Goal: Task Accomplishment & Management: Manage account settings

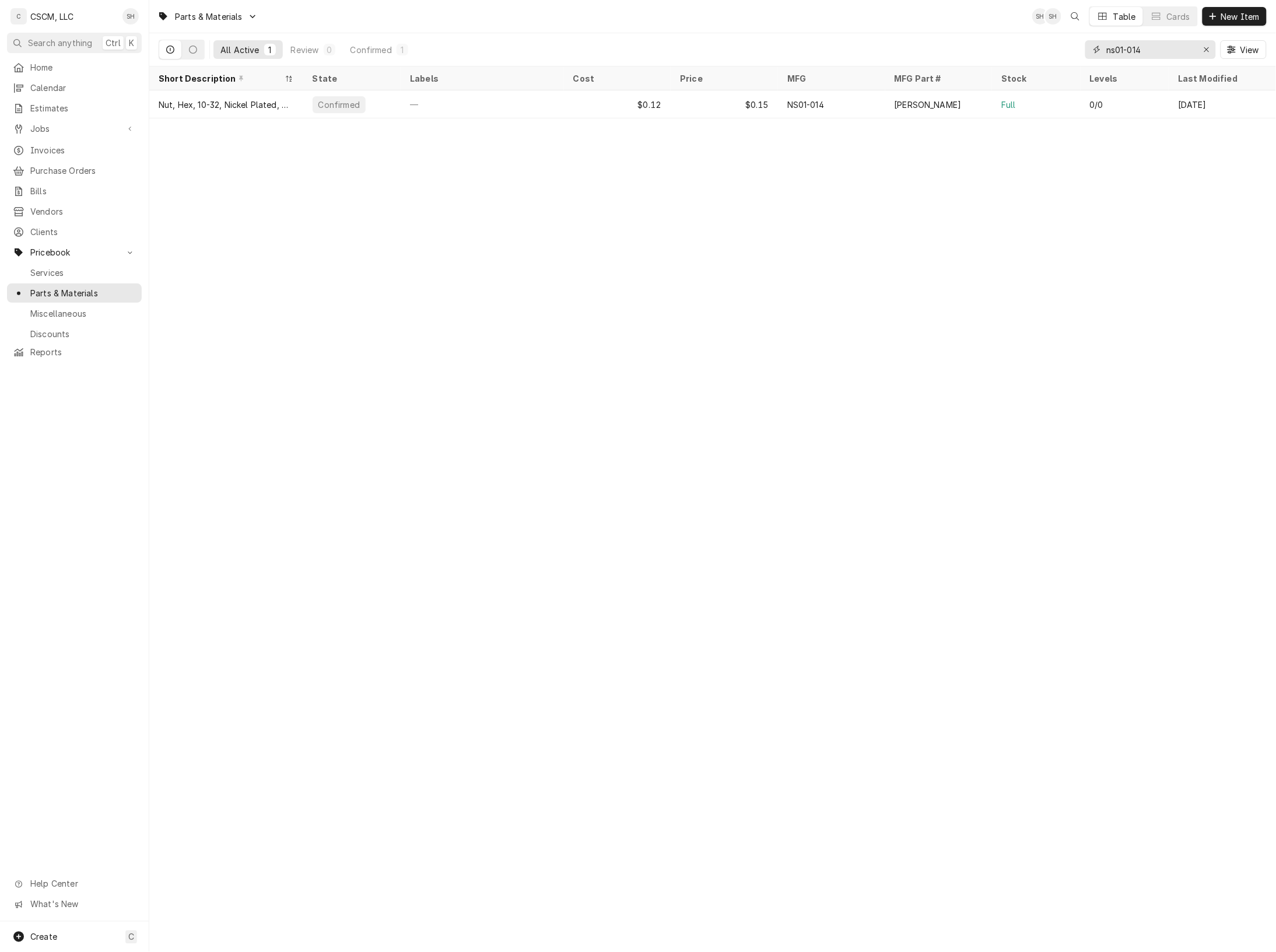
drag, startPoint x: 1155, startPoint y: 48, endPoint x: 995, endPoint y: 64, distance: 160.8
click at [995, 64] on div "All Active 1 Review 0 Confirmed 1 ns01-014 View" at bounding box center [713, 49] width 1109 height 33
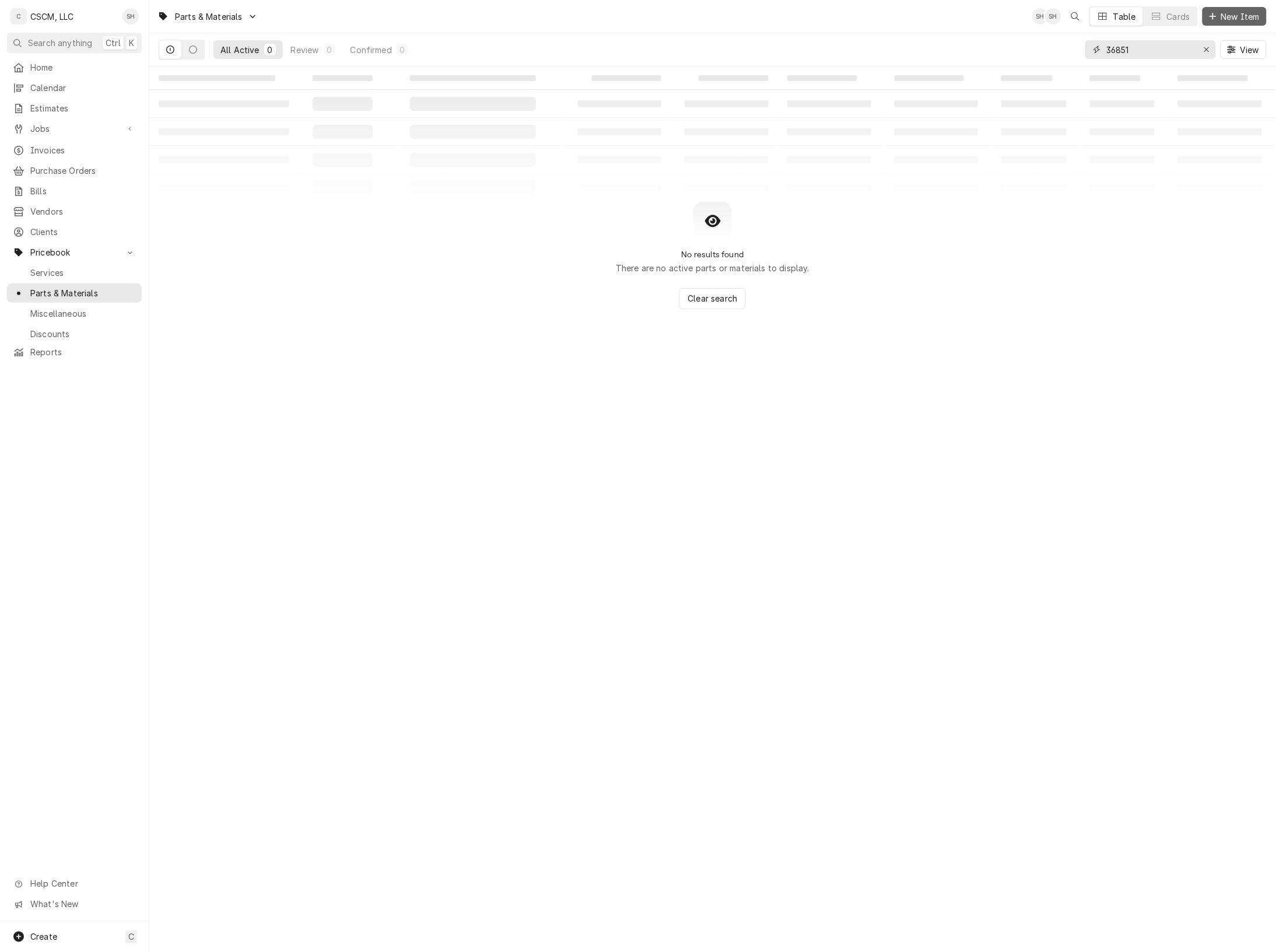
type input "36851"
click at [1234, 9] on button "New Item" at bounding box center [1235, 16] width 64 height 18
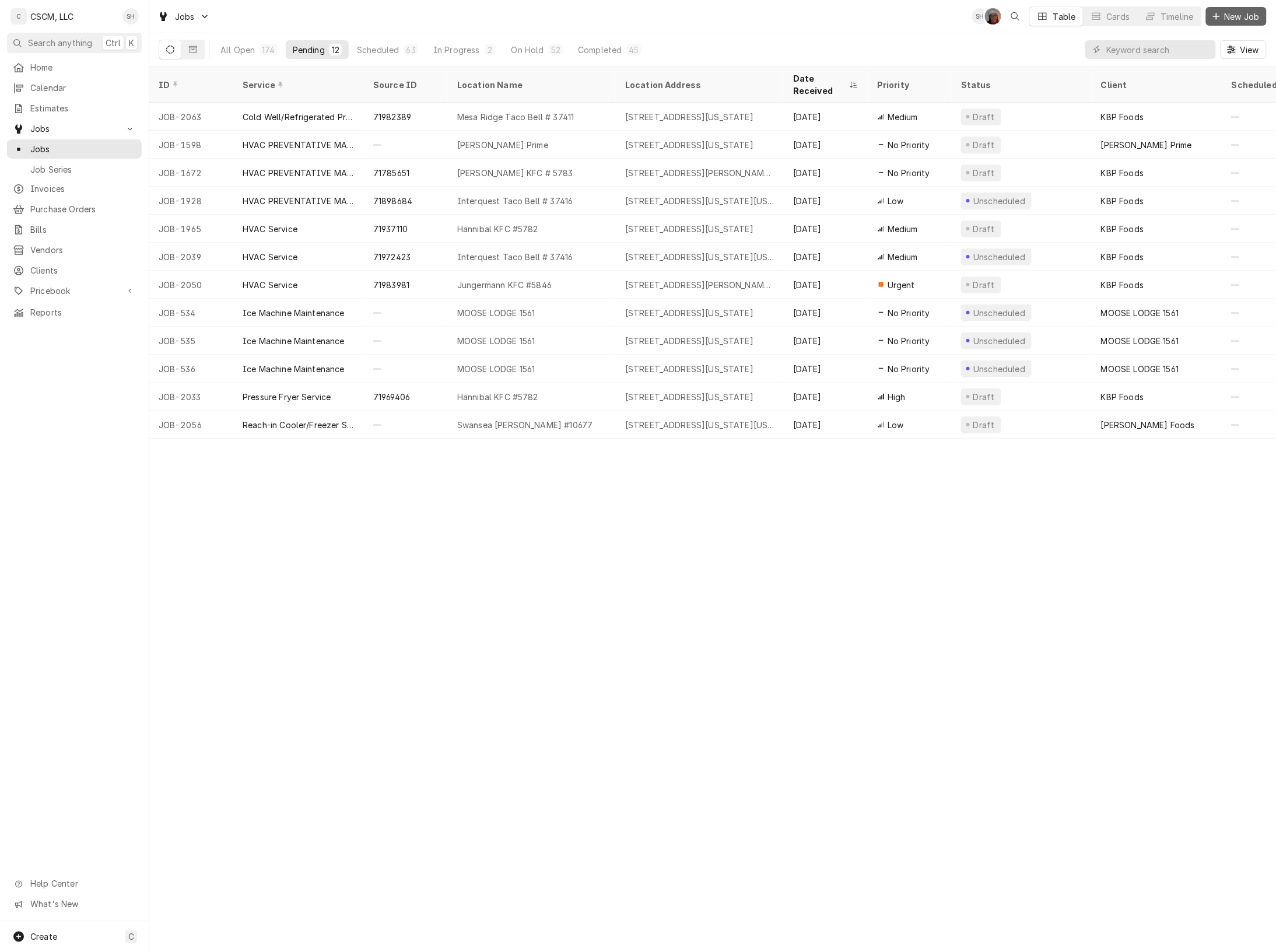
click at [1226, 17] on span "New Job" at bounding box center [1242, 16] width 39 height 12
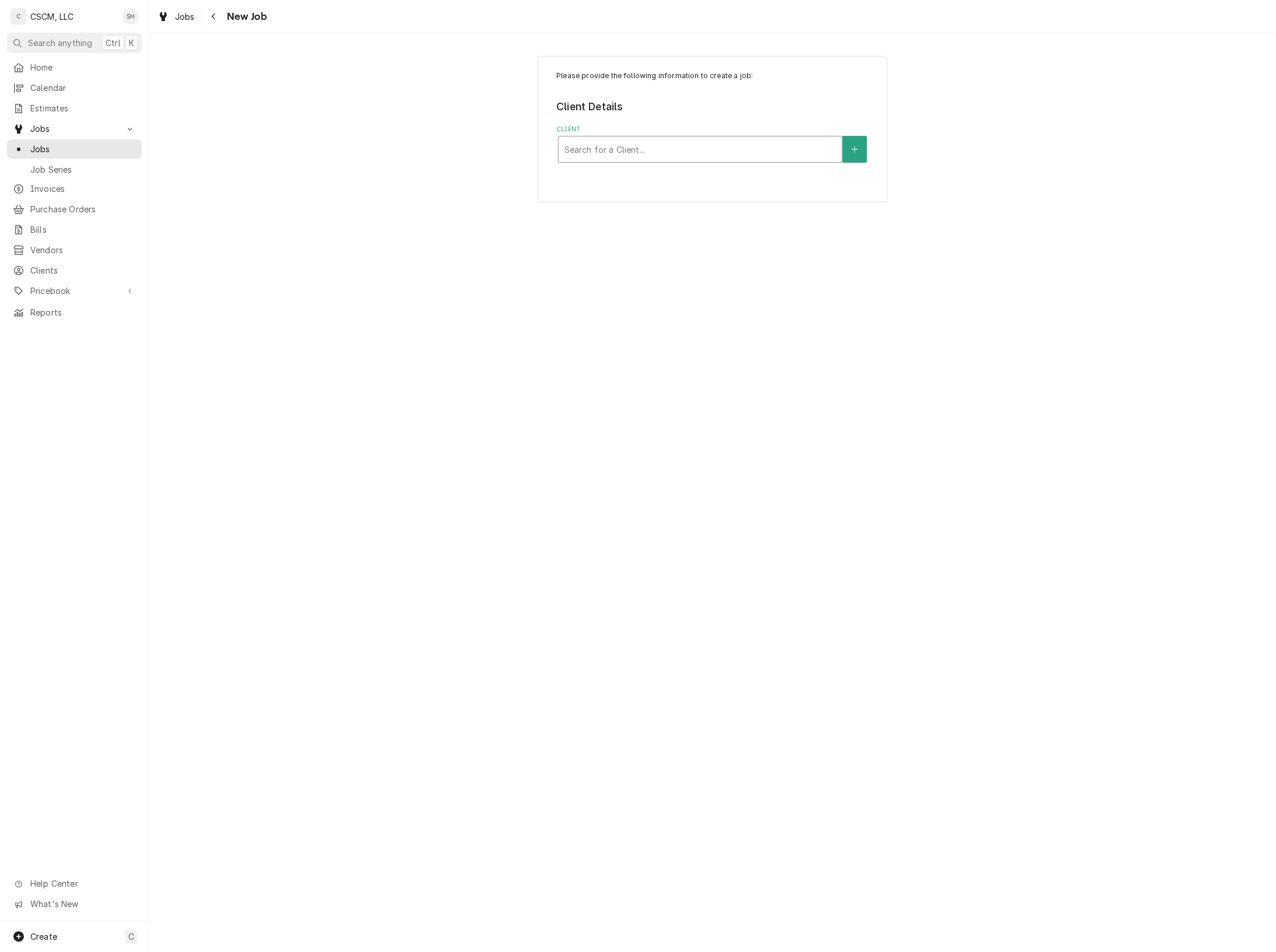
click at [692, 153] on div "Client" at bounding box center [700, 149] width 271 height 21
type input "kbp"
click at [688, 178] on div "KBP Foods" at bounding box center [700, 175] width 283 height 18
click at [599, 227] on div "Service Location" at bounding box center [700, 221] width 271 height 21
type input "quinc"
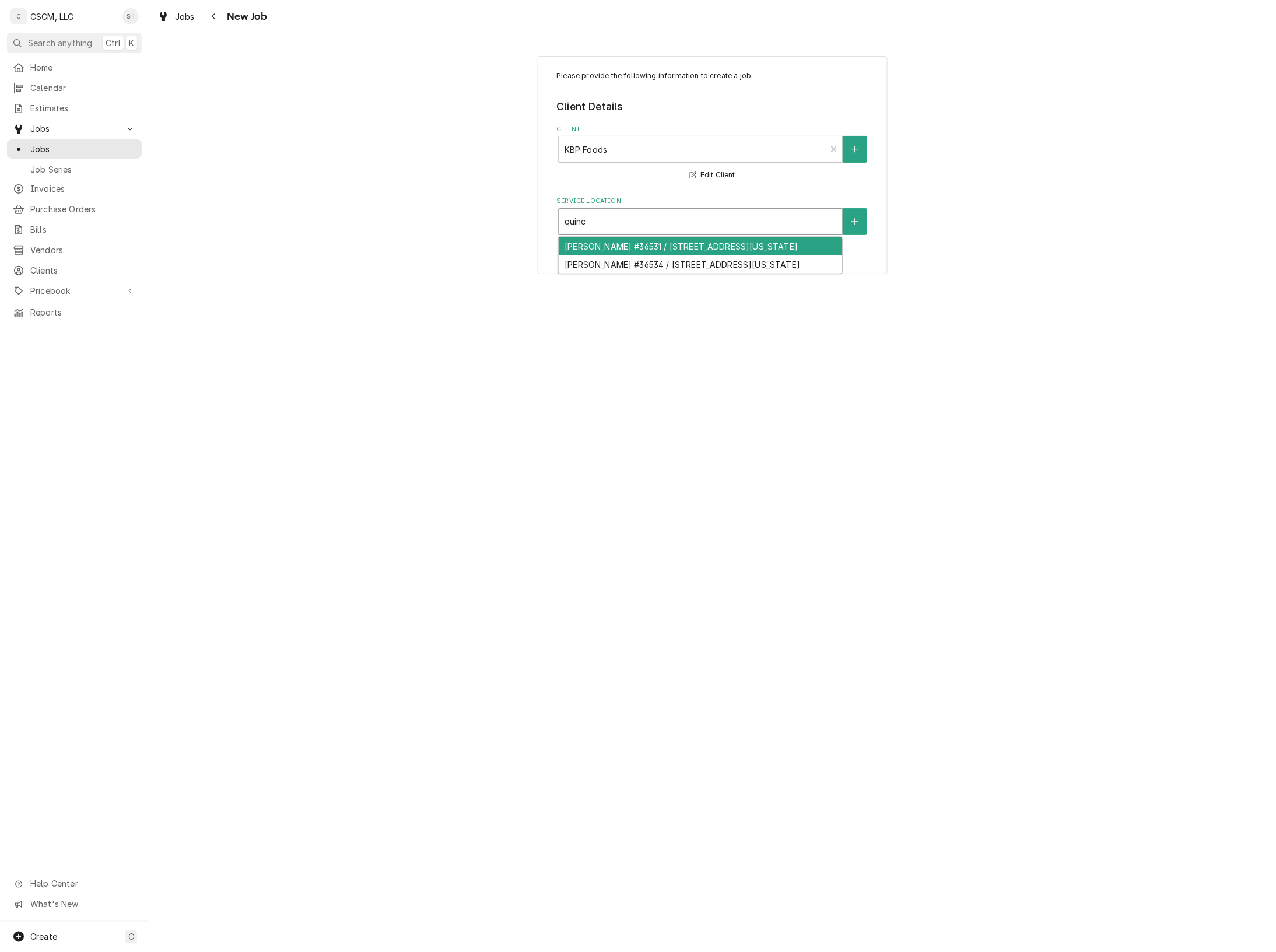
click at [651, 247] on div "Quincy Taco Bell #36531 / 3828 Broadway St, Quincy, Illinois 62301" at bounding box center [700, 247] width 283 height 18
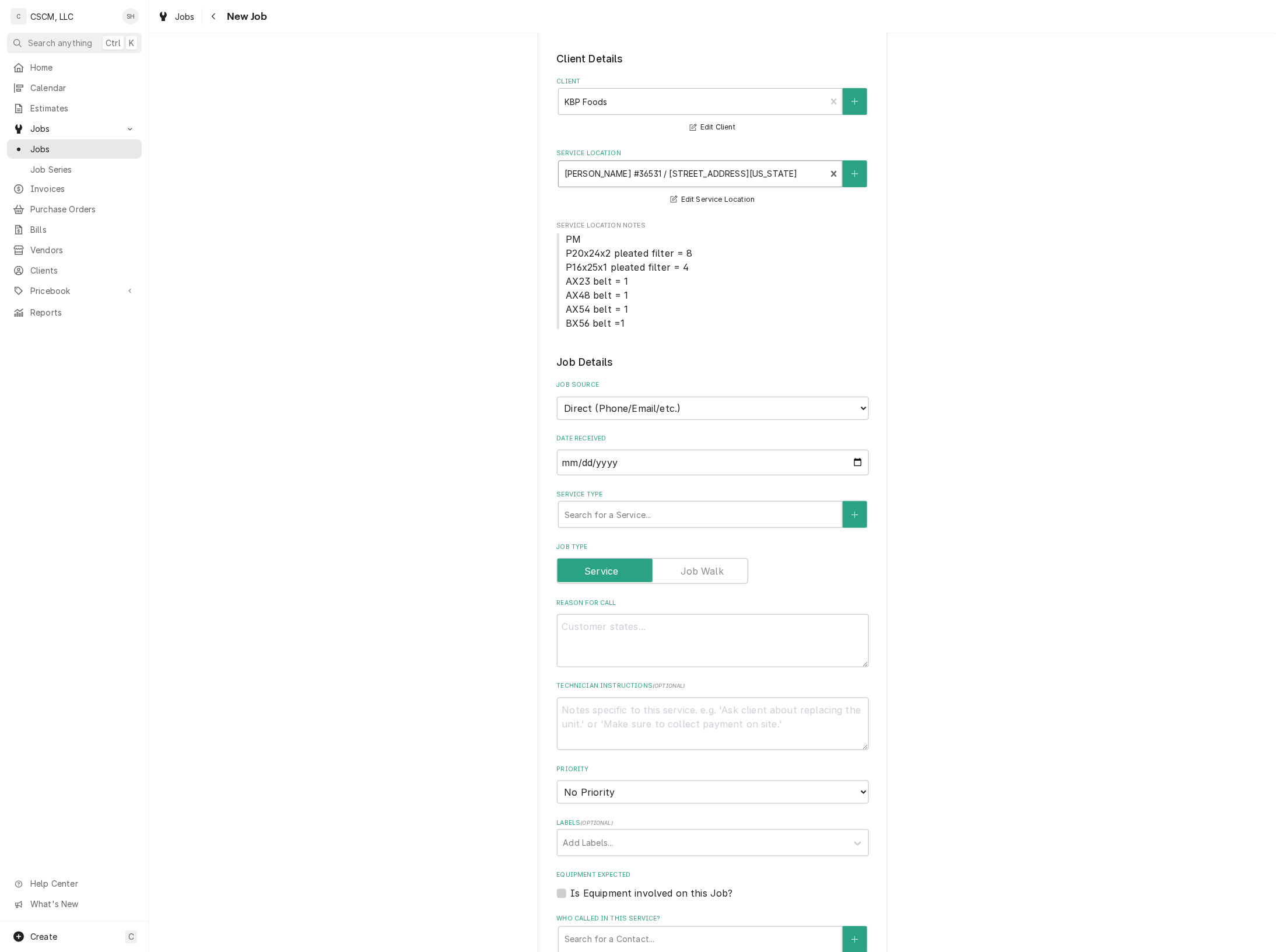
scroll to position [73, 0]
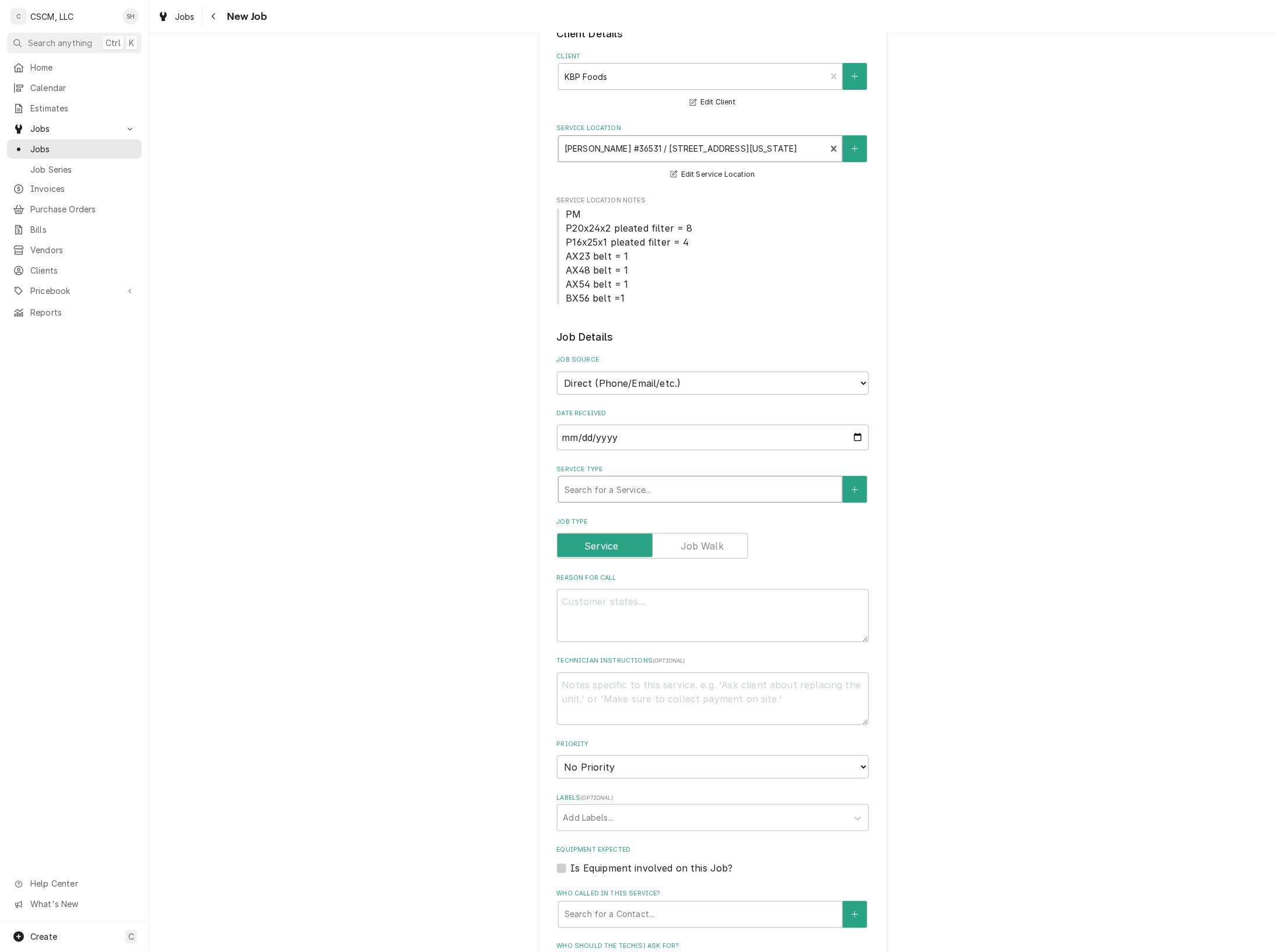
click at [602, 492] on div "Service Type" at bounding box center [700, 489] width 271 height 21
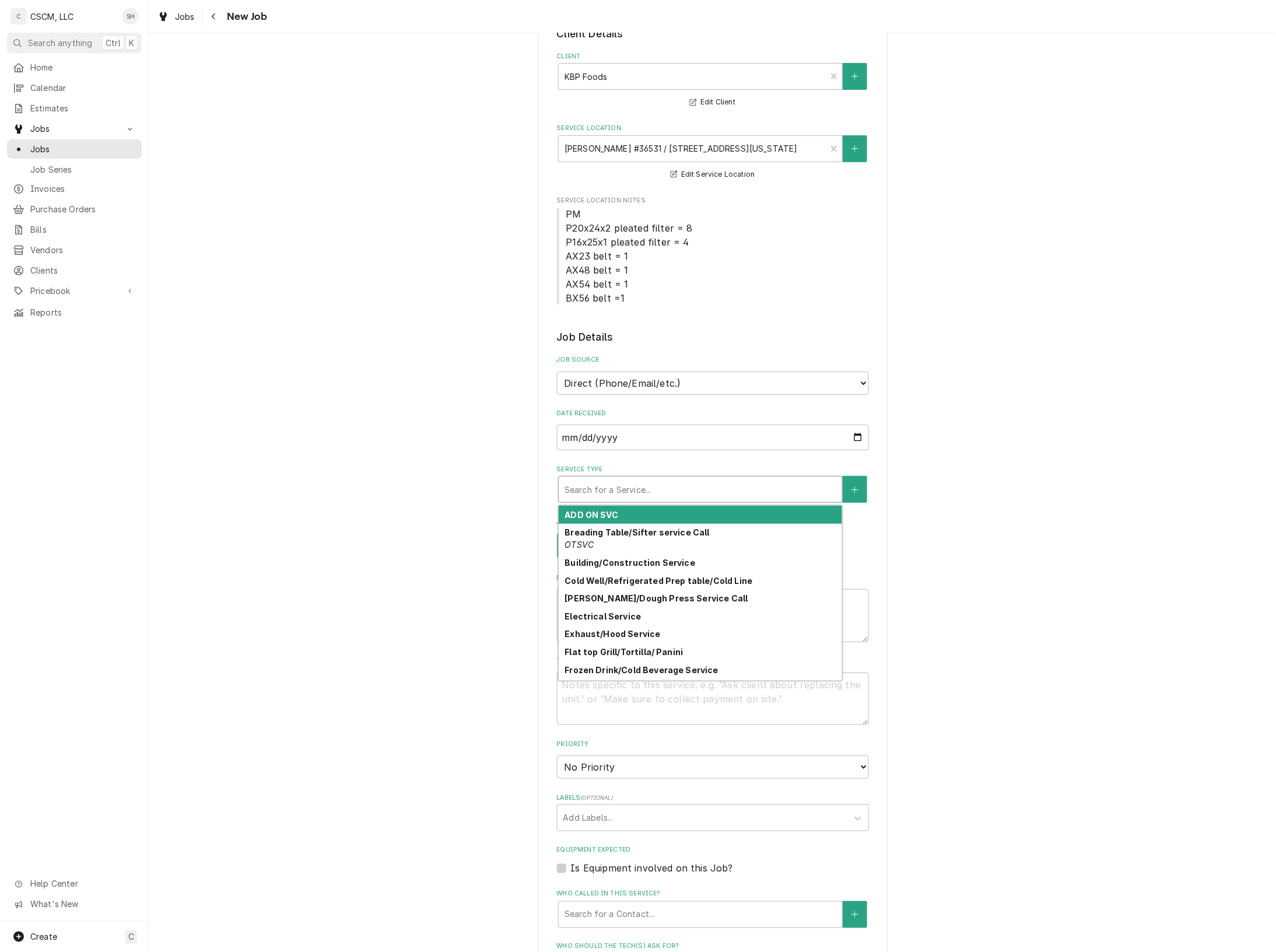
type textarea "x"
type input "f"
type textarea "x"
type input "fr"
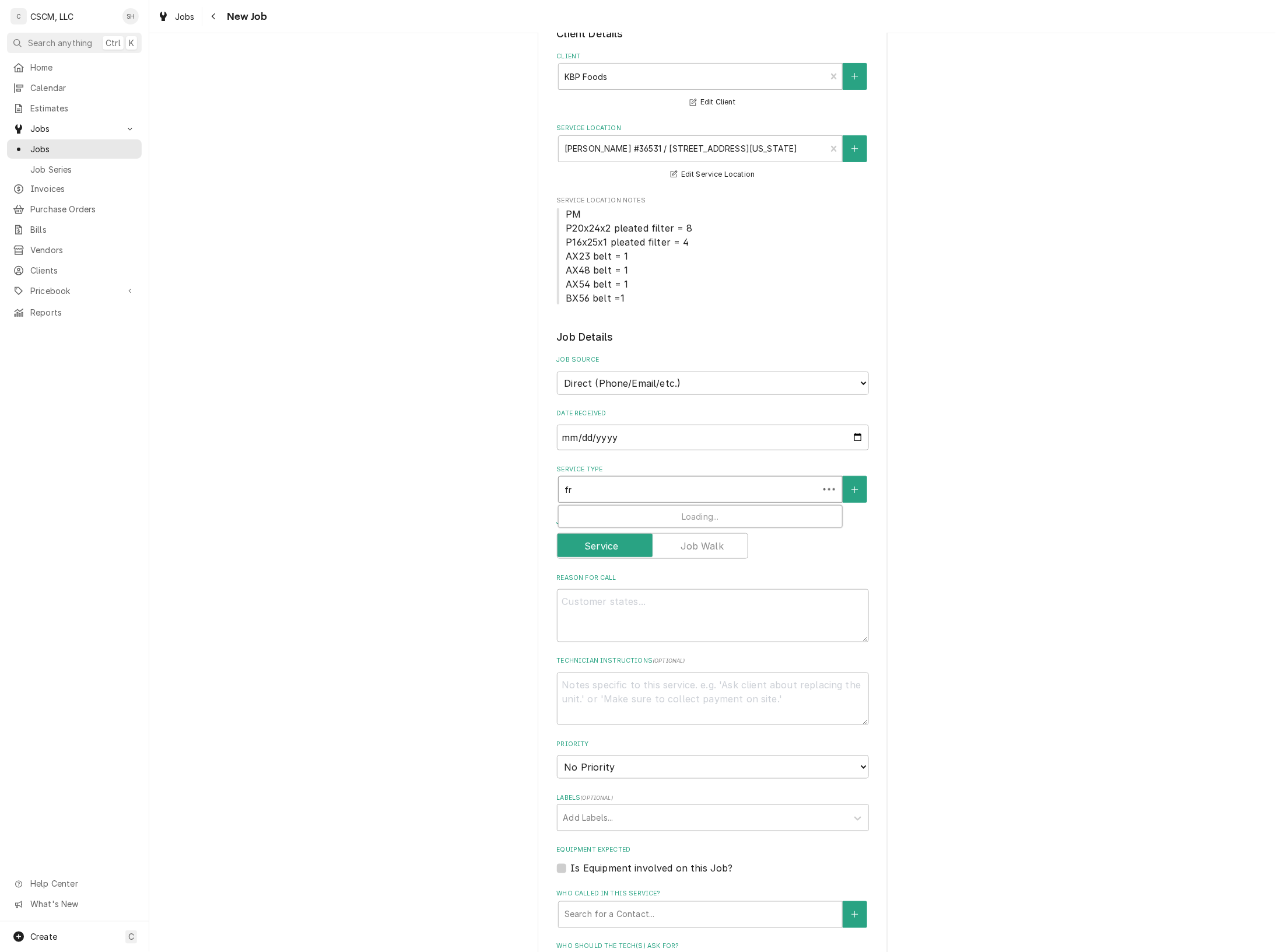
type textarea "x"
type input "fre"
type textarea "x"
type input "free"
type textarea "x"
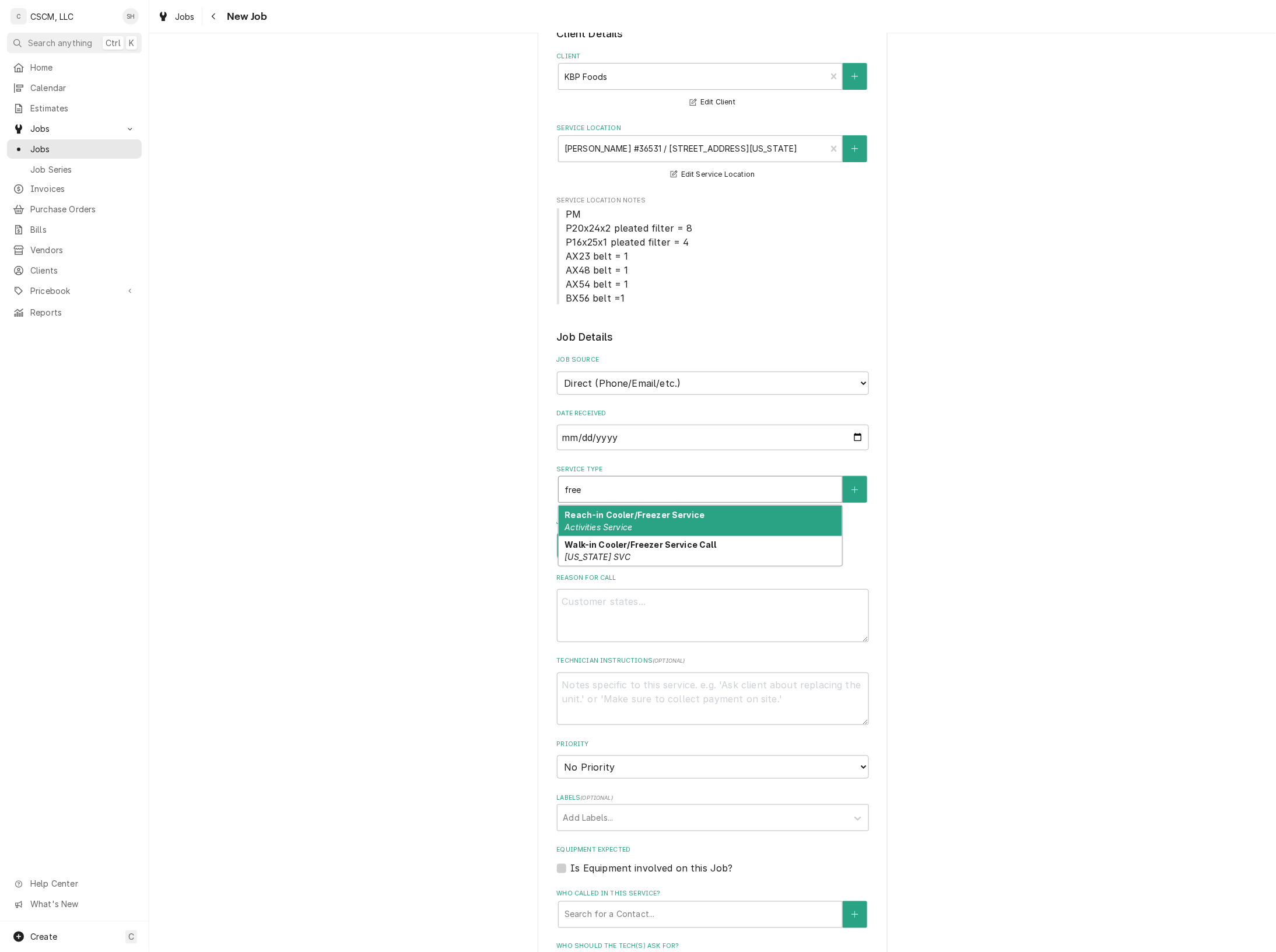
type input "freez"
type textarea "x"
type input "freeze"
type textarea "x"
type input "freezer"
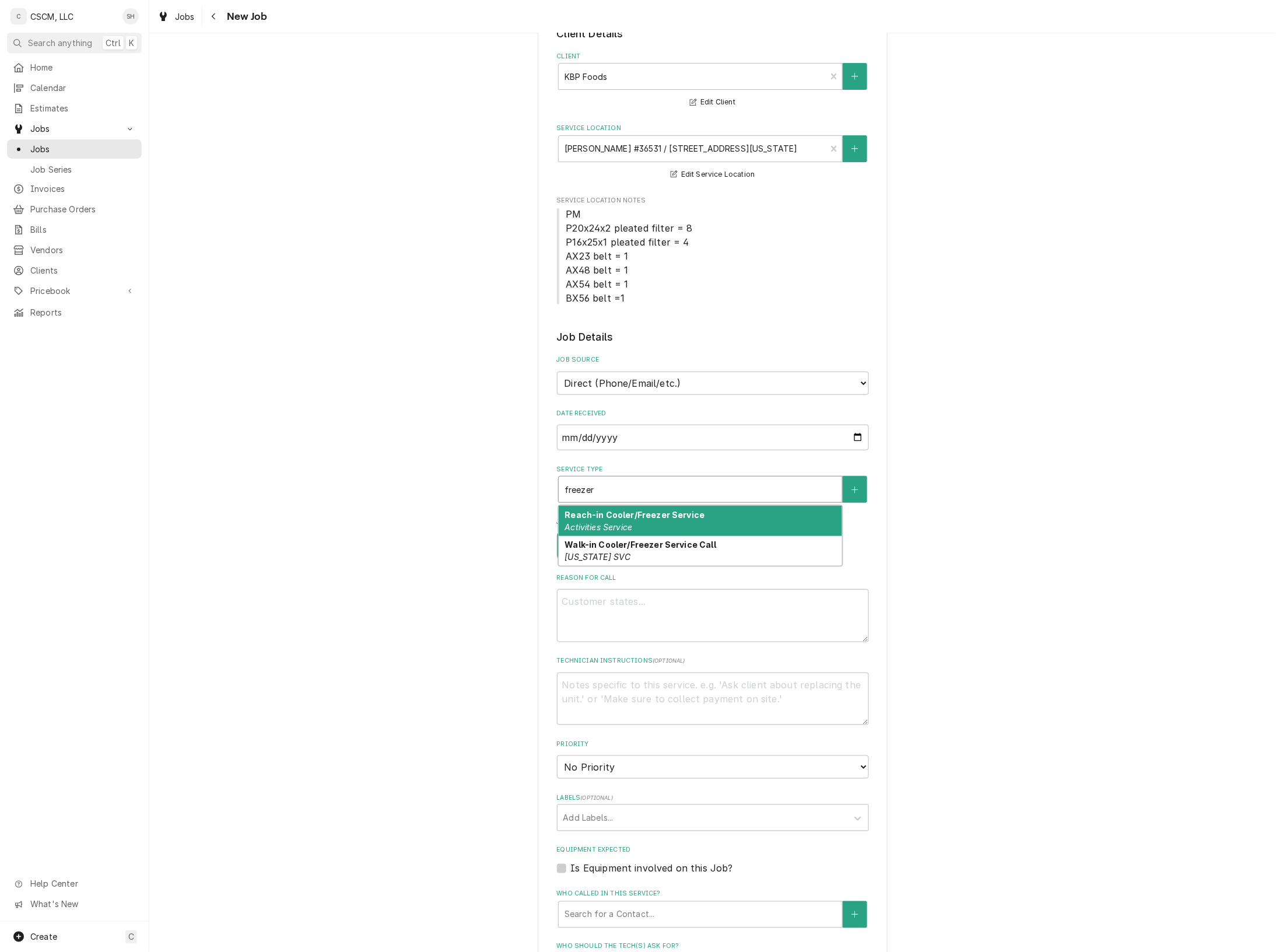
click at [645, 521] on div "Reach-in Cooler/Freezer Service Activities Service" at bounding box center [700, 520] width 283 height 30
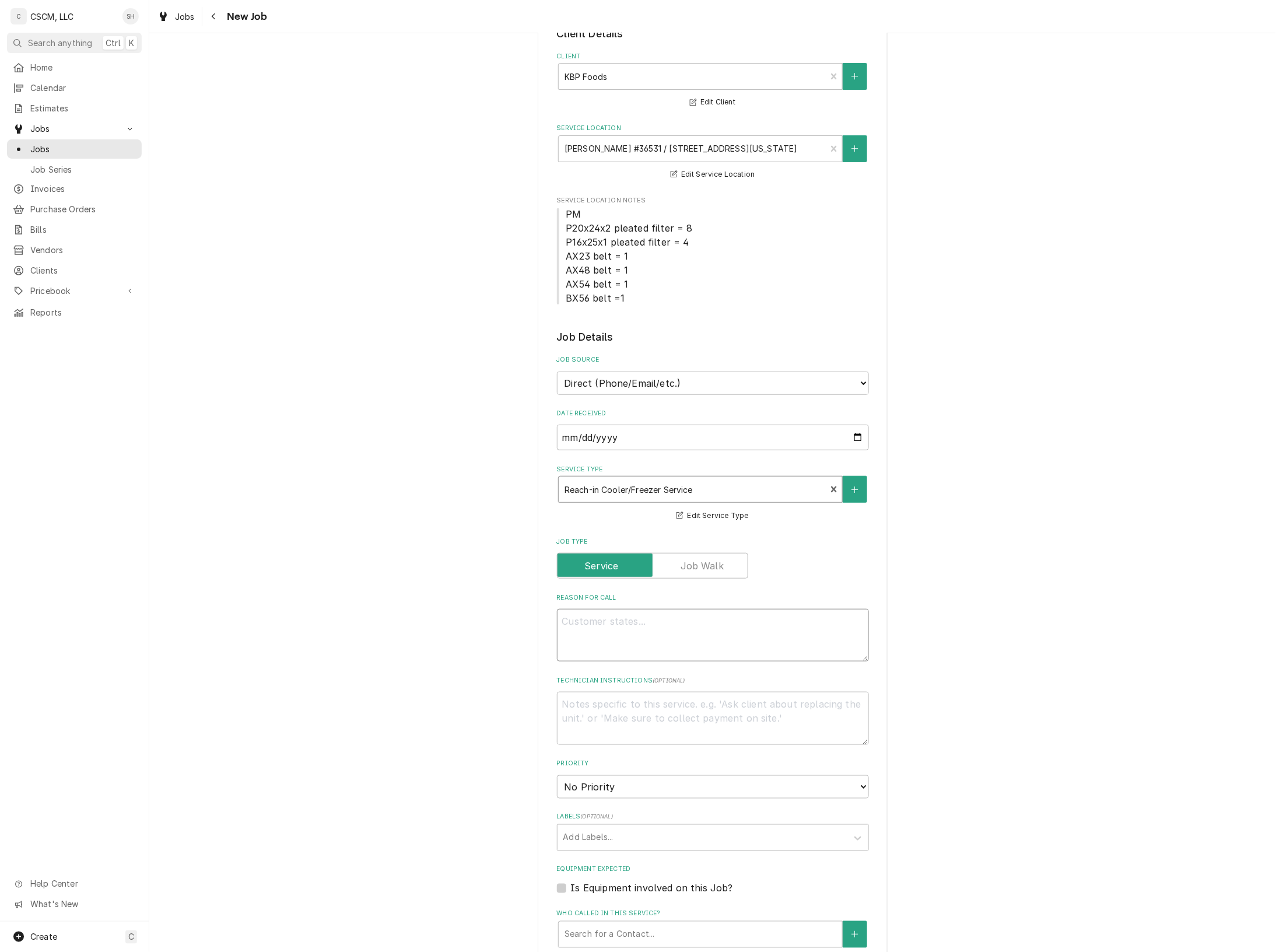
click at [620, 641] on textarea "Reason For Call" at bounding box center [713, 635] width 312 height 53
click at [761, 653] on textarea "Reason For Call" at bounding box center [713, 635] width 312 height 53
paste textarea "Started at 13*. Then went to 19*. Now at 25* and dropping!"
type textarea "x"
type textarea "Started at 13*. Then went to 19*. Now at 25* and dropping!"
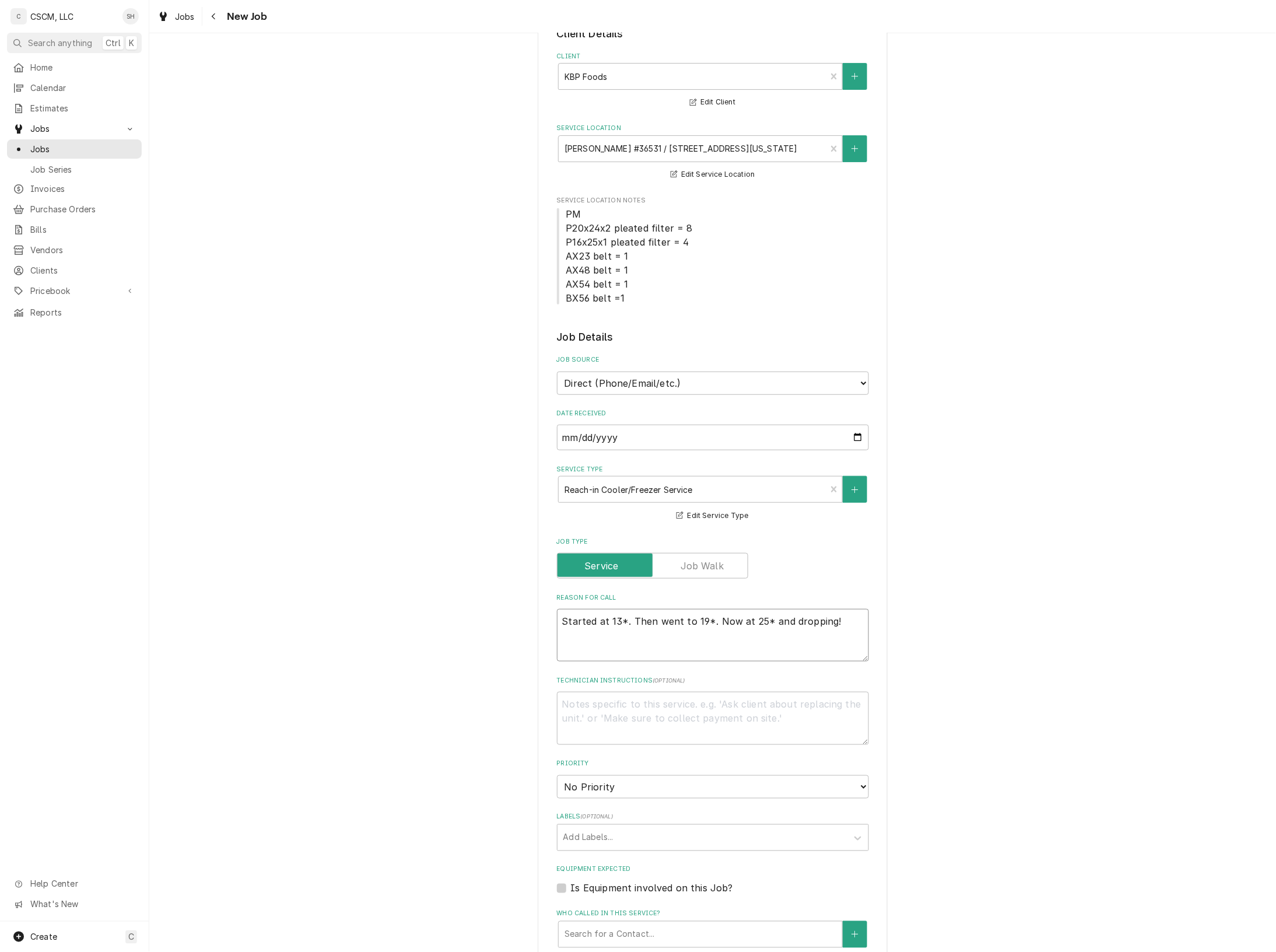
type textarea "x"
type textarea "Started at 13*. Then went to 19*. Now at 25* and dropping"
type textarea "x"
type textarea "Started at 13*. Then went to 19*. Now at 25* and dropping"
type textarea "x"
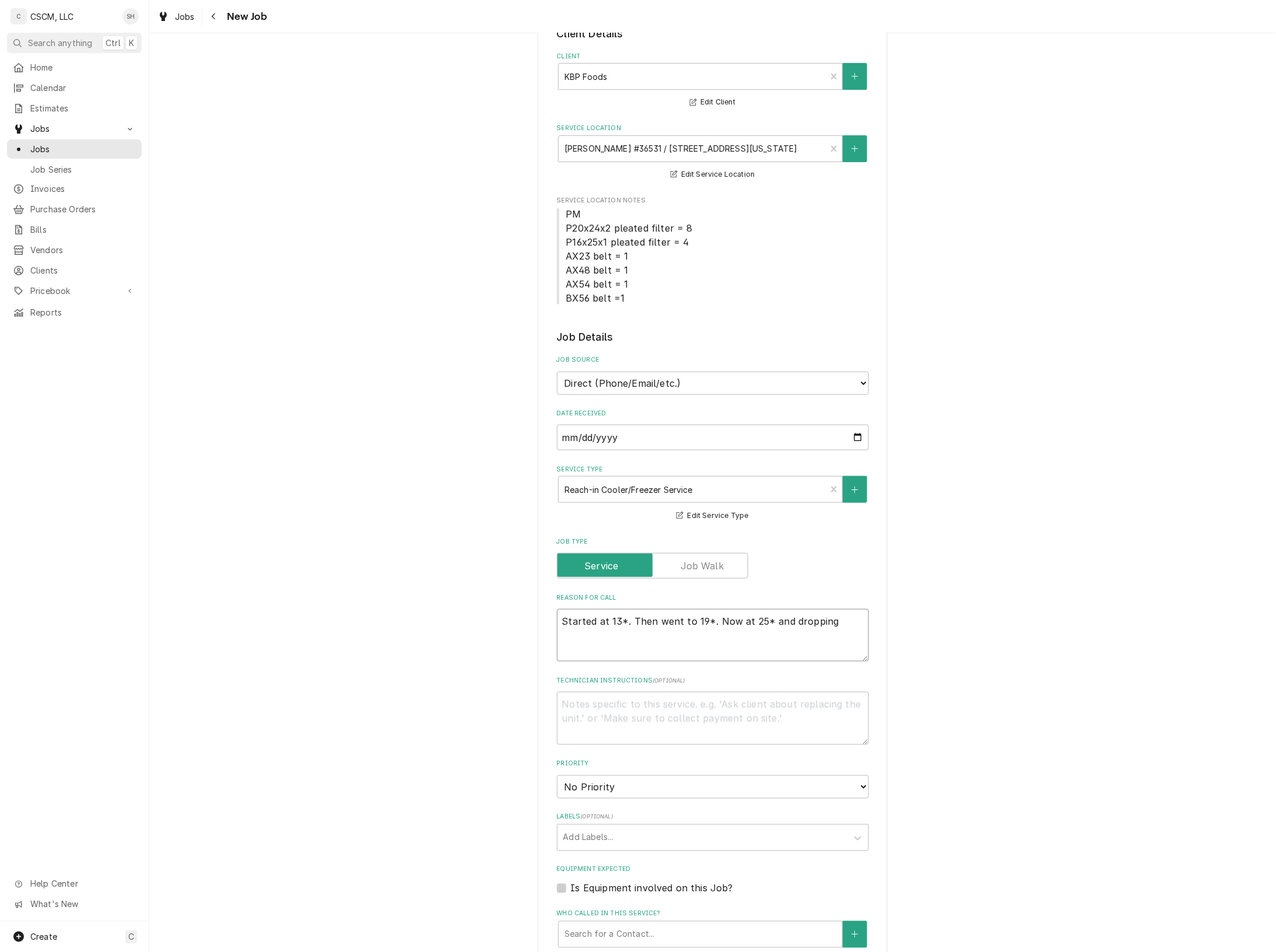
type textarea "Started at 13*. Then went to 19*. Now at 25* and dropping N"
type textarea "x"
type textarea "Started at 13*. Then went to 19*. Now at 25* and dropping NT"
type textarea "x"
type textarea "Started at 13*. Then went to 19*. Now at 25* and dropping NTE"
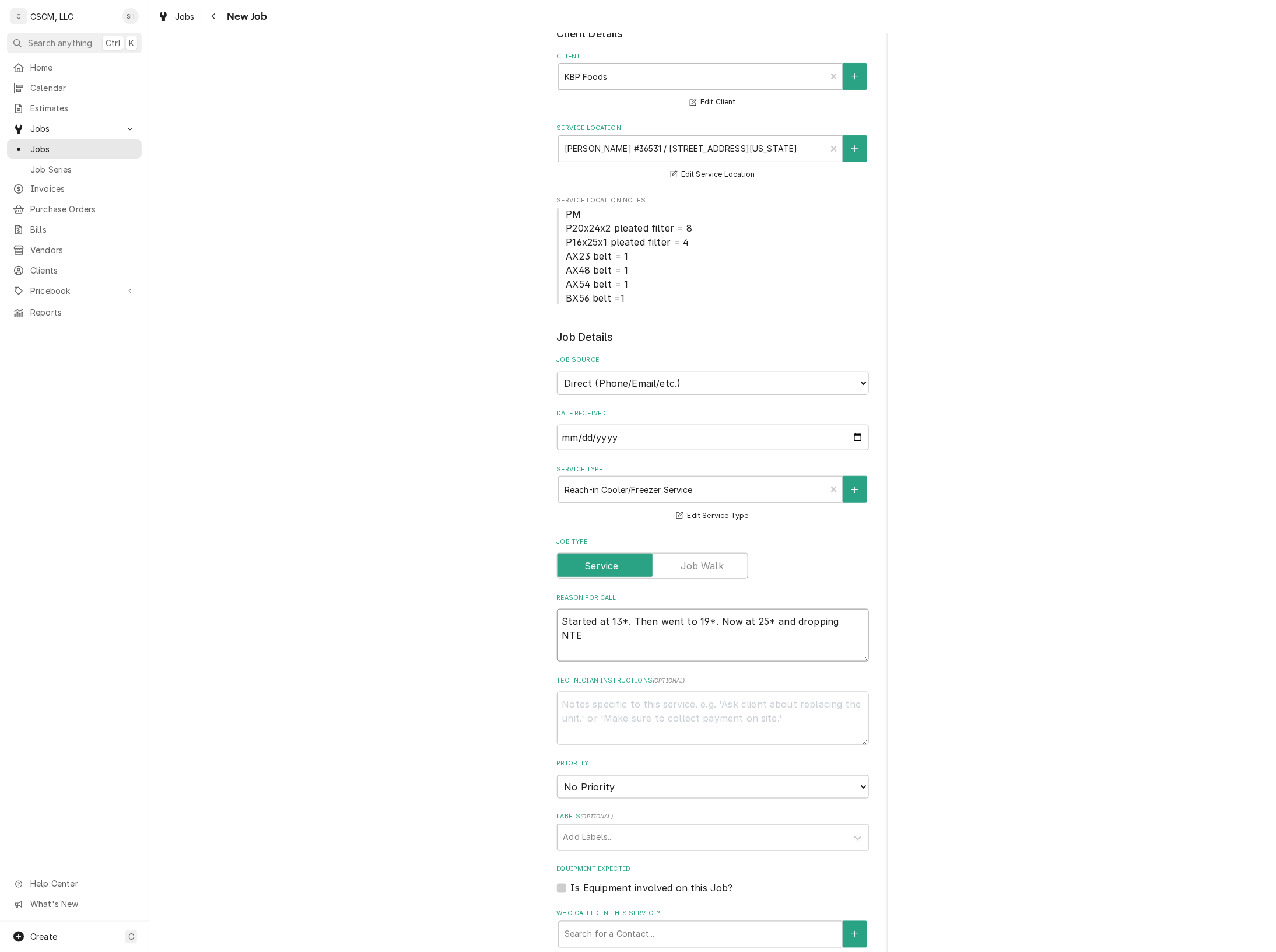
type textarea "x"
type textarea "Started at 13*. Then went to 19*. Now at 25* and dropping NTE:"
type textarea "x"
type textarea "Started at 13*. Then went to 19*. Now at 25* and dropping NTE:"
type textarea "x"
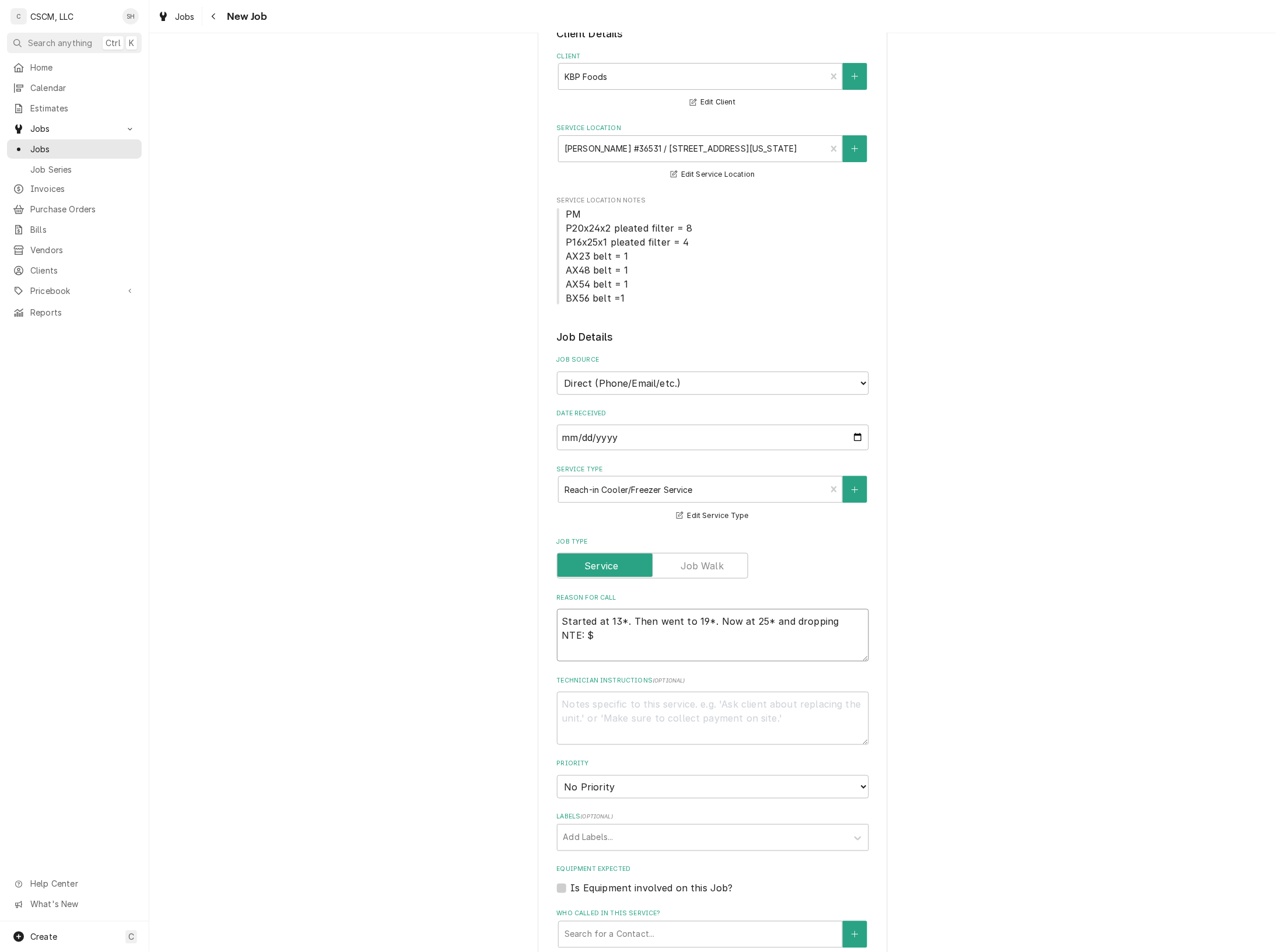
type textarea "Started at 13*. Then went to 19*. Now at 25* and dropping NTE: $5"
type textarea "x"
type textarea "Started at 13*. Then went to 19*. Now at 25* and dropping NTE: $50"
type textarea "x"
type textarea "Started at 13*. Then went to 19*. Now at 25* and dropping NTE: $500"
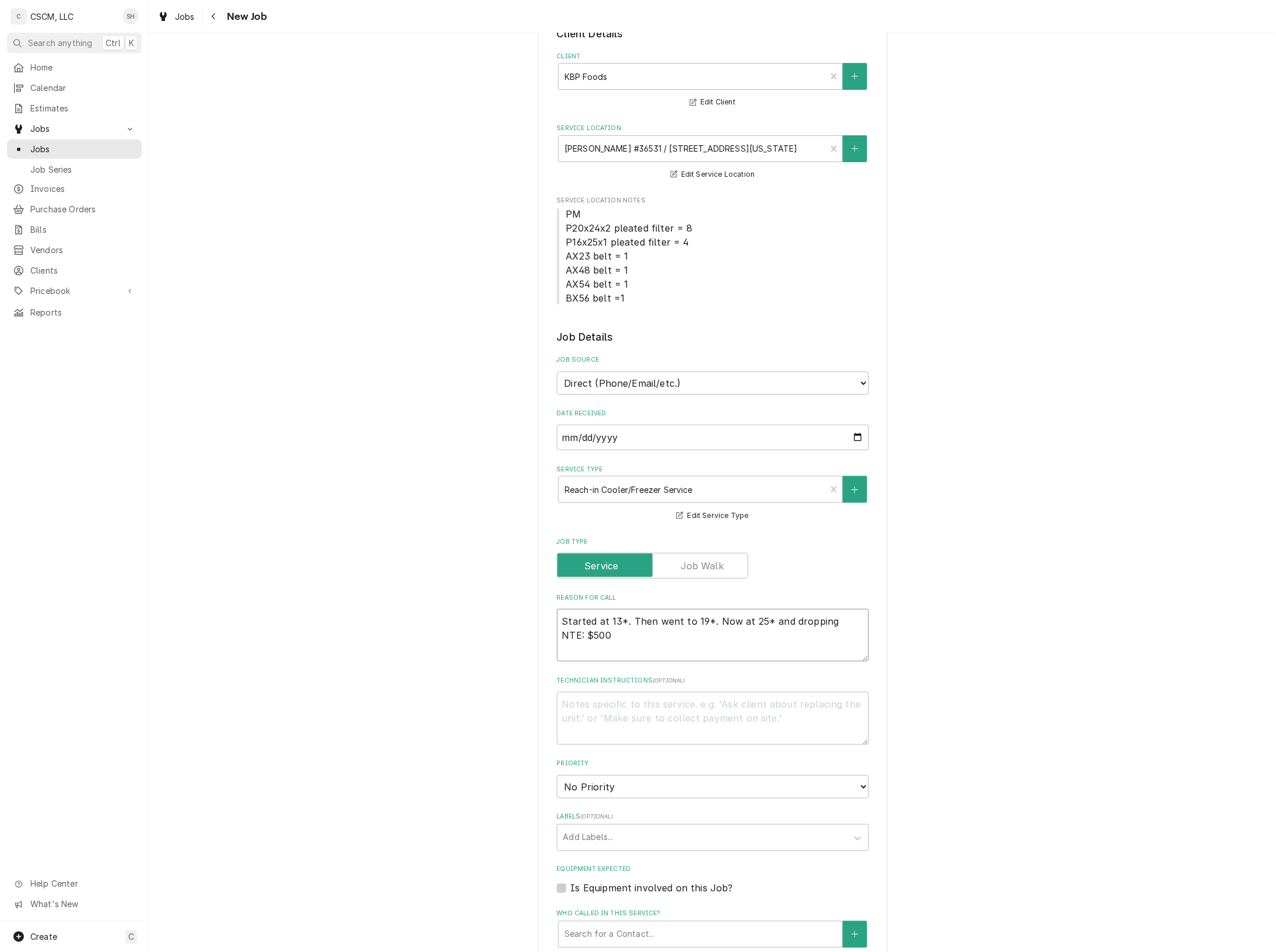
type textarea "x"
type textarea "Started at 13*. Then went to 19*. Now at 25* and dropping NTE: $500"
type textarea "x"
type textarea "Started at 13*. Then went to 19*. Now at 25* and dropping NTE: $500 p"
type textarea "x"
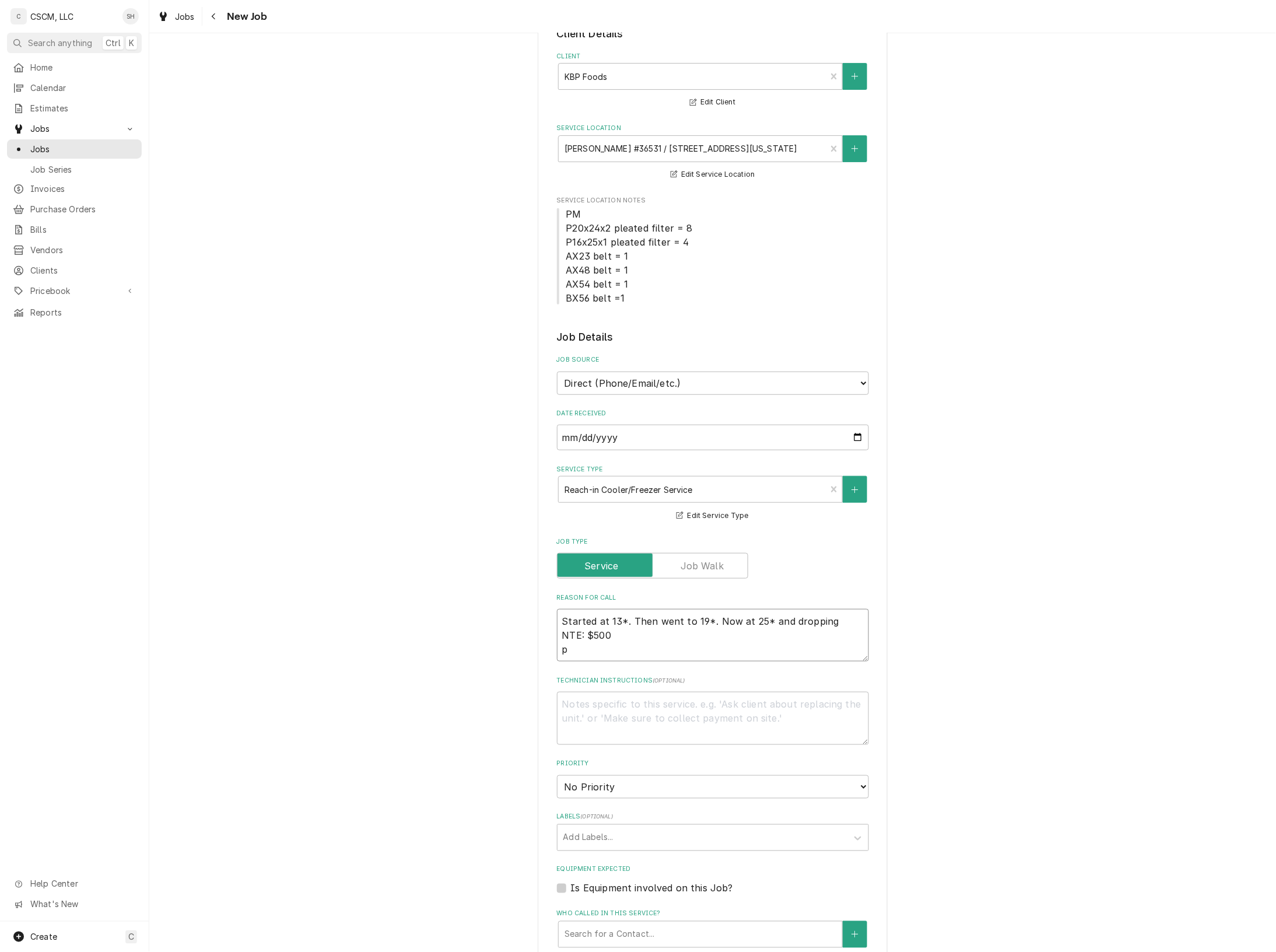
type textarea "Started at 13*. Then went to 19*. Now at 25* and dropping NTE: $500 po"
type textarea "x"
type textarea "Started at 13*. Then went to 19*. Now at 25* and dropping NTE: $500 p"
type textarea "x"
type textarea "Started at 13*. Then went to 19*. Now at 25* and dropping NTE: $500"
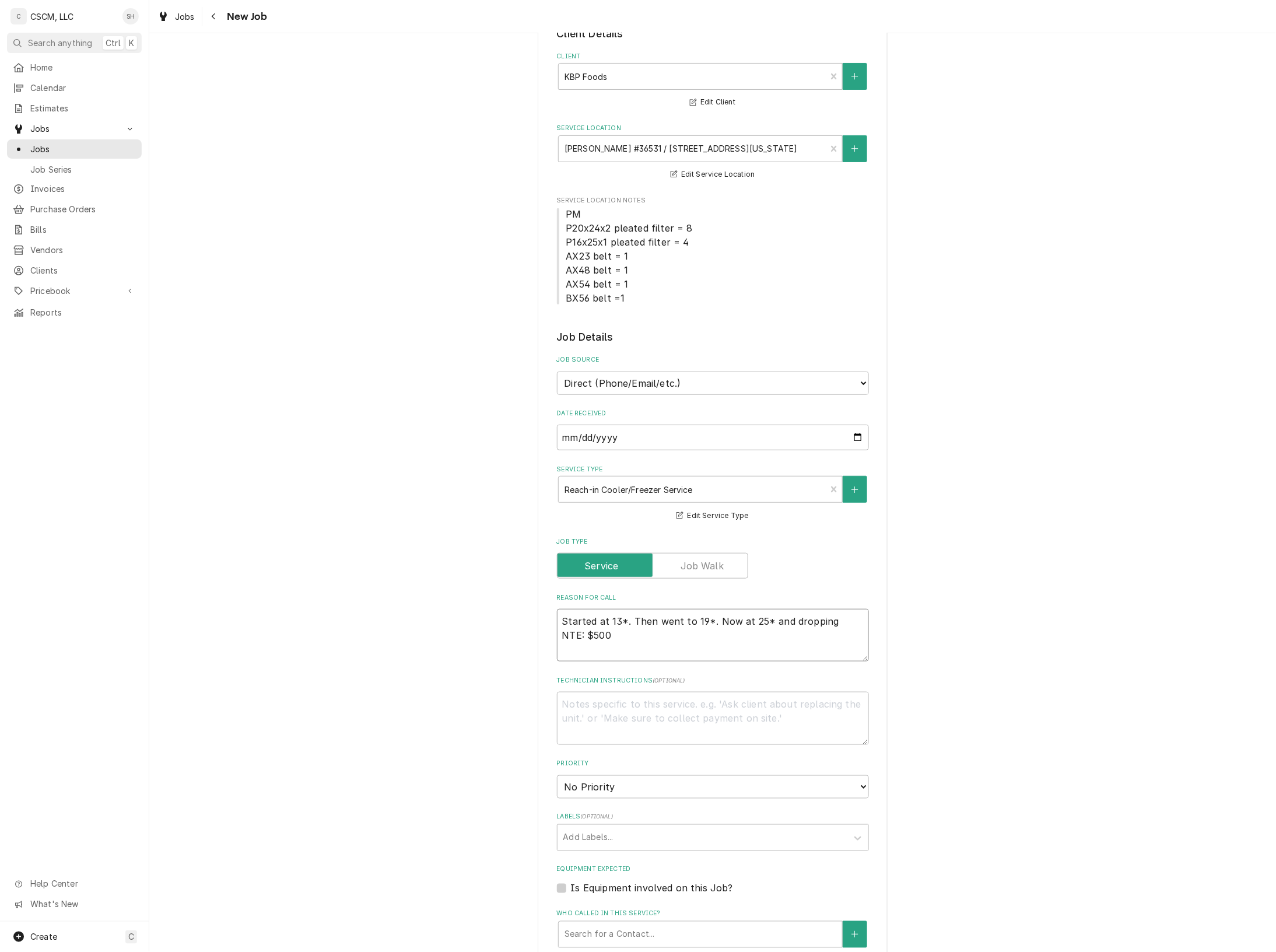
type textarea "x"
type textarea "Started at 13*. Then went to 19*. Now at 25* and dropping NTE: $500 P"
type textarea "x"
type textarea "Started at 13*. Then went to 19*. Now at 25* and dropping NTE: $500 PO"
type textarea "x"
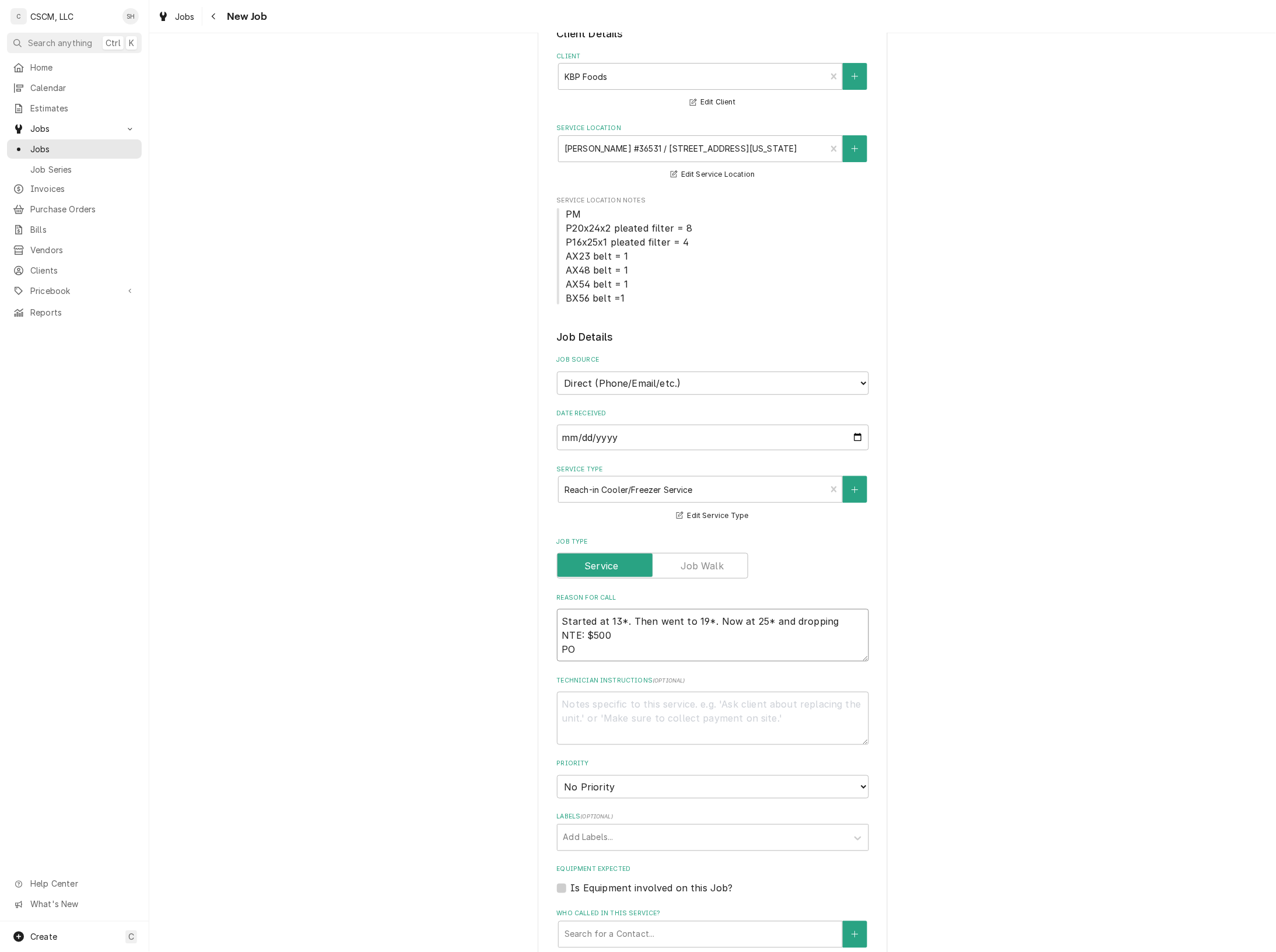
type textarea "Started at 13*. Then went to 19*. Now at 25* and dropping NTE: $500 PO"
type textarea "x"
type textarea "Started at 13*. Then went to 19*. Now at 25* and dropping NTE: $500 PO #"
type textarea "x"
type textarea "Started at 13*. Then went to 19*. Now at 25* and dropping NTE: $500 PO #"
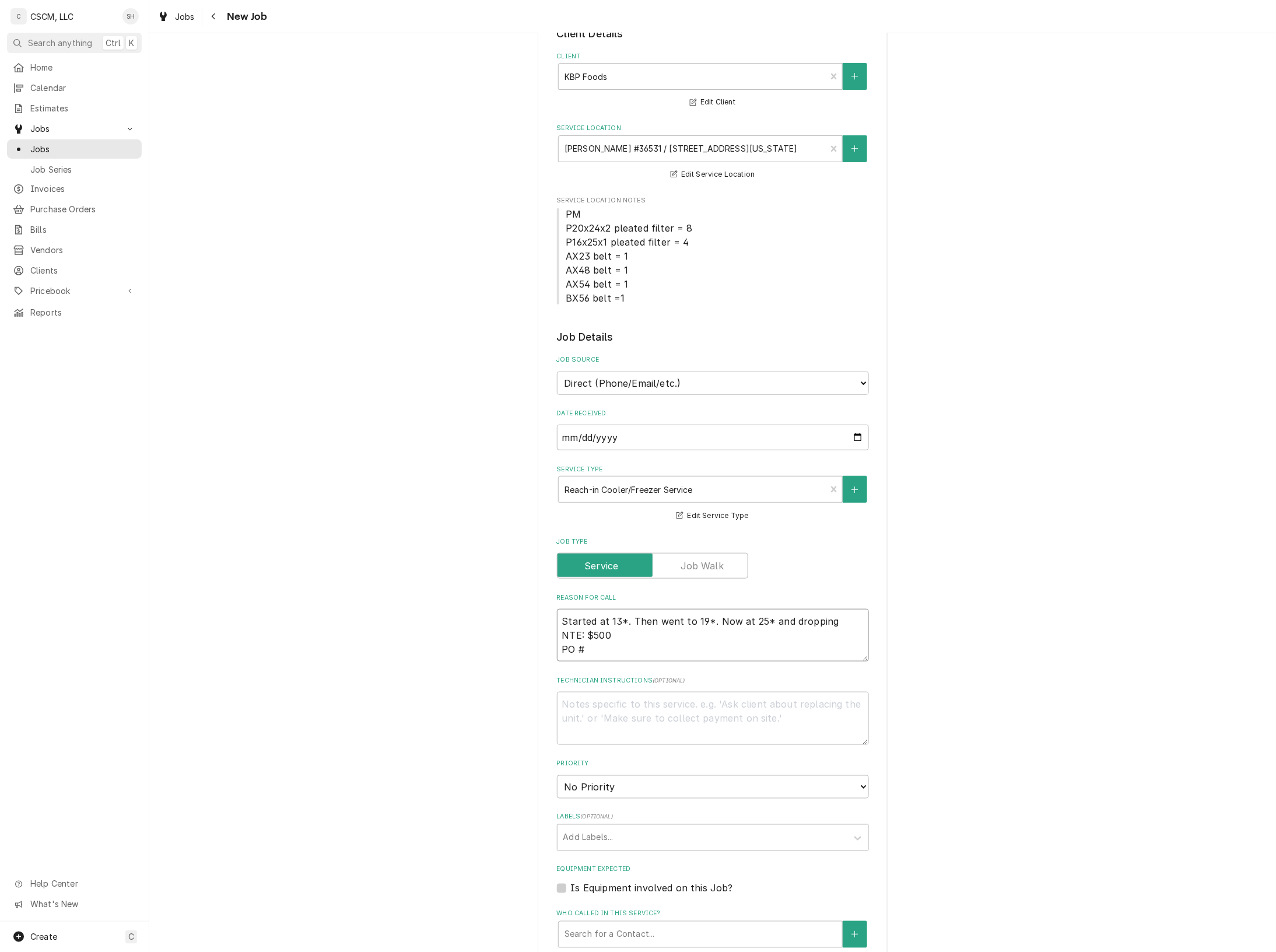
paste textarea "Started at 13*. Then went to 19*. Now at 25* and dropping!"
type textarea "x"
type textarea "Started at 13*. Then went to 19*. Now at 25* and dropping NTE: $500 PO # Starte…"
type textarea "x"
type textarea "Started at 13*. Then went to 19*. Now at 25* and dropping NTE: $500 PO #"
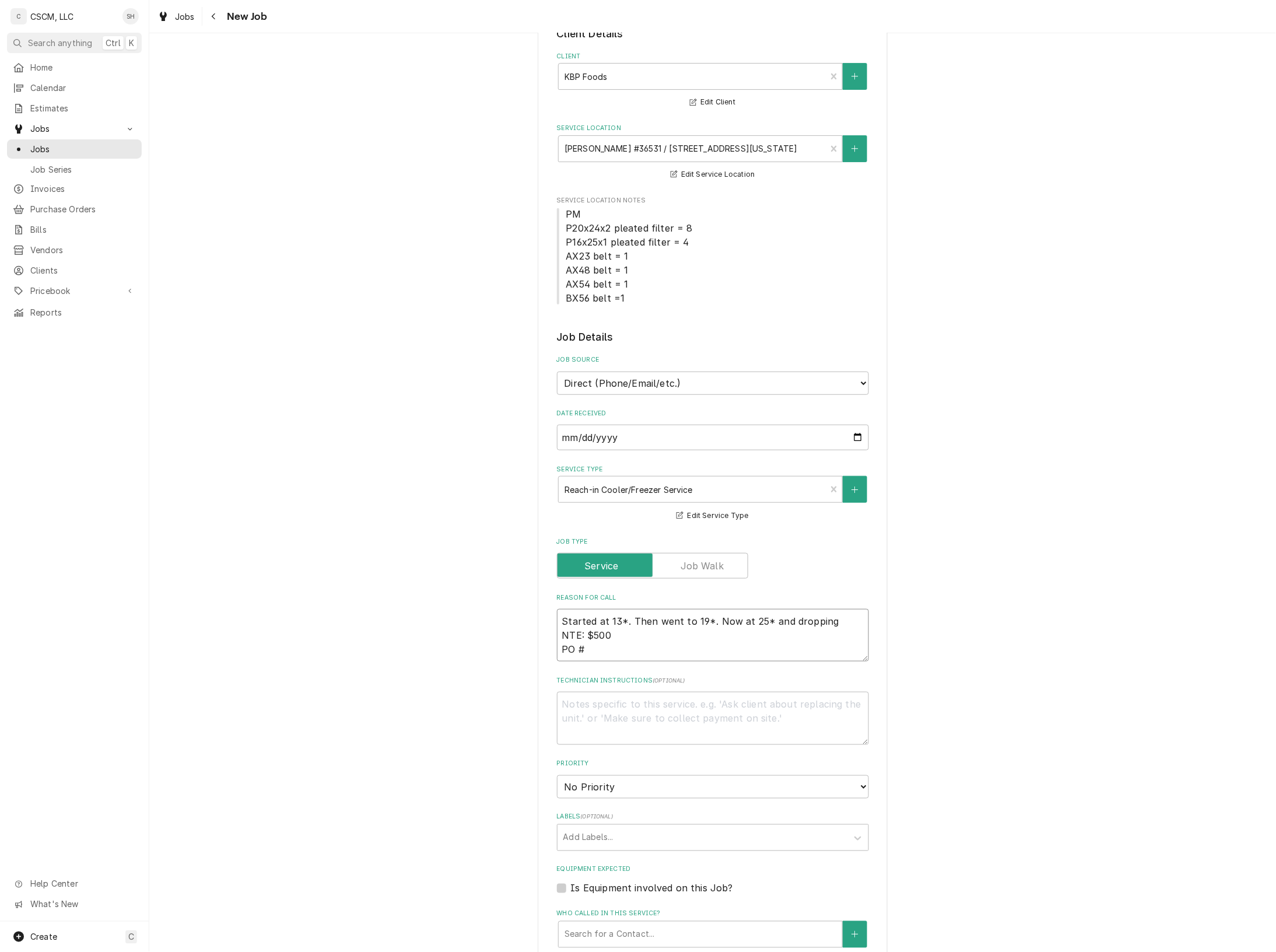
type textarea "x"
type textarea "Started at 13*. Then went to 19*. Now at 25* and dropping NTE: $500 PO #"
click at [686, 380] on select "Direct (Phone/Email/etc.) Other" at bounding box center [713, 384] width 312 height 24
select select "100"
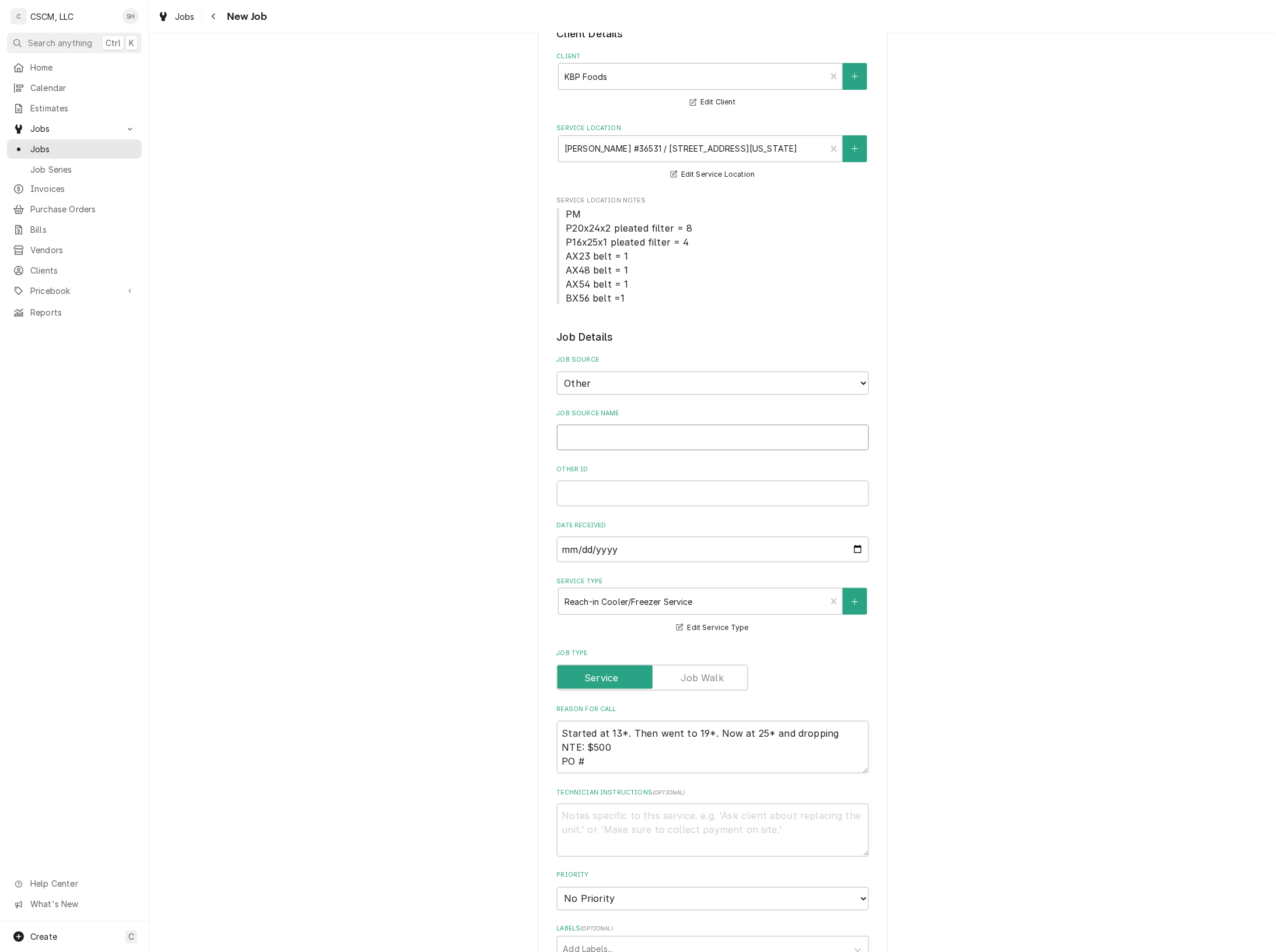
drag, startPoint x: 613, startPoint y: 428, endPoint x: 617, endPoint y: 421, distance: 8.1
click at [619, 426] on input "Job Source Name" at bounding box center [713, 438] width 312 height 26
type textarea "x"
type input "v"
type textarea "x"
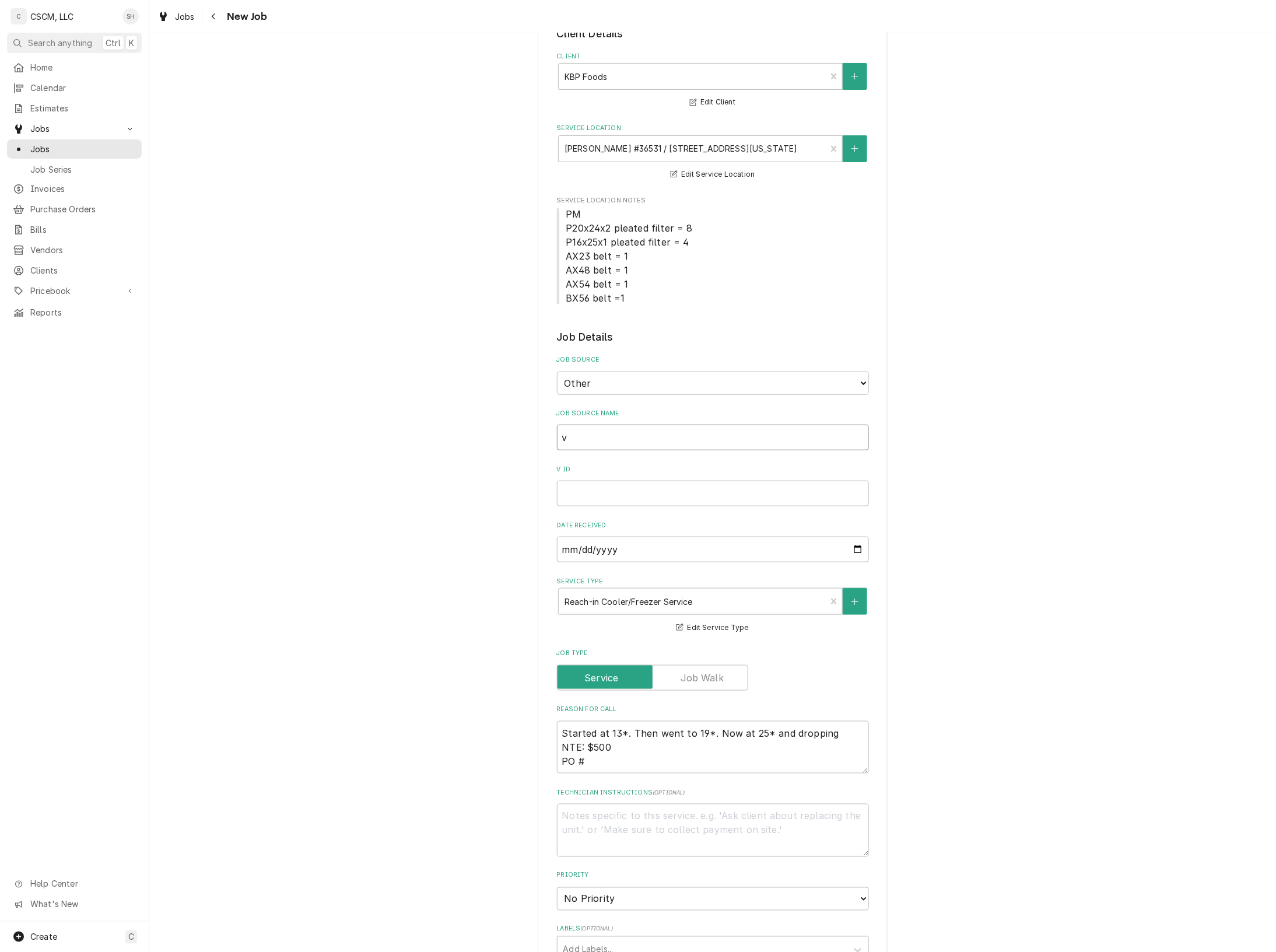
type input "vE"
type textarea "x"
type input "vER"
type textarea "x"
type input "vERI"
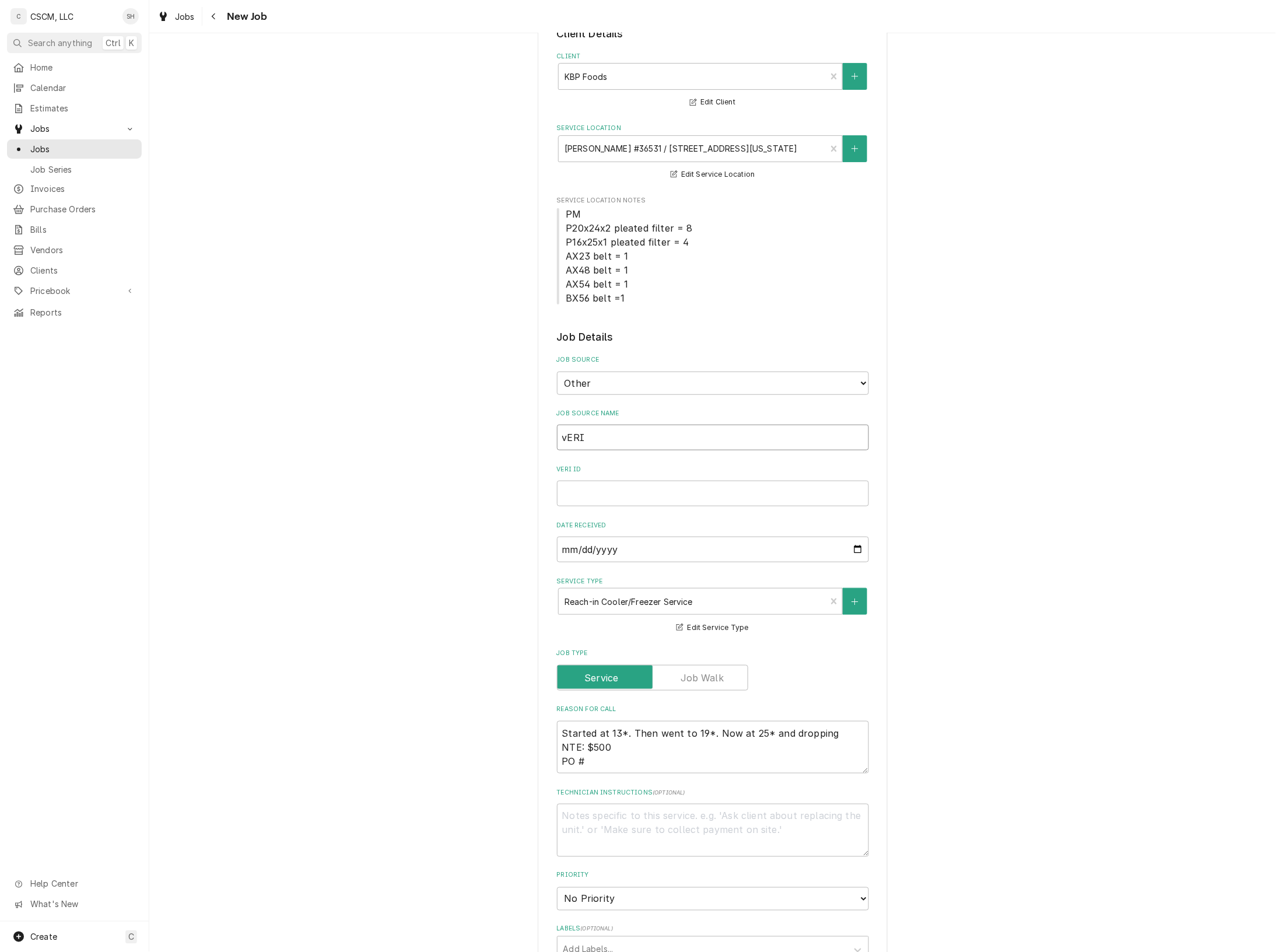
type textarea "x"
type input "vERIS"
type textarea "x"
type input "vERISAE"
type textarea "x"
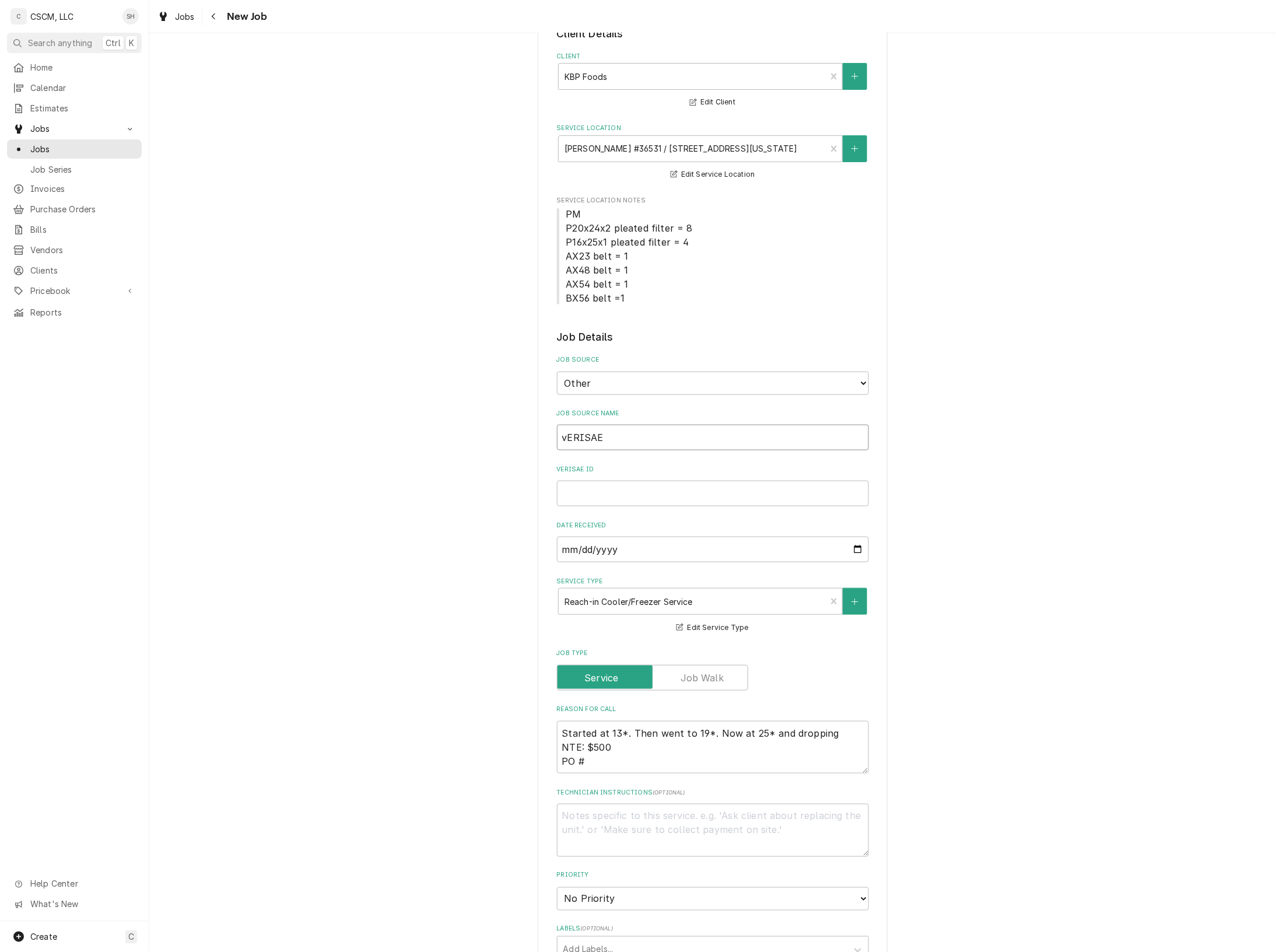
type input "vERISAE"
type textarea "x"
click at [741, 433] on input "vERISAE" at bounding box center [713, 438] width 312 height 26
type input "V"
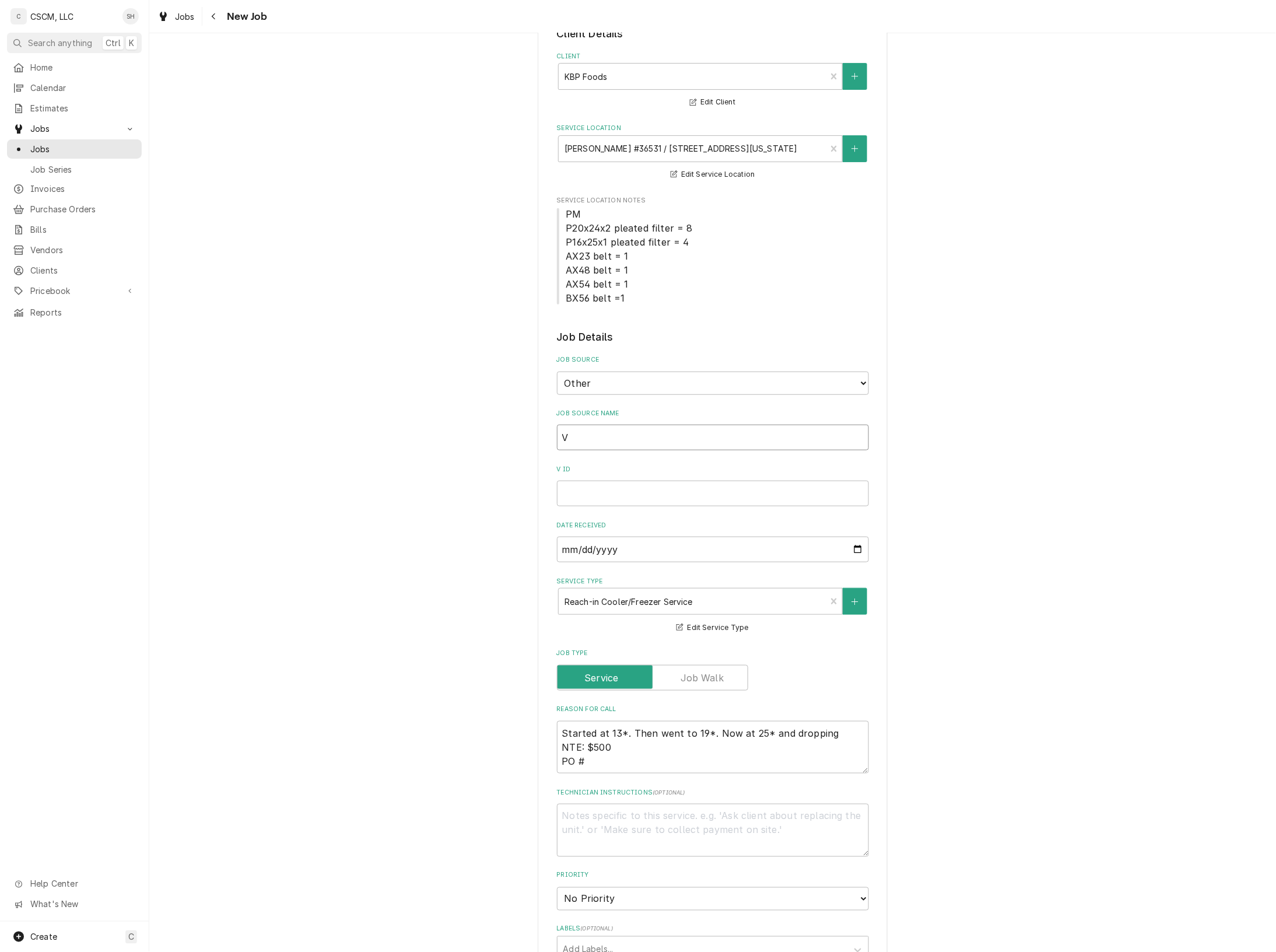
type textarea "x"
type input "Ve"
type textarea "x"
type input "Veri"
type textarea "x"
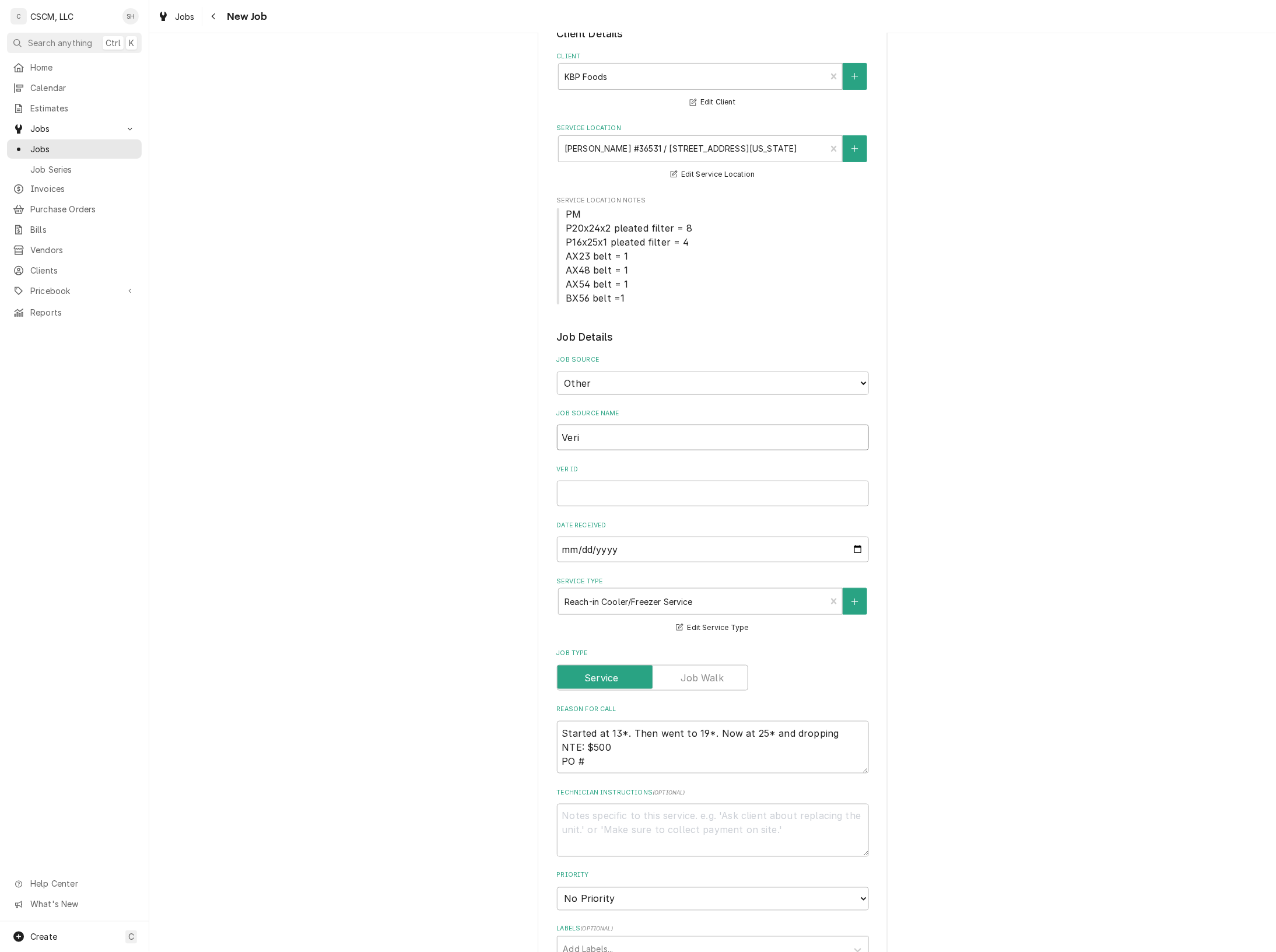
type input "Veris"
type textarea "x"
type input "Verisa"
type textarea "x"
type input "Verisae"
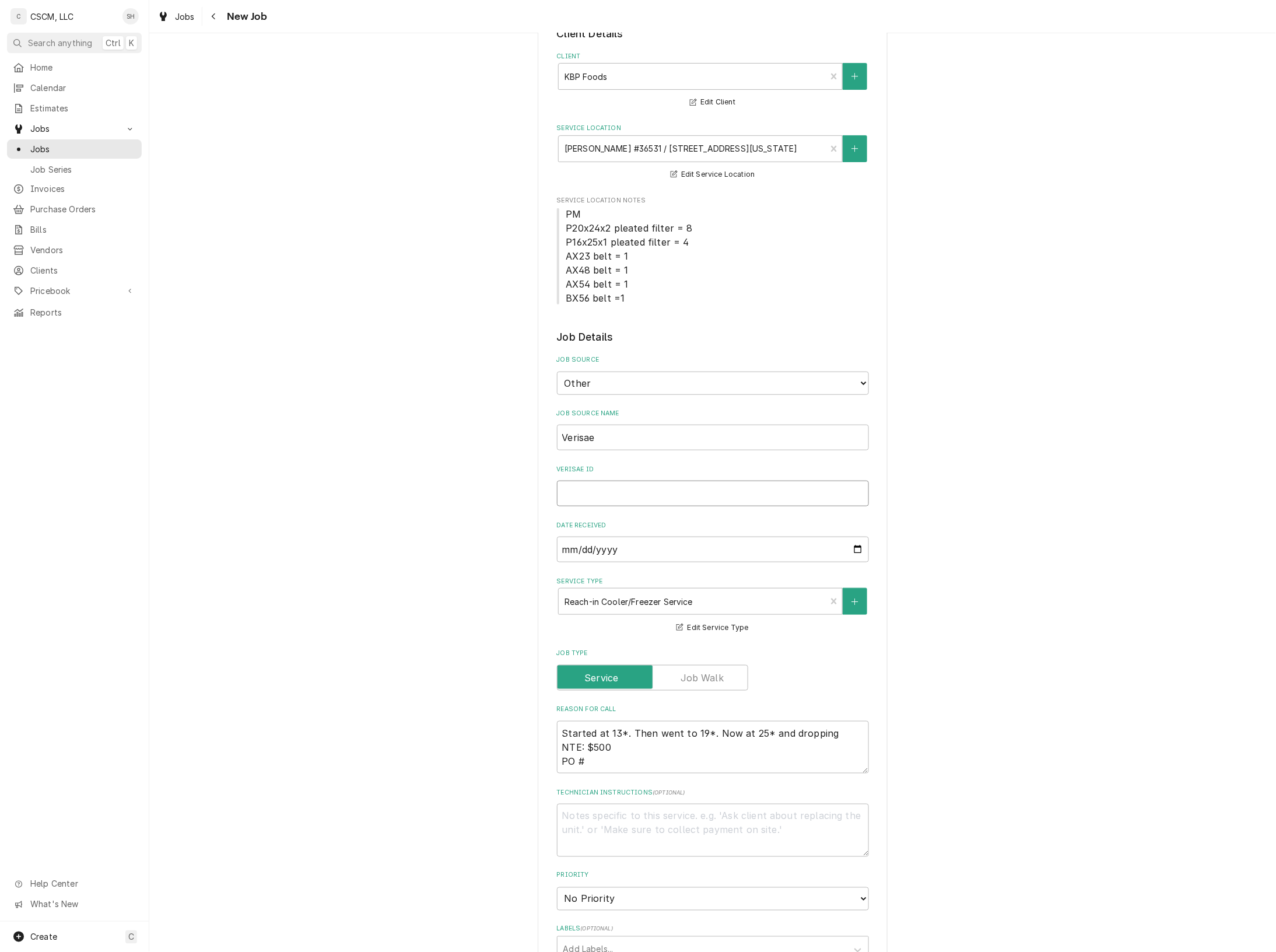
paste input "71990654"
type textarea "x"
type input "71990654"
type textarea "x"
type input "71990654"
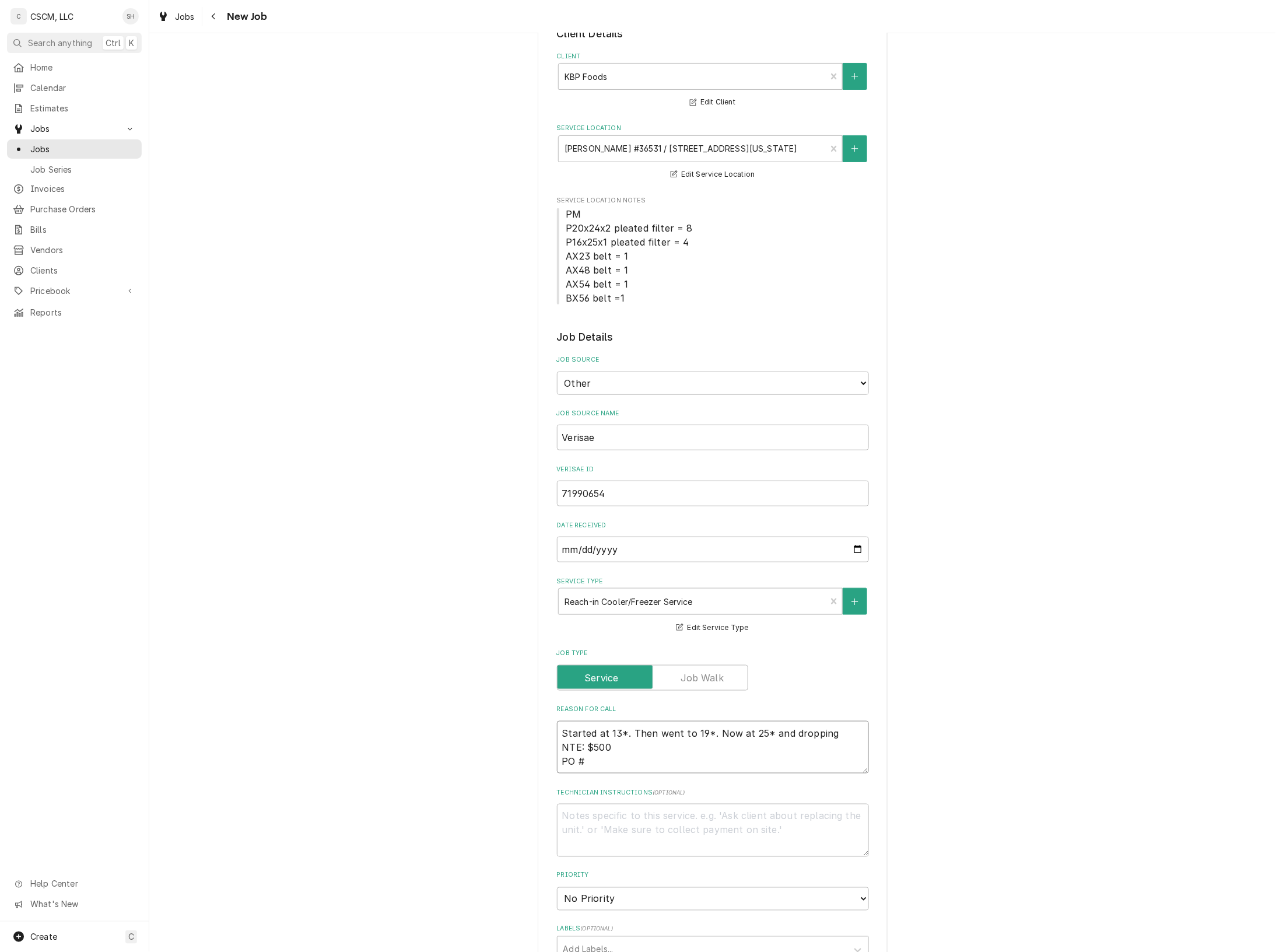
click at [595, 764] on textarea "Started at 13*. Then went to 19*. Now at 25* and dropping NTE: $500 PO #" at bounding box center [713, 747] width 312 height 53
paste textarea "71990654"
type textarea "x"
type textarea "Started at 13*. Then went to 19*. Now at 25* and dropping NTE: $500 PO # 719906…"
type textarea "x"
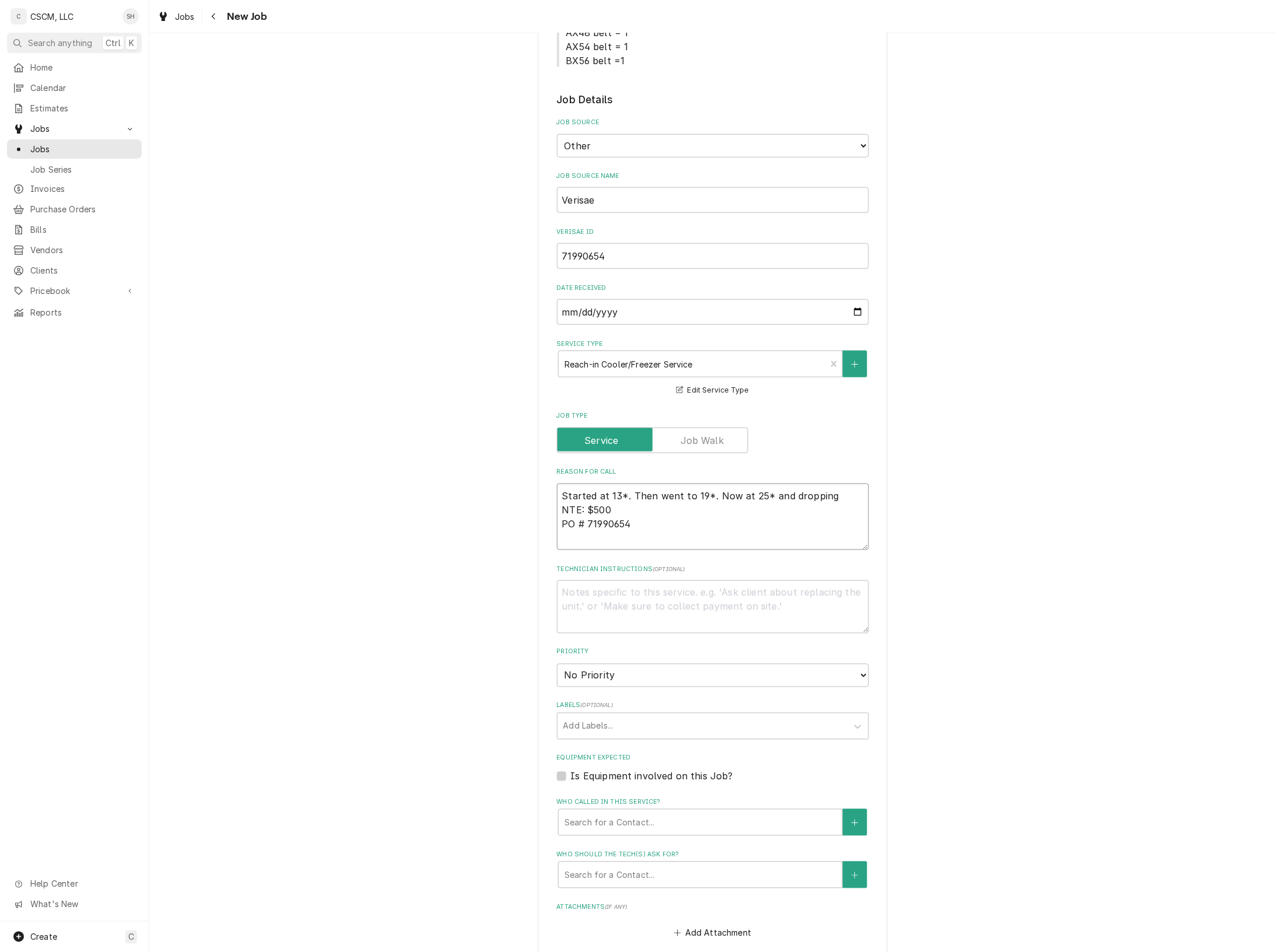
scroll to position [365, 0]
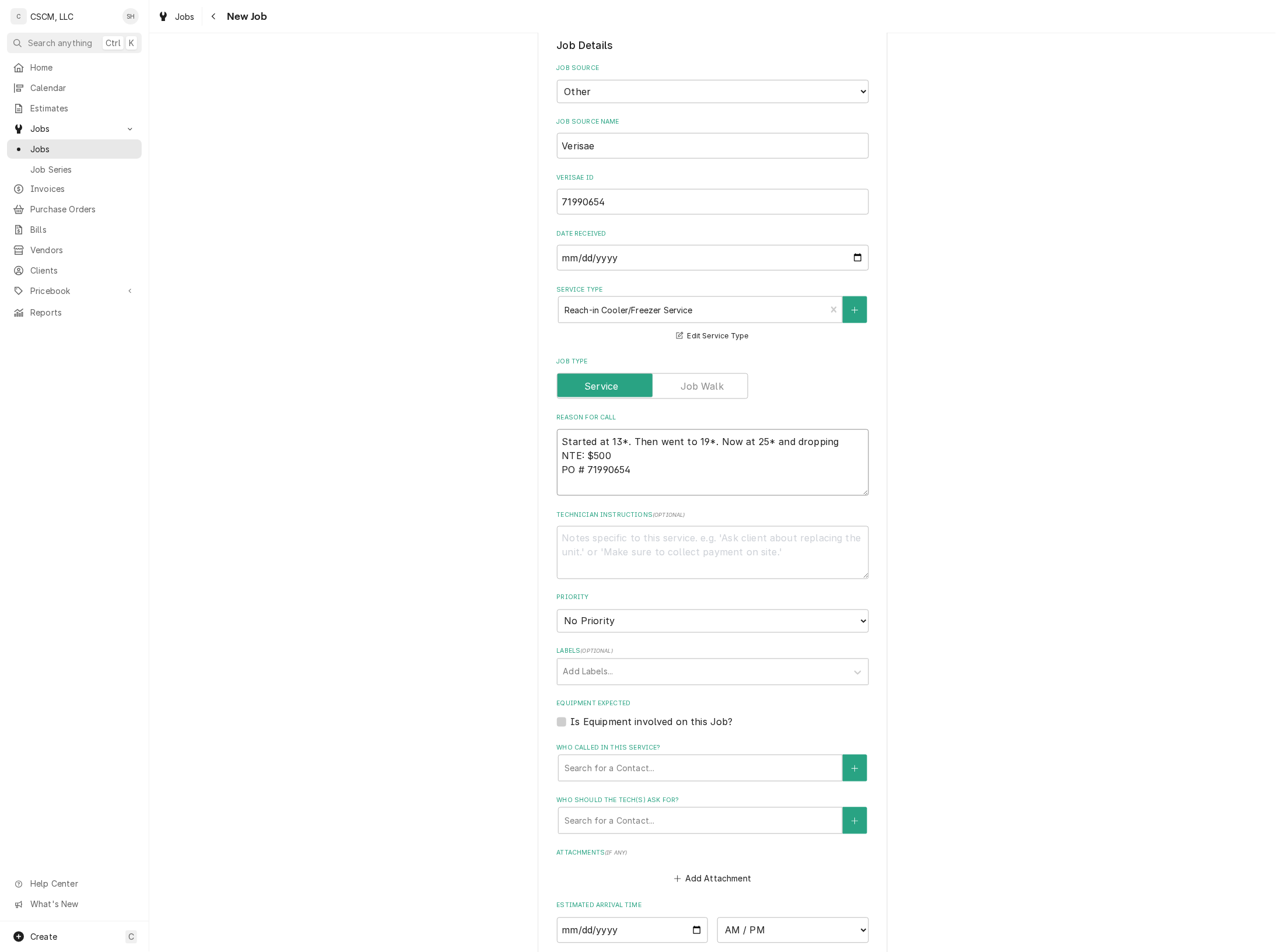
type textarea "Started at 13*. Then went to 19*. Now at 25* and dropping NTE: $500 PO # 719906…"
click at [707, 612] on select "No Priority Urgent High Medium Low" at bounding box center [713, 621] width 312 height 24
select select "3"
click at [558, 609] on select "No Priority Urgent High Medium Low" at bounding box center [713, 621] width 312 height 24
type textarea "x"
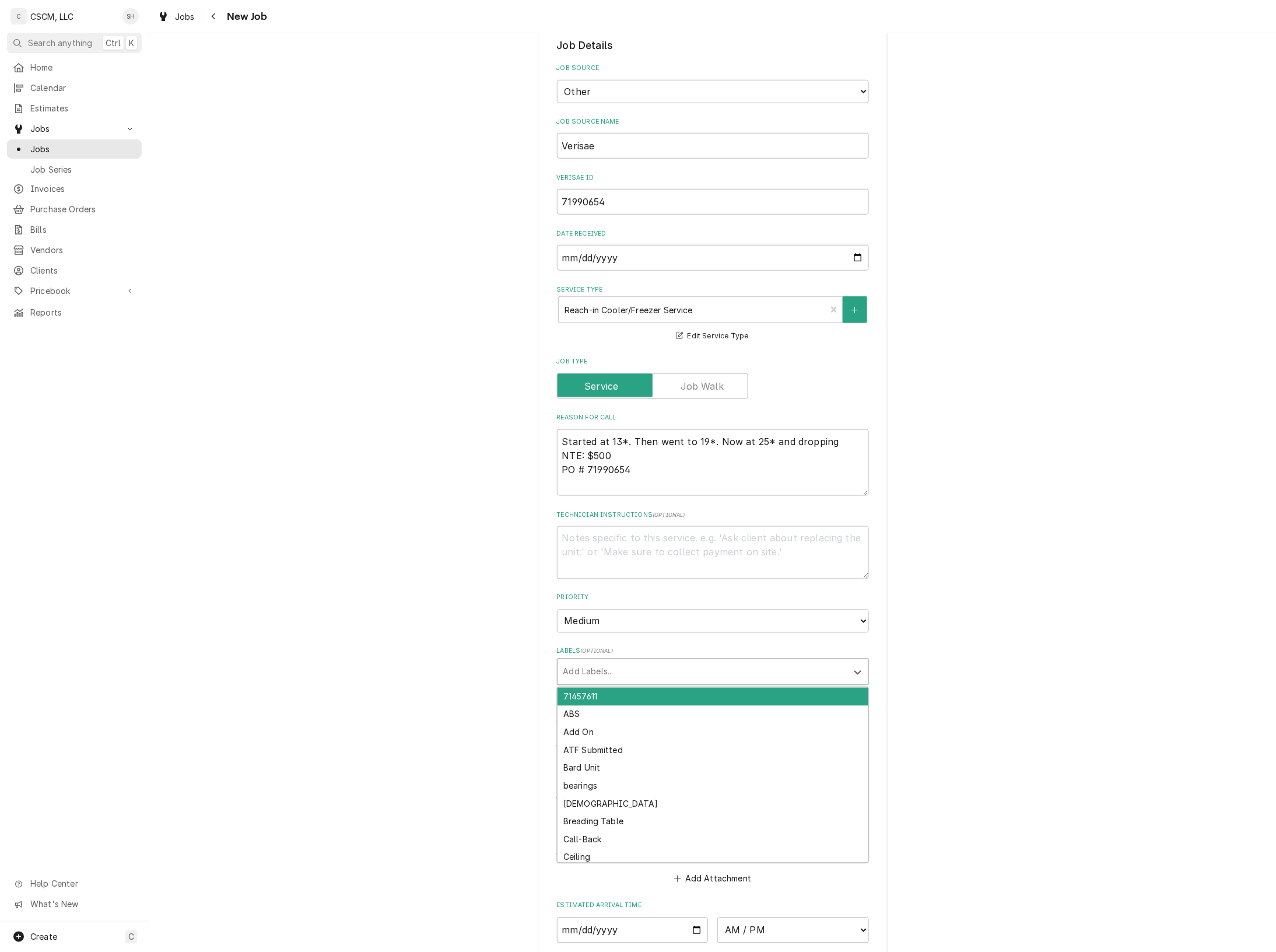
click at [689, 672] on div "Labels" at bounding box center [703, 672] width 278 height 21
type input "t"
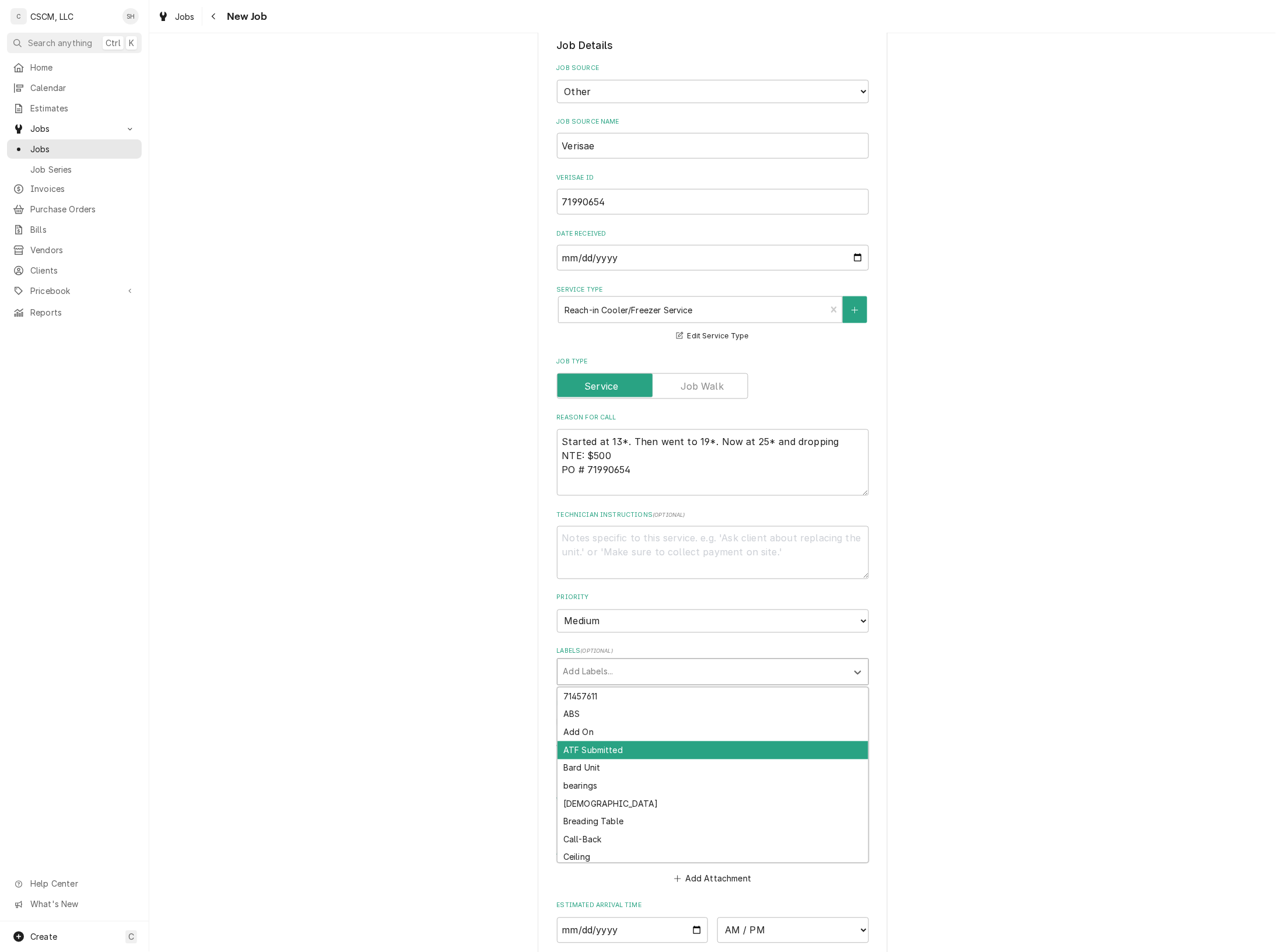
type input "2"
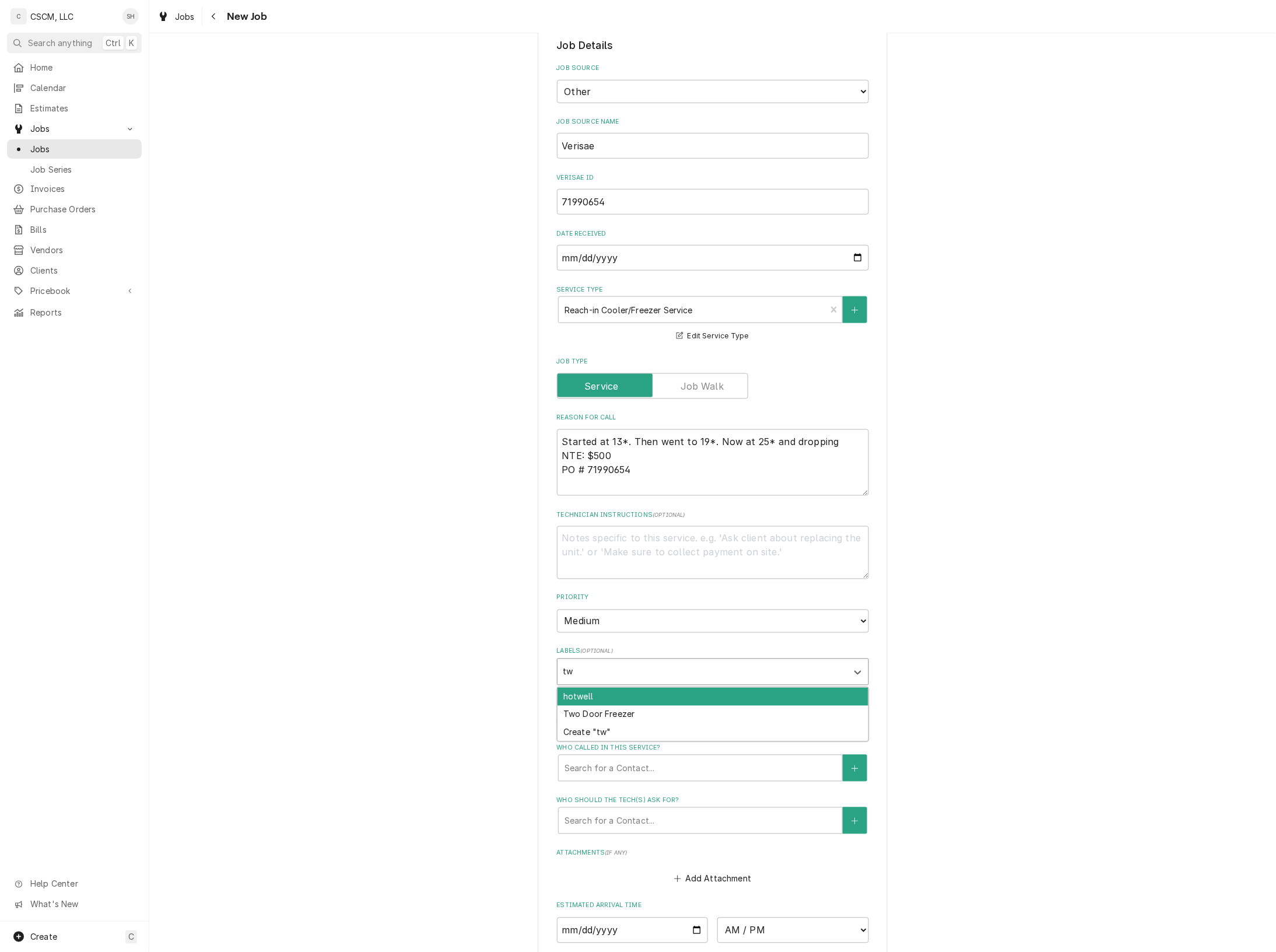
type input "two"
click at [840, 691] on div "Two Door Freezer" at bounding box center [713, 696] width 311 height 18
type textarea "x"
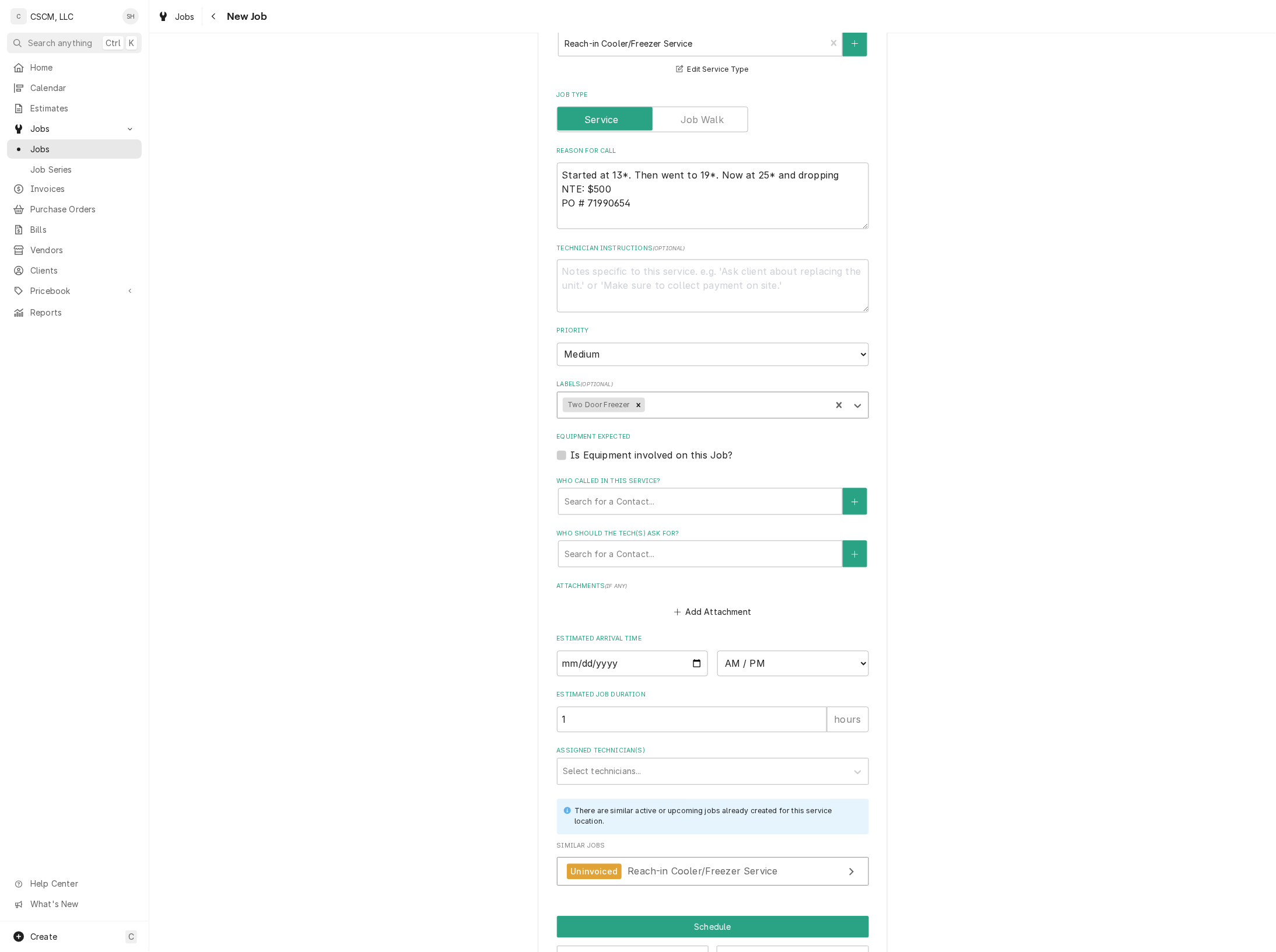
scroll to position [656, 0]
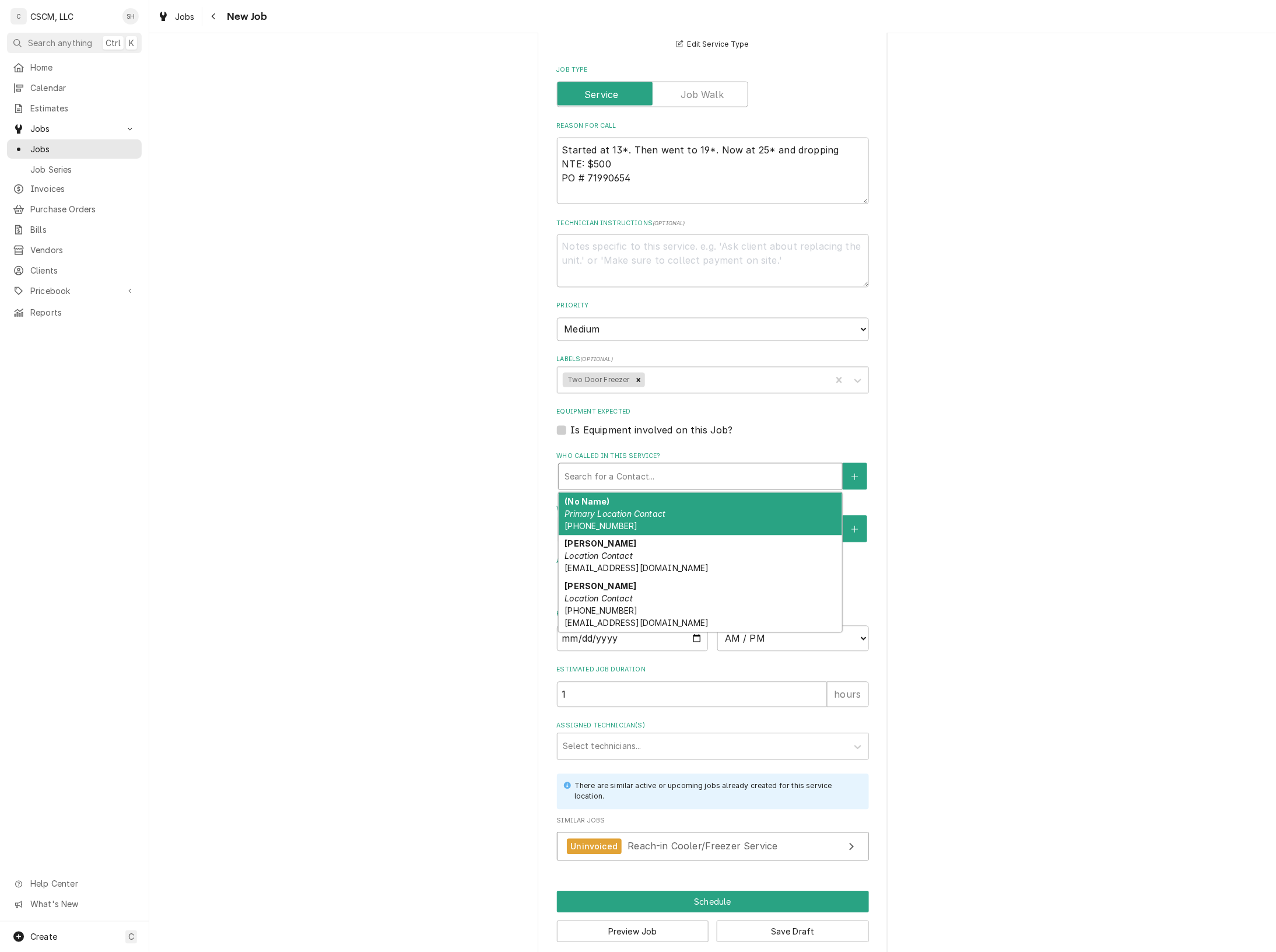
click at [566, 478] on div "Who called in this service?" at bounding box center [700, 476] width 271 height 21
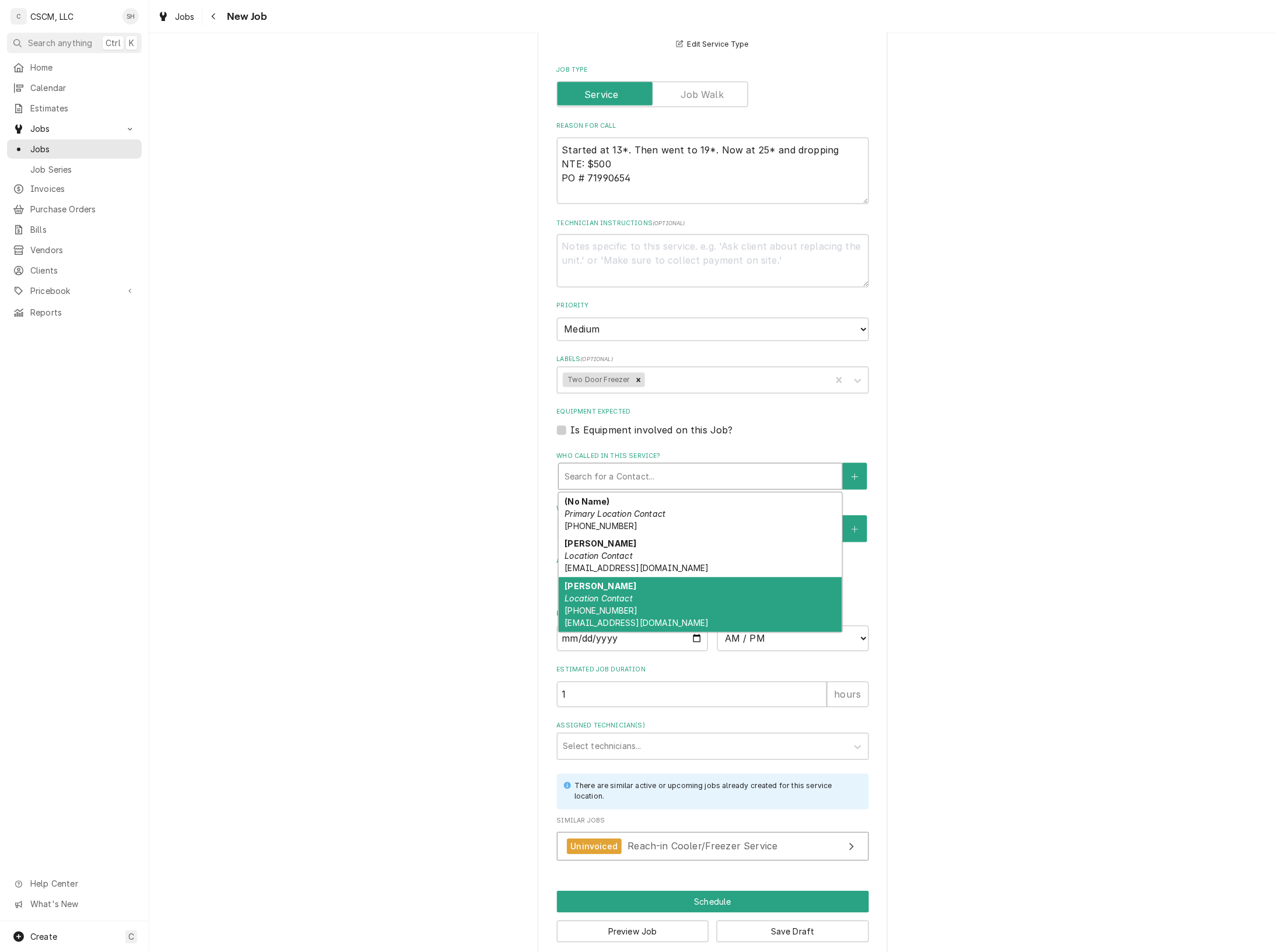
click at [660, 594] on div "Rayvette Wilson Location Contact (217) 506-9415 rwilson@kbpbells.com" at bounding box center [700, 605] width 283 height 55
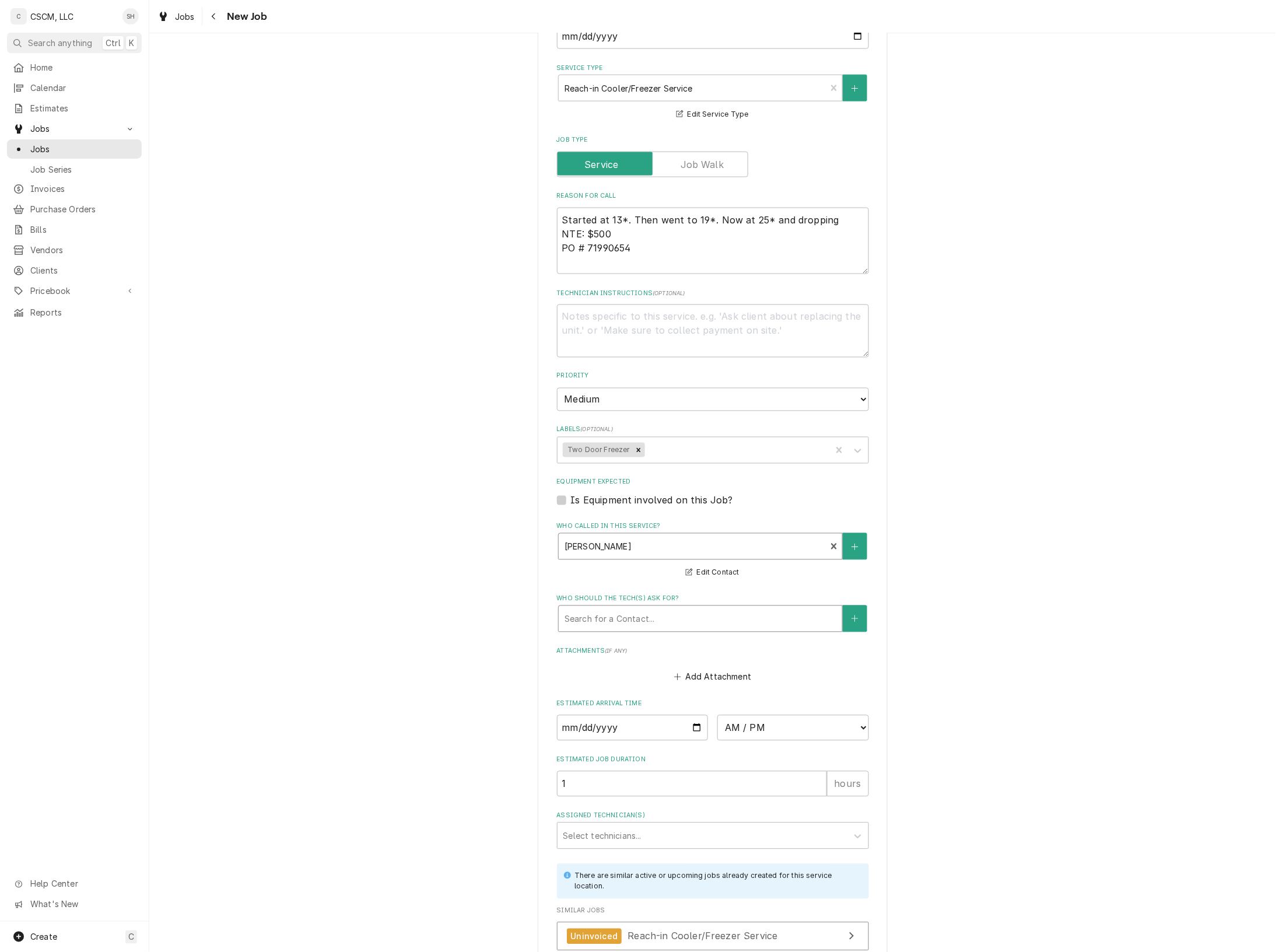
scroll to position [690, 0]
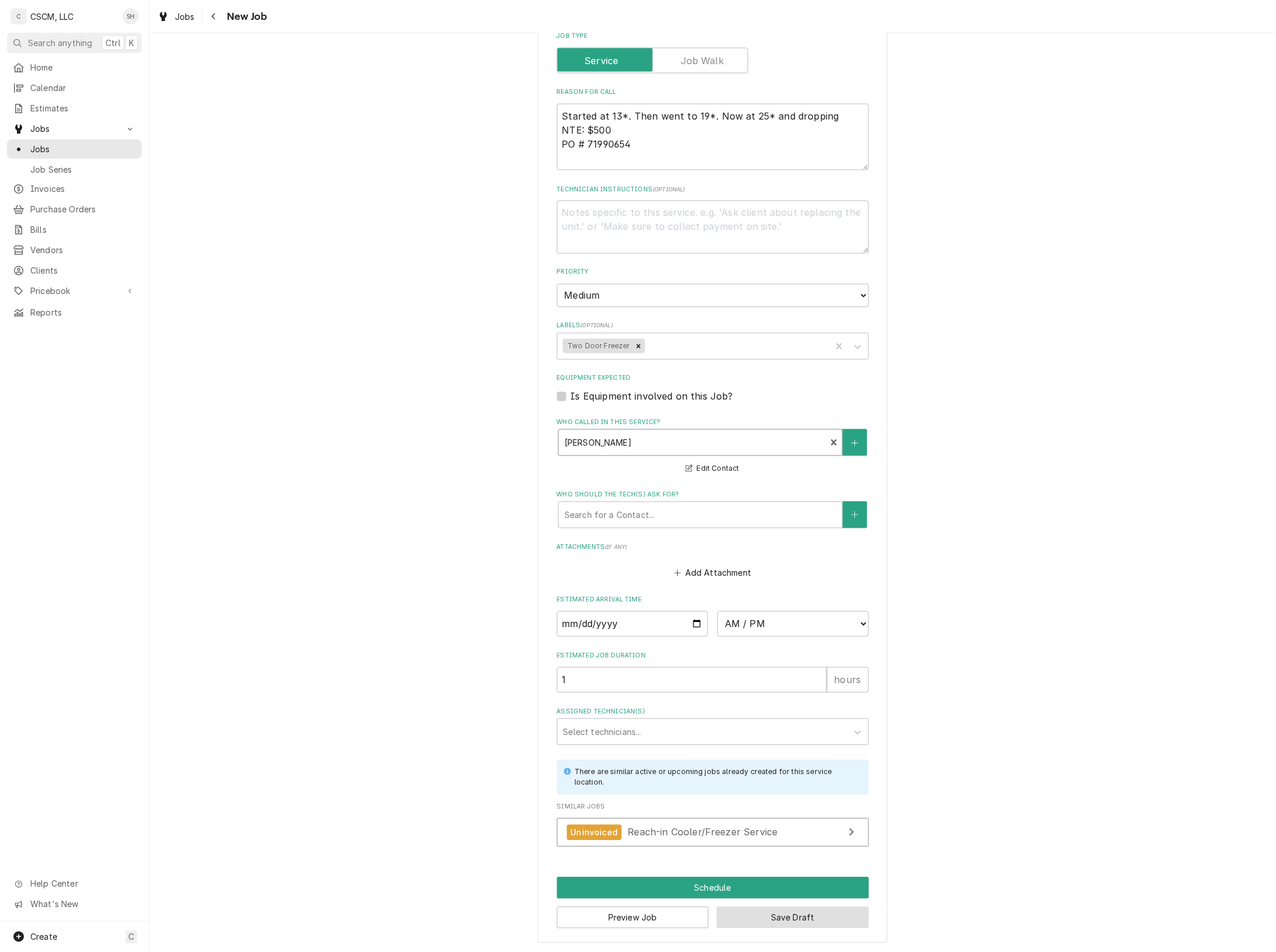
click at [840, 917] on button "Save Draft" at bounding box center [792, 917] width 153 height 22
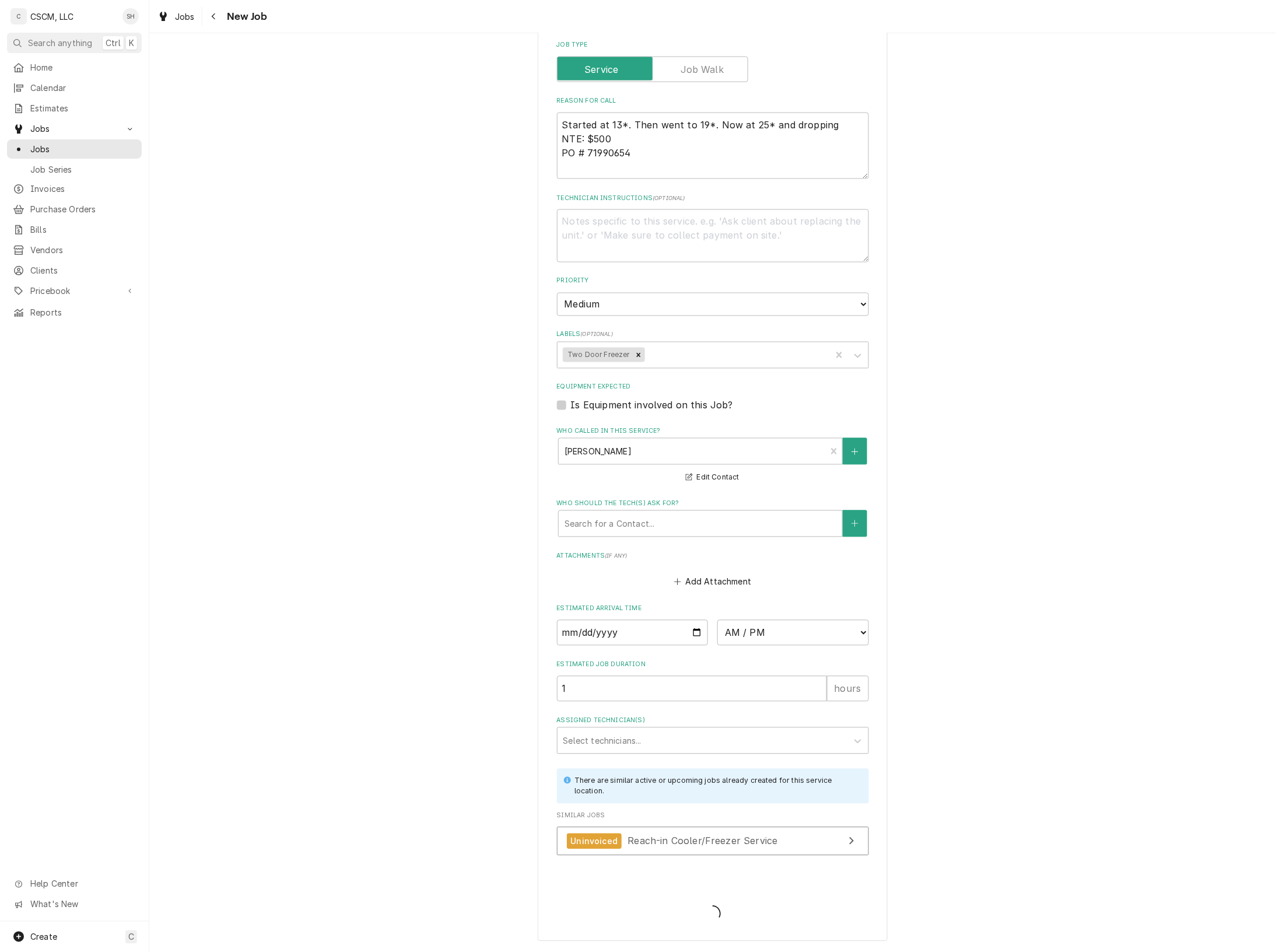
scroll to position [680, 0]
type textarea "x"
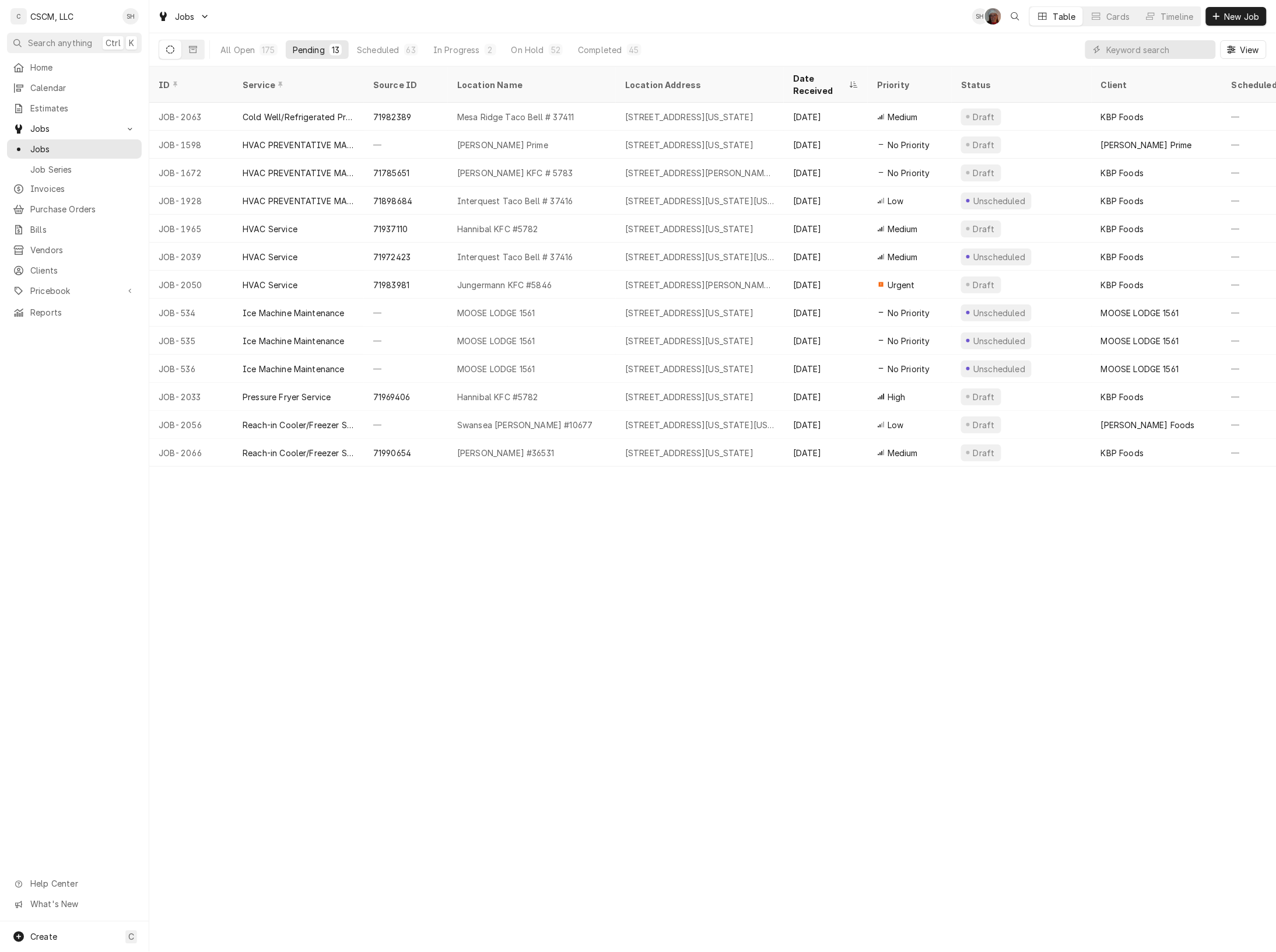
click at [622, 617] on div "ID Service Source ID Location Name Location Address Date Received Priority Stat…" at bounding box center [712, 509] width 1127 height 885
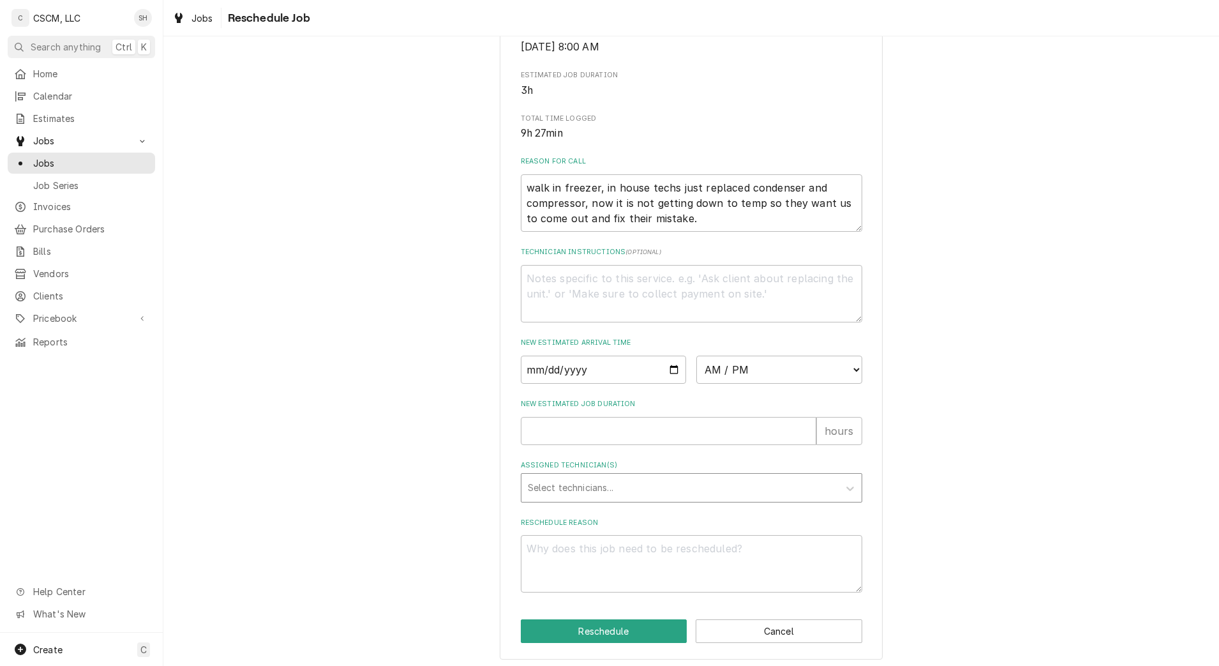
scroll to position [288, 0]
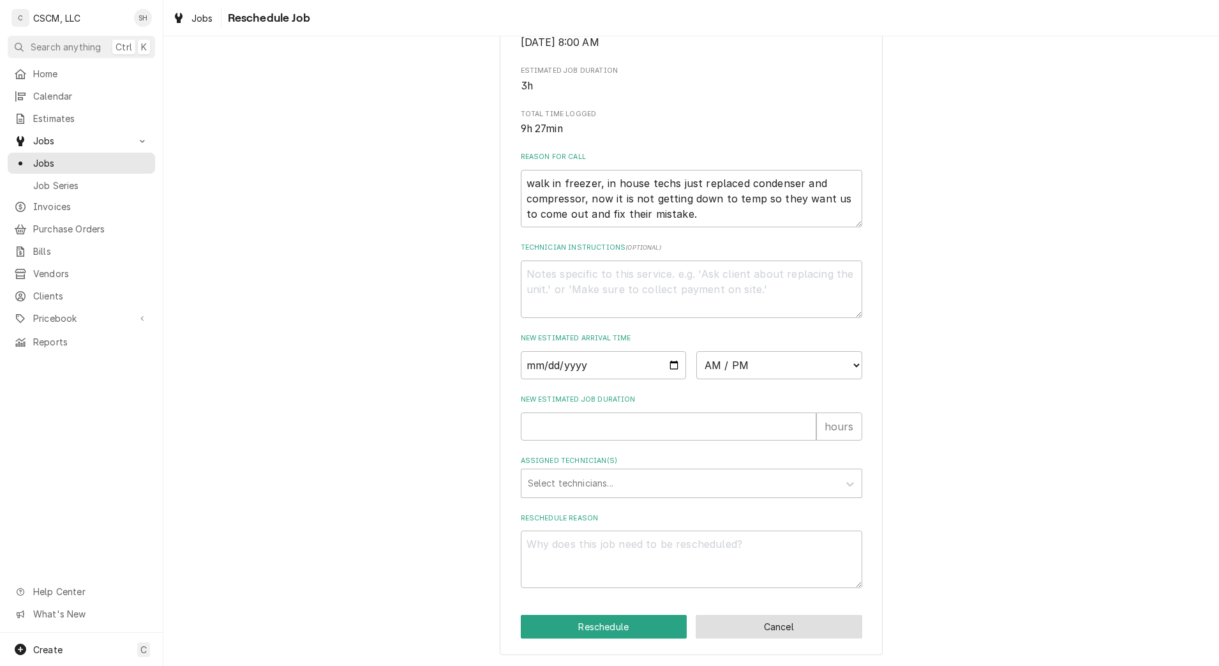
click at [791, 622] on button "Cancel" at bounding box center [779, 627] width 167 height 24
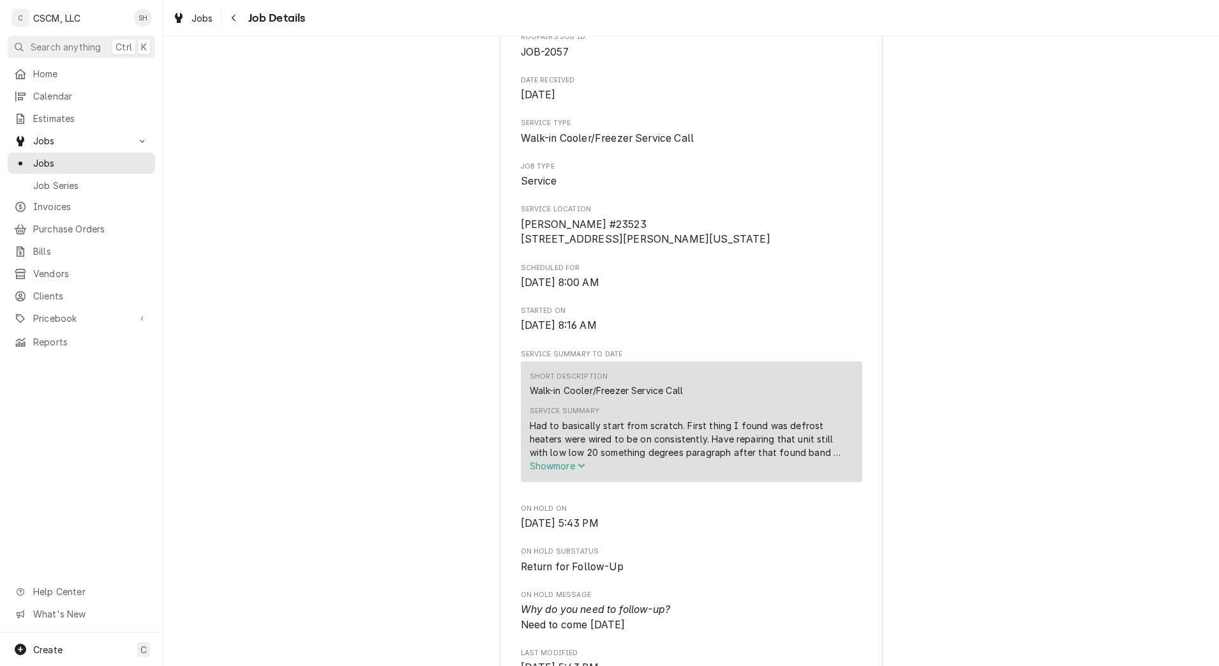
scroll to position [236, 0]
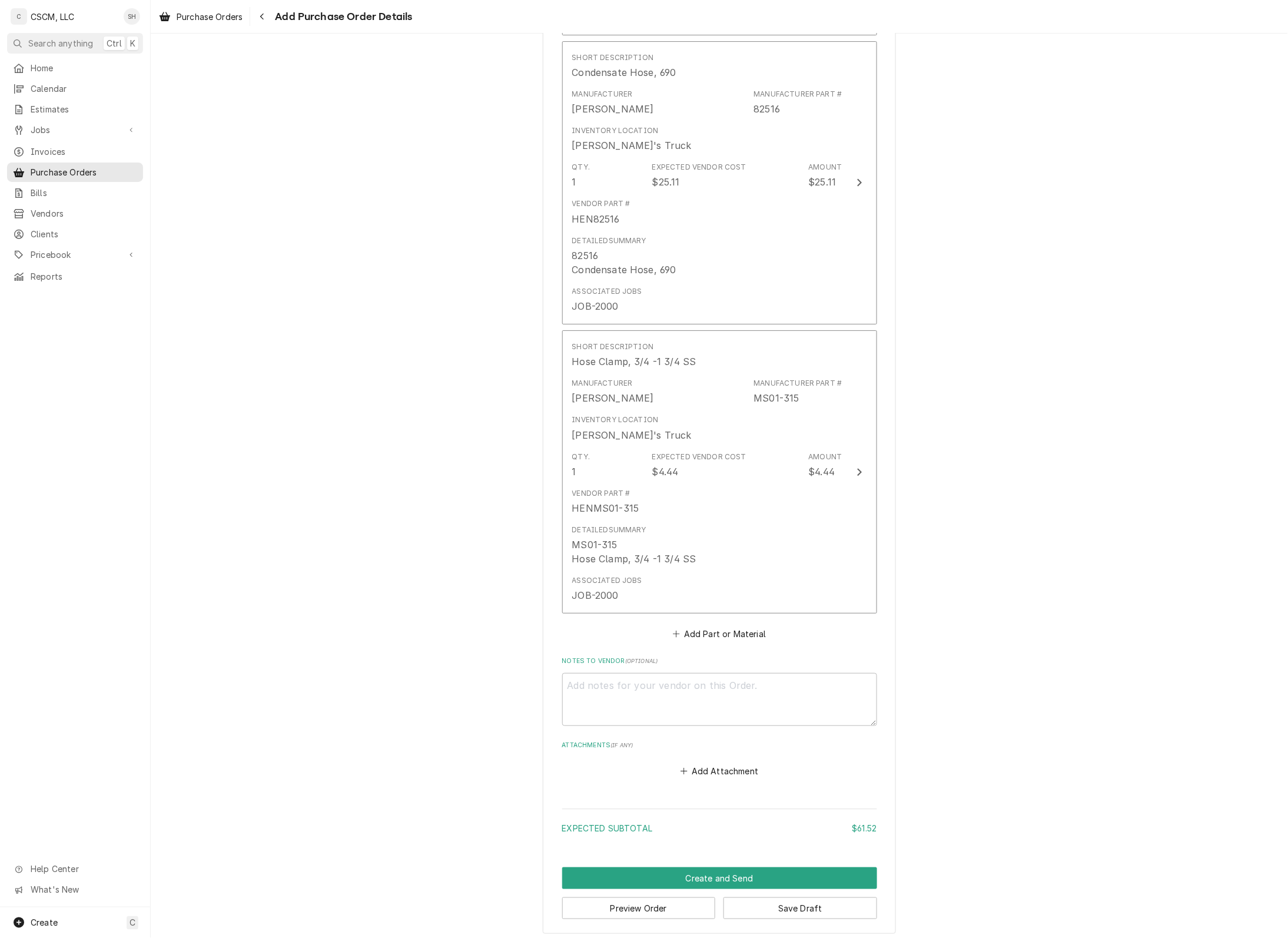
scroll to position [1591, 0]
type textarea "x"
click at [725, 631] on button "Add Part or Material" at bounding box center [719, 629] width 97 height 17
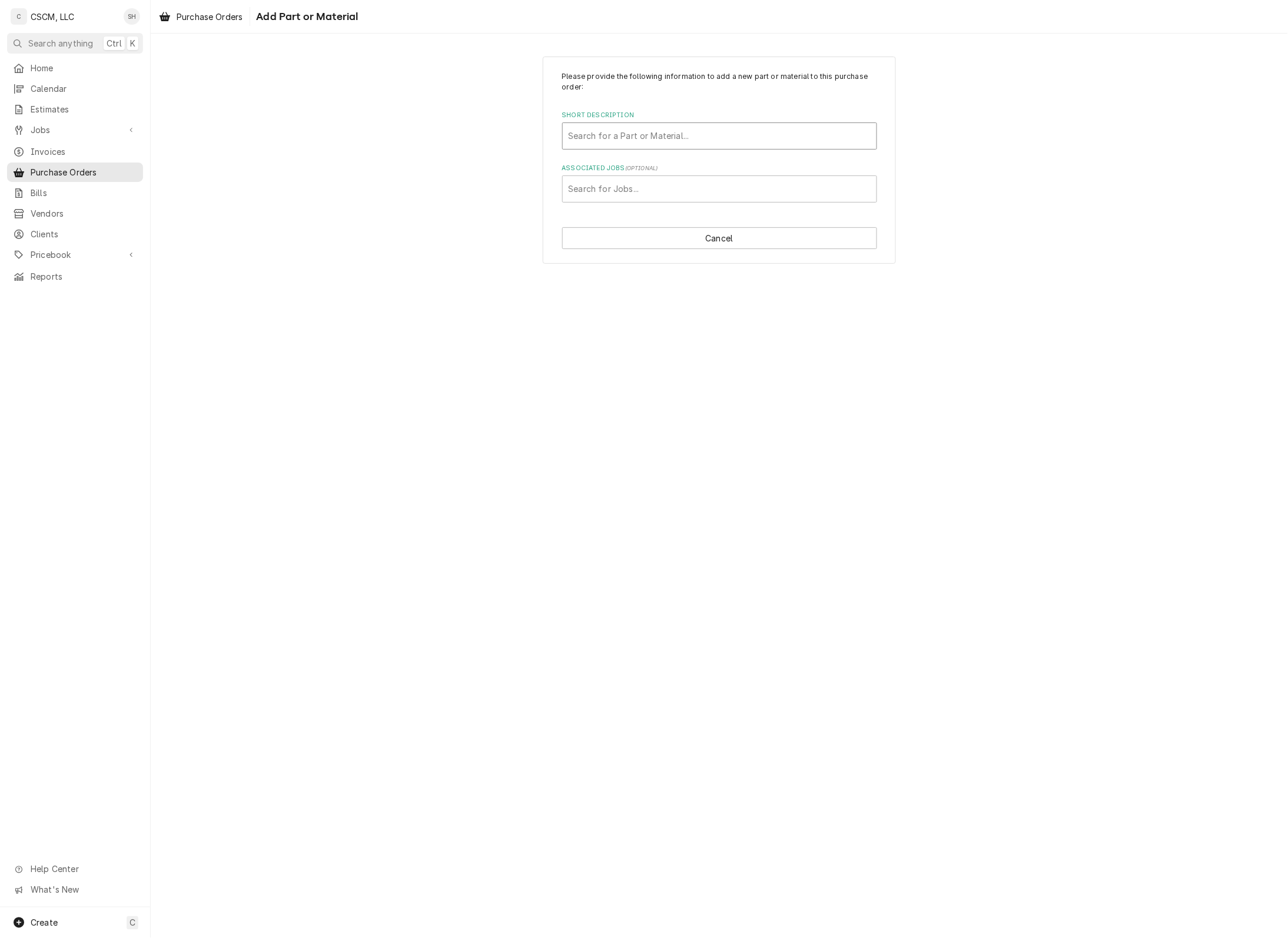
click at [595, 139] on div "Short Description" at bounding box center [720, 136] width 302 height 21
type input "ns01-01"
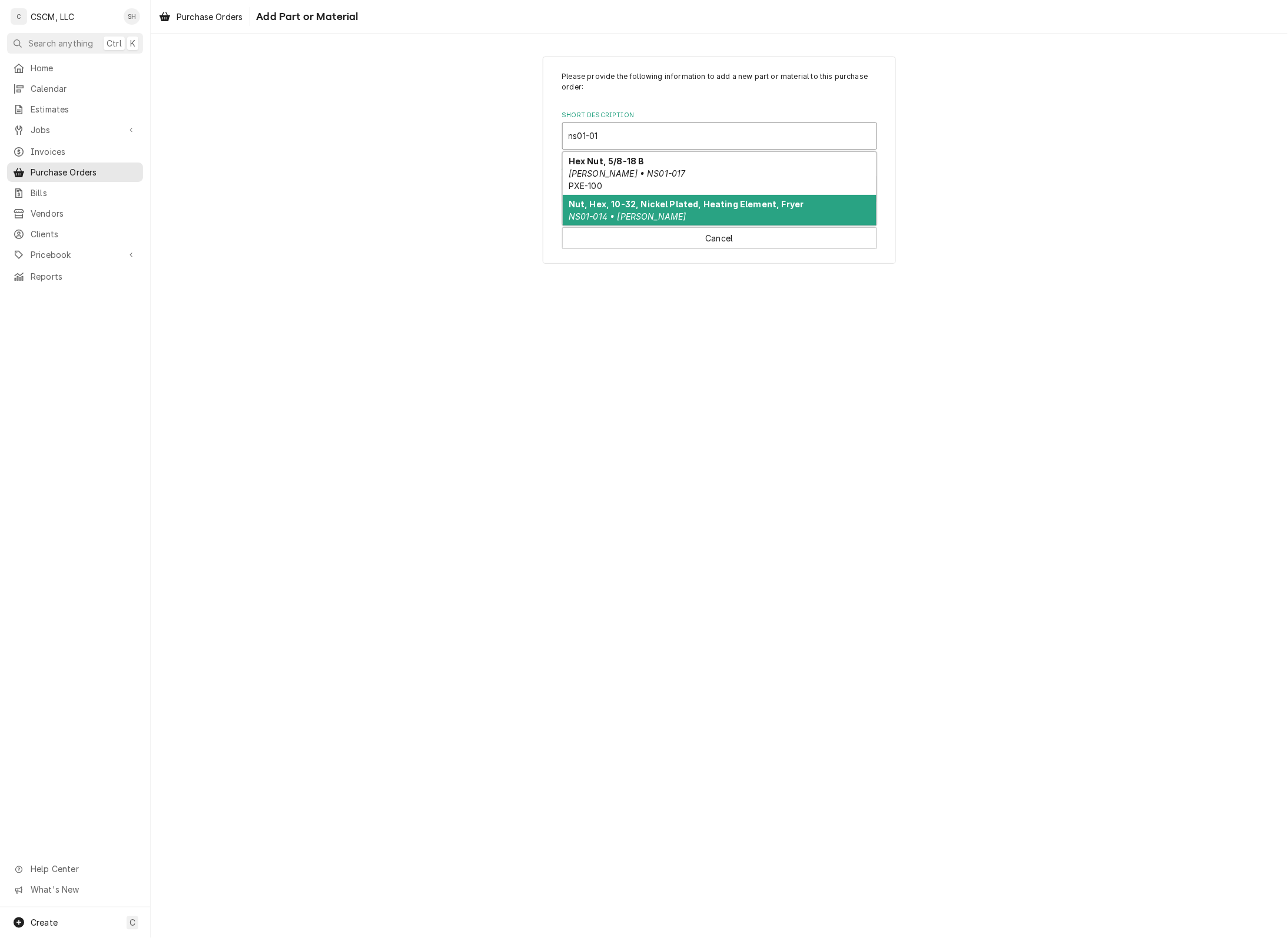
click at [713, 209] on div "Nut, Hex, 10-32, Nickel Plated, Heating Element, Fryer NS01-014 • Henny Penny" at bounding box center [720, 209] width 314 height 30
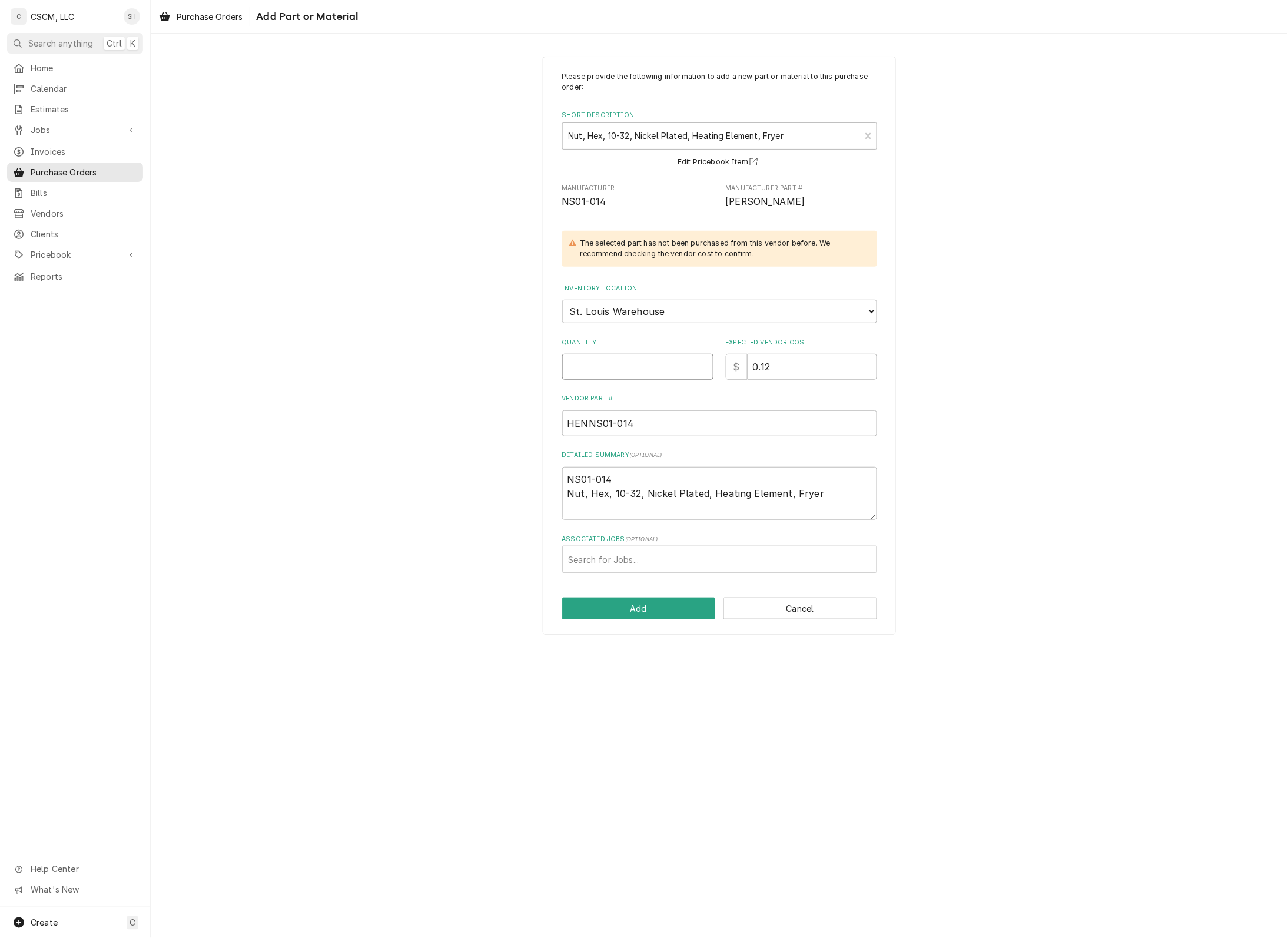
click at [674, 365] on input "Quantity" at bounding box center [638, 367] width 151 height 26
type textarea "x"
type input "1"
click at [670, 310] on select "Choose a location... Chris's Truck Colorado Main Warehouse Izaia's truck Jimmy'…" at bounding box center [720, 312] width 315 height 24
select select "425"
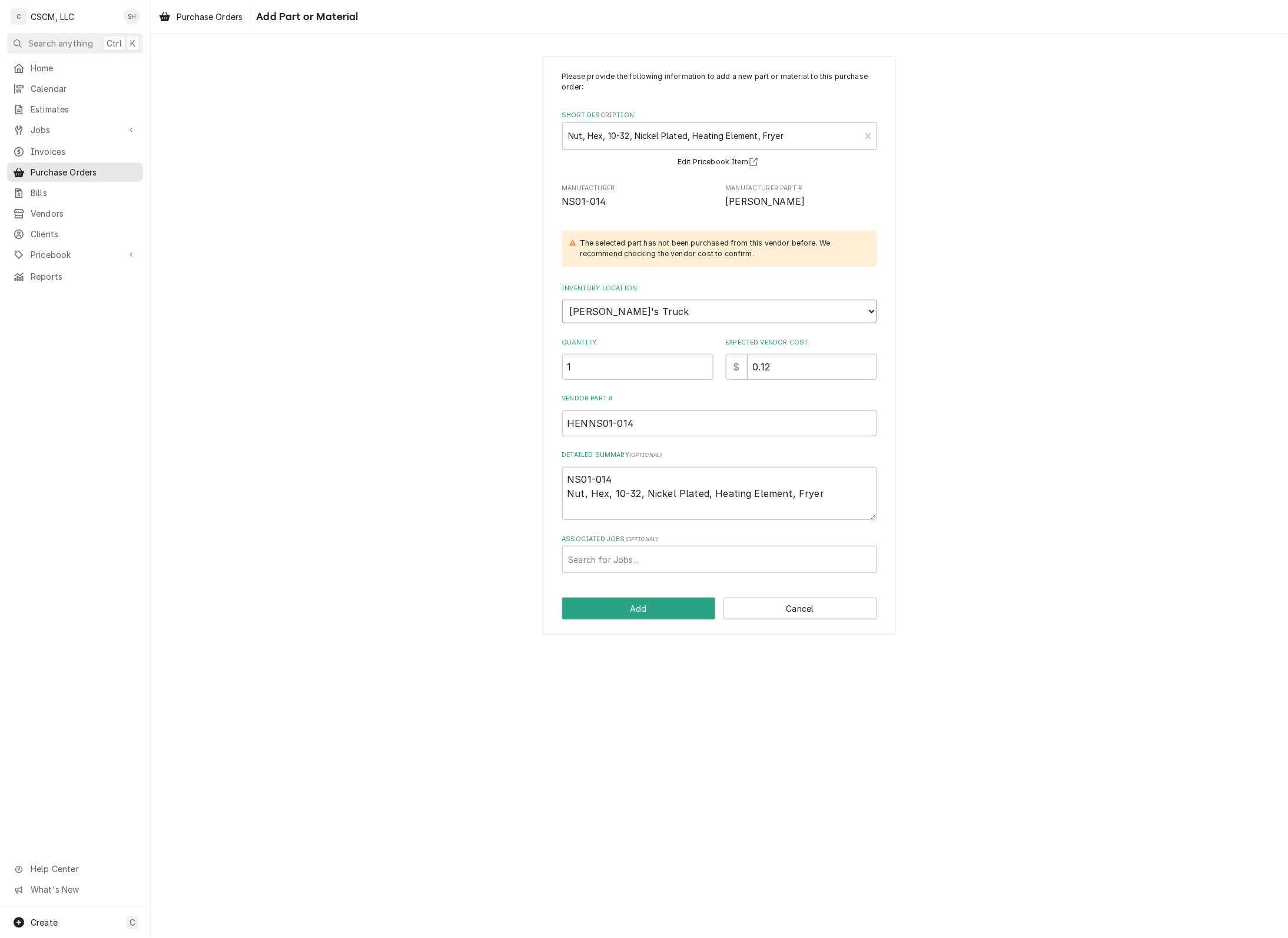
click at [563, 300] on select "Choose a location... Chris's Truck Colorado Main Warehouse Izaia's truck Jimmy'…" at bounding box center [720, 312] width 315 height 24
type textarea "x"
click at [652, 549] on div "Associated Jobs" at bounding box center [720, 559] width 302 height 21
type input "2000"
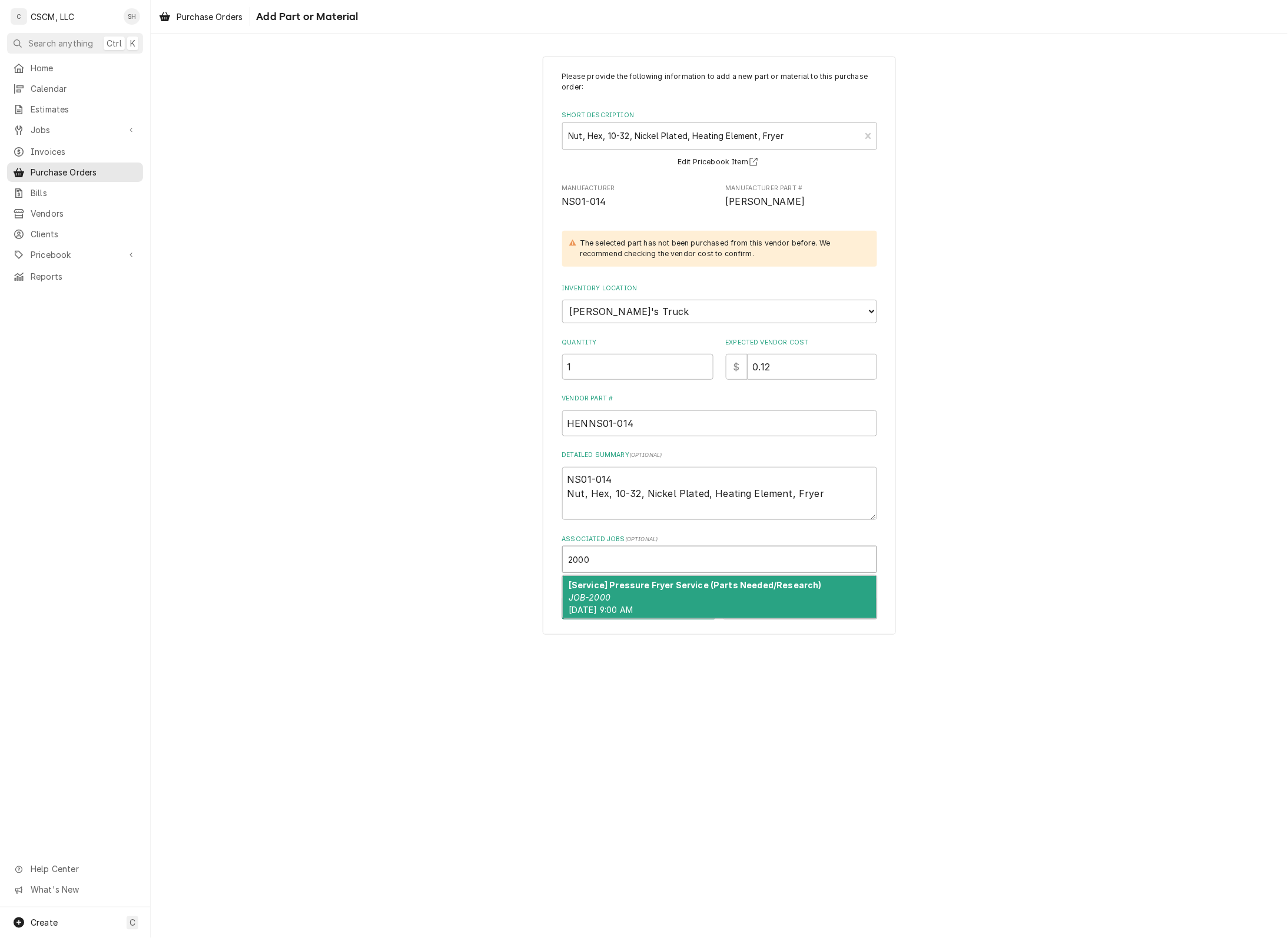
click at [625, 587] on strong "[Service] Pressure Fryer Service (Parts Needed/Research)" at bounding box center [696, 585] width 253 height 10
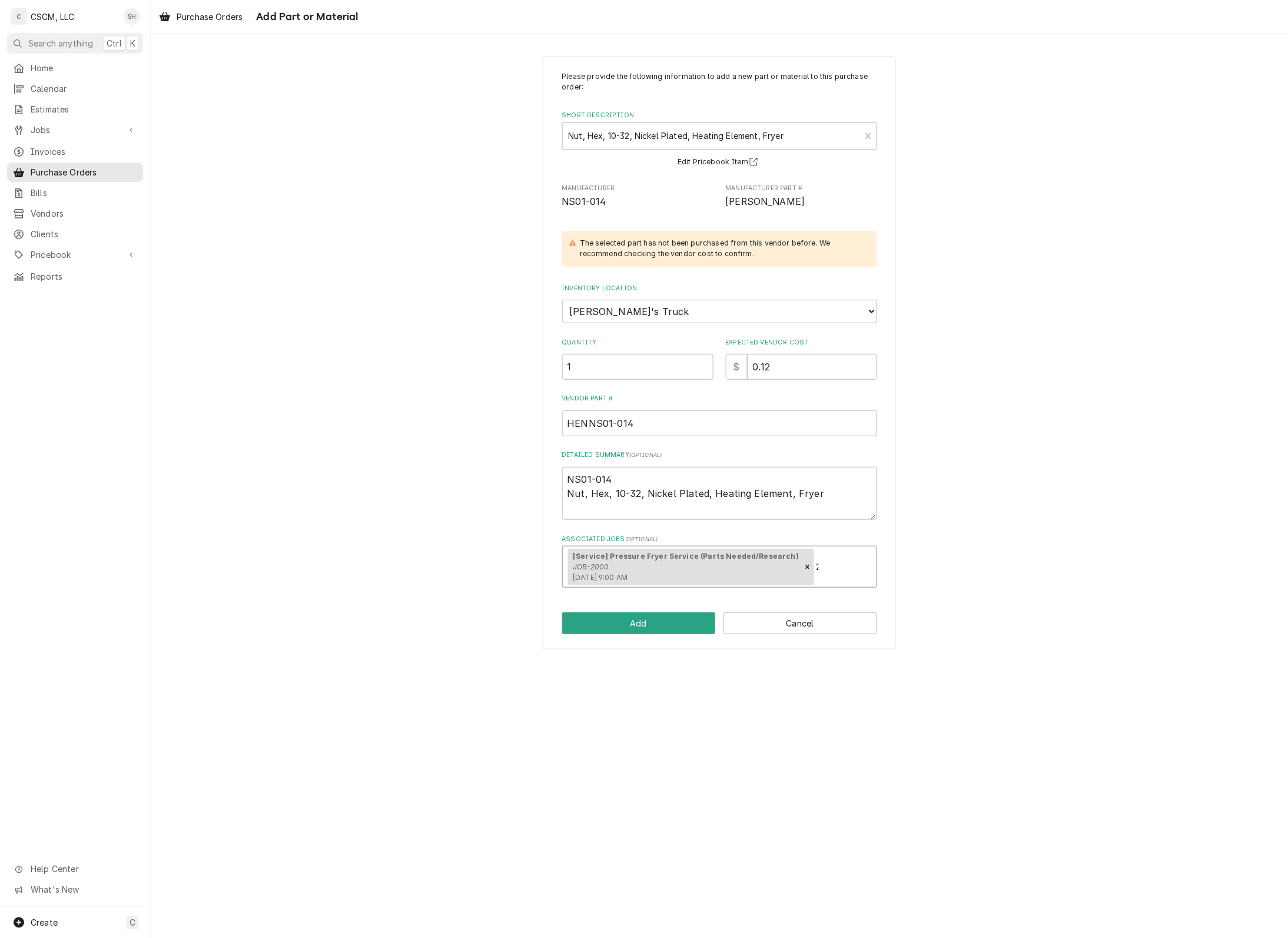
type textarea "x"
click at [625, 614] on button "Add" at bounding box center [639, 623] width 154 height 22
type textarea "x"
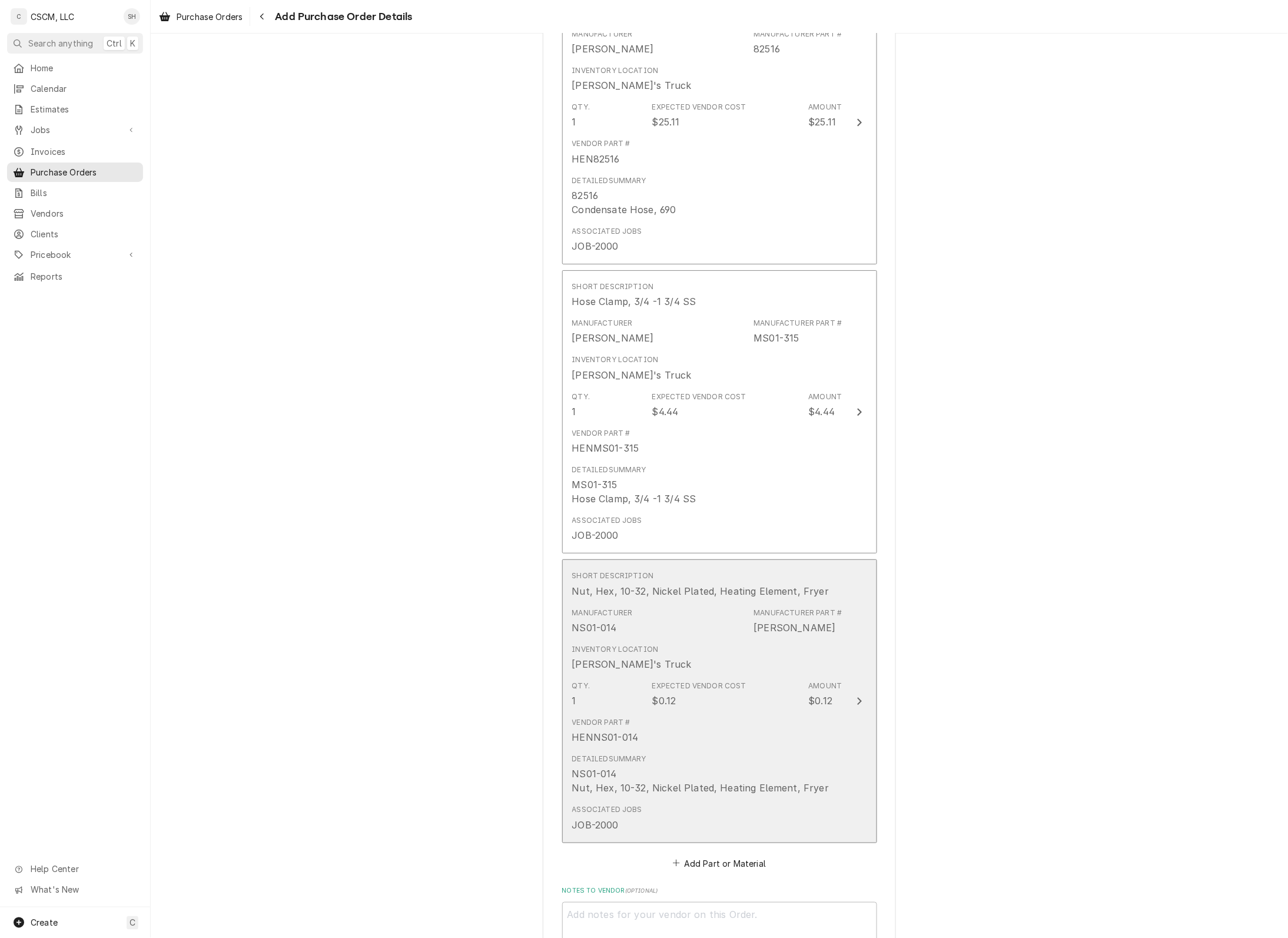
scroll to position [1881, 0]
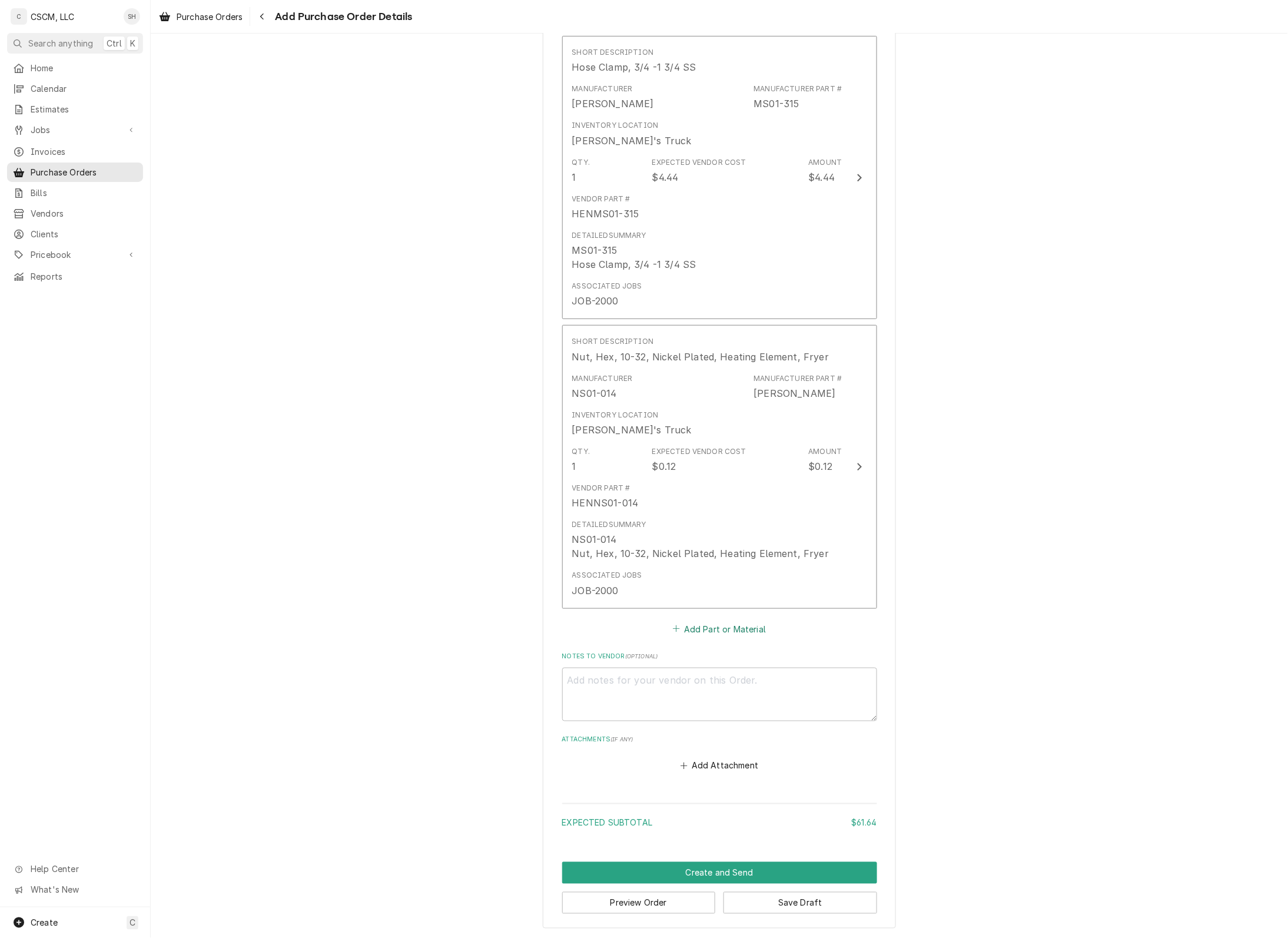
click at [696, 632] on button "Add Part or Material" at bounding box center [719, 629] width 97 height 17
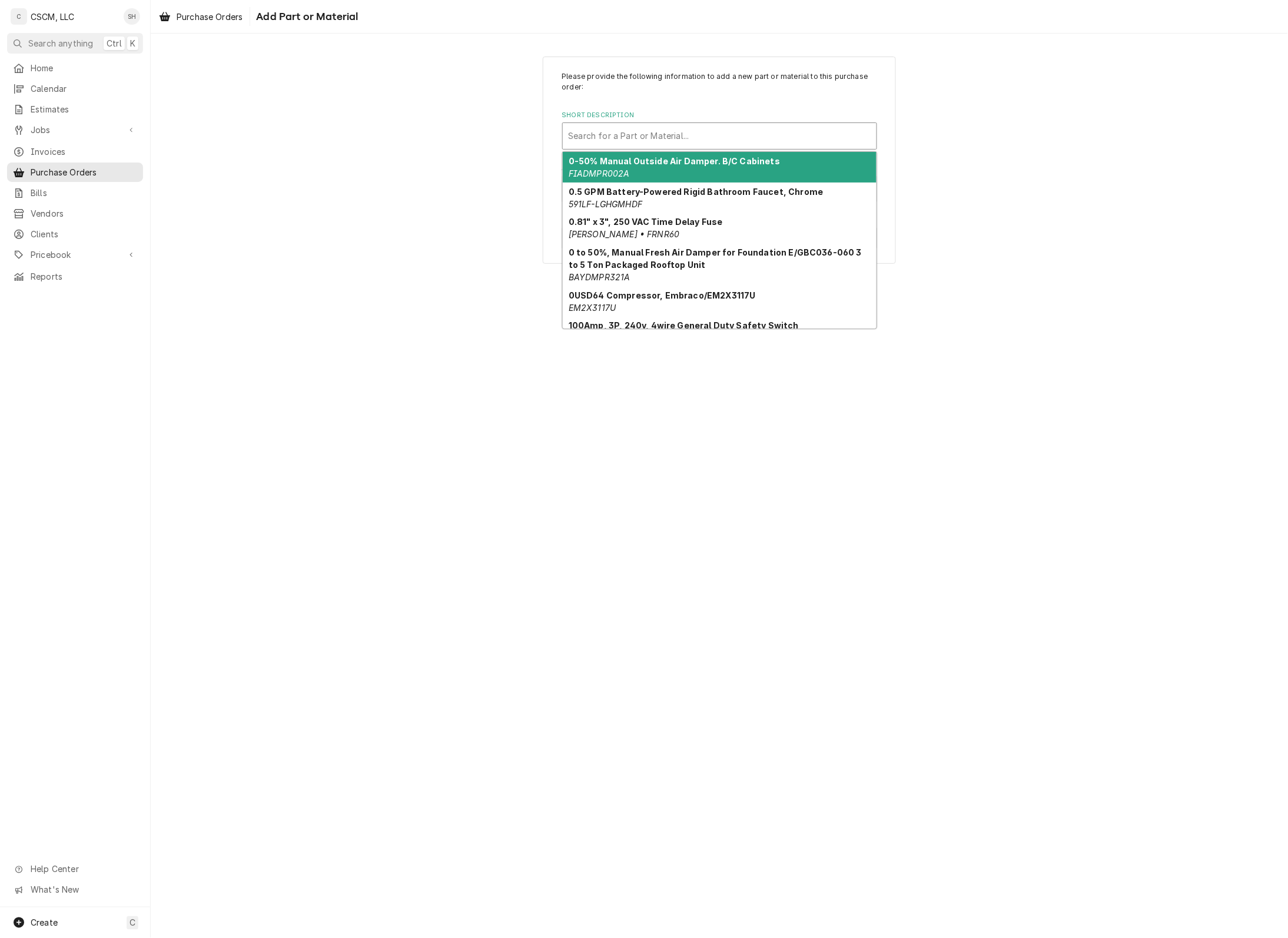
click at [604, 140] on div "Short Description" at bounding box center [720, 136] width 302 height 21
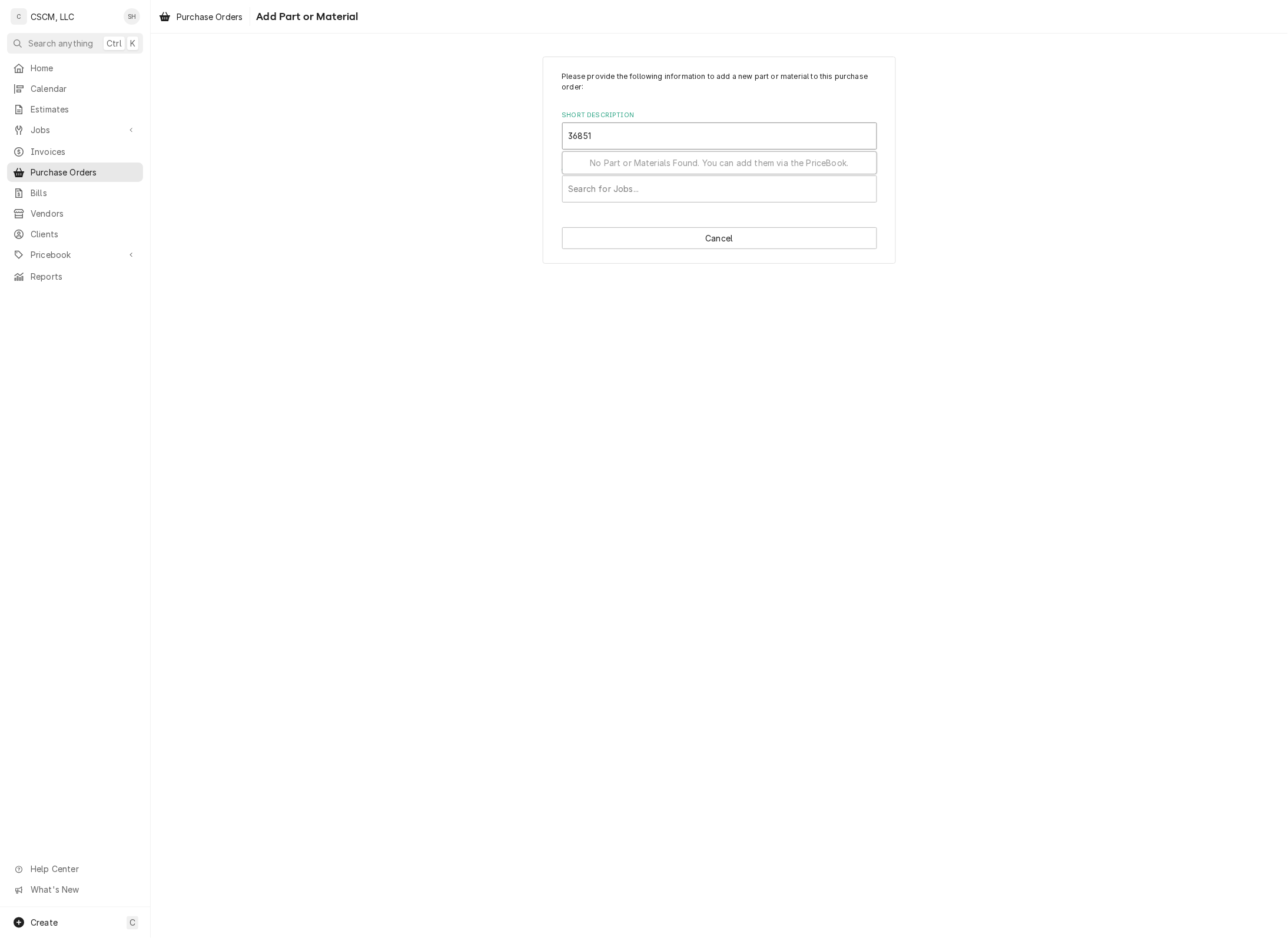
type input "36851"
click at [580, 158] on div "Please provide the following information to add a new part or material to this …" at bounding box center [720, 137] width 315 height 131
click at [704, 127] on div "Short Description" at bounding box center [720, 136] width 302 height 21
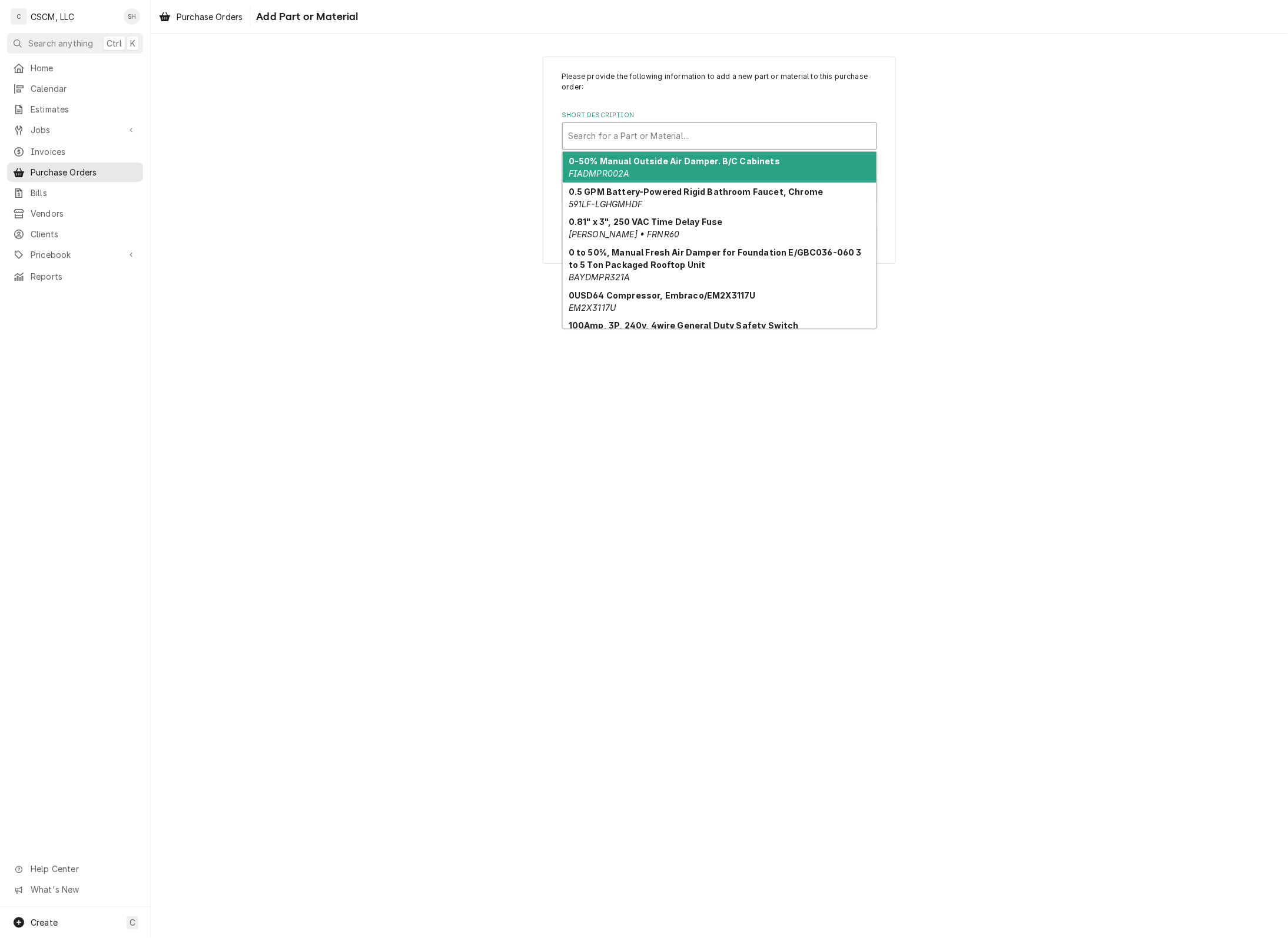
paste input "36851"
type input "36851"
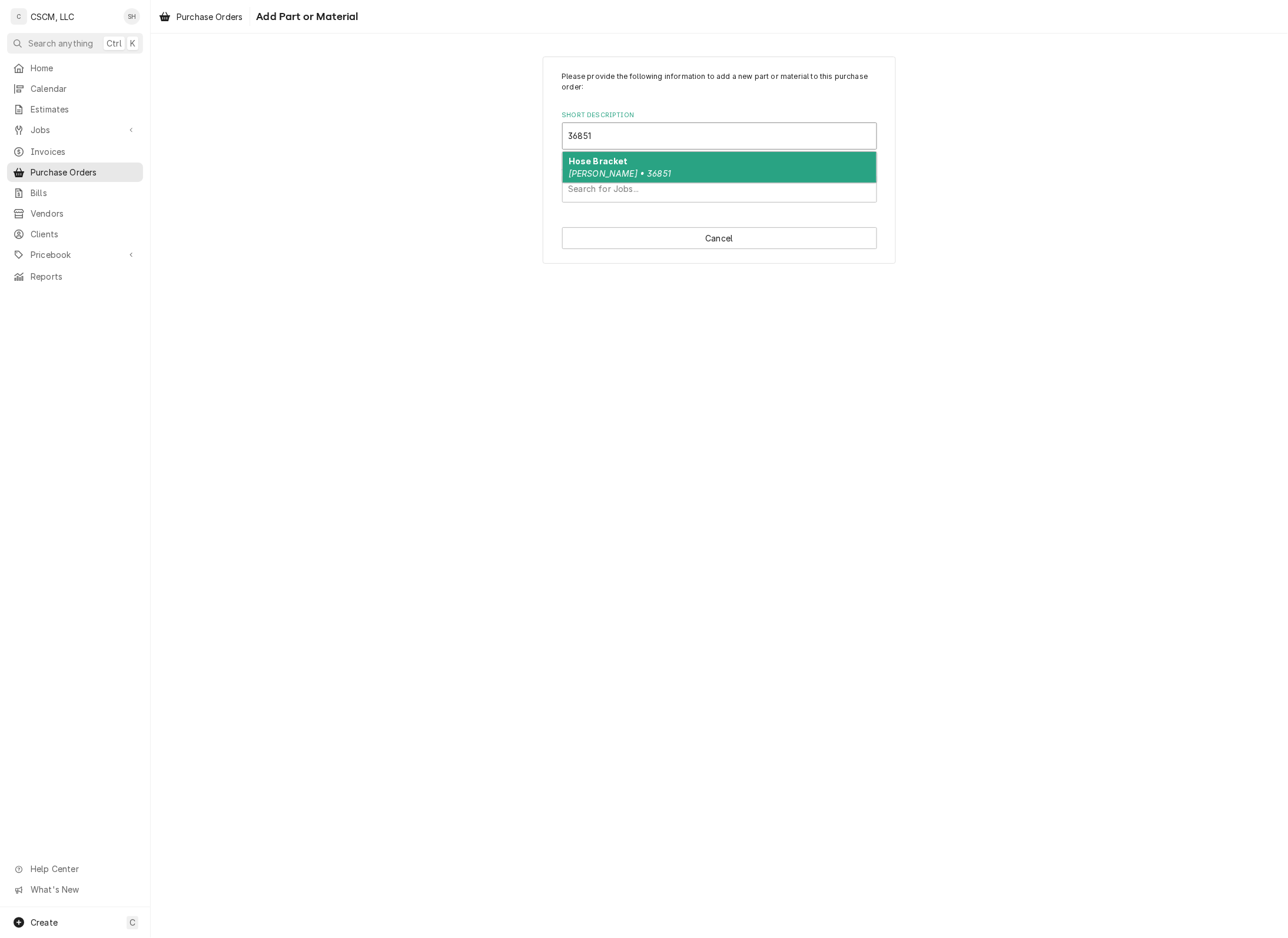
click at [724, 163] on div "Hose Bracket Henny Penny • 36851" at bounding box center [720, 167] width 314 height 30
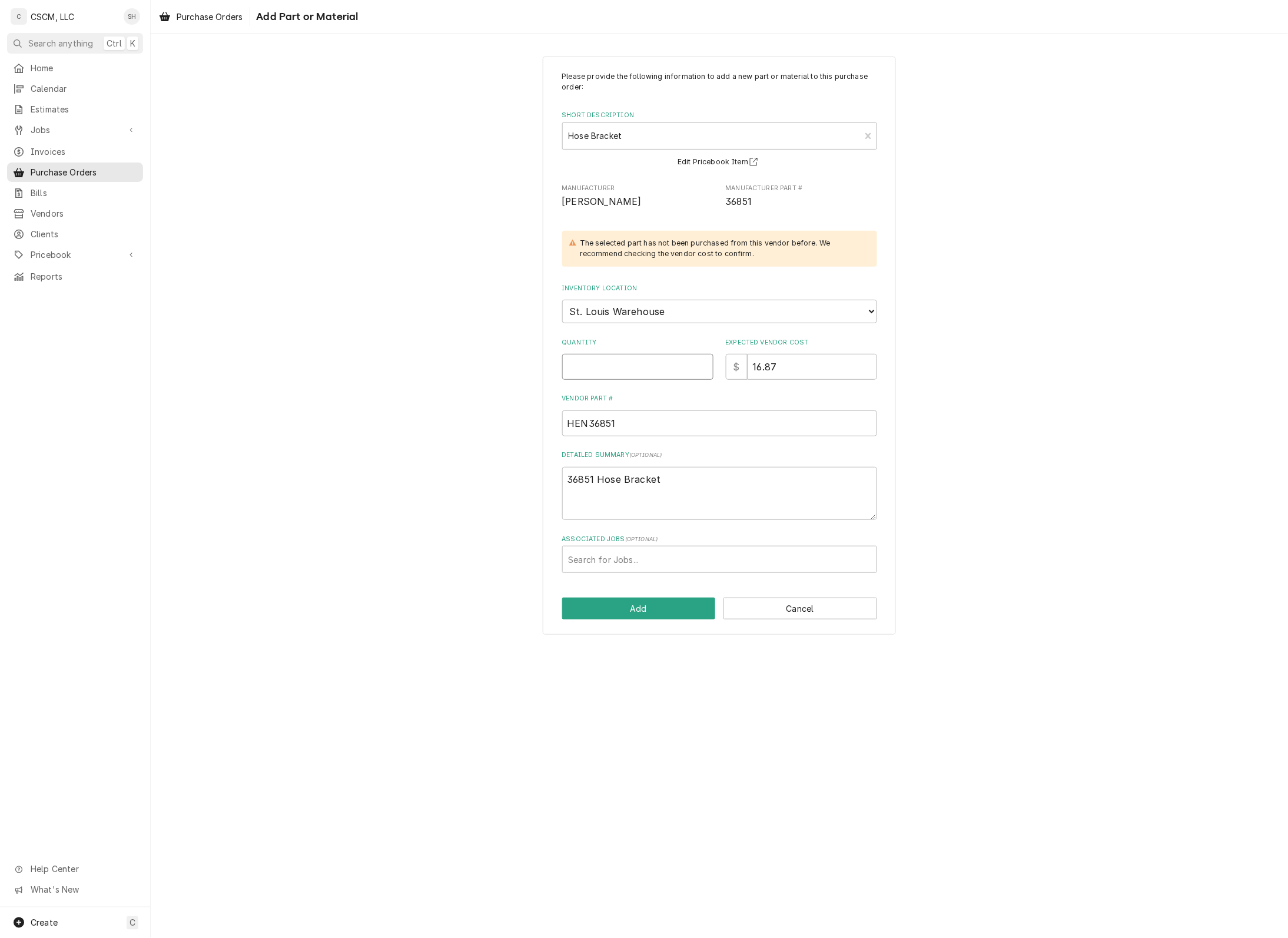
click at [645, 376] on input "Quantity" at bounding box center [638, 367] width 151 height 26
type textarea "x"
type input "1"
click at [614, 558] on div "Associated Jobs" at bounding box center [720, 559] width 302 height 21
type input "2000"
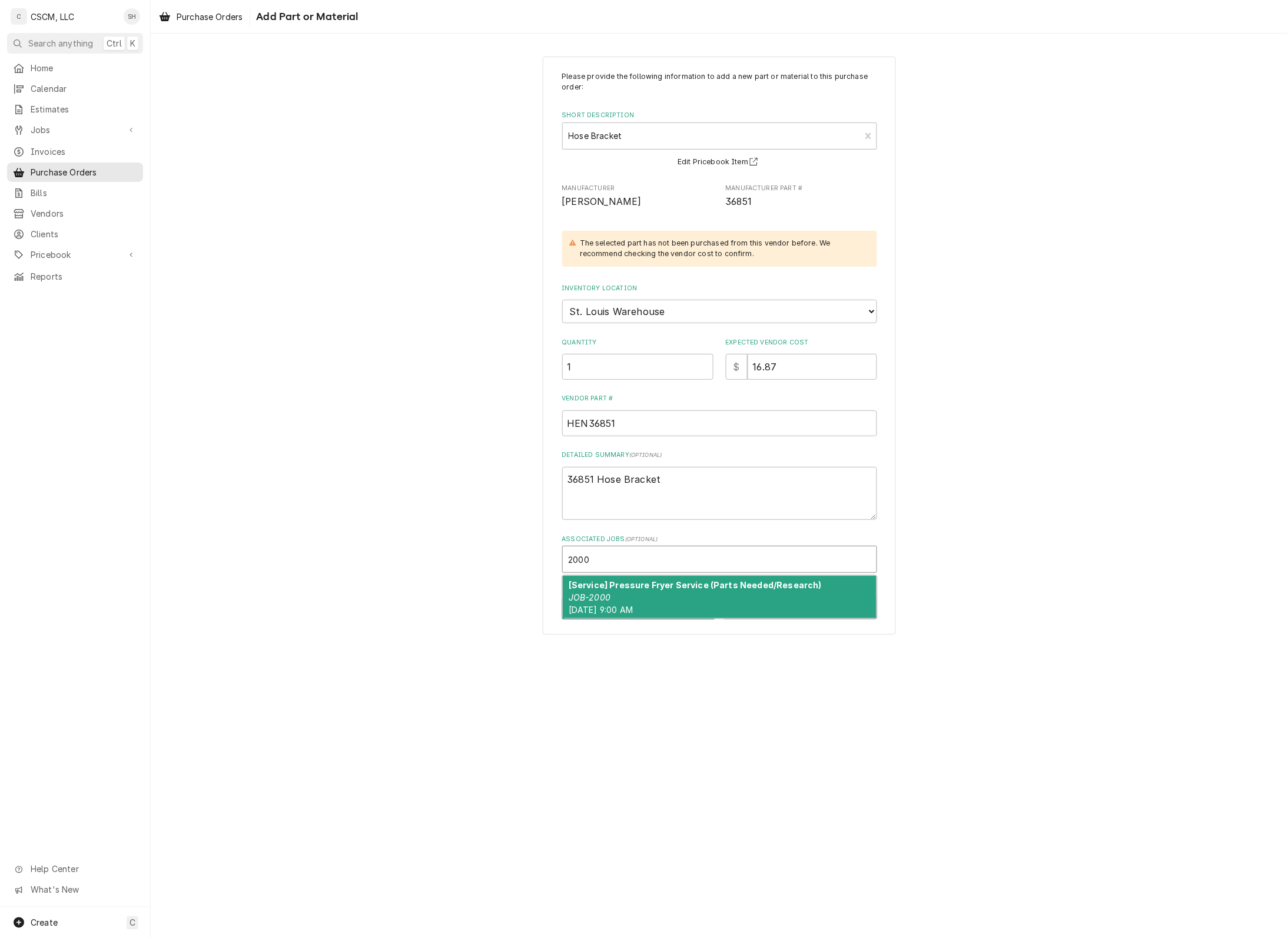
click at [631, 598] on div "[Service] Pressure Fryer Service (Parts Needed/Research) JOB-2000 Mon, Aug 18th…" at bounding box center [720, 597] width 314 height 43
type textarea "x"
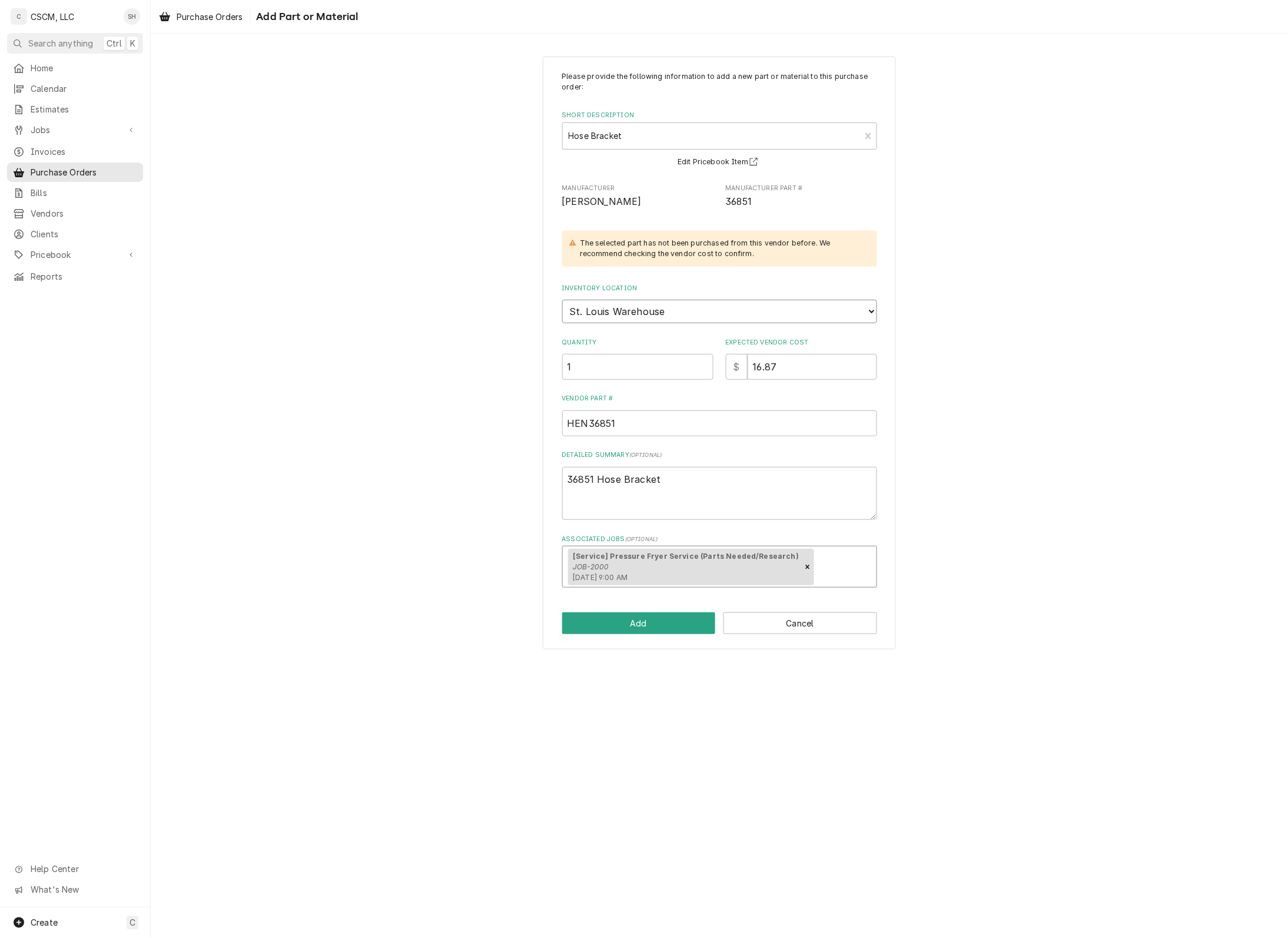
click at [669, 302] on select "Choose a location... Chris's Truck Colorado Main Warehouse Izaia's truck Jimmy'…" at bounding box center [720, 312] width 315 height 24
select select "420"
click at [563, 300] on select "Choose a location... Chris's Truck Colorado Main Warehouse Izaia's truck Jimmy'…" at bounding box center [720, 312] width 315 height 24
type textarea "x"
click at [659, 318] on select "Choose a location... Chris's Truck Colorado Main Warehouse Izaia's truck Jimmy'…" at bounding box center [720, 312] width 315 height 24
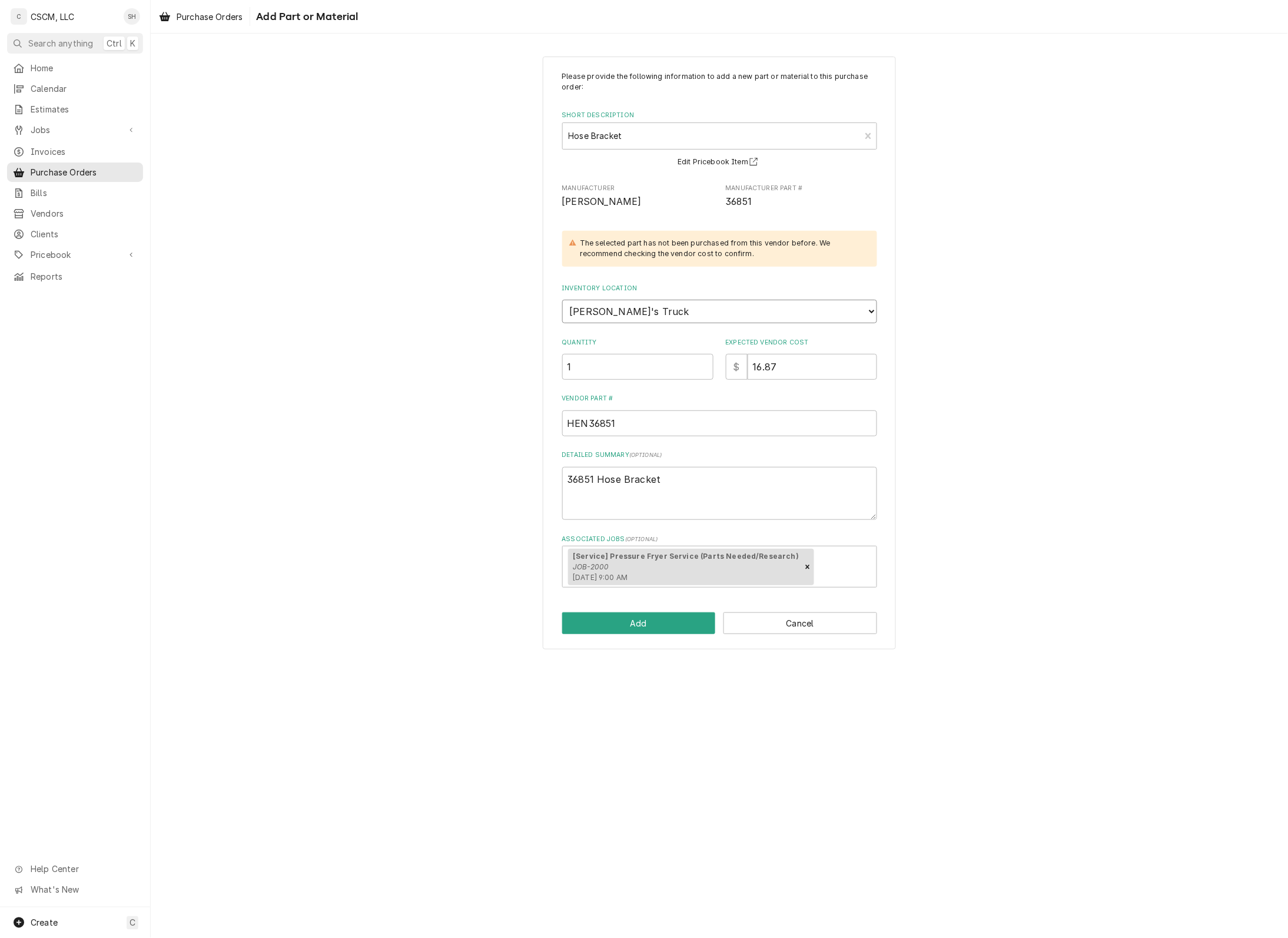
select select "425"
click at [563, 300] on select "Choose a location... Chris's Truck Colorado Main Warehouse Izaia's truck Jimmy'…" at bounding box center [720, 312] width 315 height 24
click at [470, 398] on div "Please provide the following information to add a new part or material to this …" at bounding box center [719, 352] width 1138 height 613
click at [630, 623] on button "Add" at bounding box center [639, 623] width 154 height 22
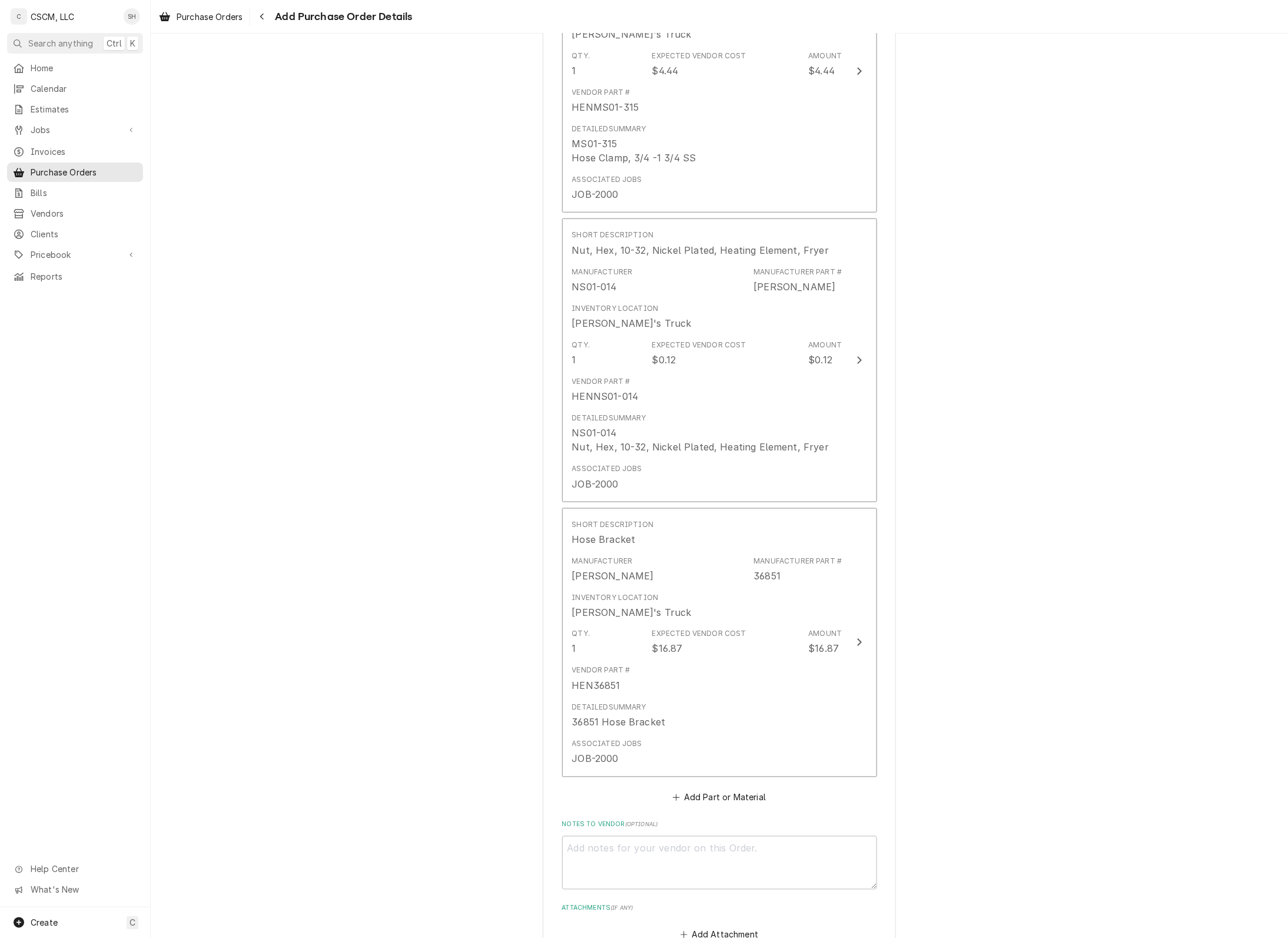
scroll to position [2009, 0]
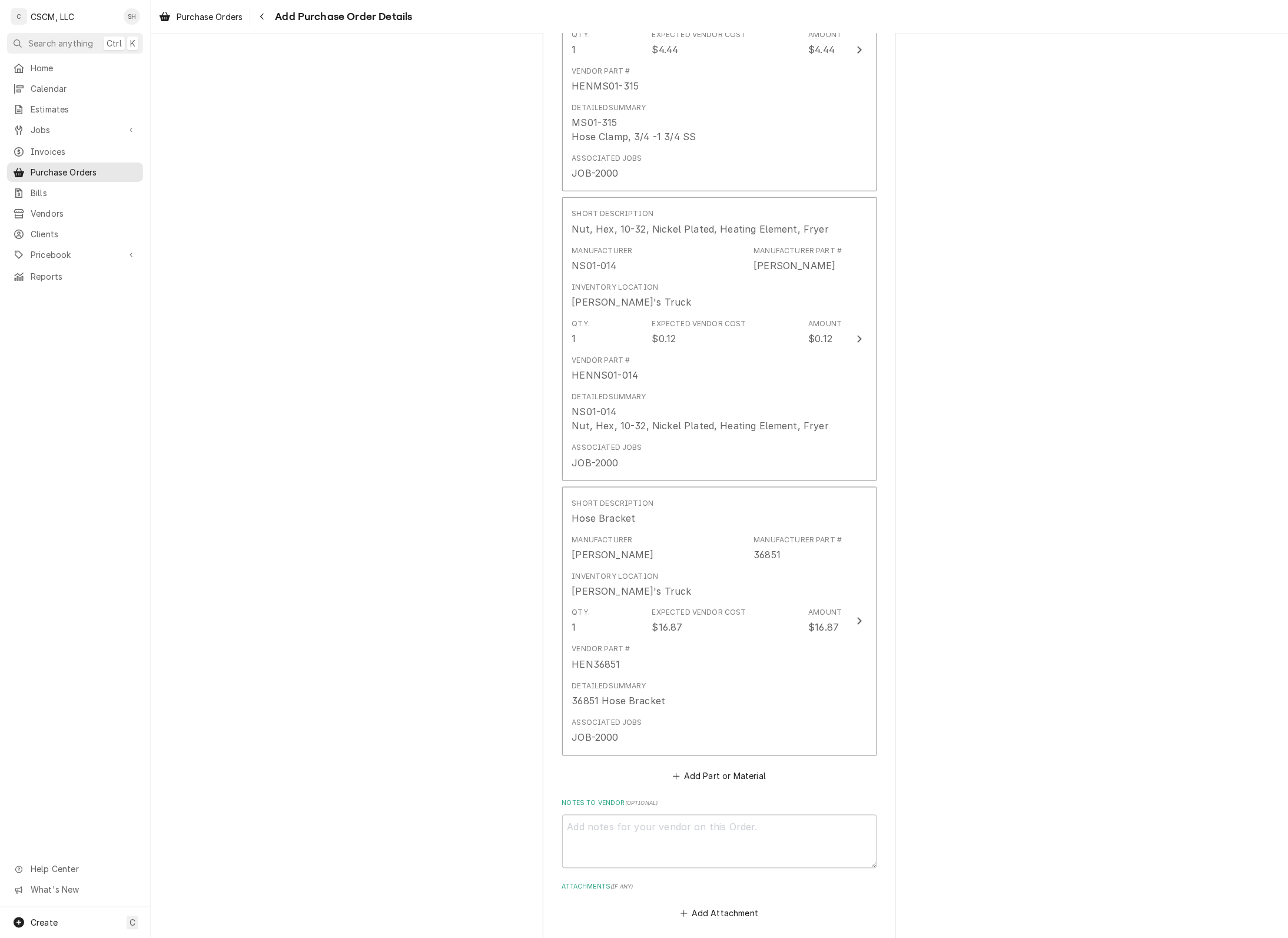
type textarea "x"
click at [742, 768] on button "Add Part or Material" at bounding box center [719, 776] width 97 height 17
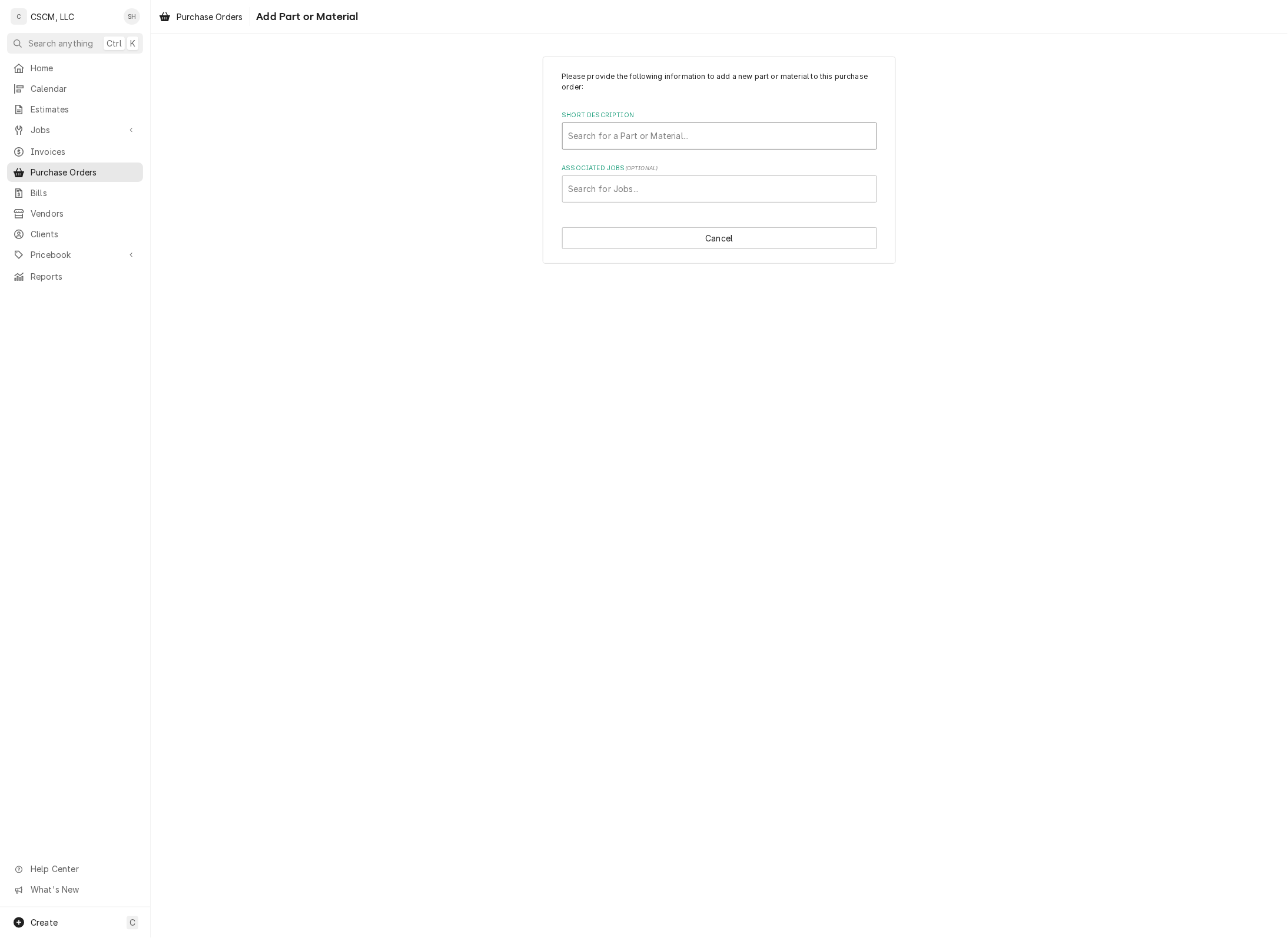
click at [602, 130] on div "Short Description" at bounding box center [720, 136] width 302 height 21
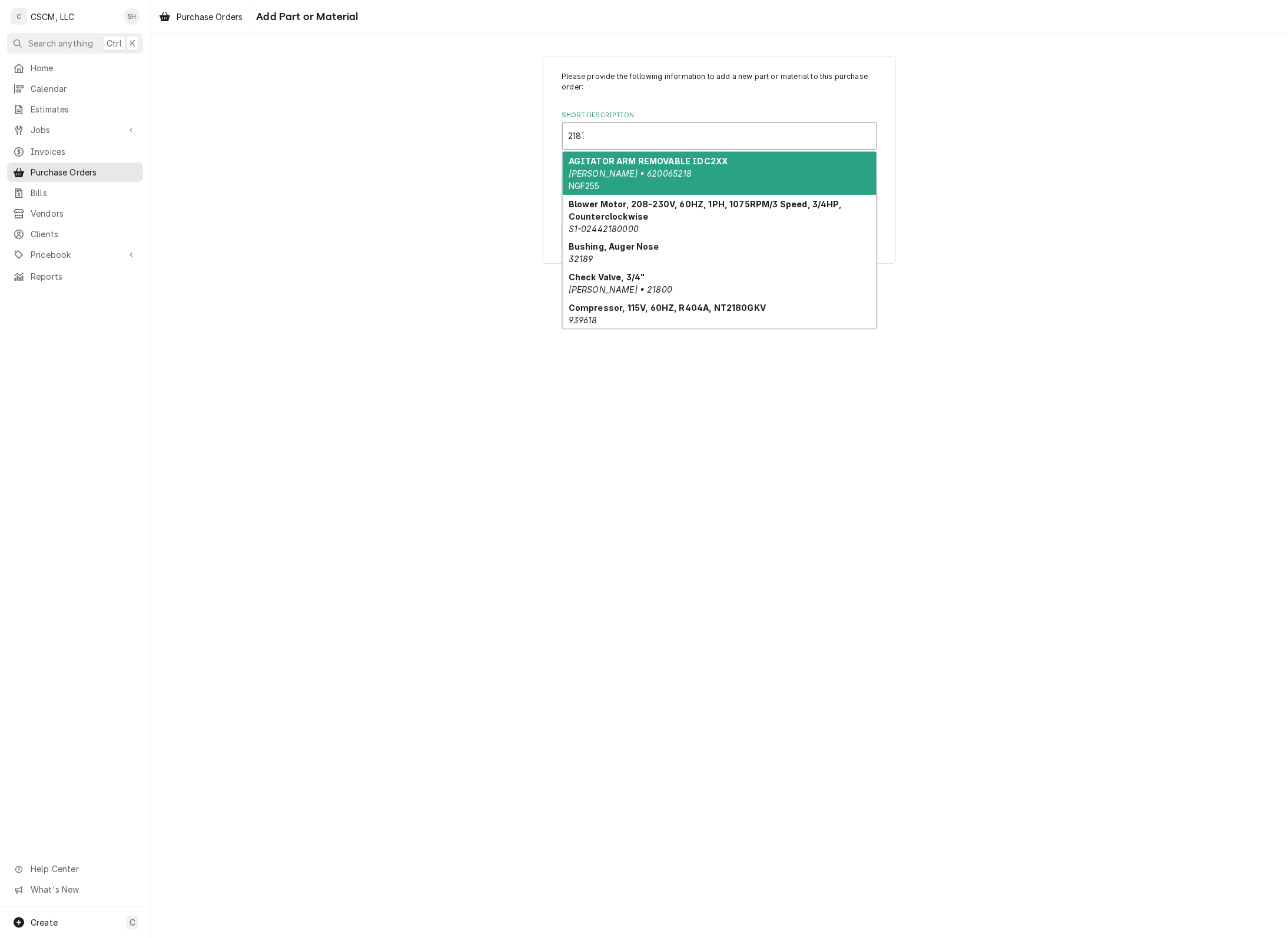
type input "21877"
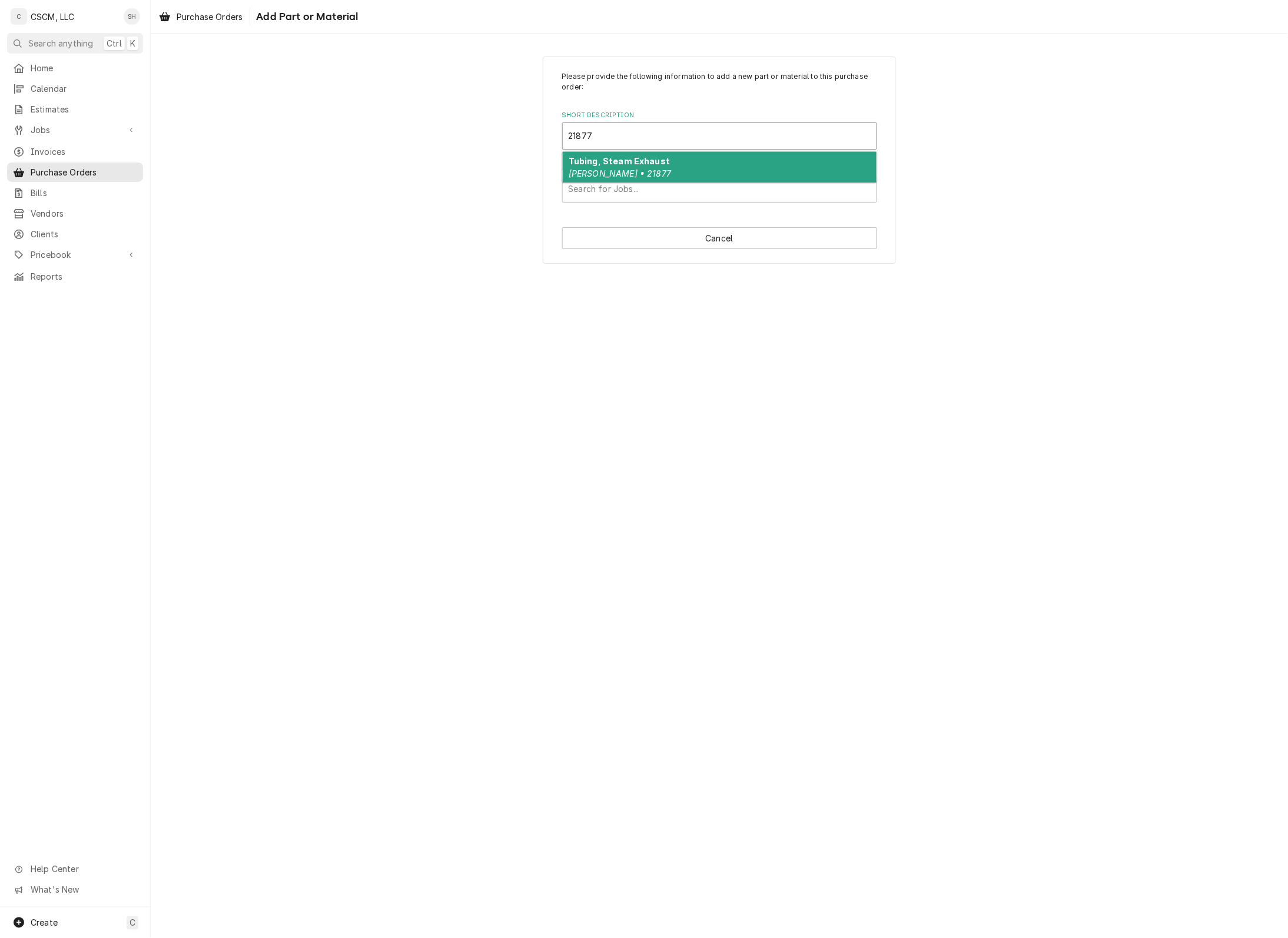
click at [625, 154] on div "Tubing, Steam Exhaust Henny Penny • 21877" at bounding box center [720, 167] width 314 height 30
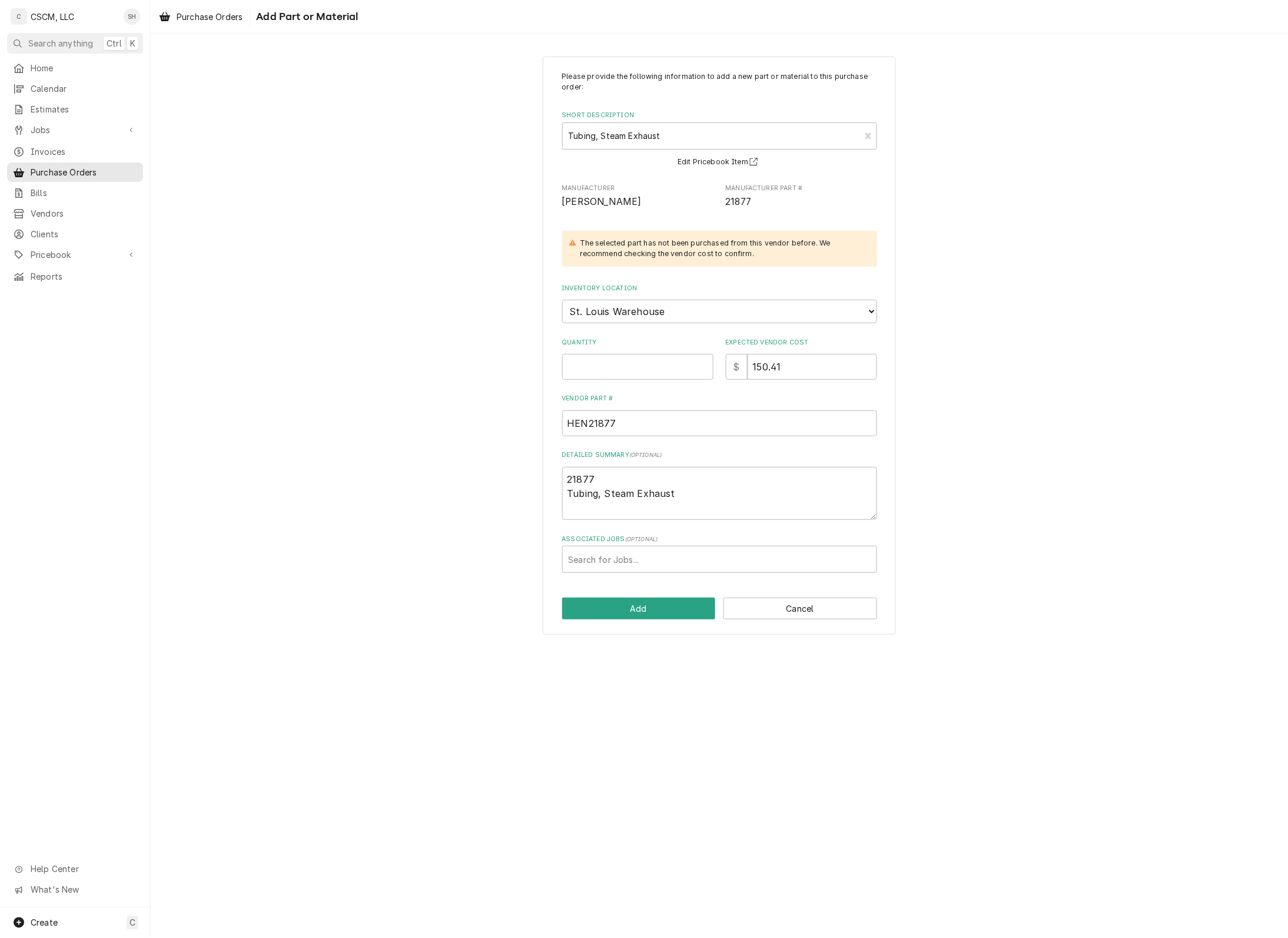
click at [651, 294] on div "Inventory Location Choose a location... Chris's Truck Colorado Main Warehouse I…" at bounding box center [720, 303] width 315 height 40
click at [649, 308] on select "Choose a location... Chris's Truck Colorado Main Warehouse Izaia's truck Jimmy'…" at bounding box center [720, 312] width 315 height 24
click at [650, 367] on input "Quantity" at bounding box center [638, 367] width 151 height 26
type textarea "x"
type input "1"
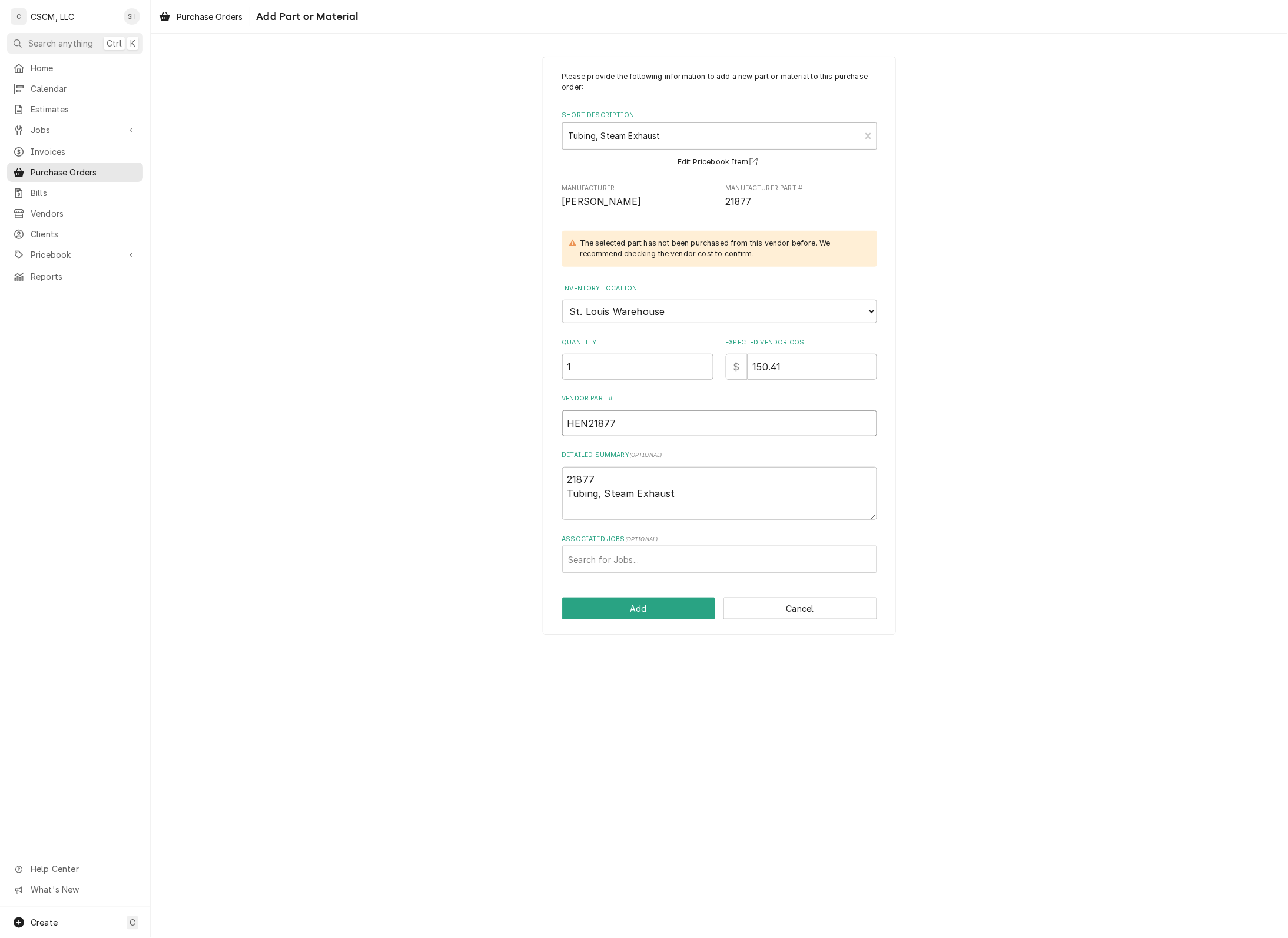
click at [660, 424] on input "HEN21877" at bounding box center [720, 423] width 315 height 26
click at [704, 305] on select "Choose a location... Chris's Truck Colorado Main Warehouse Izaia's truck Jimmy'…" at bounding box center [720, 312] width 315 height 24
select select "425"
click at [563, 300] on select "Choose a location... Chris's Truck Colorado Main Warehouse Izaia's truck Jimmy'…" at bounding box center [720, 312] width 315 height 24
type textarea "x"
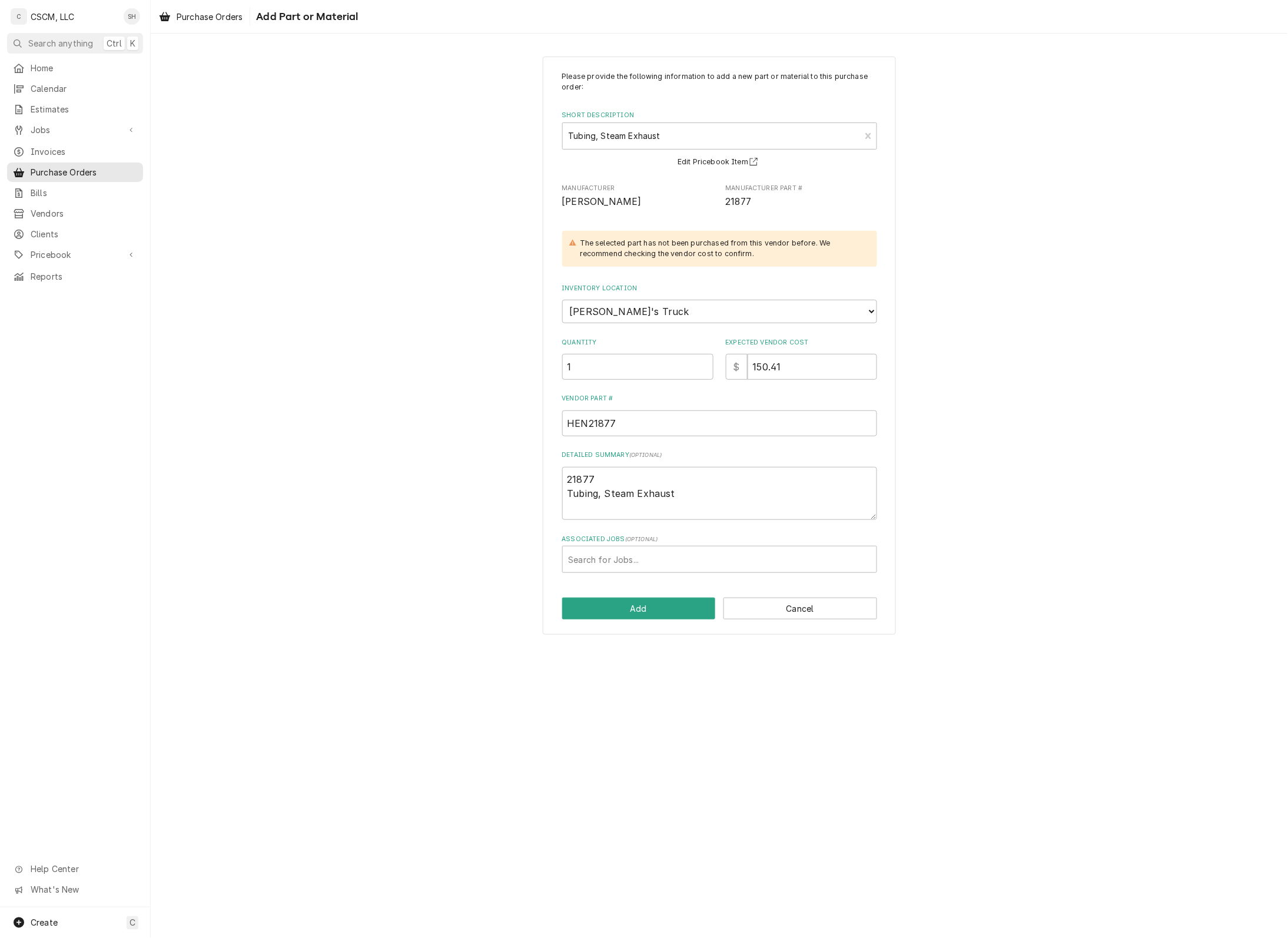
click at [526, 410] on div "Please provide the following information to add a new part or material to this …" at bounding box center [719, 345] width 1138 height 599
click at [610, 556] on div "Associated Jobs" at bounding box center [720, 559] width 302 height 21
type input "2000"
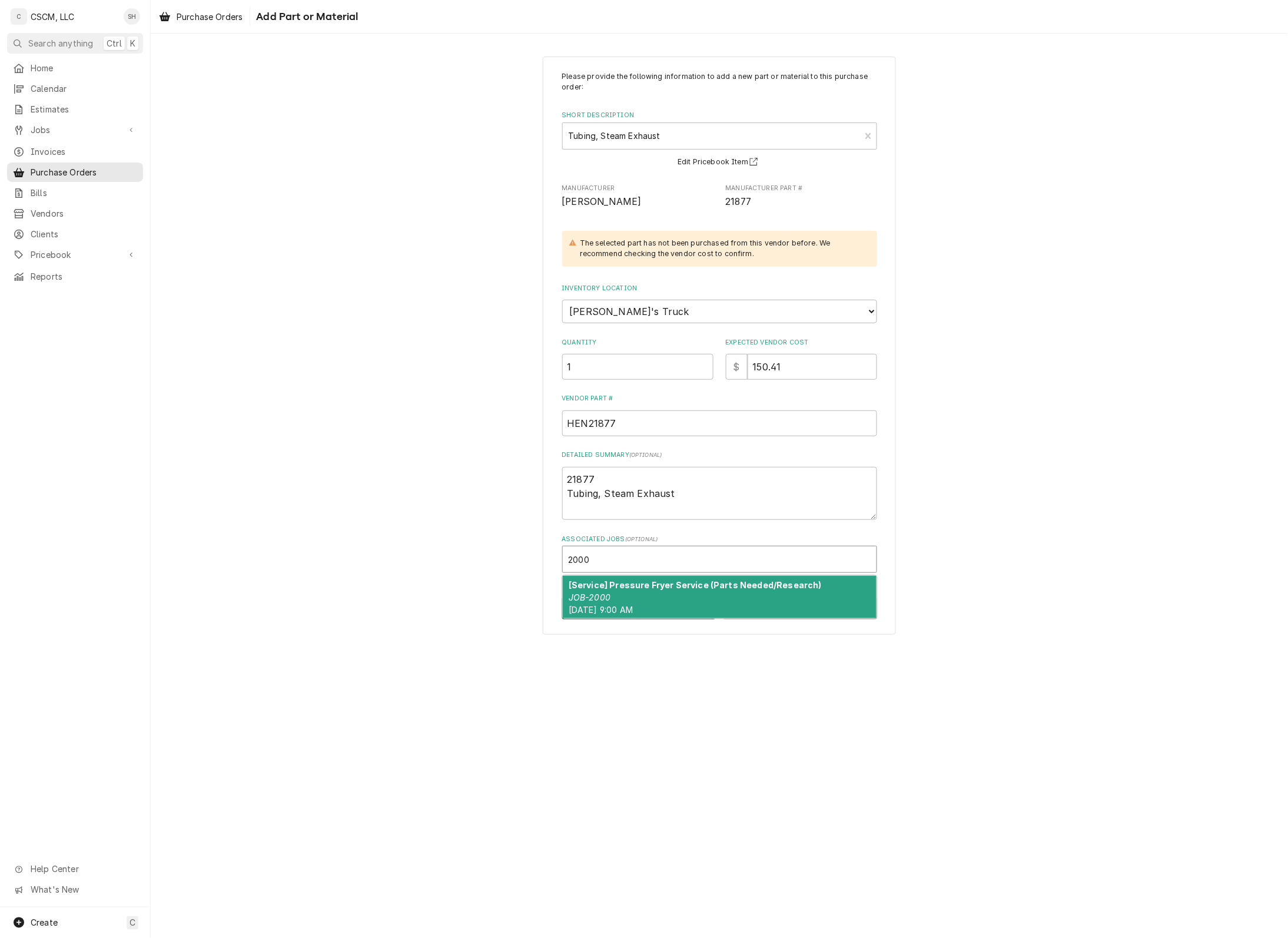
click at [655, 589] on div "[Service] Pressure Fryer Service (Parts Needed/Research) JOB-2000 Mon, Aug 18th…" at bounding box center [720, 597] width 314 height 43
type textarea "x"
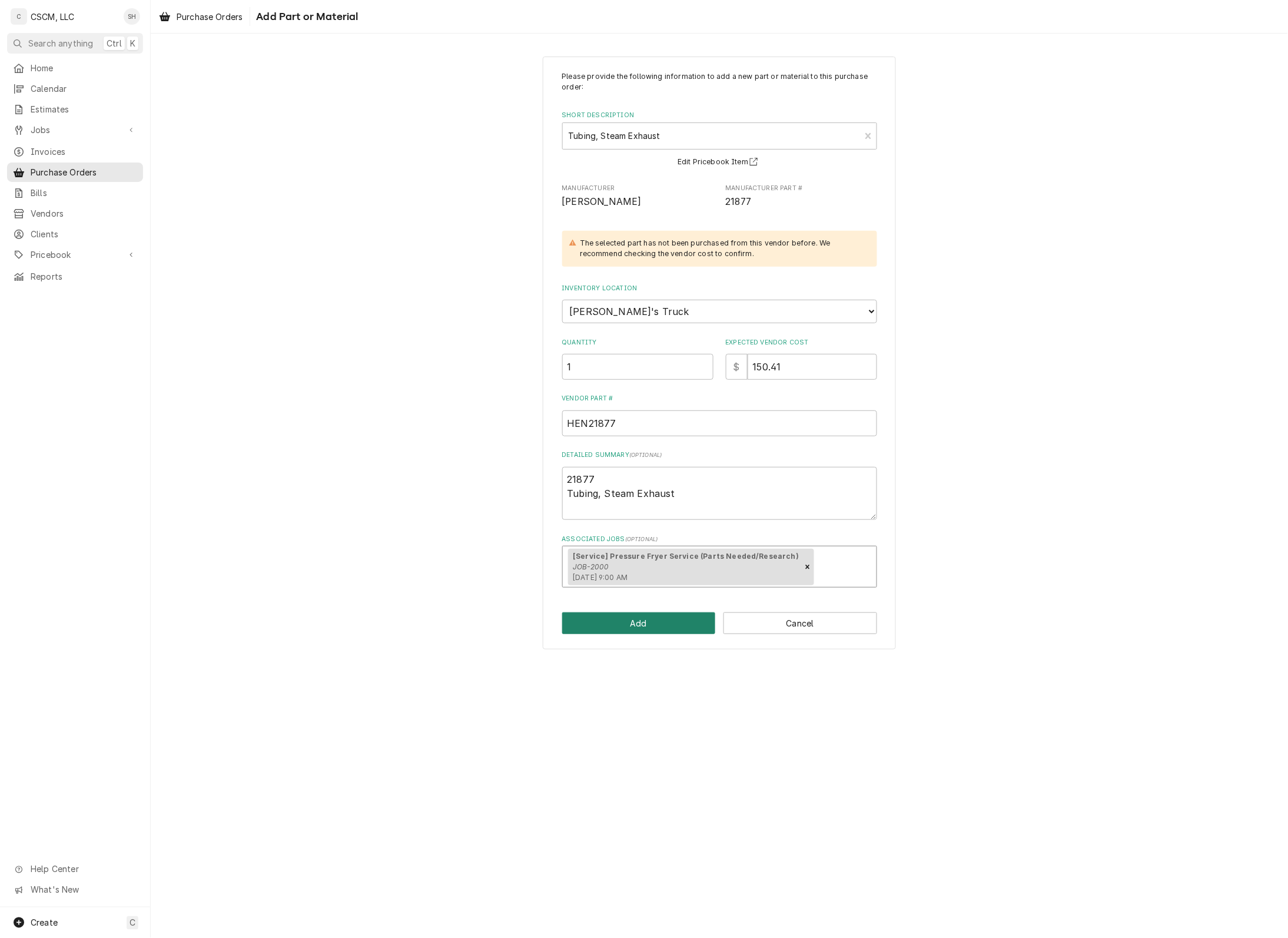
click at [644, 621] on button "Add" at bounding box center [639, 623] width 154 height 22
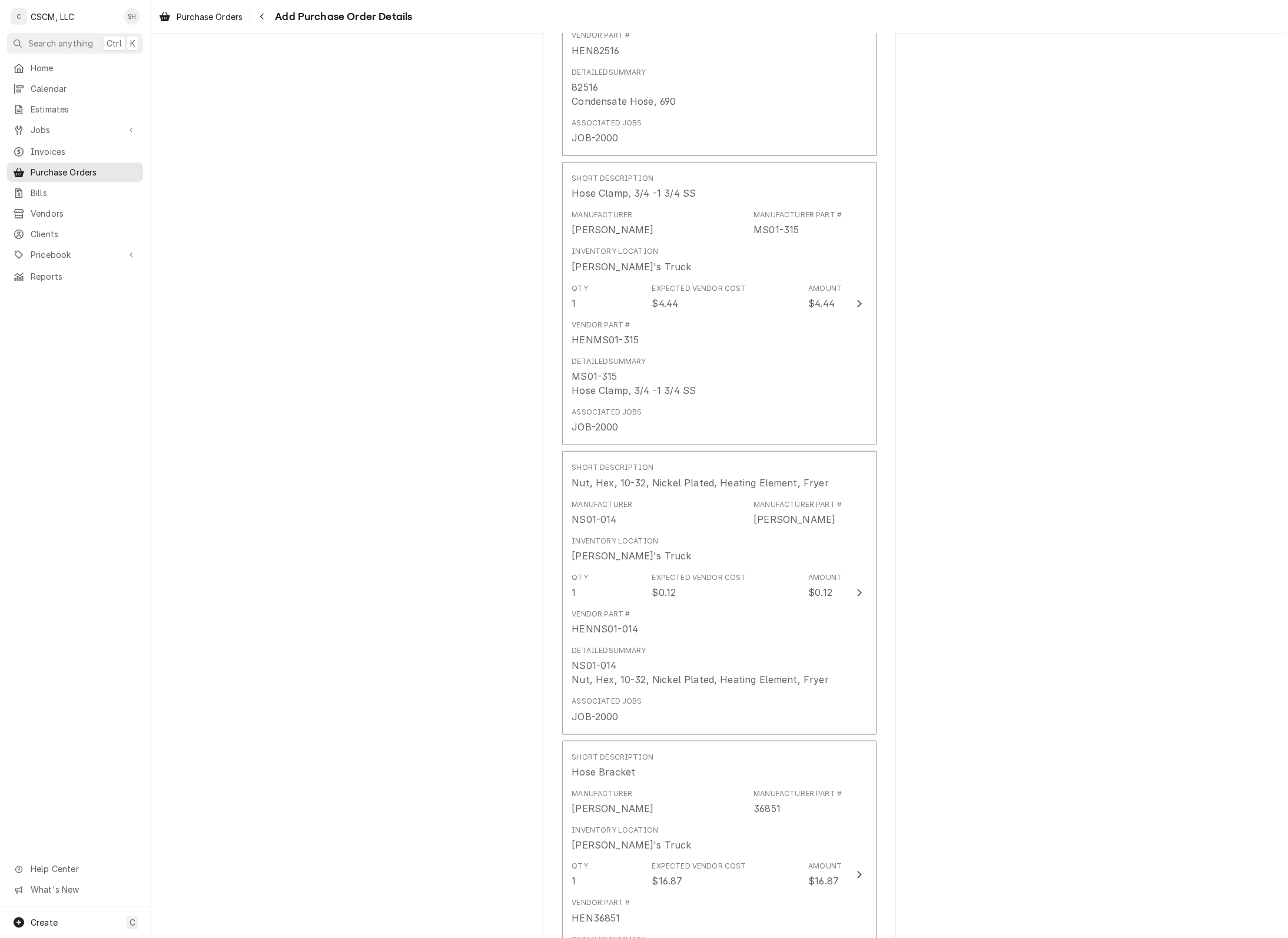
scroll to position [1709, 0]
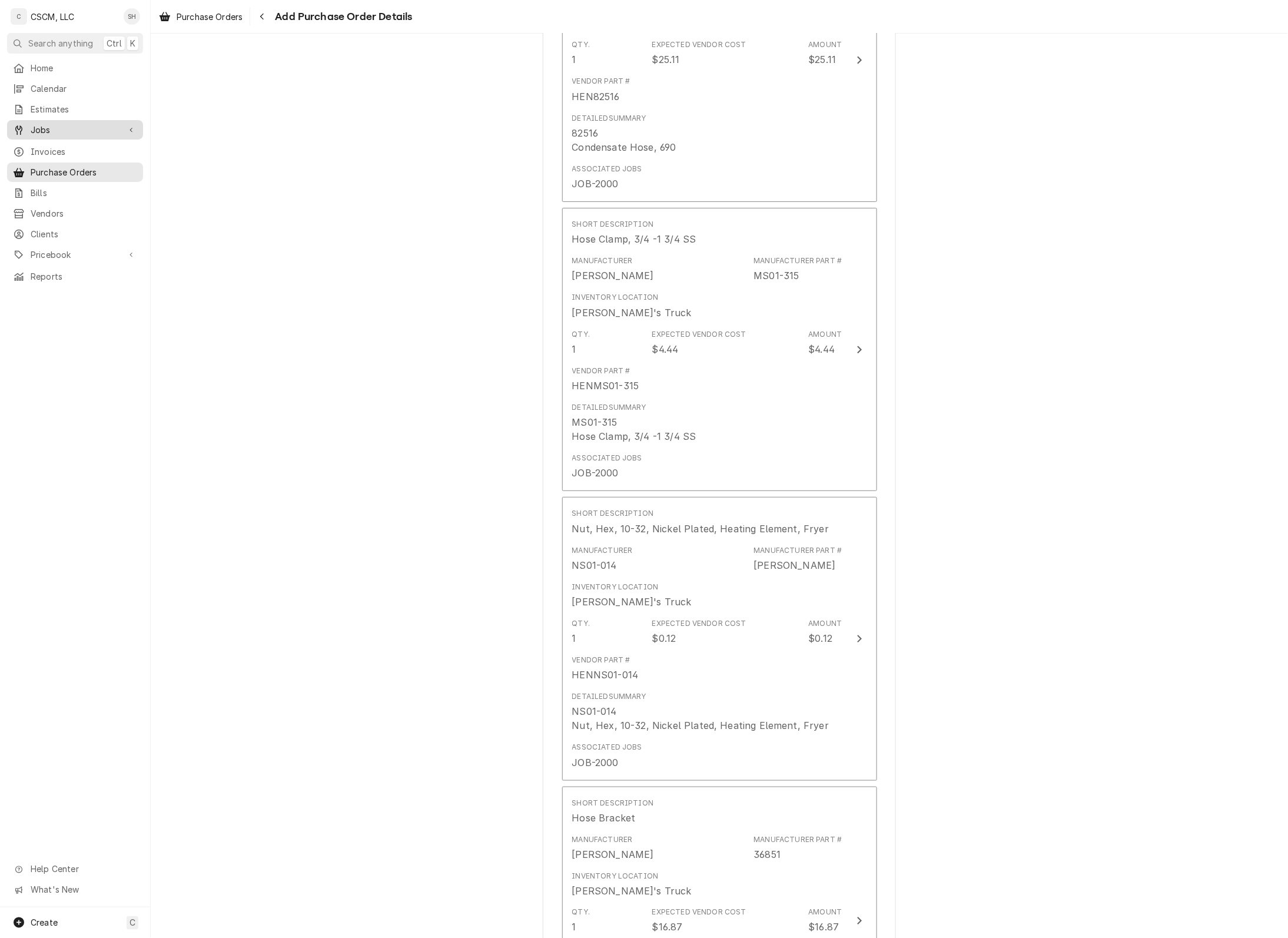
type textarea "x"
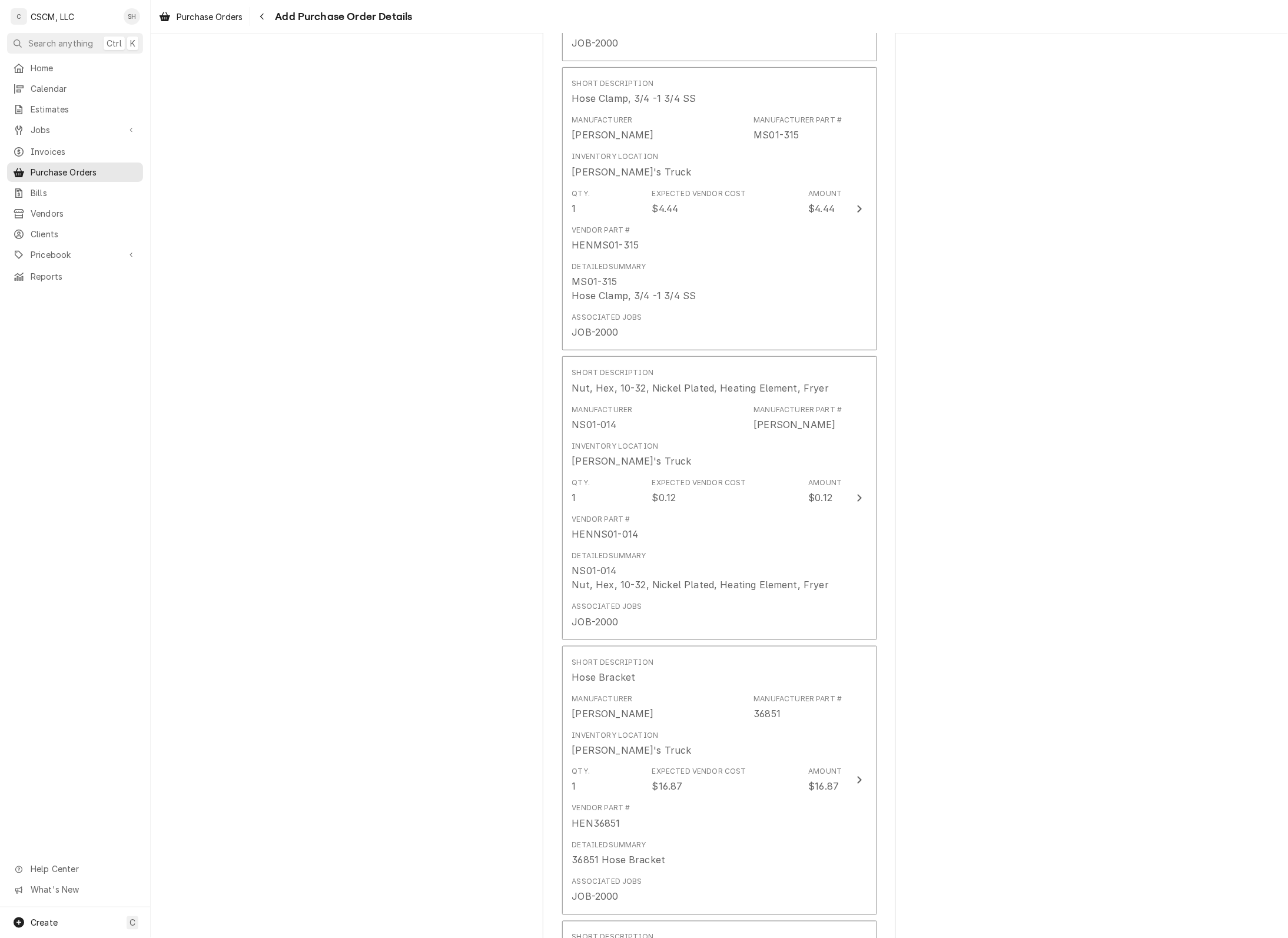
scroll to position [2224, 0]
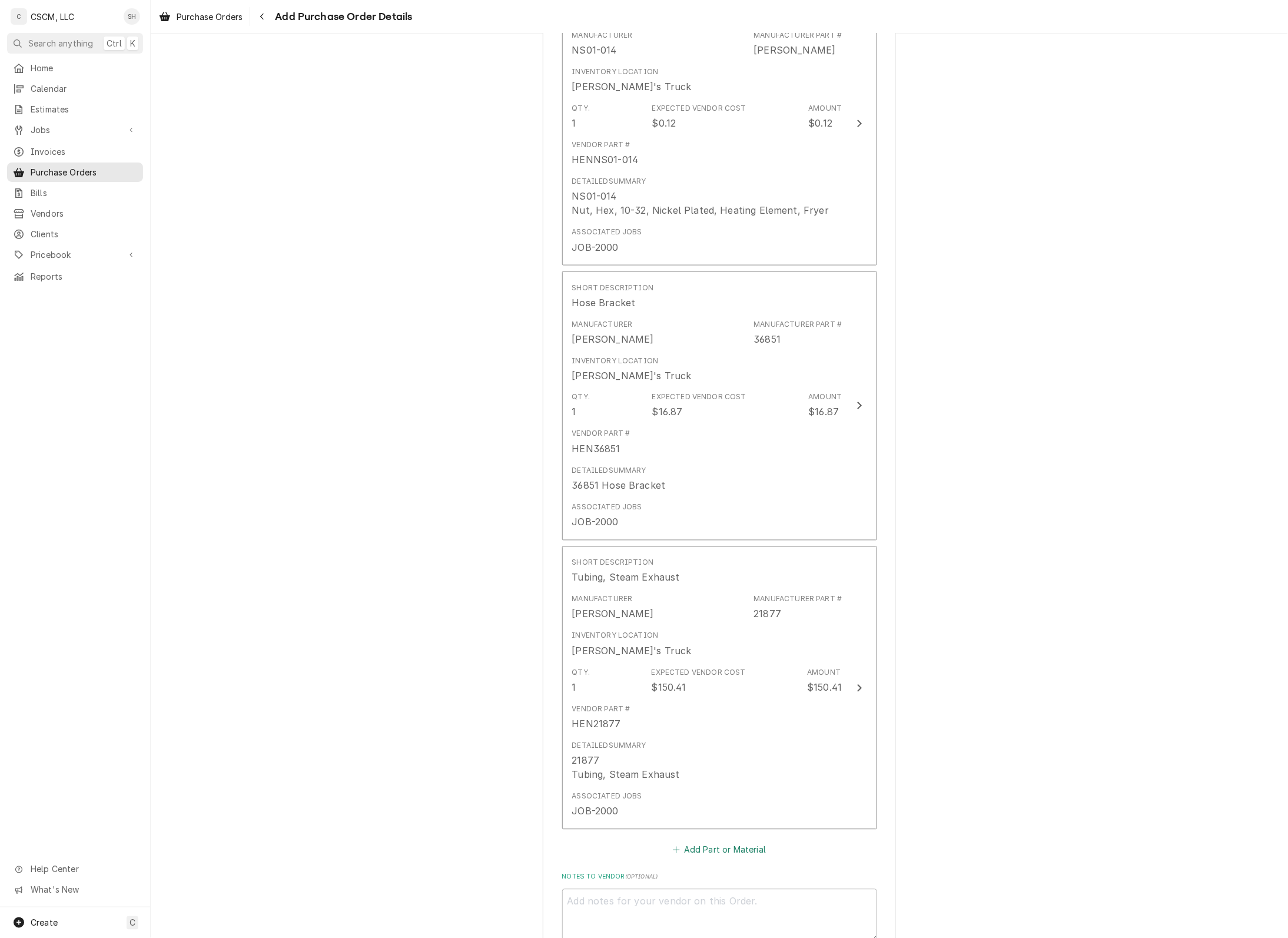
click at [719, 846] on button "Add Part or Material" at bounding box center [719, 850] width 97 height 17
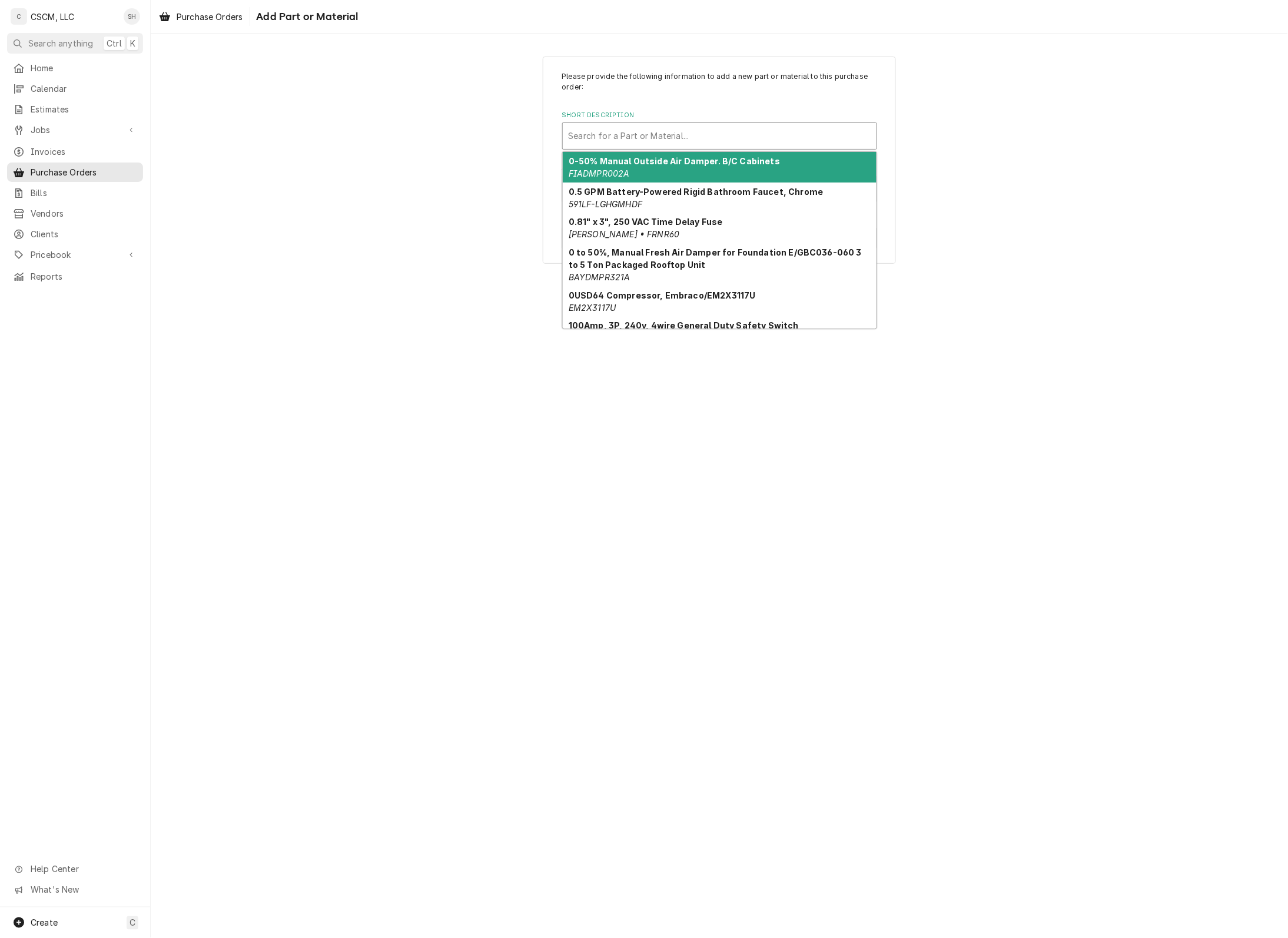
click at [631, 148] on div "Search for a Part or Material..." at bounding box center [720, 136] width 314 height 26
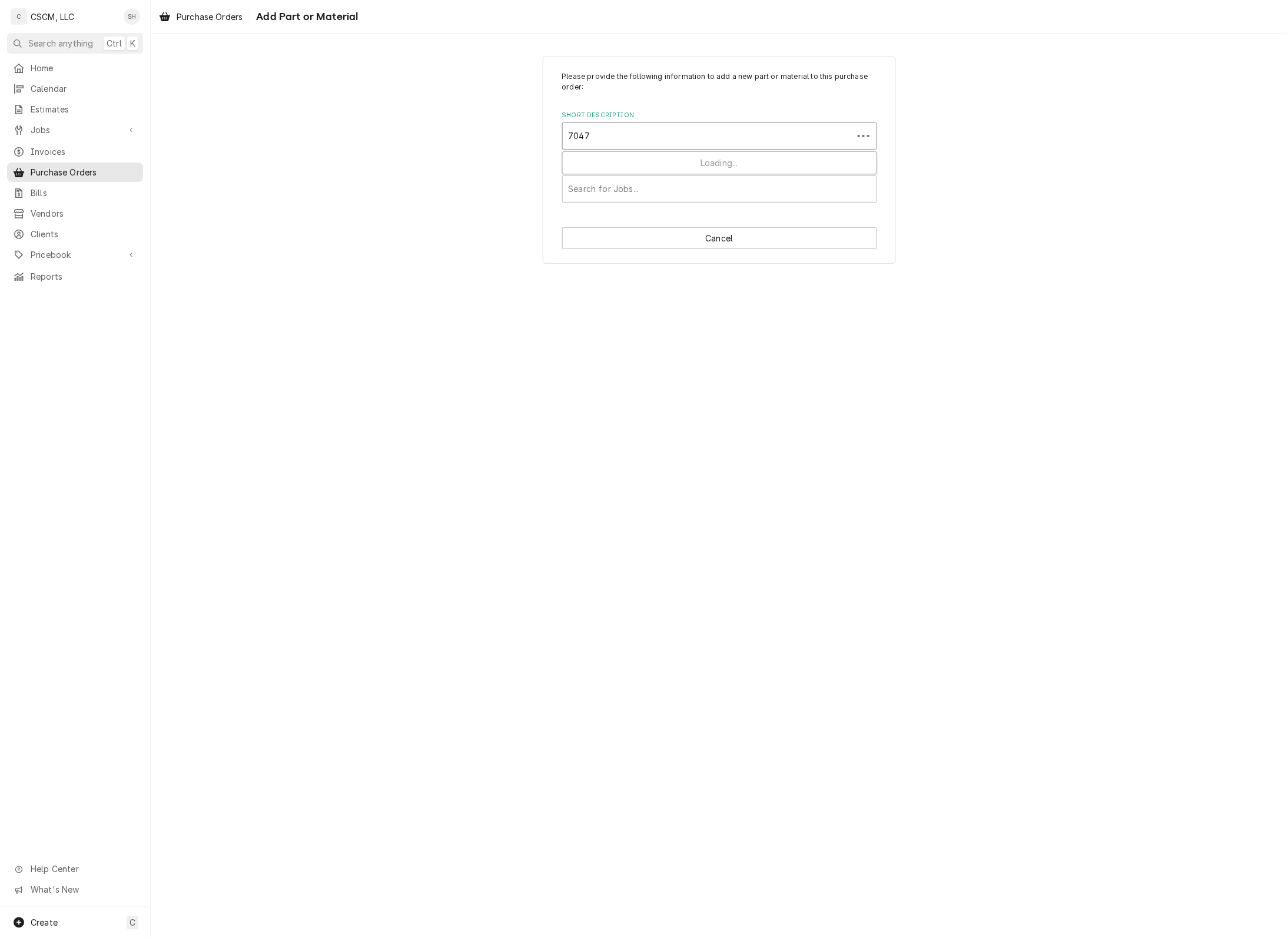
type input "70471"
click at [618, 160] on strong "Bracket, Condensation Box, PFG-690/691" at bounding box center [659, 160] width 180 height 10
type textarea "x"
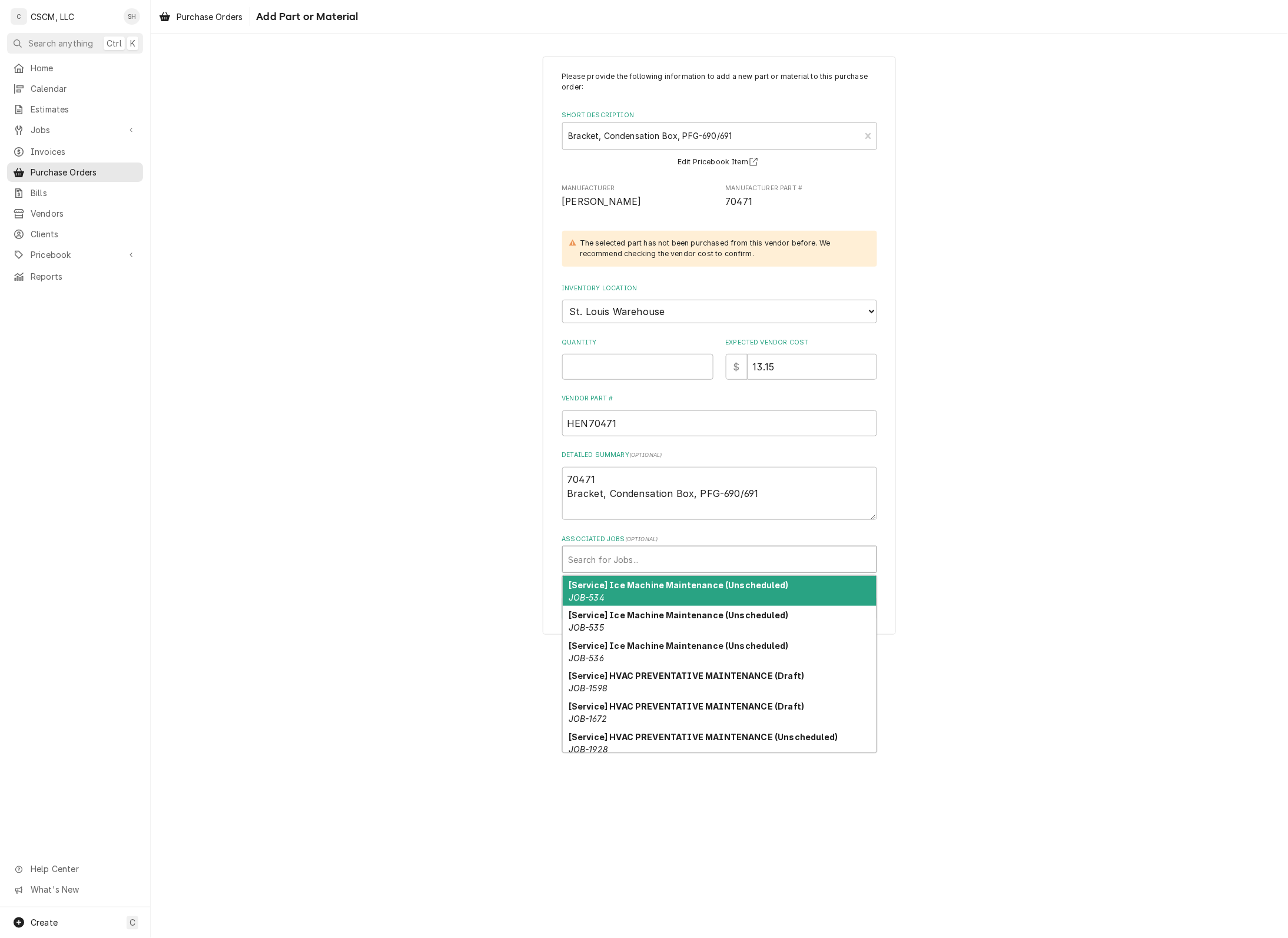
click at [693, 554] on div "Associated Jobs" at bounding box center [720, 559] width 302 height 21
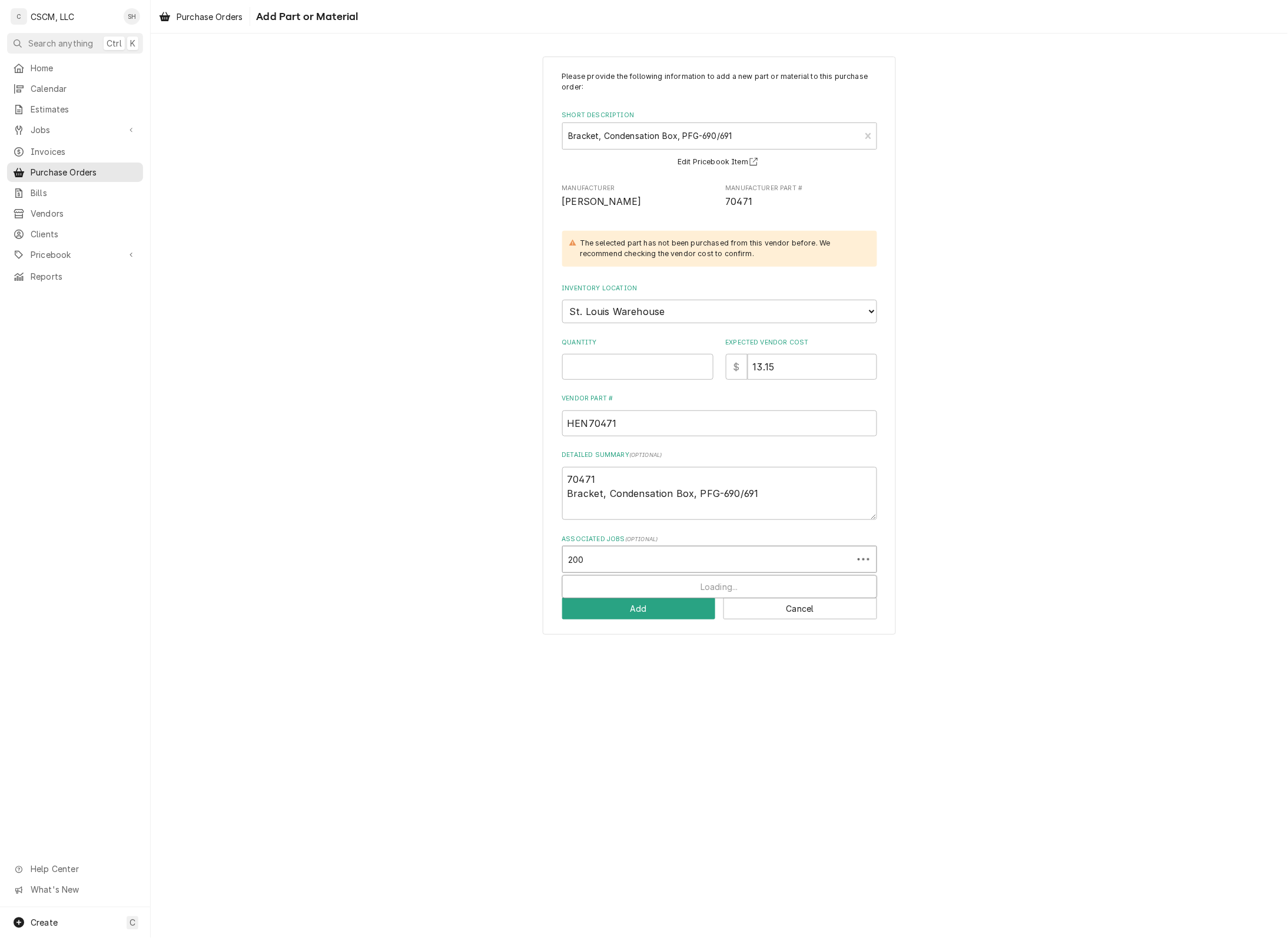
type input "2000"
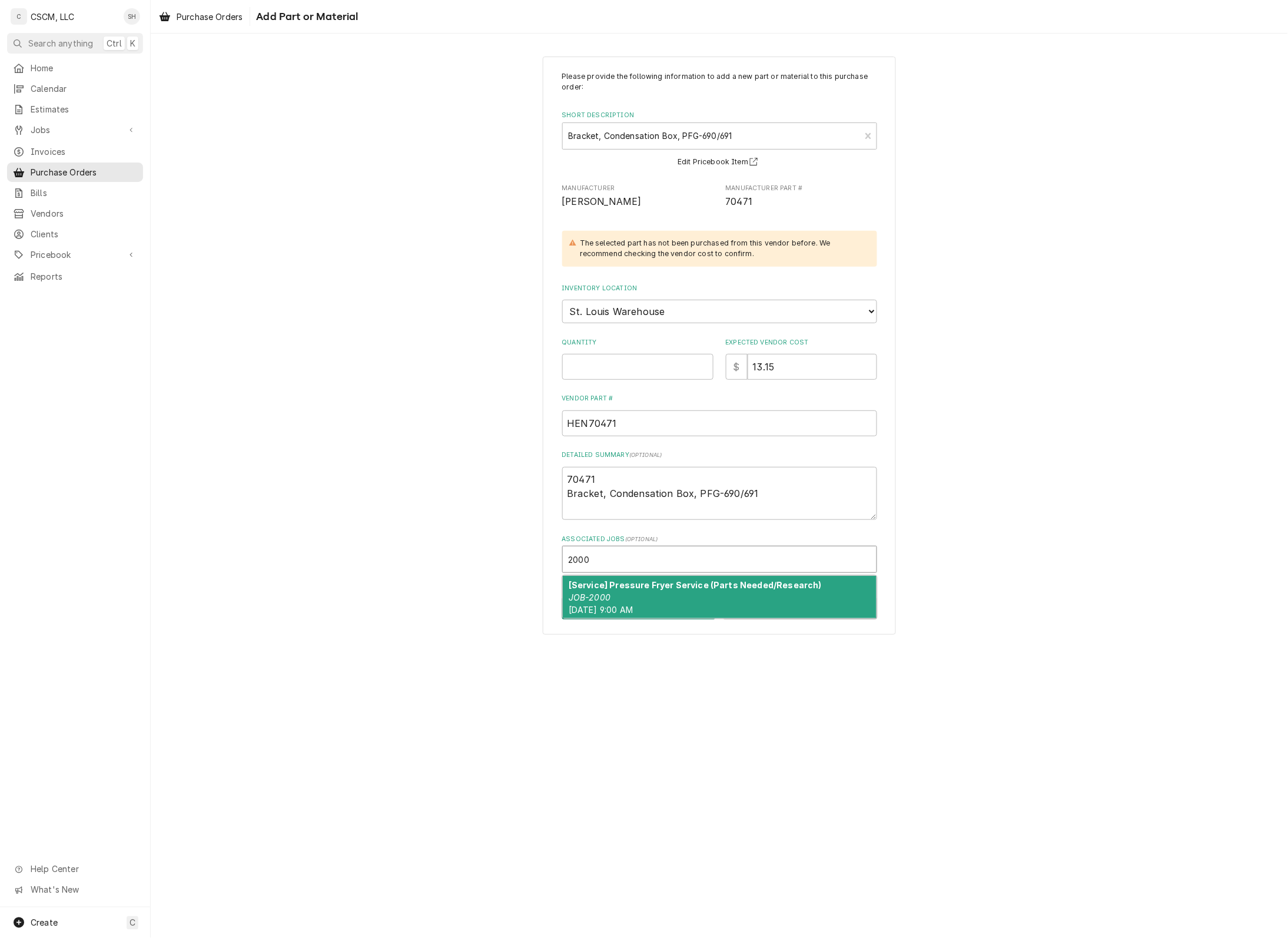
click at [675, 591] on div "[Service] Pressure Fryer Service (Parts Needed/Research) JOB-2000 Mon, Aug 18th…" at bounding box center [720, 597] width 314 height 43
type textarea "x"
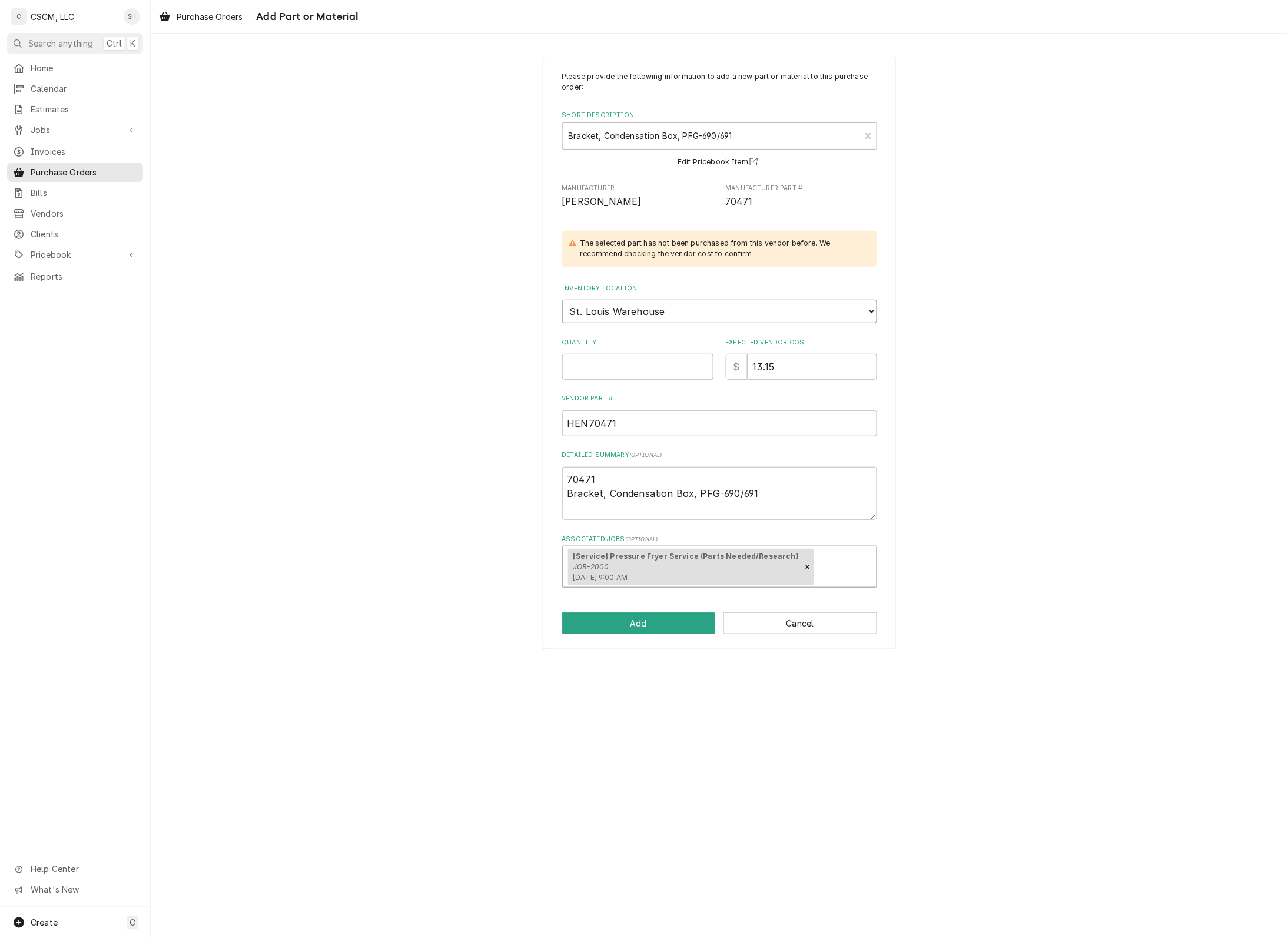
click at [638, 308] on select "Choose a location... Chris's Truck Colorado Main Warehouse Izaia's truck Jimmy'…" at bounding box center [720, 312] width 315 height 24
select select "425"
click at [563, 300] on select "Choose a location... Chris's Truck Colorado Main Warehouse Izaia's truck Jimmy'…" at bounding box center [720, 312] width 315 height 24
click at [510, 417] on div "Please provide the following information to add a new part or material to this …" at bounding box center [719, 352] width 1138 height 613
click at [619, 374] on input "Quantity" at bounding box center [638, 367] width 151 height 26
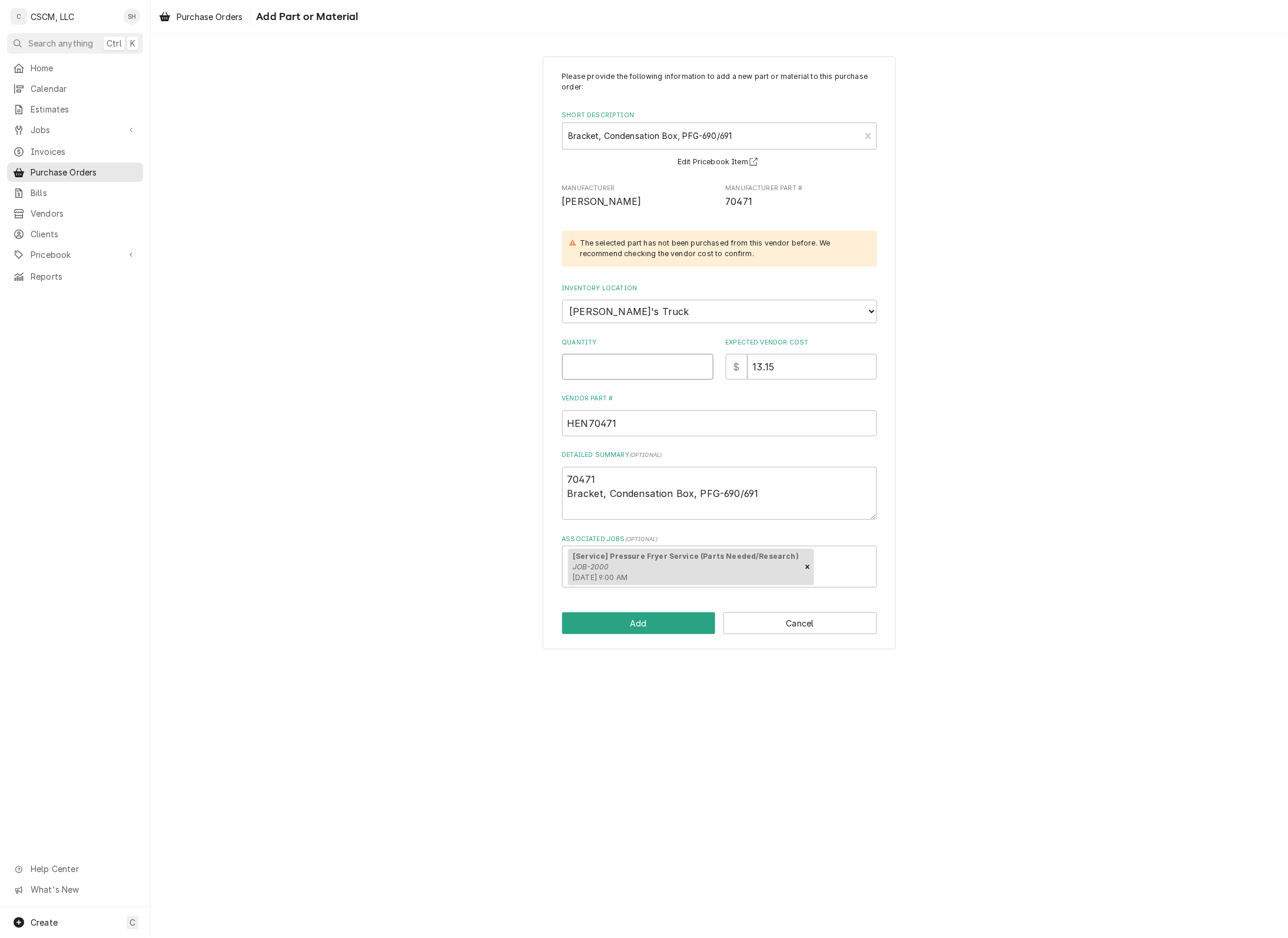
type textarea "x"
type input "1"
click at [660, 605] on div "Please provide the following information to add a new part or material to this …" at bounding box center [719, 352] width 353 height 593
click at [657, 624] on button "Add" at bounding box center [639, 623] width 154 height 22
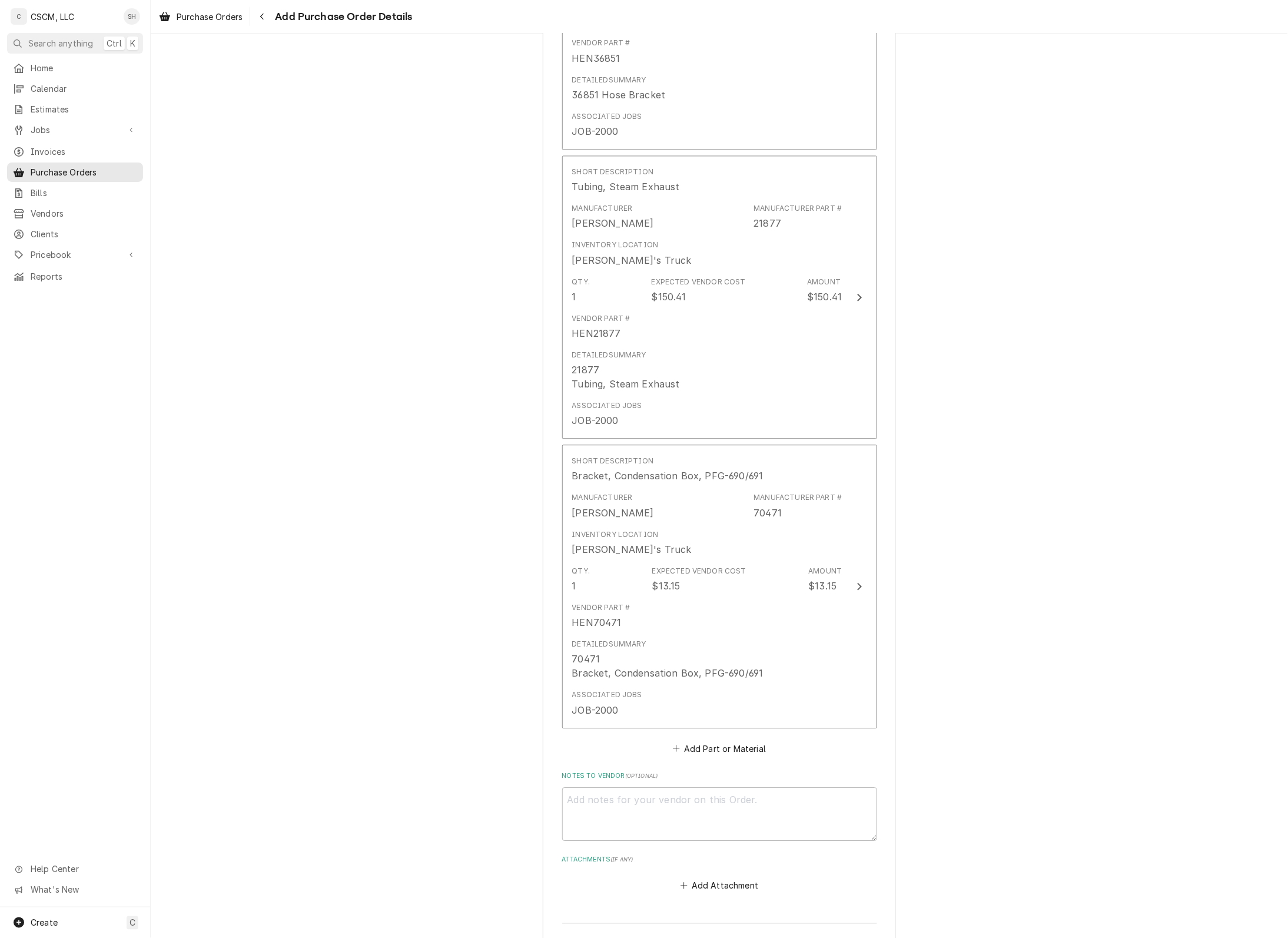
scroll to position [2735, 0]
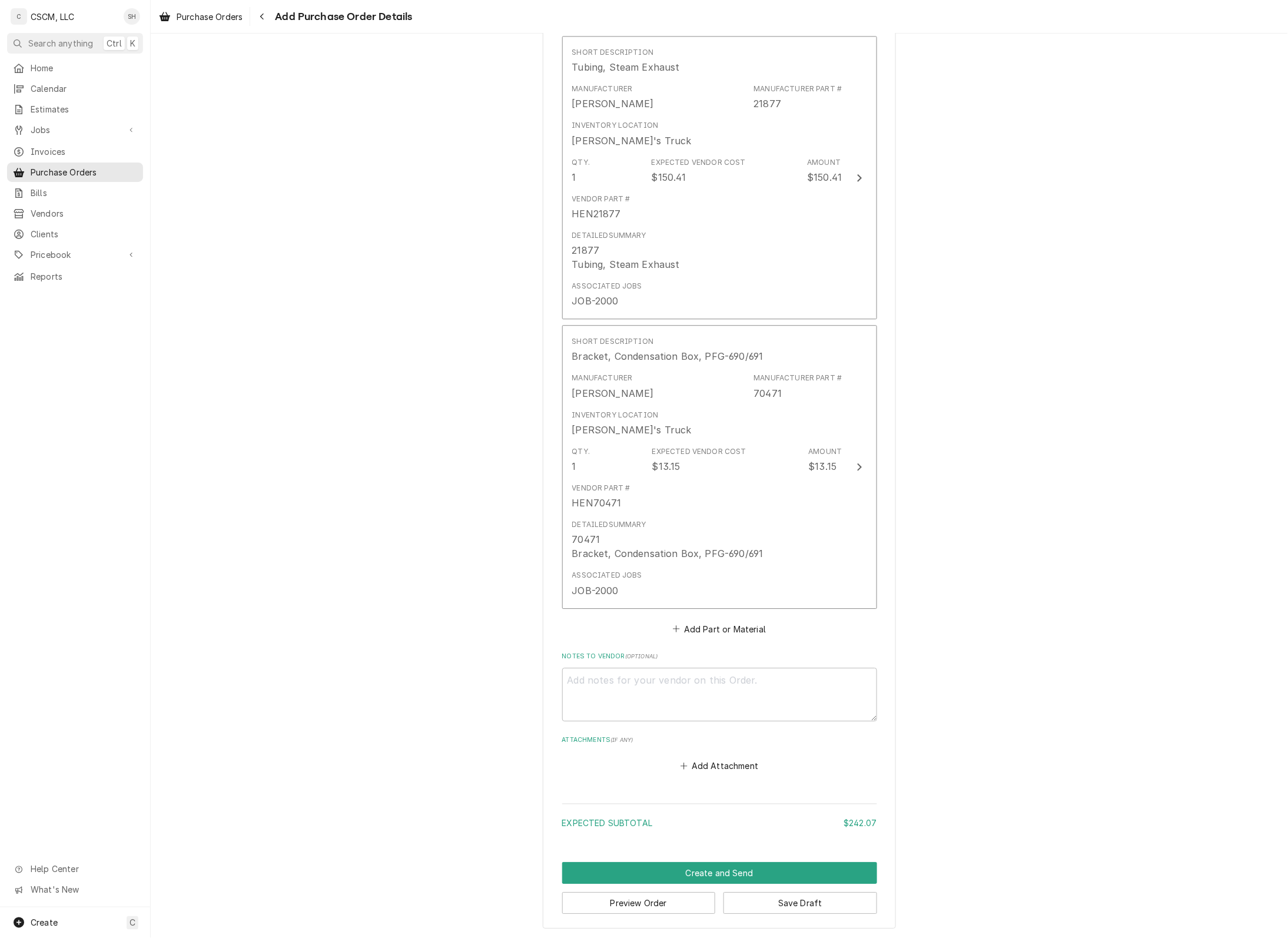
type textarea "x"
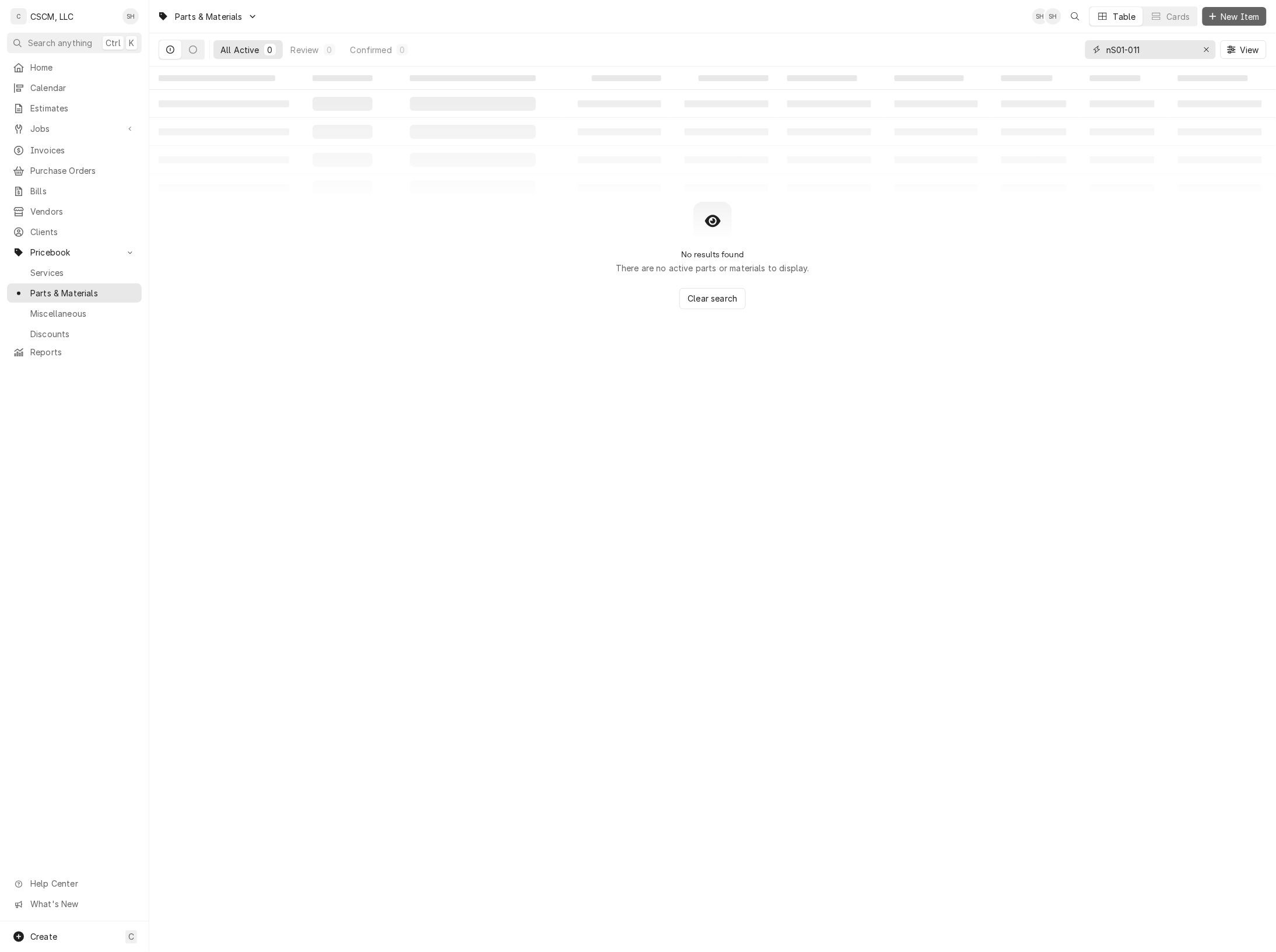
type input "nS01-011"
click at [1214, 18] on icon "Dynamic Content Wrapper" at bounding box center [1214, 16] width 7 height 8
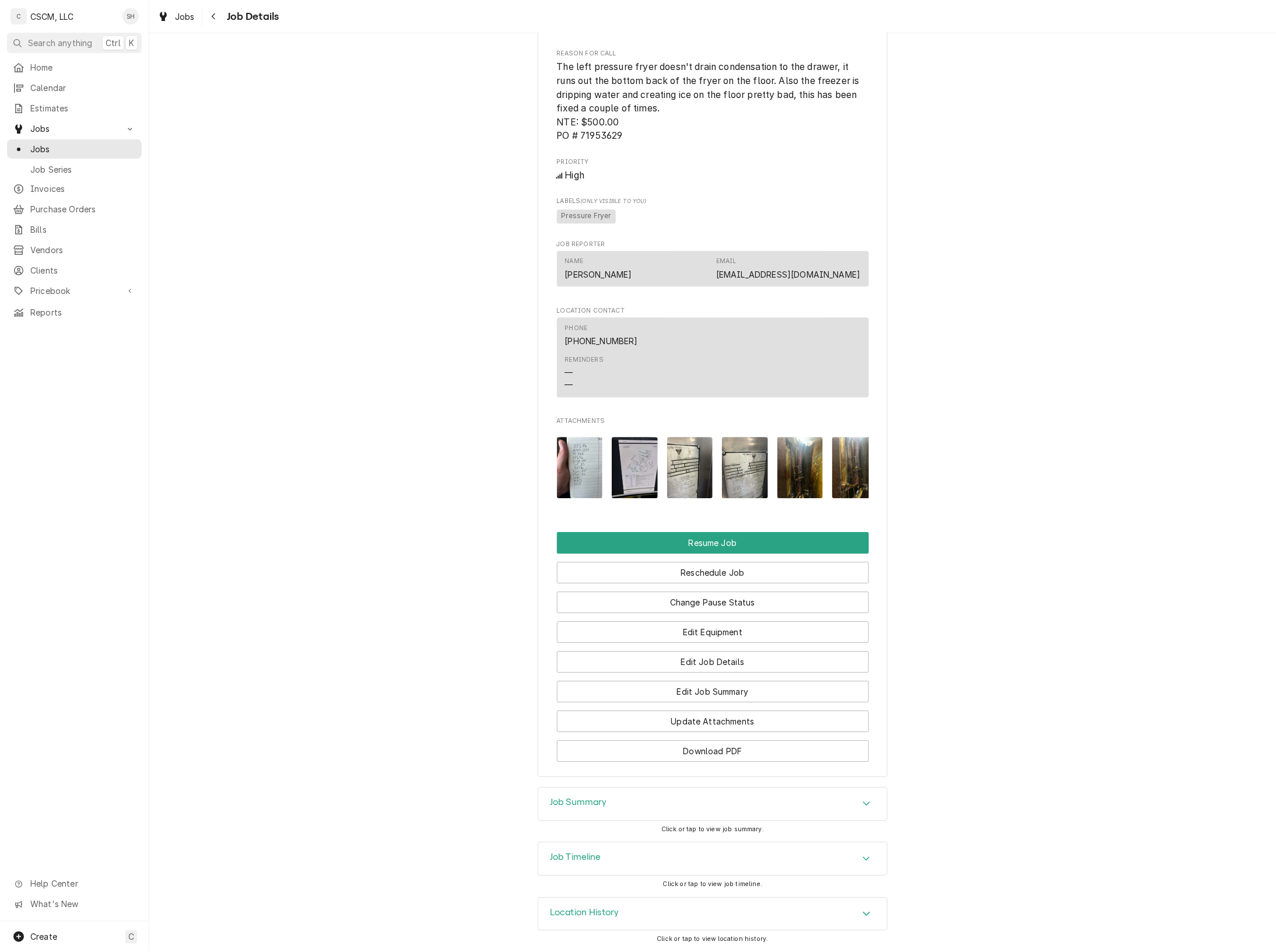
scroll to position [1042, 0]
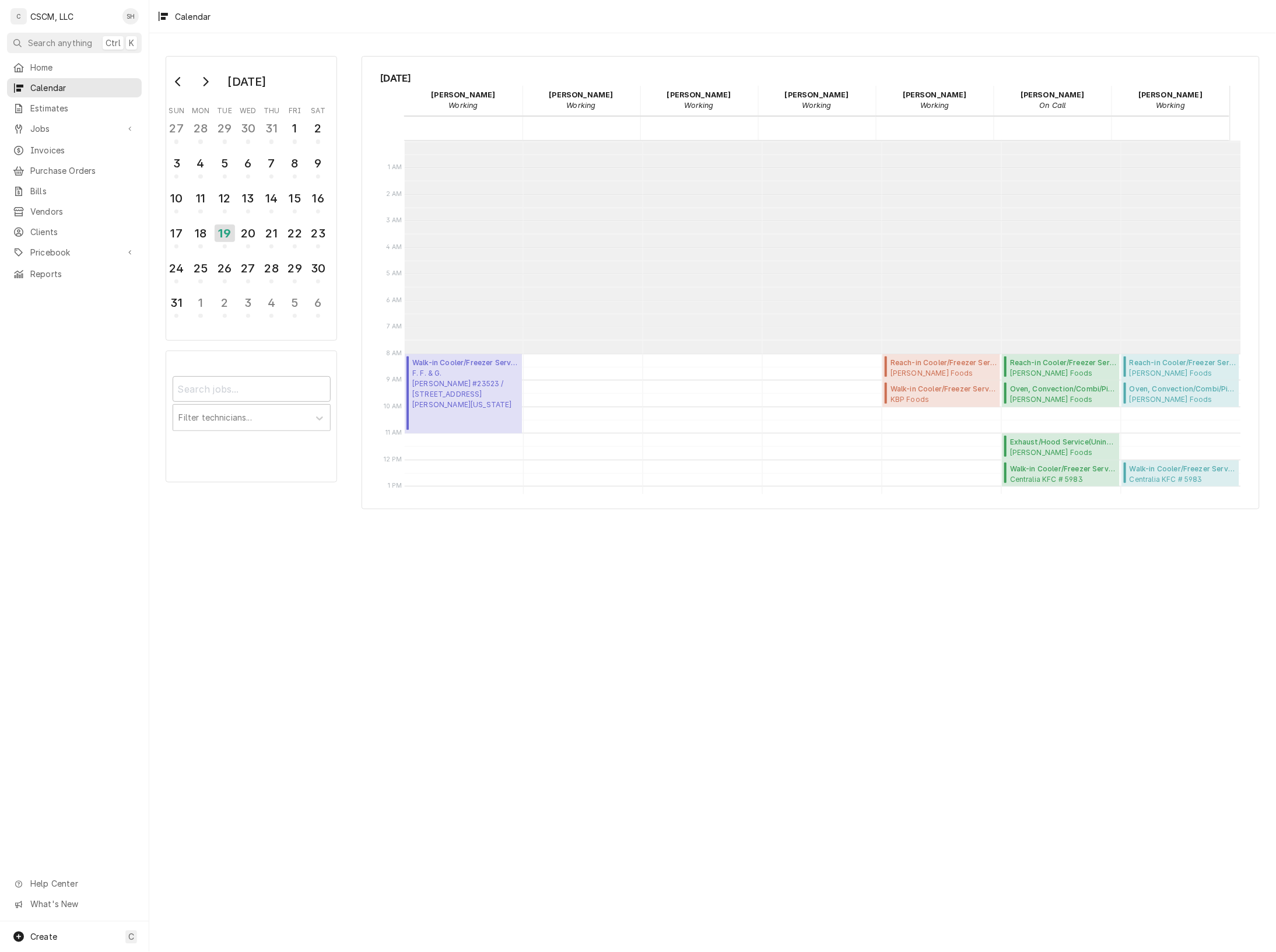
scroll to position [212, 0]
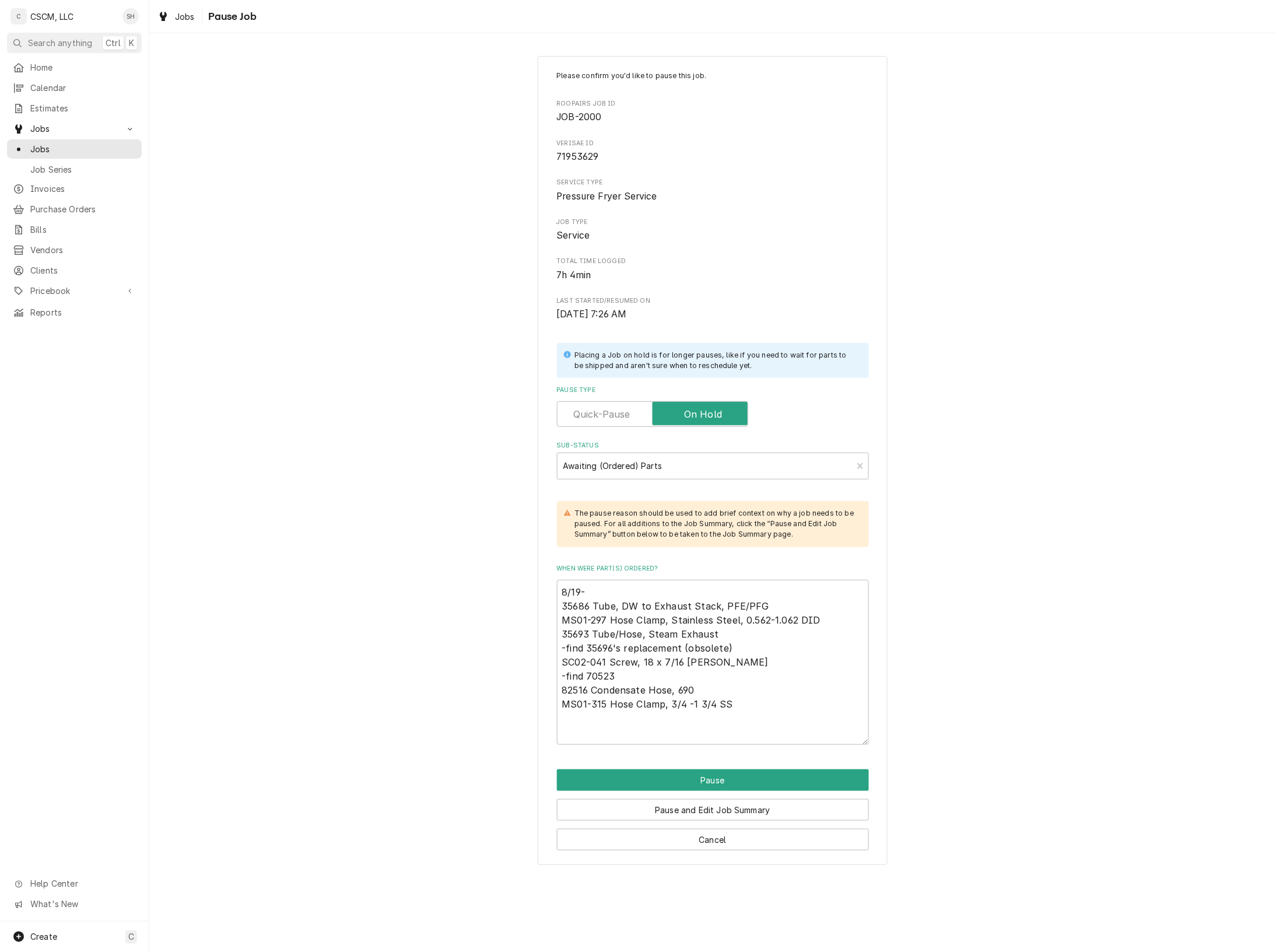
click at [779, 712] on textarea "8/19- 35686 Tube, DW to Exhaust Stack, PFE/PFG MS01-297 Hose Clamp, Stainless S…" at bounding box center [713, 661] width 312 height 165
type textarea "x"
click at [752, 705] on textarea "8/19- 35686 Tube, DW to Exhaust Stack, PFE/PFG MS01-297 Hose Clamp, Stainless S…" at bounding box center [713, 661] width 312 height 165
type textarea "8/19- 35686 Tube, DW to Exhaust Stack, PFE/PFG MS01-297 Hose Clamp, Stainless S…"
type textarea "x"
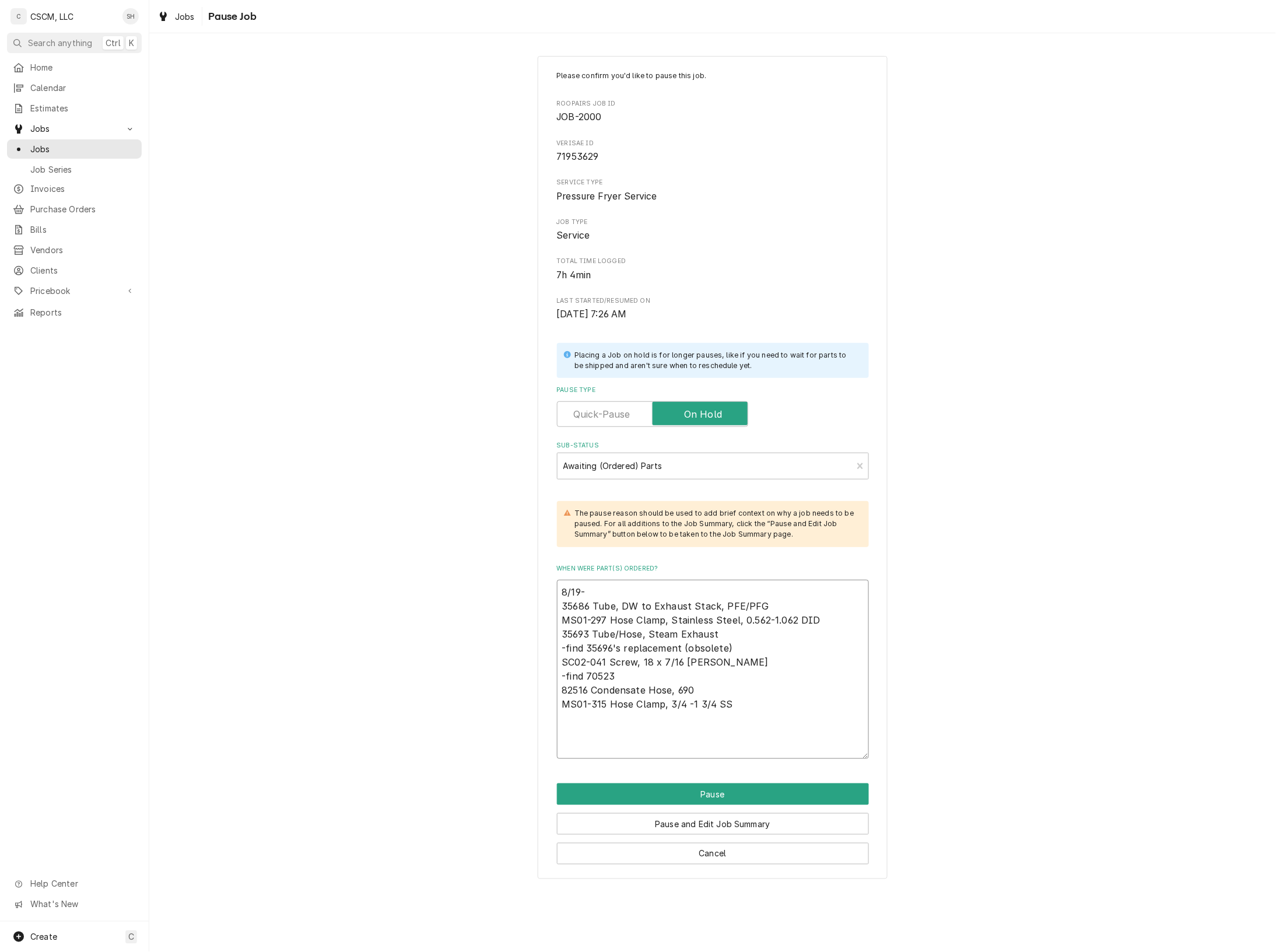
paste textarea "NS01-014 Nut, Hex, 10-32, Nickel Plated, Heating Element, Fryer"
type textarea "8/19- 35686 Tube, DW to Exhaust Stack, PFE/PFG MS01-297 Hose Clamp, Stainless S…"
type textarea "x"
click at [991, 386] on div "Please confirm you'd like to pause this job. Roopairs Job ID JOB-2000 Verisae I…" at bounding box center [712, 468] width 1127 height 844
click at [857, 720] on textarea "8/19- 35686 Tube, DW to Exhaust Stack, PFE/PFG MS01-297 Hose Clamp, Stainless S…" at bounding box center [713, 669] width 312 height 179
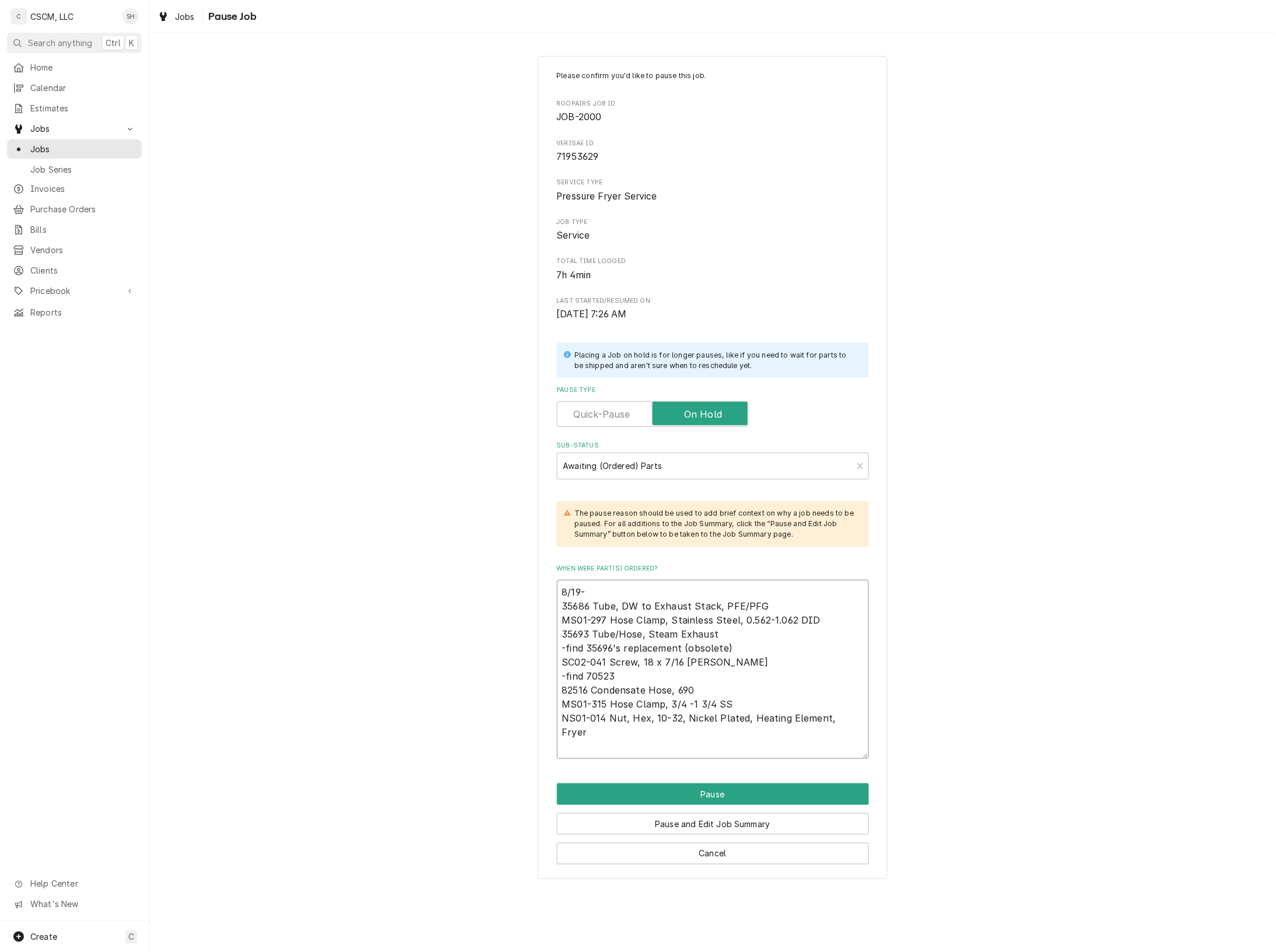
click at [856, 716] on textarea "8/19- 35686 Tube, DW to Exhaust Stack, PFE/PFG MS01-297 Hose Clamp, Stainless S…" at bounding box center [713, 669] width 312 height 179
type textarea "8/19- 35686 Tube, DW to Exhaust Stack, PFE/PFG MS01-297 Hose Clamp, Stainless S…"
type textarea "x"
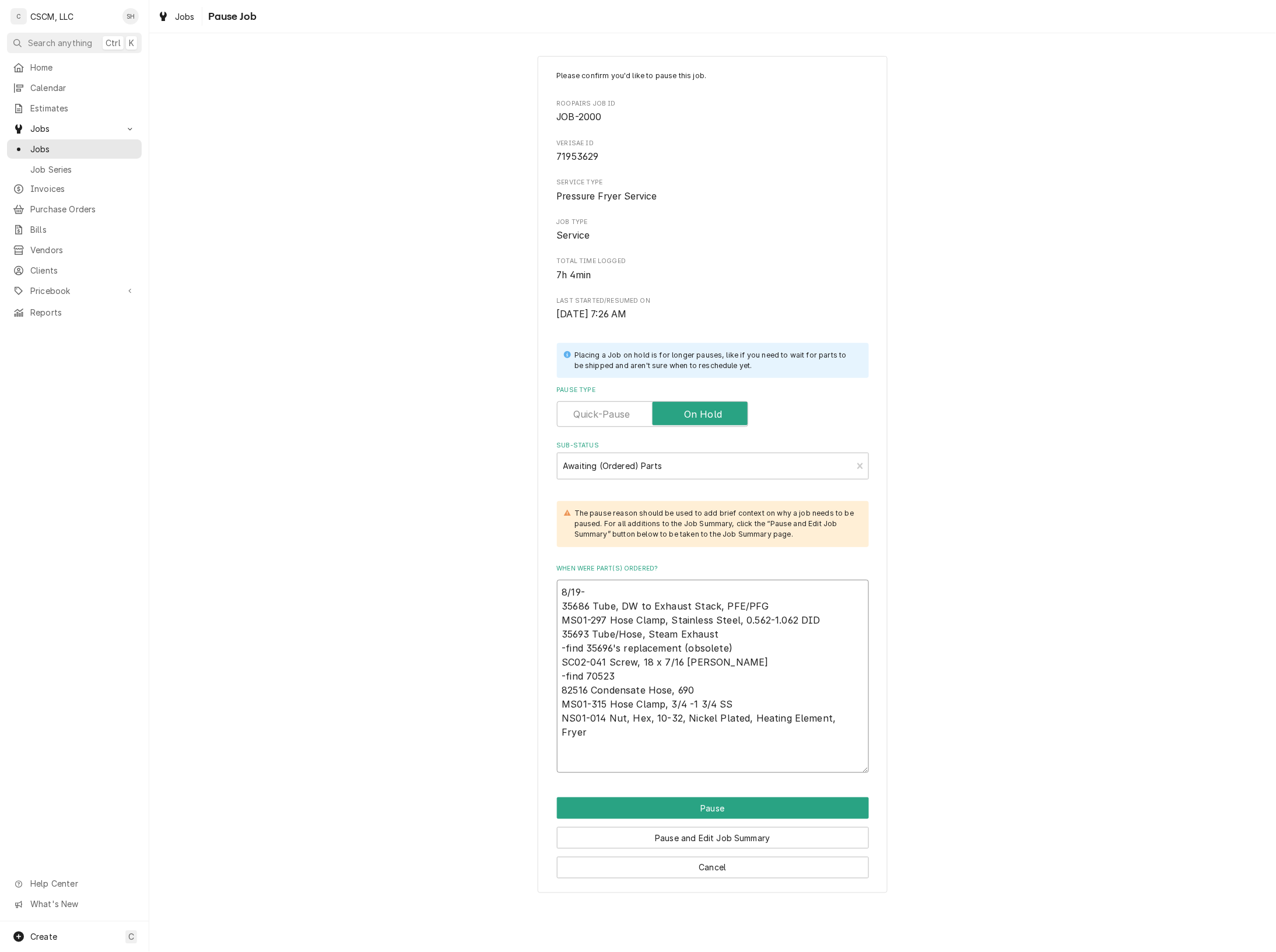
paste textarea "36851 Hose Bracket"
type textarea "8/19- 35686 Tube, DW to Exhaust Stack, PFE/PFG MS01-297 Hose Clamp, Stainless S…"
type textarea "x"
type textarea "8/19- 35686 Tube, DW to Exhaust Stack, PFE/PFG MS01-297 Hose Clamp, Stainless S…"
click at [673, 735] on textarea "8/19- 35686 Tube, DW to Exhaust Stack, PFE/PFG MS01-297 Hose Clamp, Stainless S…" at bounding box center [713, 675] width 312 height 193
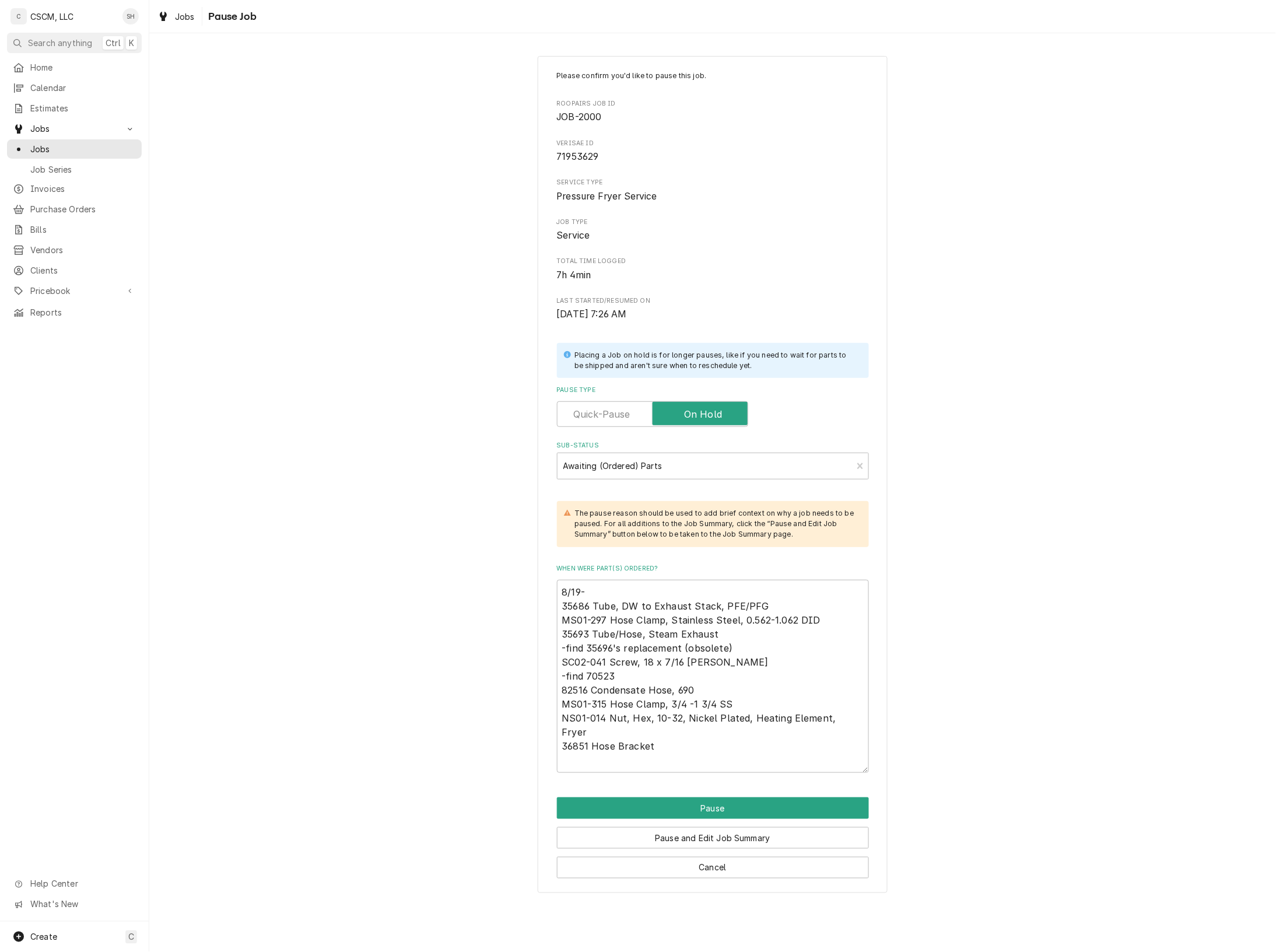
type textarea "x"
type textarea "8/19- 35686 Tube, DW to Exhaust Stack, PFE/PFG MS01-297 Hose Clamp, Stainless S…"
type textarea "x"
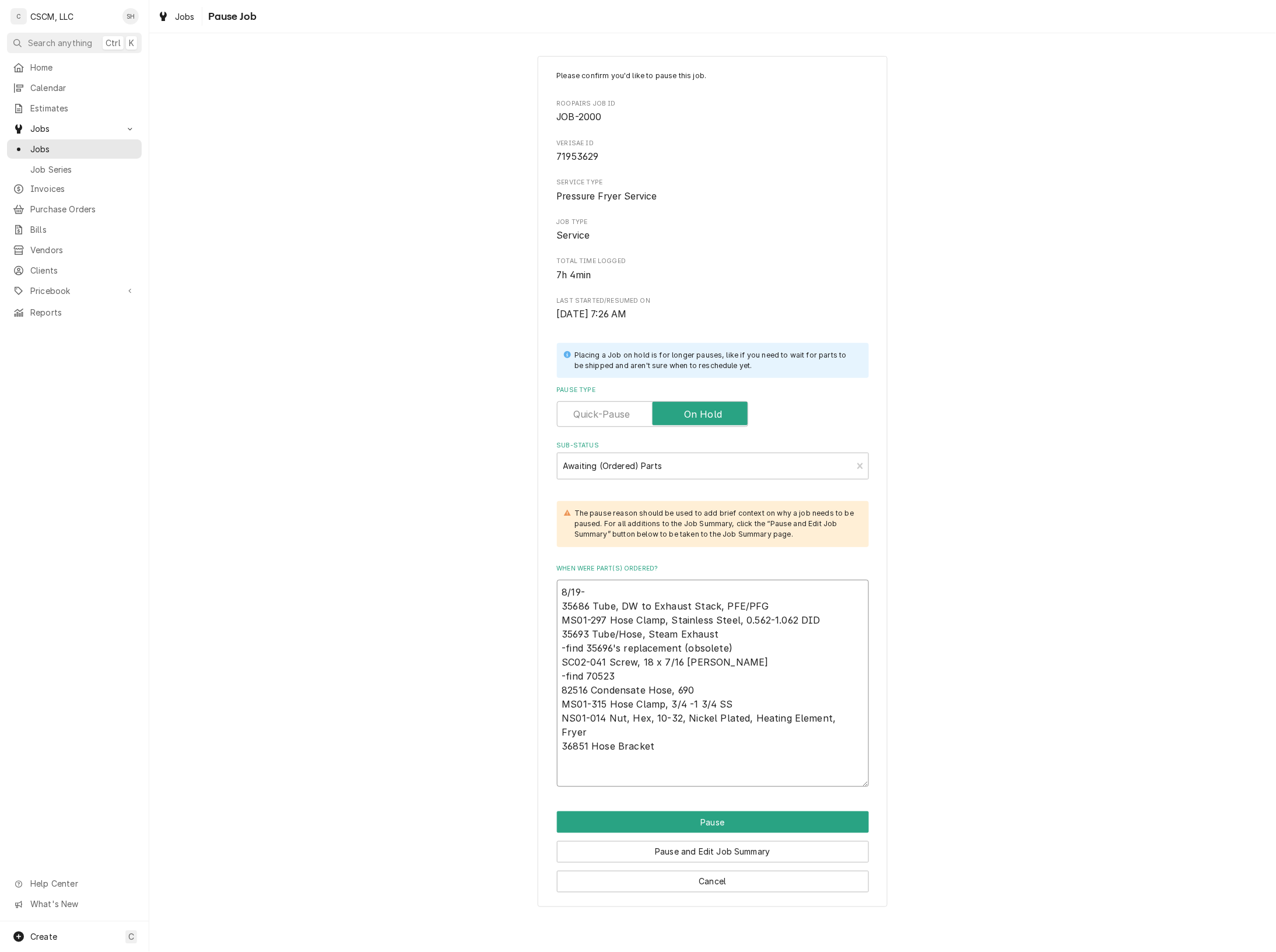
click at [673, 738] on textarea "8/19- 35686 Tube, DW to Exhaust Stack, PFE/PFG MS01-297 Hose Clamp, Stainless S…" at bounding box center [713, 682] width 312 height 207
type textarea "8/19- 35686 Tube, DW to Exhaust Stack, PFE/PFG MS01-297 Hose Clamp, Stainless S…"
type textarea "x"
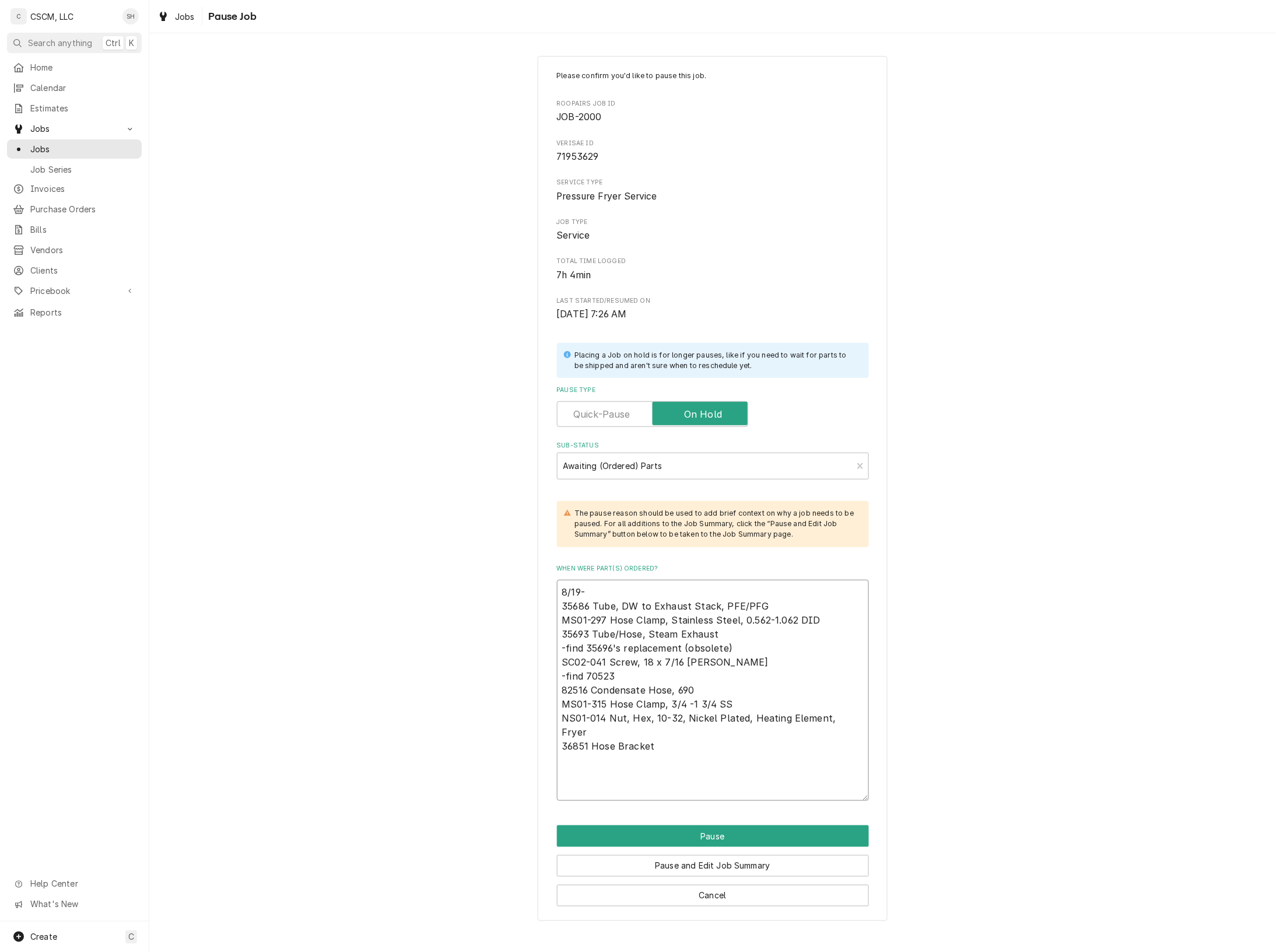
paste textarea "21877 Tubing, Steam Exhaust"
type textarea "8/19- 35686 Tube, DW to Exhaust Stack, PFE/PFG MS01-297 Hose Clamp, Stainless S…"
type textarea "x"
type textarea "8/19- 35686 Tube, DW to Exhaust Stack, PFE/PFG MS01-297 Hose Clamp, Stainless S…"
type textarea "x"
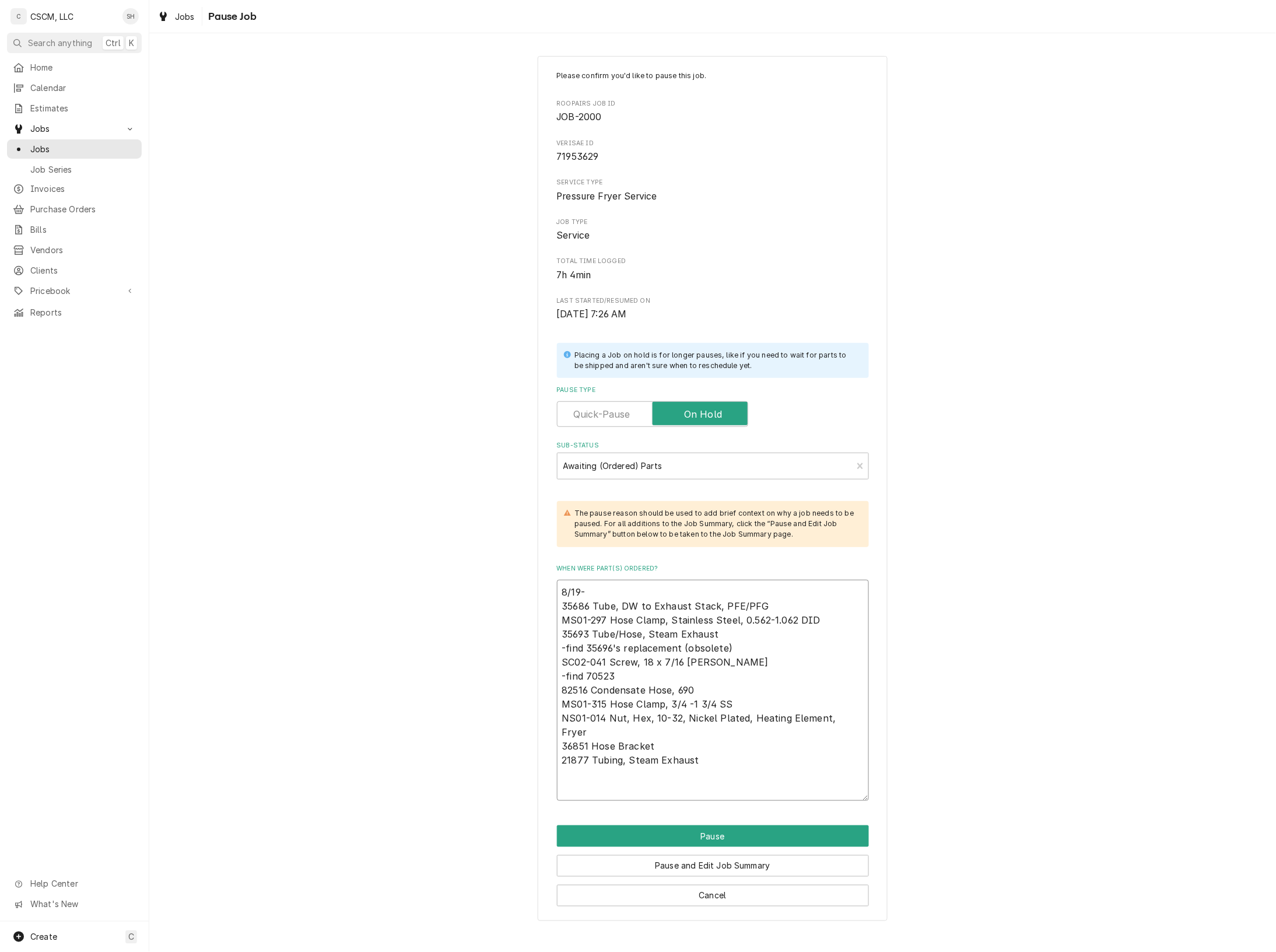
click at [654, 765] on textarea "8/19- 35686 Tube, DW to Exhaust Stack, PFE/PFG MS01-297 Hose Clamp, Stainless S…" at bounding box center [713, 690] width 312 height 221
paste textarea "70471 Bracket, Condensation Box, PFG-690/691"
type textarea "8/19- 35686 Tube, DW to Exhaust Stack, PFE/PFG MS01-297 Hose Clamp, Stainless S…"
type textarea "x"
type textarea "8/19- 35686 Tube, DW to Exhaust Stack, PFE/PFG MS01-297 Hose Clamp, Stainless S…"
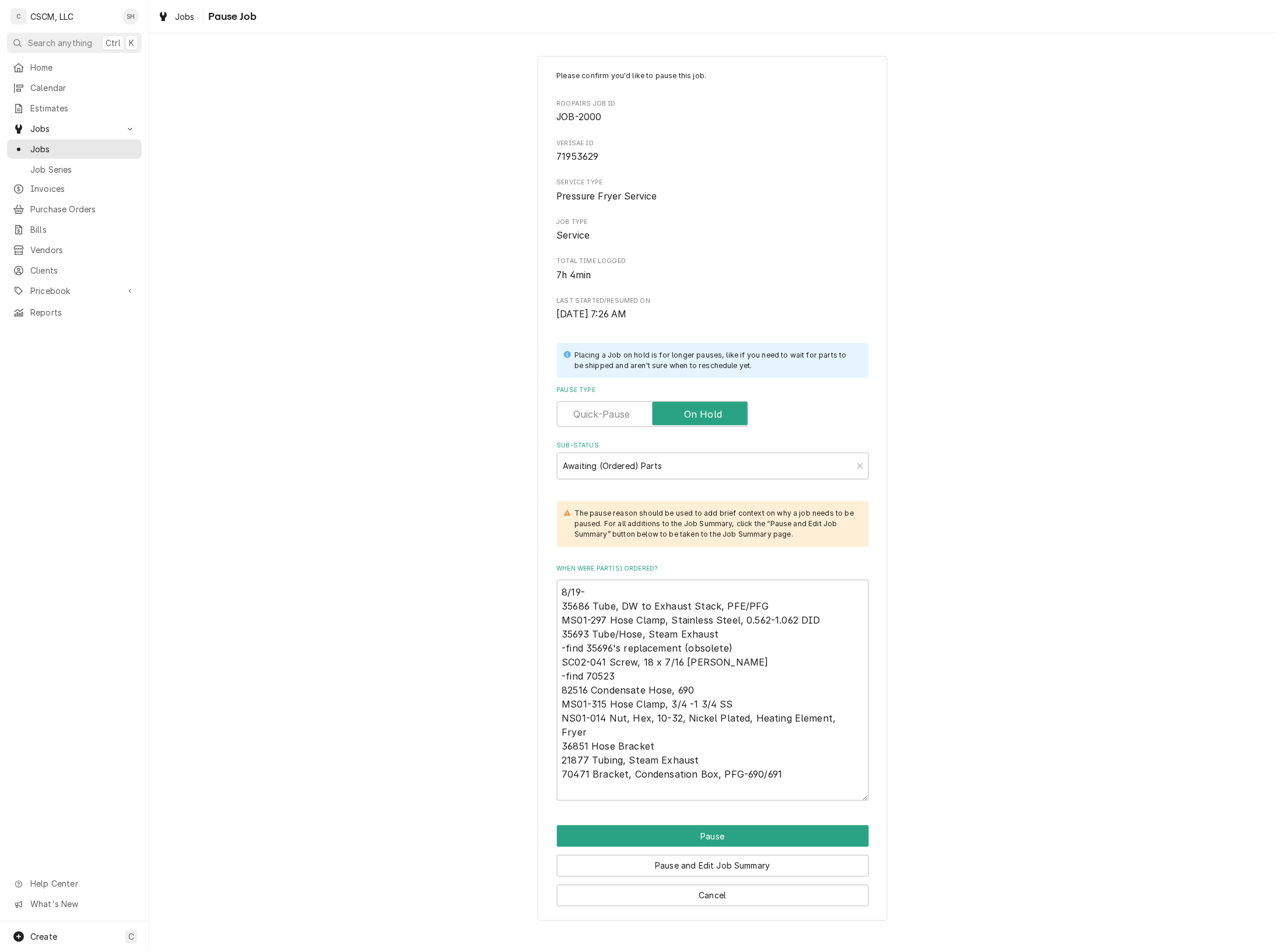
click at [948, 219] on div "Please confirm you'd like to pause this job. Roopairs Job ID JOB-2000 Verisae I…" at bounding box center [712, 488] width 1127 height 885
type textarea "x"
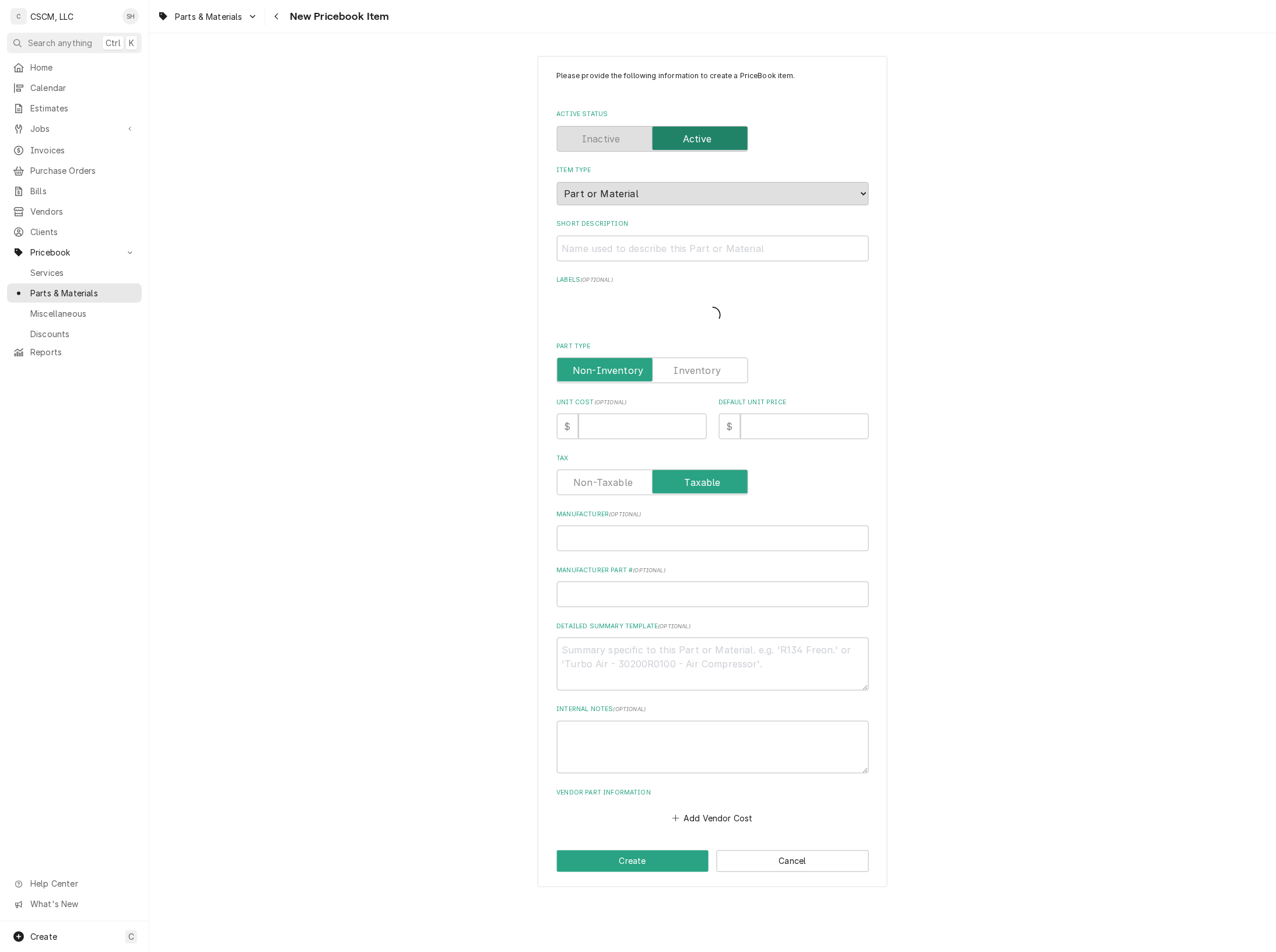
type textarea "x"
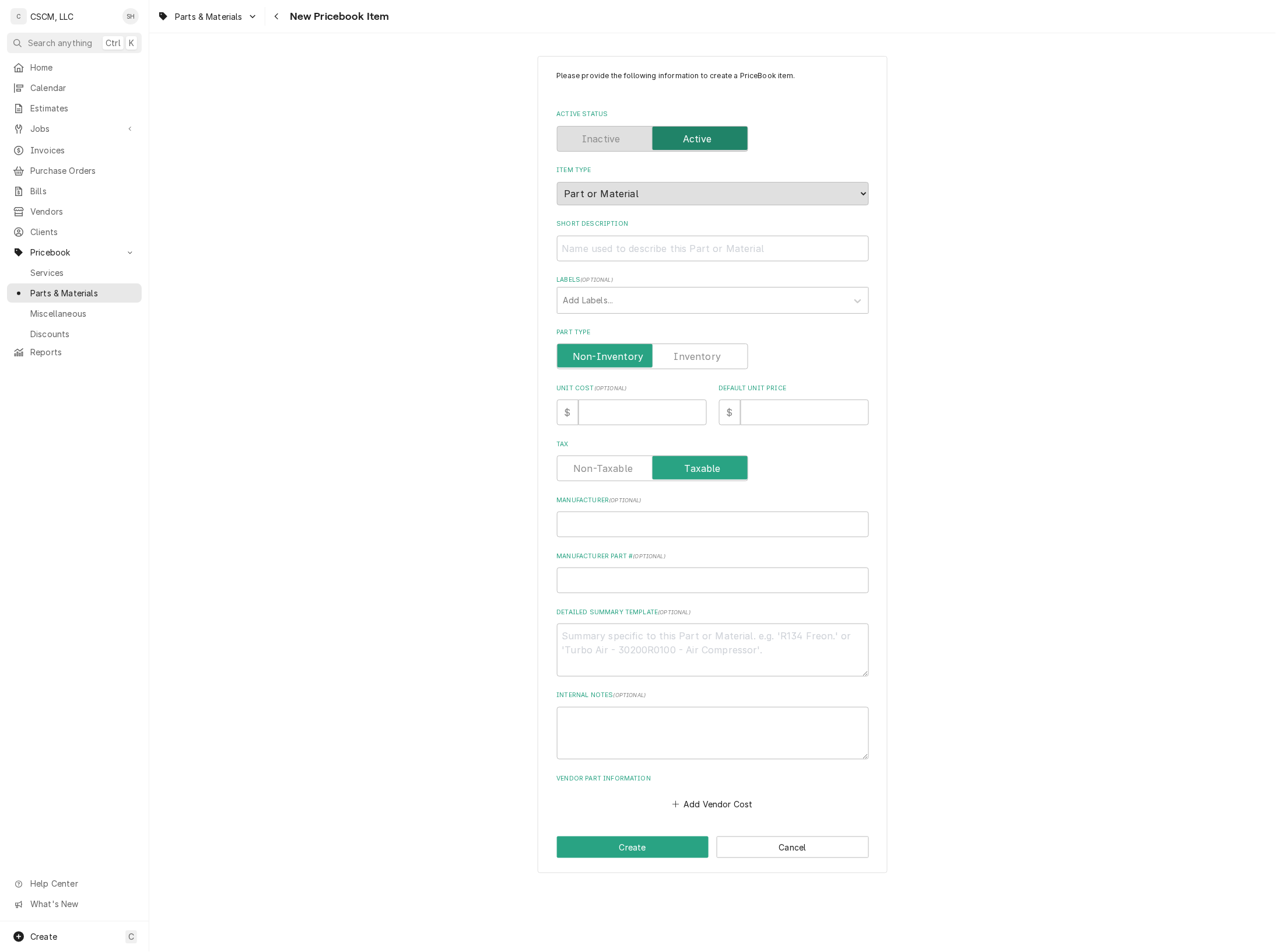
click at [708, 336] on div "Part Type" at bounding box center [713, 348] width 312 height 41
click at [707, 356] on label "Part Type" at bounding box center [653, 356] width 191 height 26
click at [707, 356] on input "Part Type" at bounding box center [653, 356] width 181 height 26
checkbox input "true"
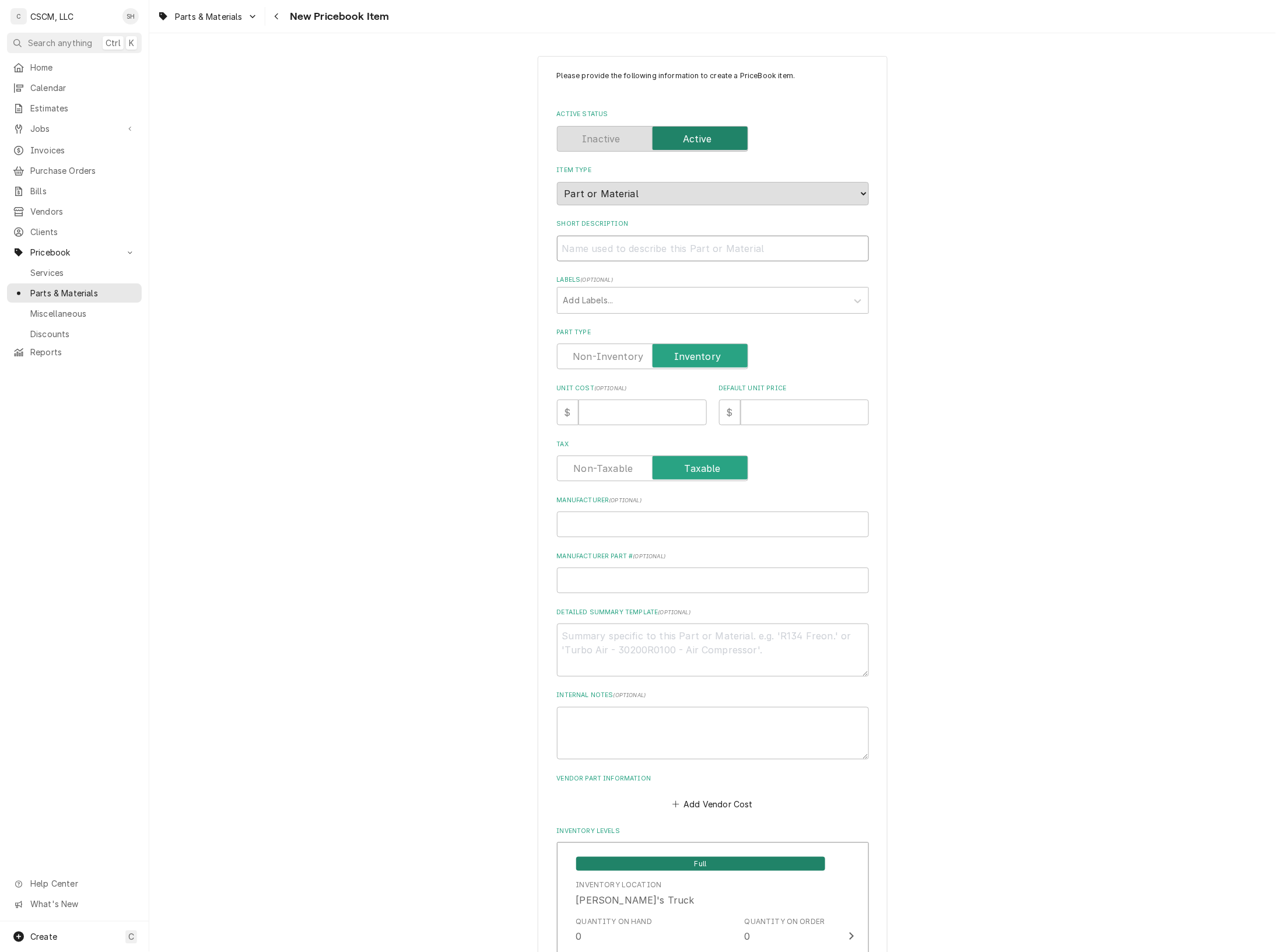
click at [651, 246] on input "Short Description" at bounding box center [713, 249] width 312 height 26
click at [569, 239] on input "Short Description" at bounding box center [713, 249] width 312 height 26
paste input "NS01-014 Nut, Hex, 10-32, Nickel Plated, Heating Element, Fryer"
type textarea "x"
type input "NS01-014 Nut, Hex, 10-32, Nickel Plated, Heating Element, Fryer"
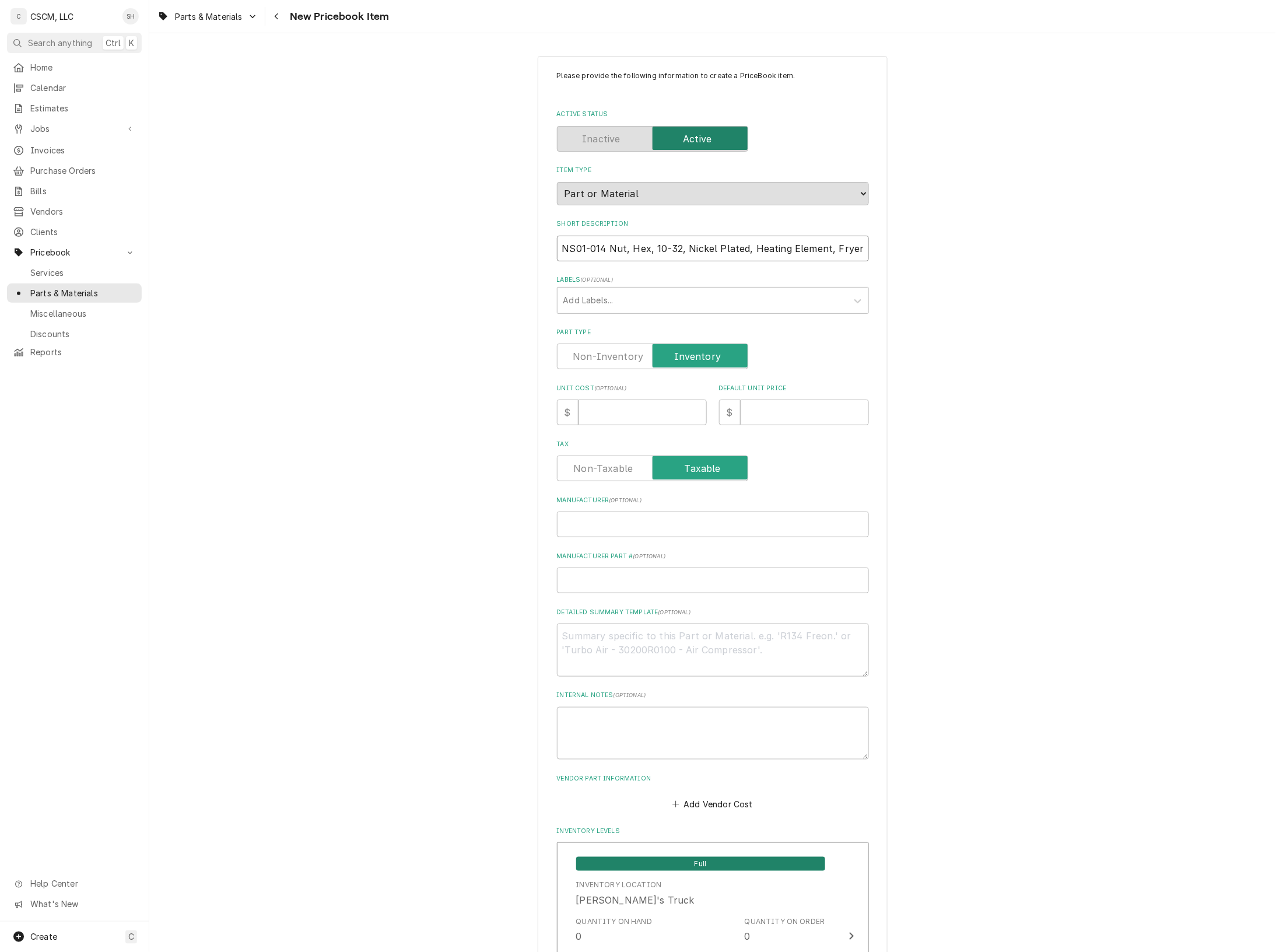
drag, startPoint x: 605, startPoint y: 246, endPoint x: 489, endPoint y: 249, distance: 116.0
type textarea "x"
type input "Nut, Hex, 10-32, Nickel Plated, Heating Element, Fryer"
click at [649, 524] on input "Manufacturer ( optional )" at bounding box center [713, 524] width 312 height 26
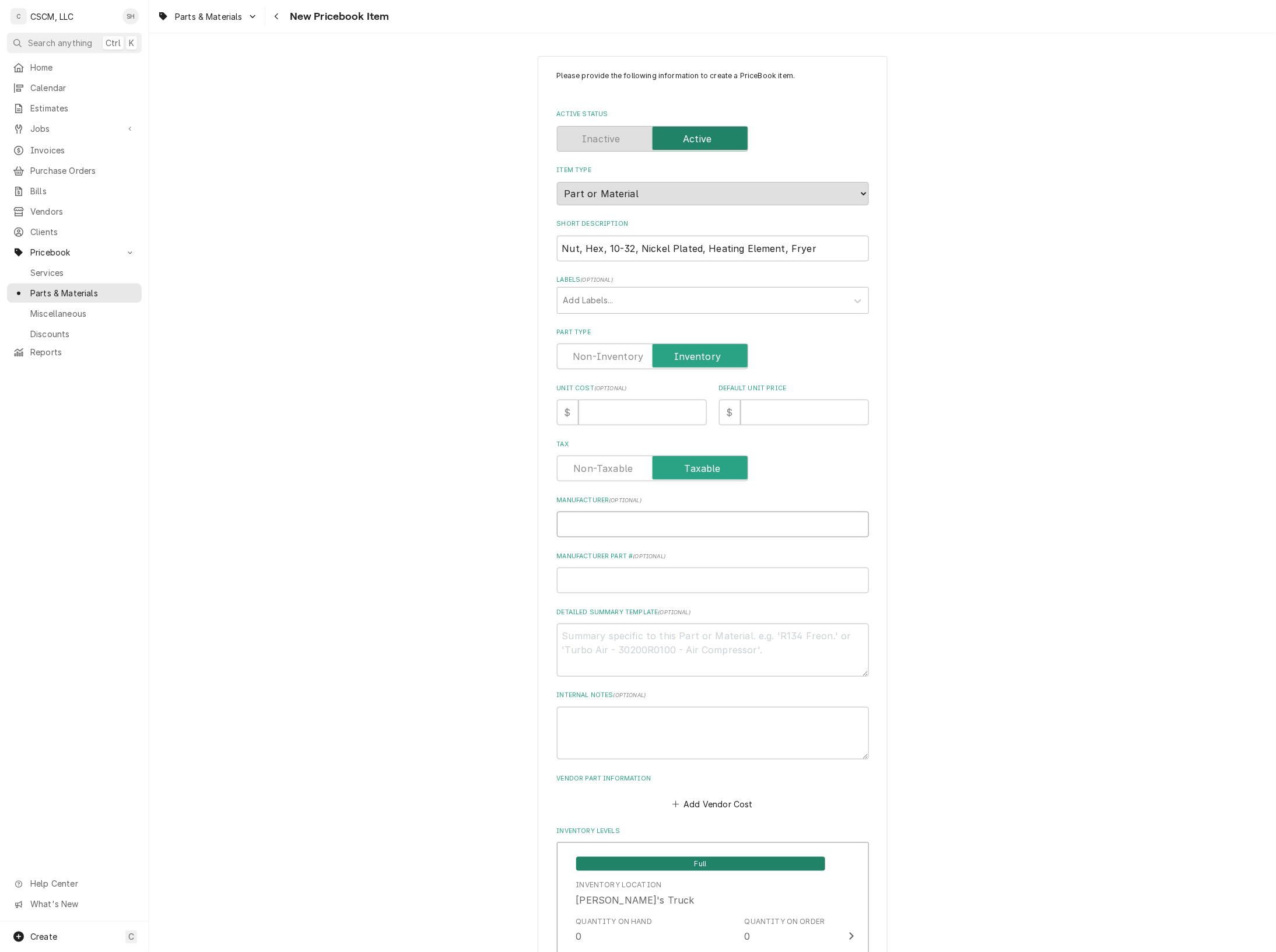
paste input "NS01-014"
type textarea "x"
type input "NS01-014"
click at [588, 585] on input "Manufacturer Part # ( optional )" at bounding box center [713, 580] width 312 height 26
type textarea "x"
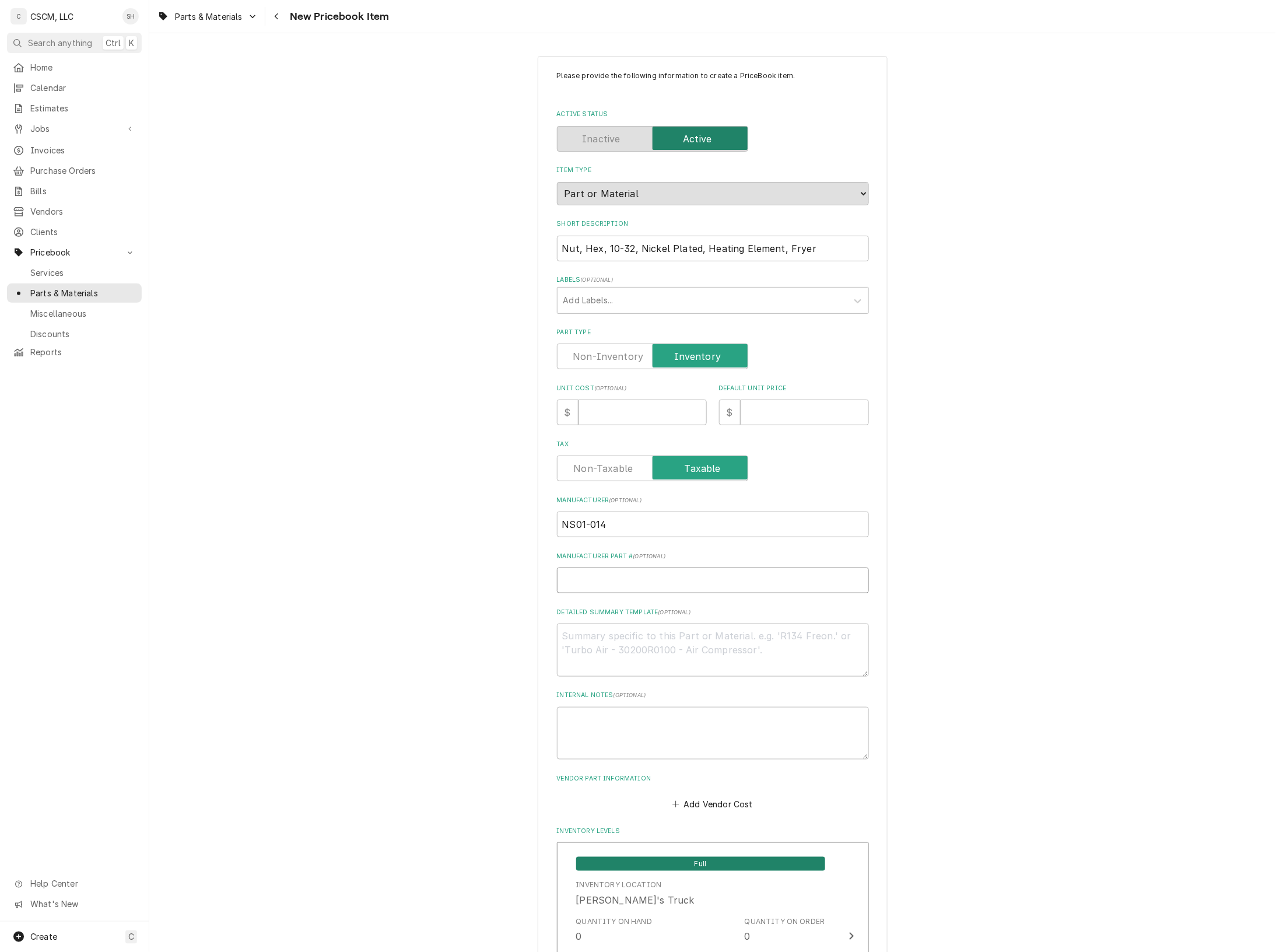
type input "H"
type textarea "x"
type input "He"
type textarea "x"
type input "Hen"
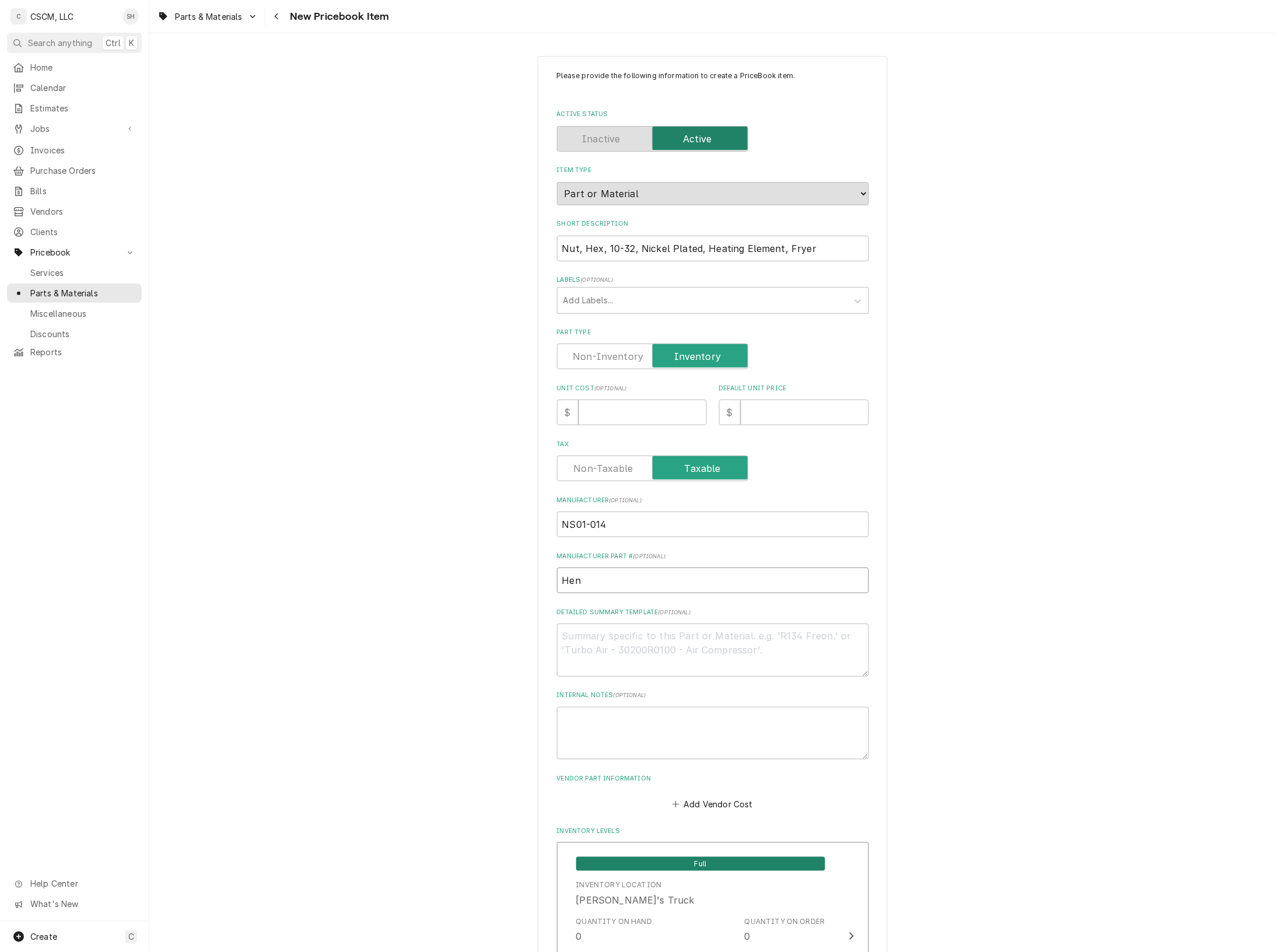
type textarea "x"
type input "Henny"
type textarea "x"
type input "Henny"
type textarea "x"
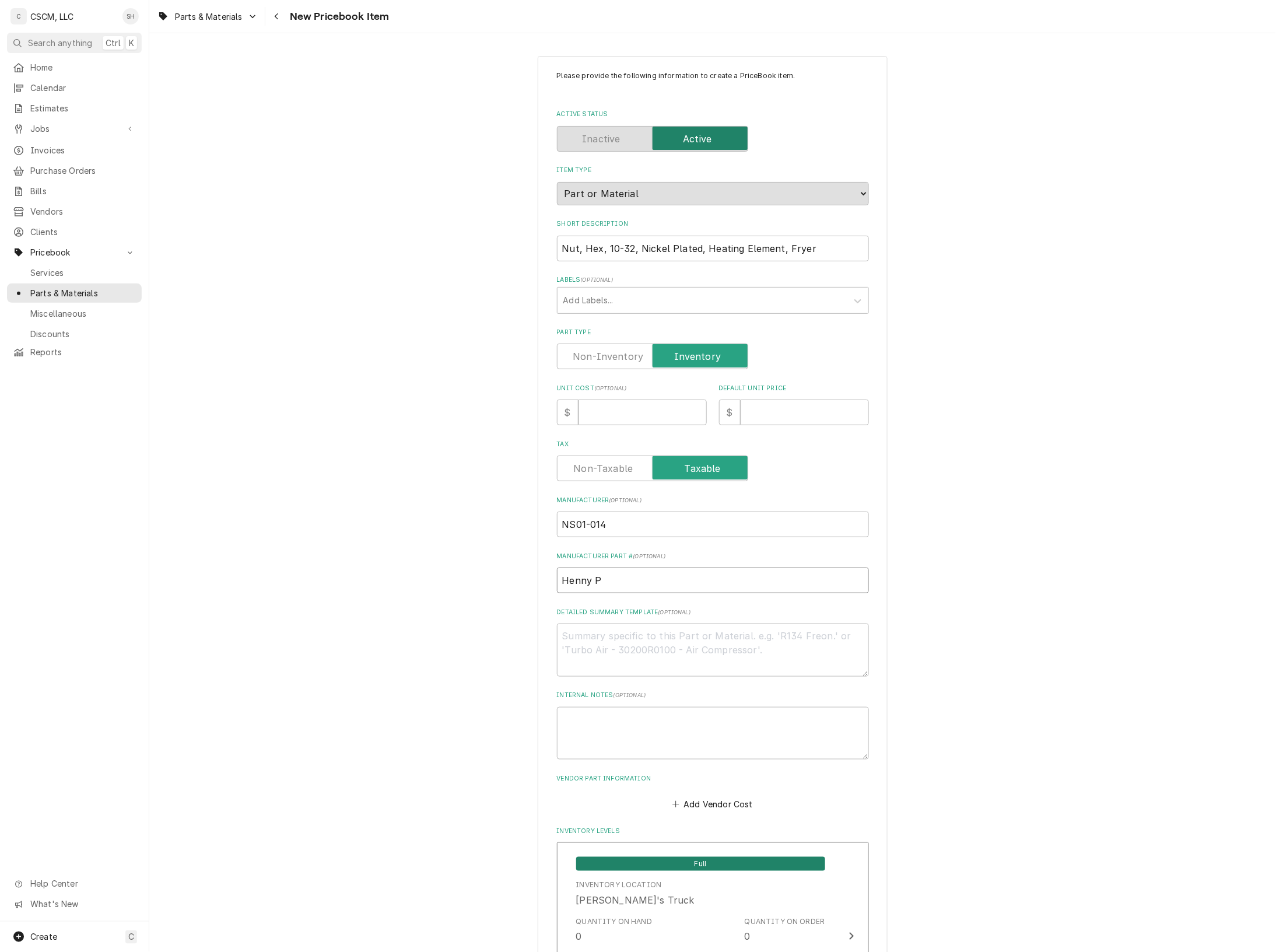
type input "Henny PE"
type textarea "x"
type input "Henny PEn"
type textarea "x"
type input "Henny PEnn"
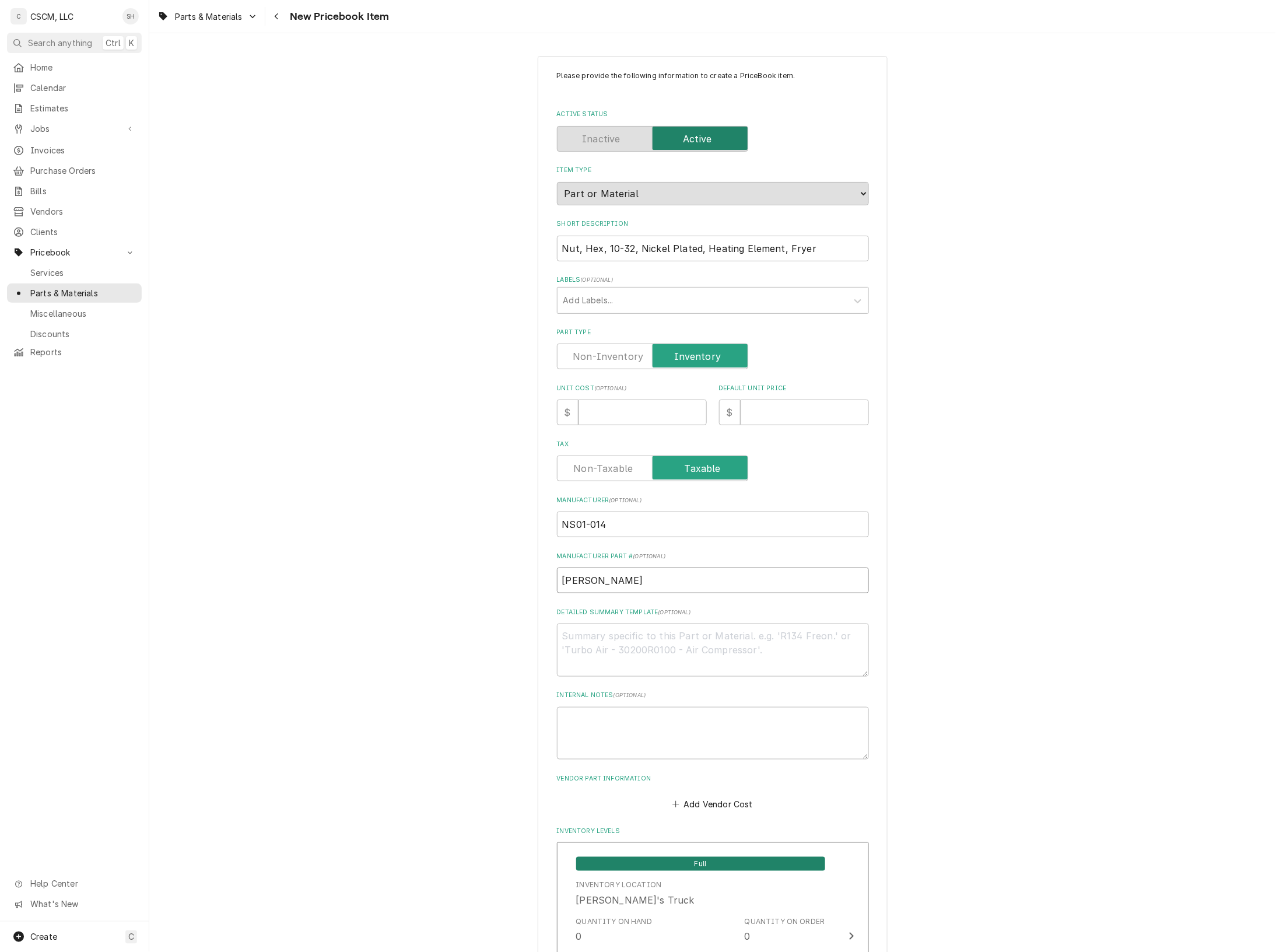
type textarea "x"
type input "Henny PEnny"
type textarea "x"
type input "Henny PEnn"
type textarea "x"
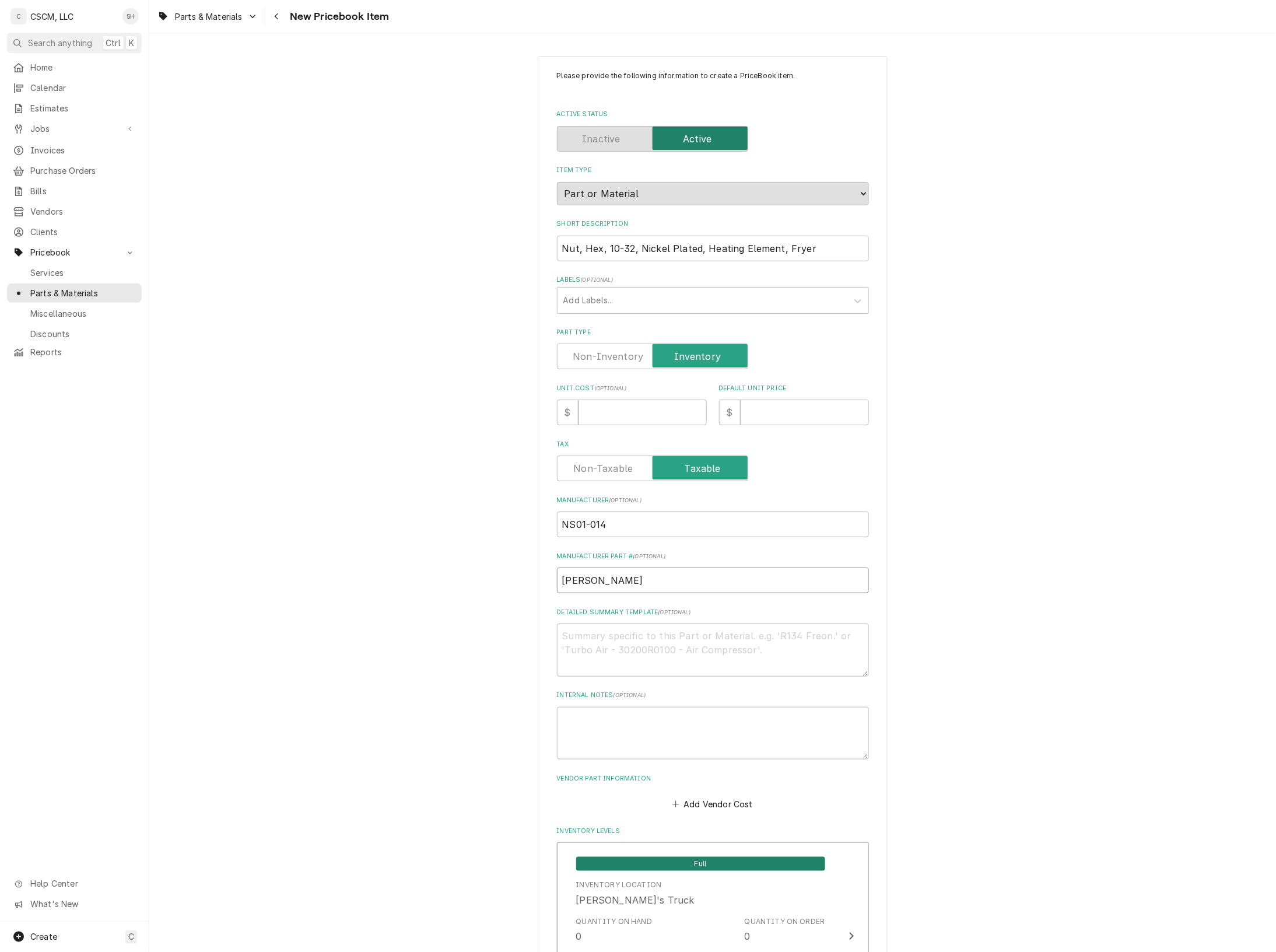
type input "Henny PEn"
type textarea "x"
type input "Henny PE"
type textarea "x"
type input "Henny P"
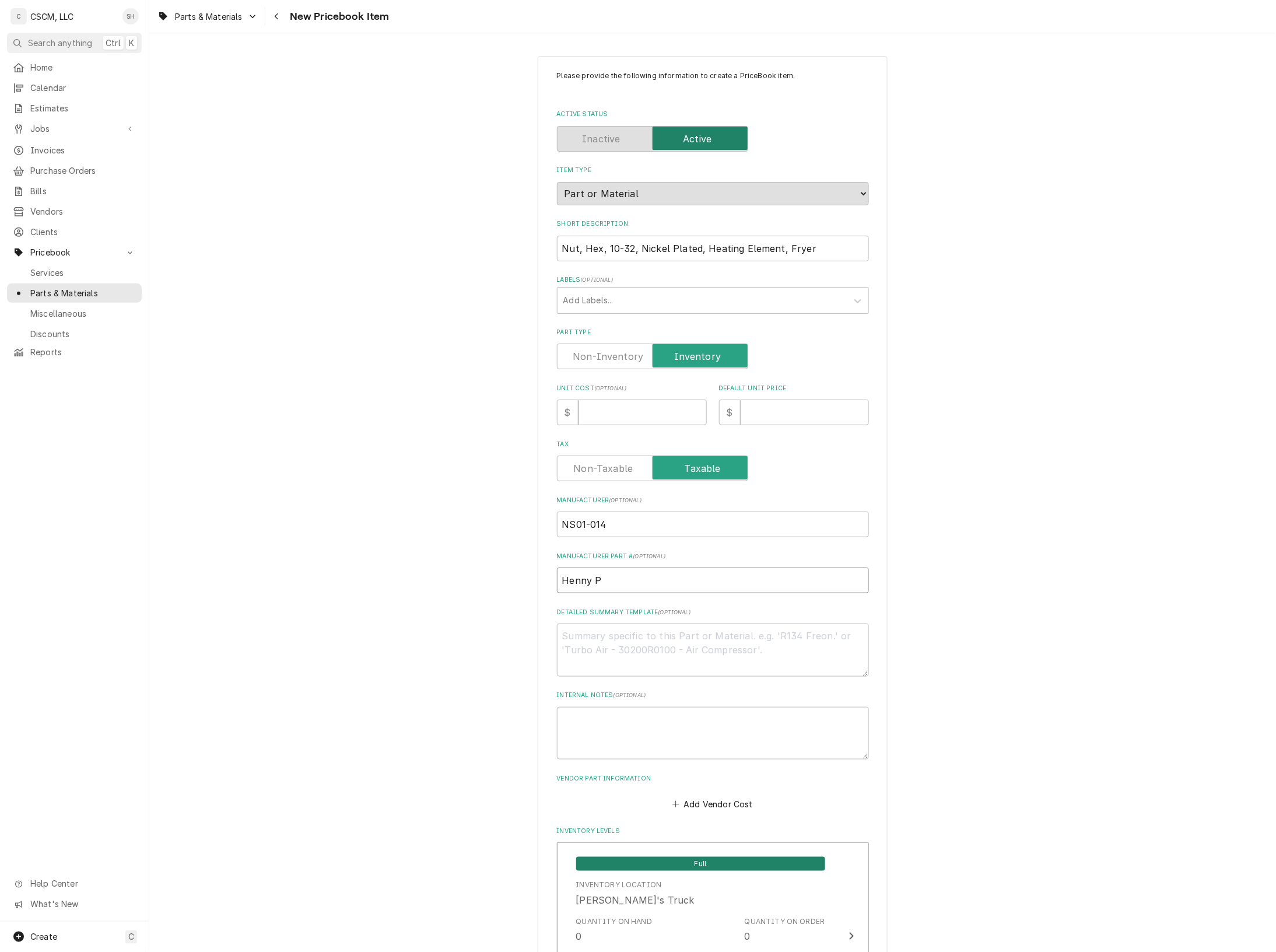
type textarea "x"
type input "Henny Pe"
type textarea "x"
type input "Henny Pen"
type textarea "x"
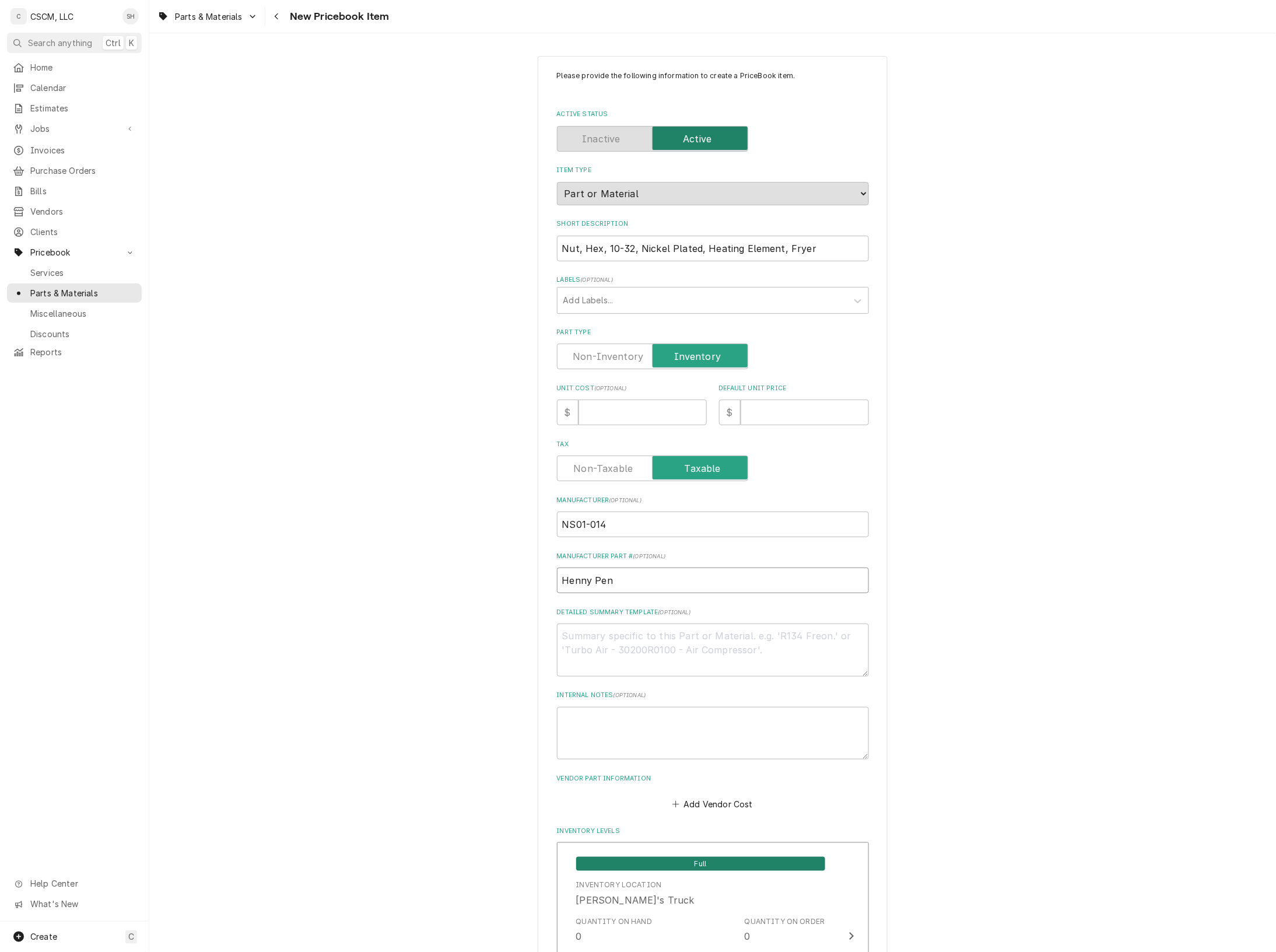
type input "Henny Penn"
type textarea "x"
type input "Henny Penny"
click at [613, 660] on textarea "Detailed Summary Template ( optional )" at bounding box center [713, 650] width 312 height 53
paste textarea "NS01-014"
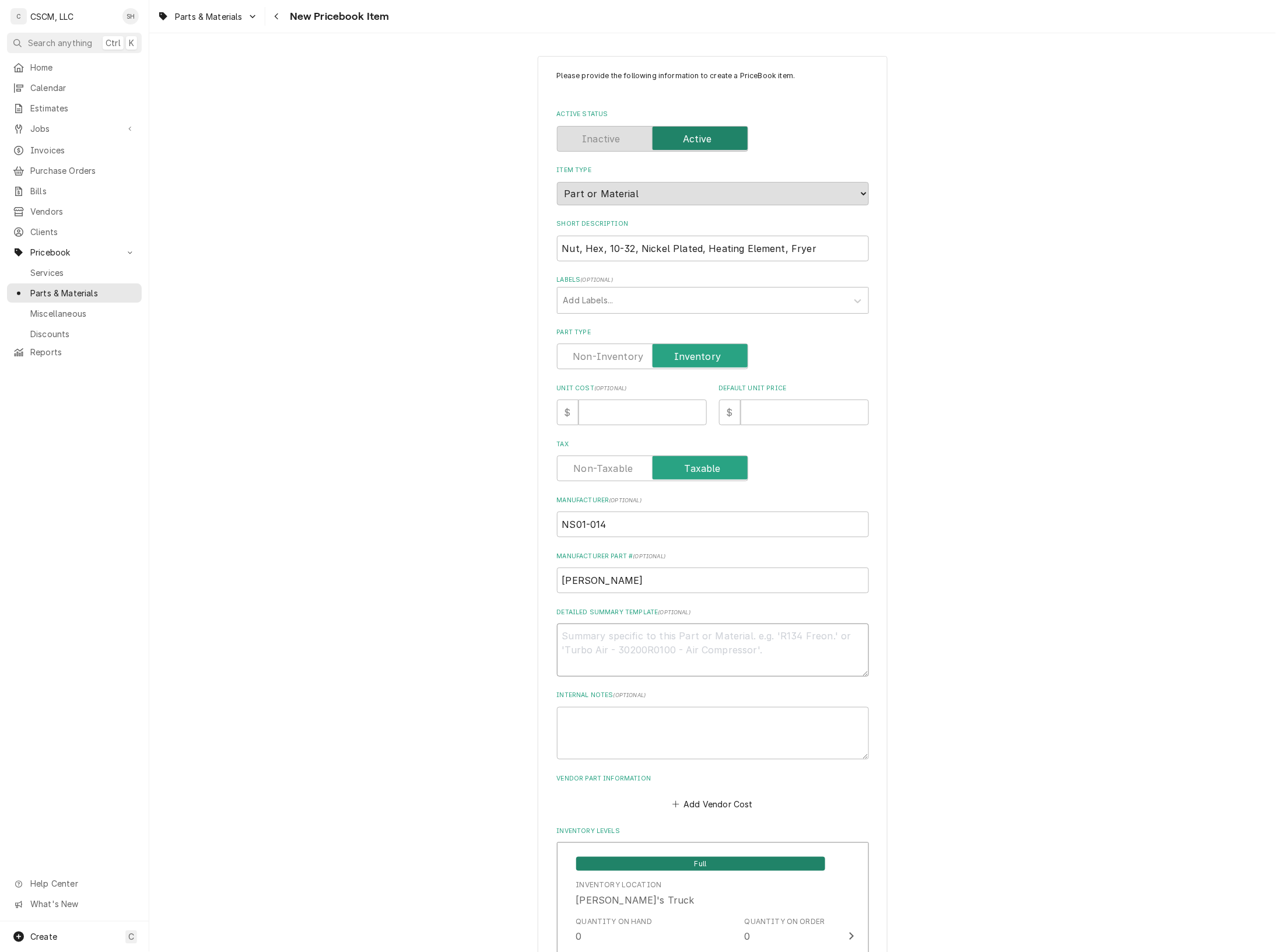
type textarea "x"
type textarea "NS01-014"
drag, startPoint x: 818, startPoint y: 247, endPoint x: 444, endPoint y: 260, distance: 374.2
click at [643, 638] on textarea "NS01-014" at bounding box center [713, 650] width 312 height 53
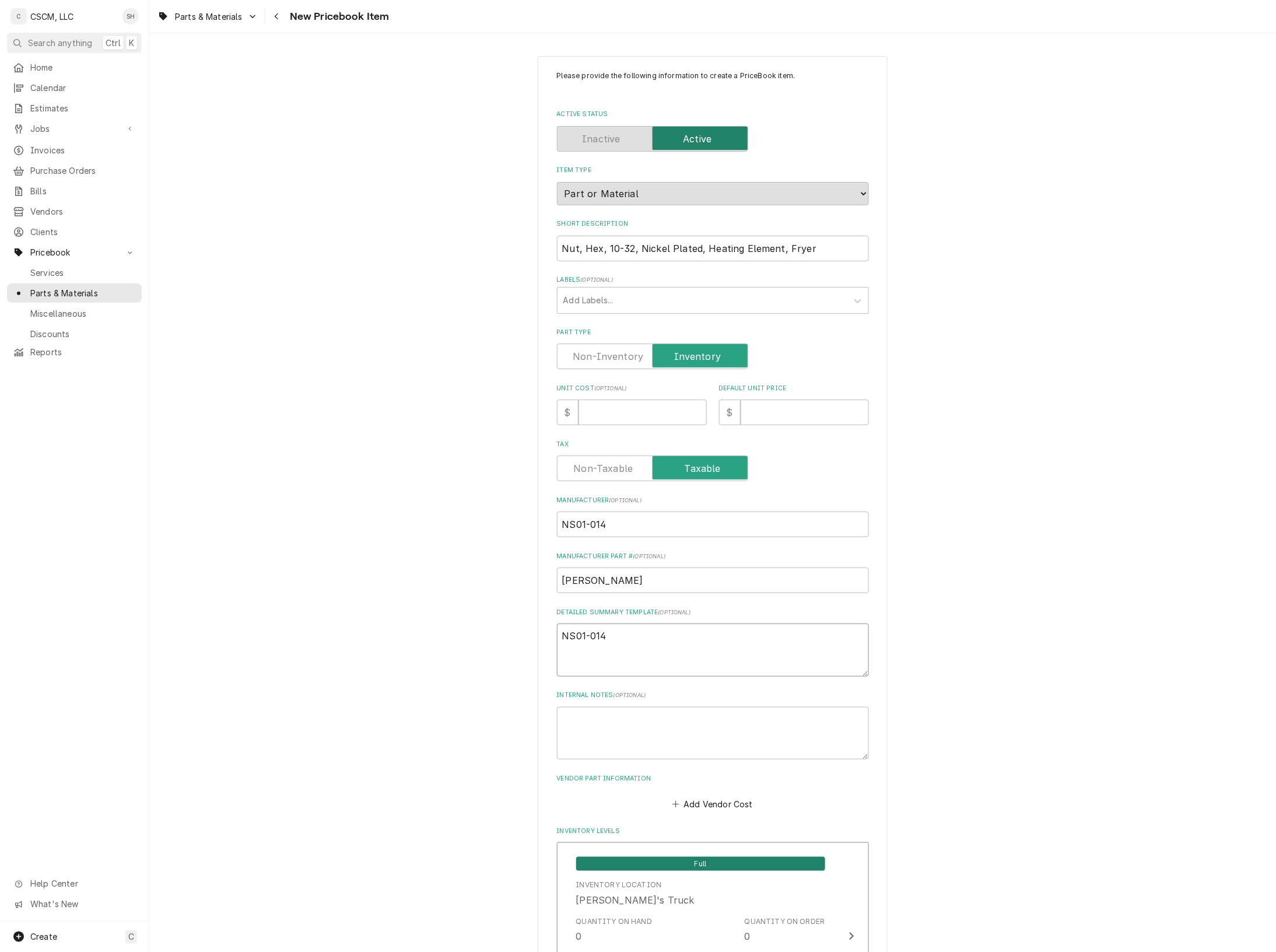
type textarea "x"
type textarea "NS01-014"
paste textarea "Nut, Hex, 10-32, Nickel Plated, Heating Element, Fryer"
type textarea "x"
type textarea "NS01-014 Nut, Hex, 10-32, Nickel Plated, Heating Element, Fryer"
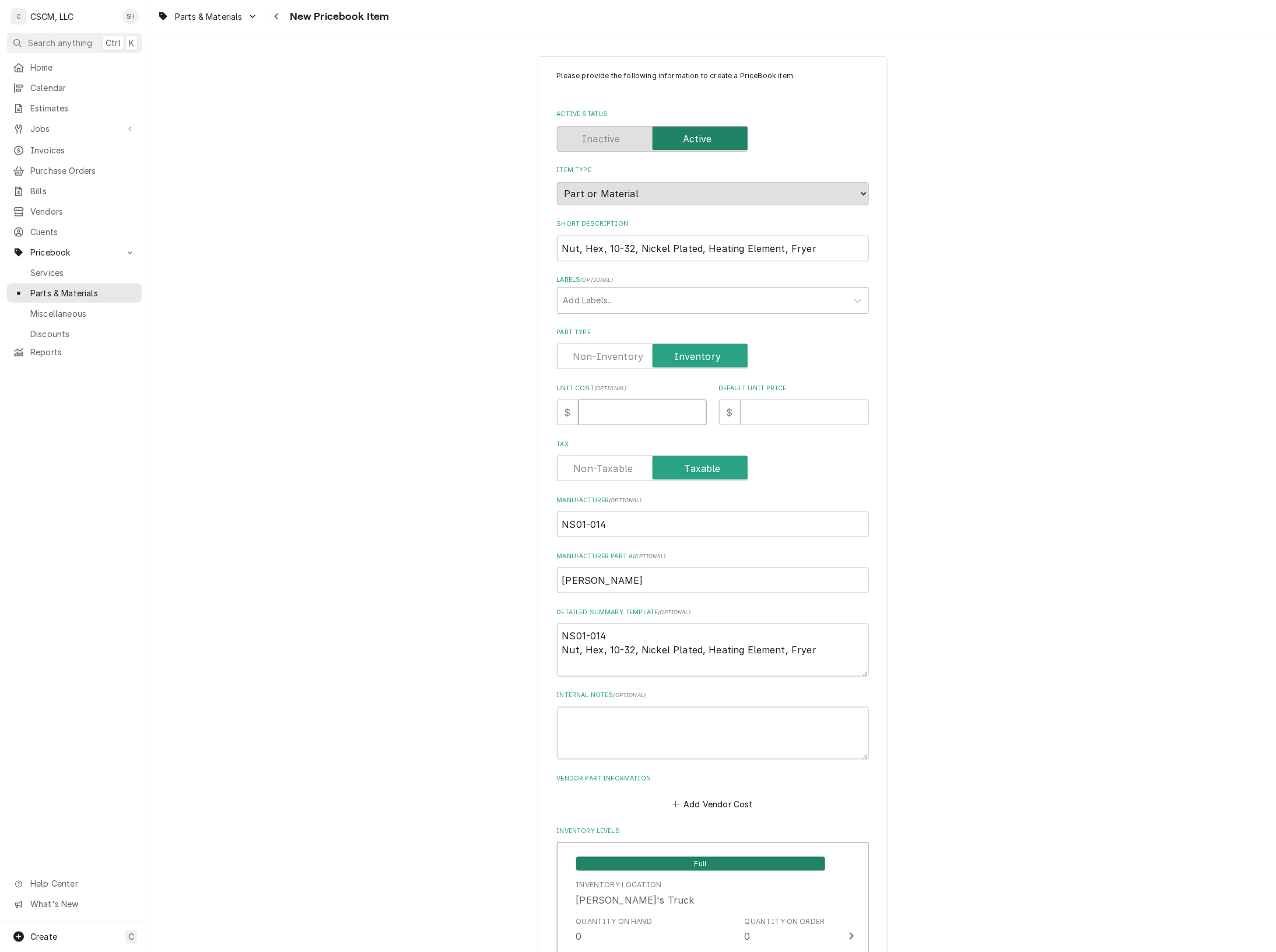
click at [609, 408] on input "Unit Cost ( optional )" at bounding box center [643, 412] width 128 height 26
type textarea "x"
type input ".1"
type textarea "x"
type input ".12"
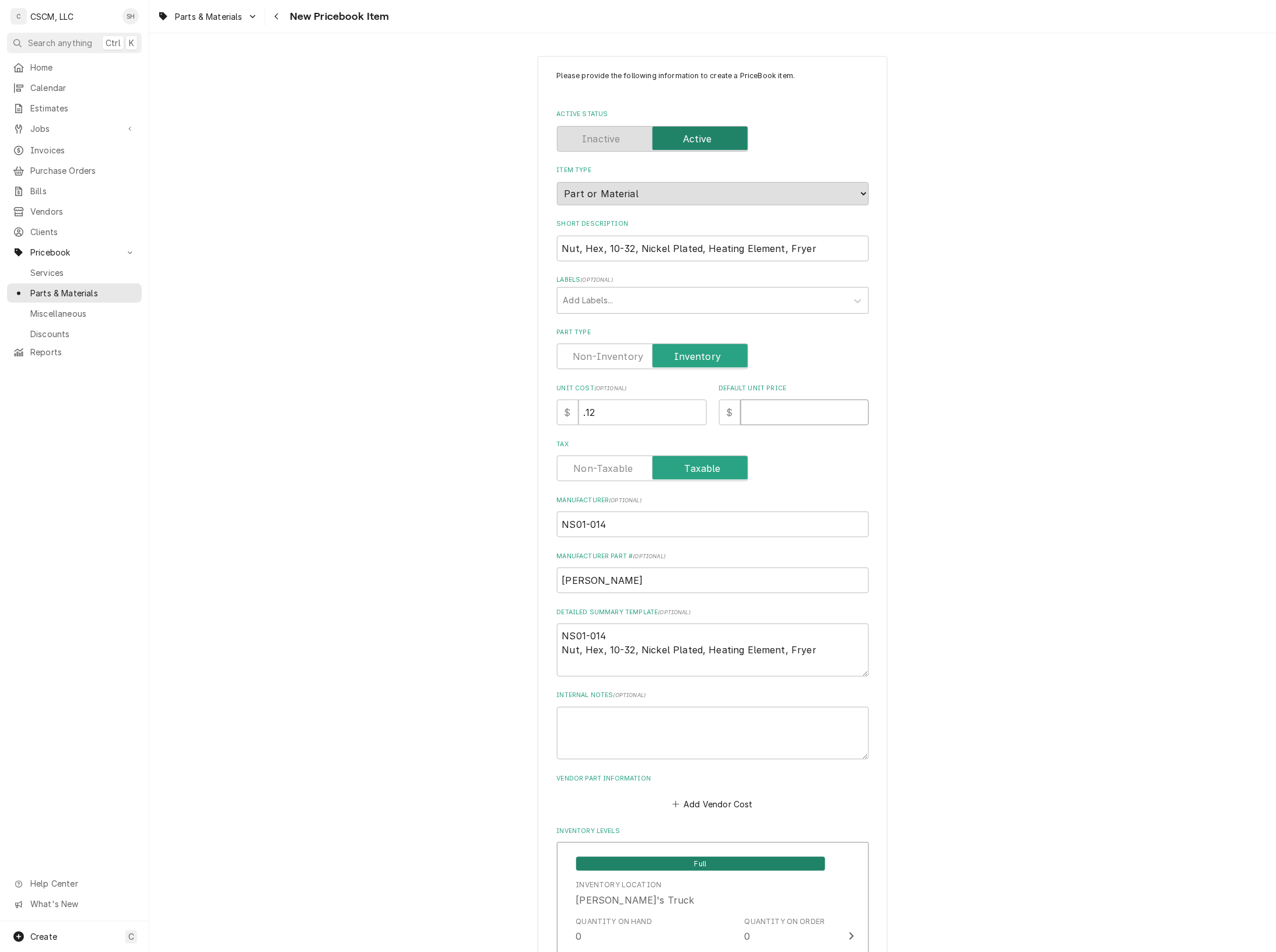
type textarea "x"
type input ".1"
type textarea "x"
type input ".15"
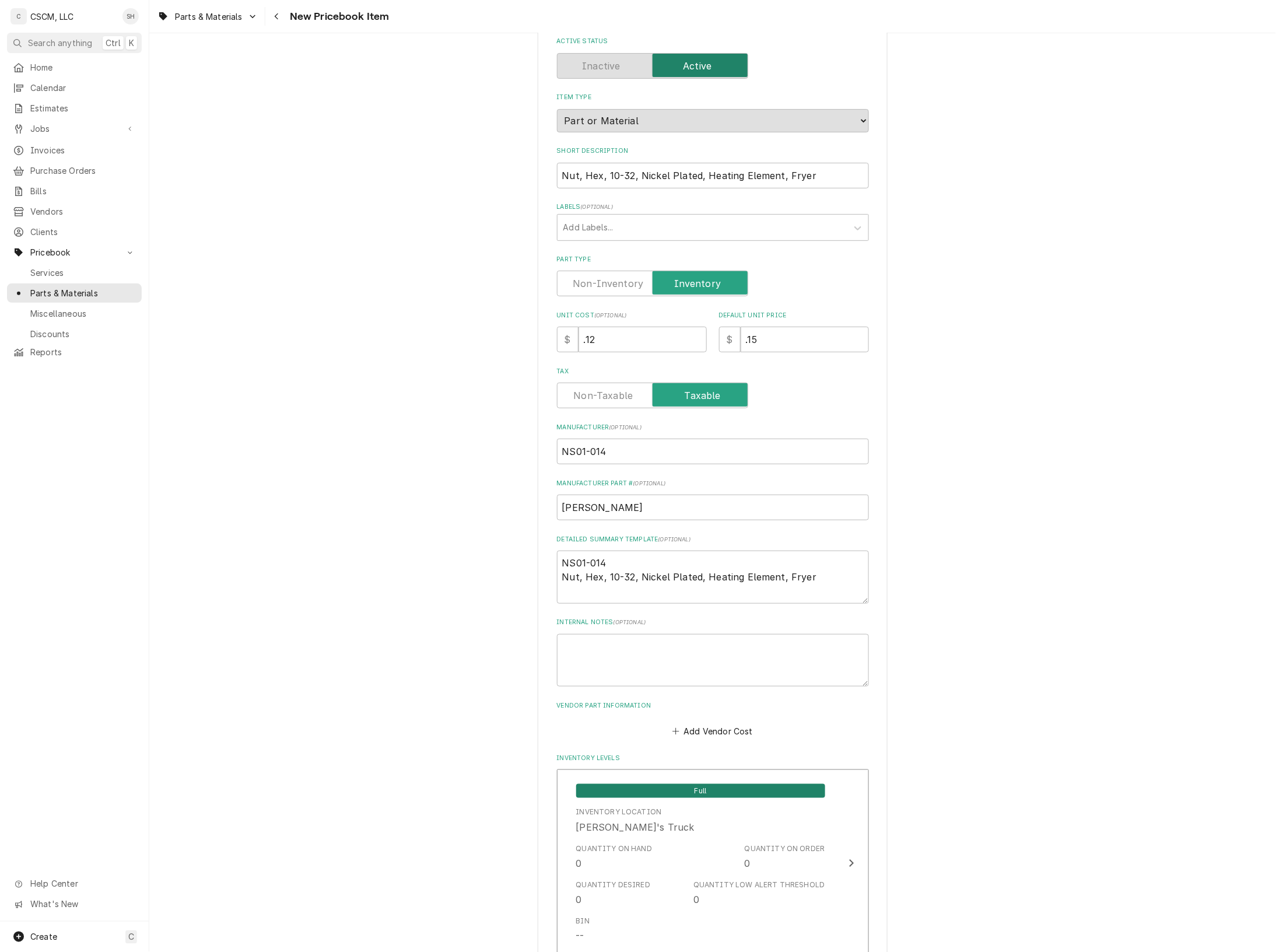
scroll to position [146, 0]
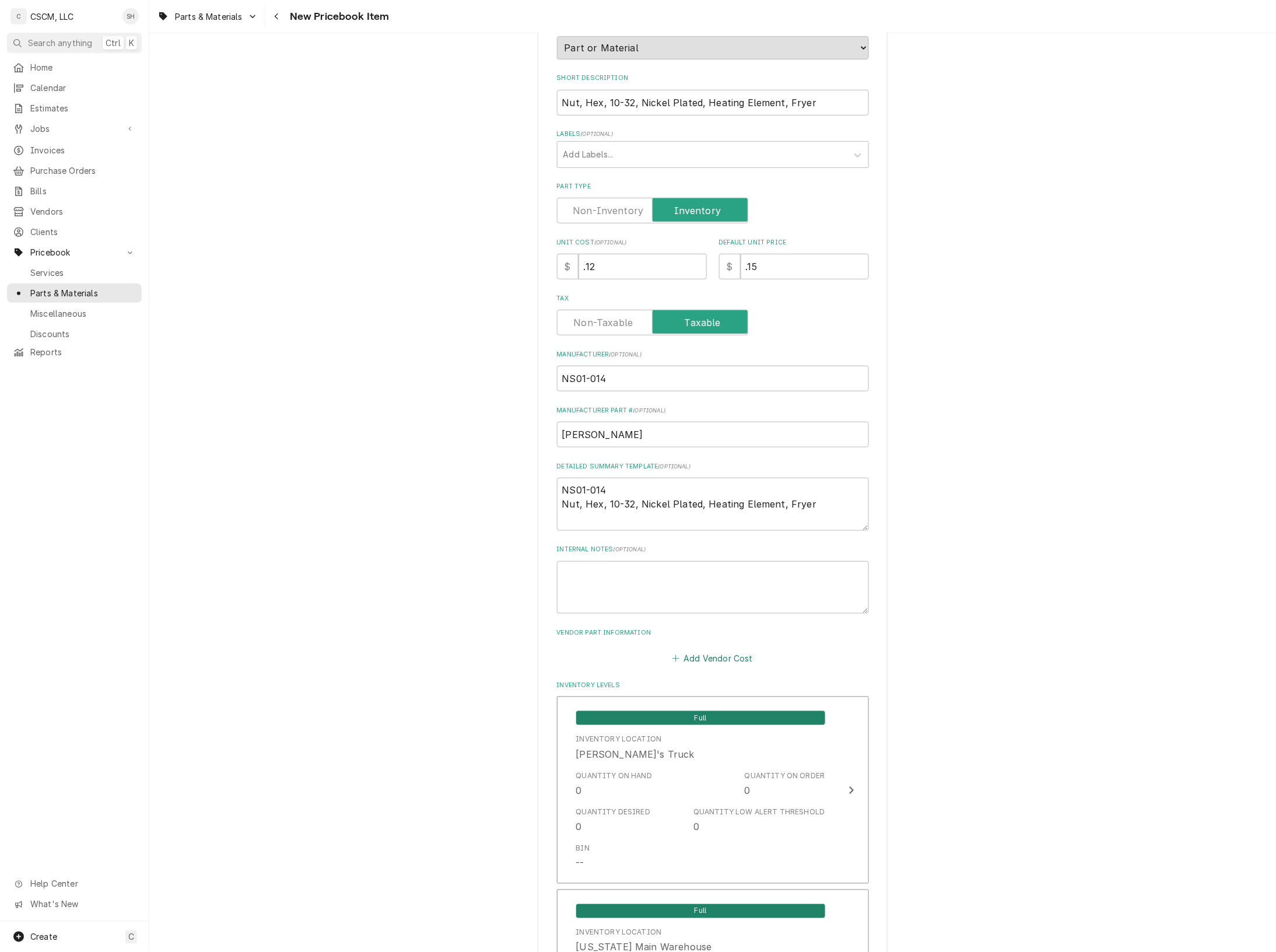
click at [710, 658] on button "Add Vendor Cost" at bounding box center [713, 658] width 85 height 16
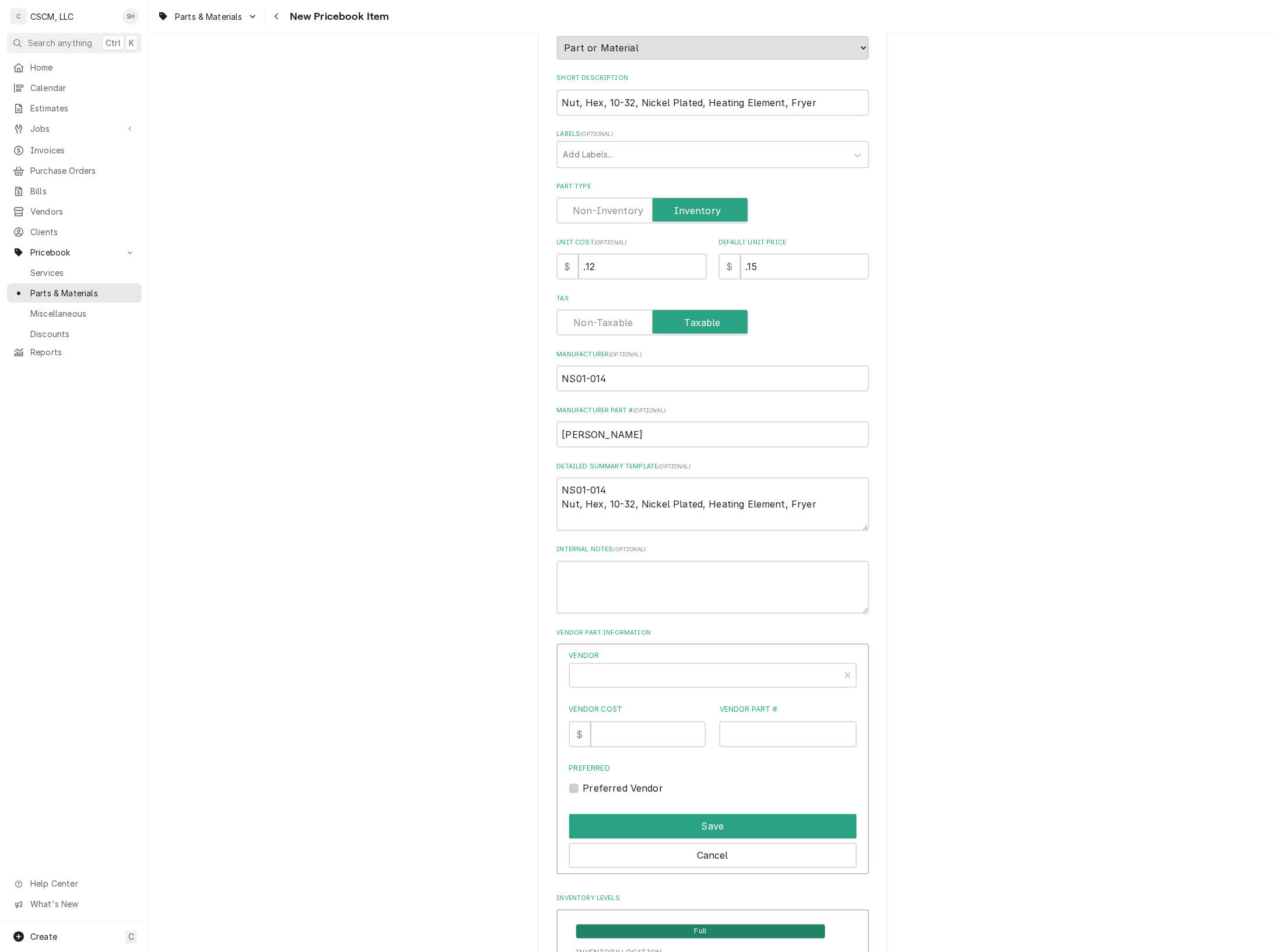
click at [653, 657] on label "Vendor" at bounding box center [713, 655] width 288 height 10
type textarea "x"
click at [651, 682] on div "Vendor" at bounding box center [705, 676] width 259 height 28
type input "town"
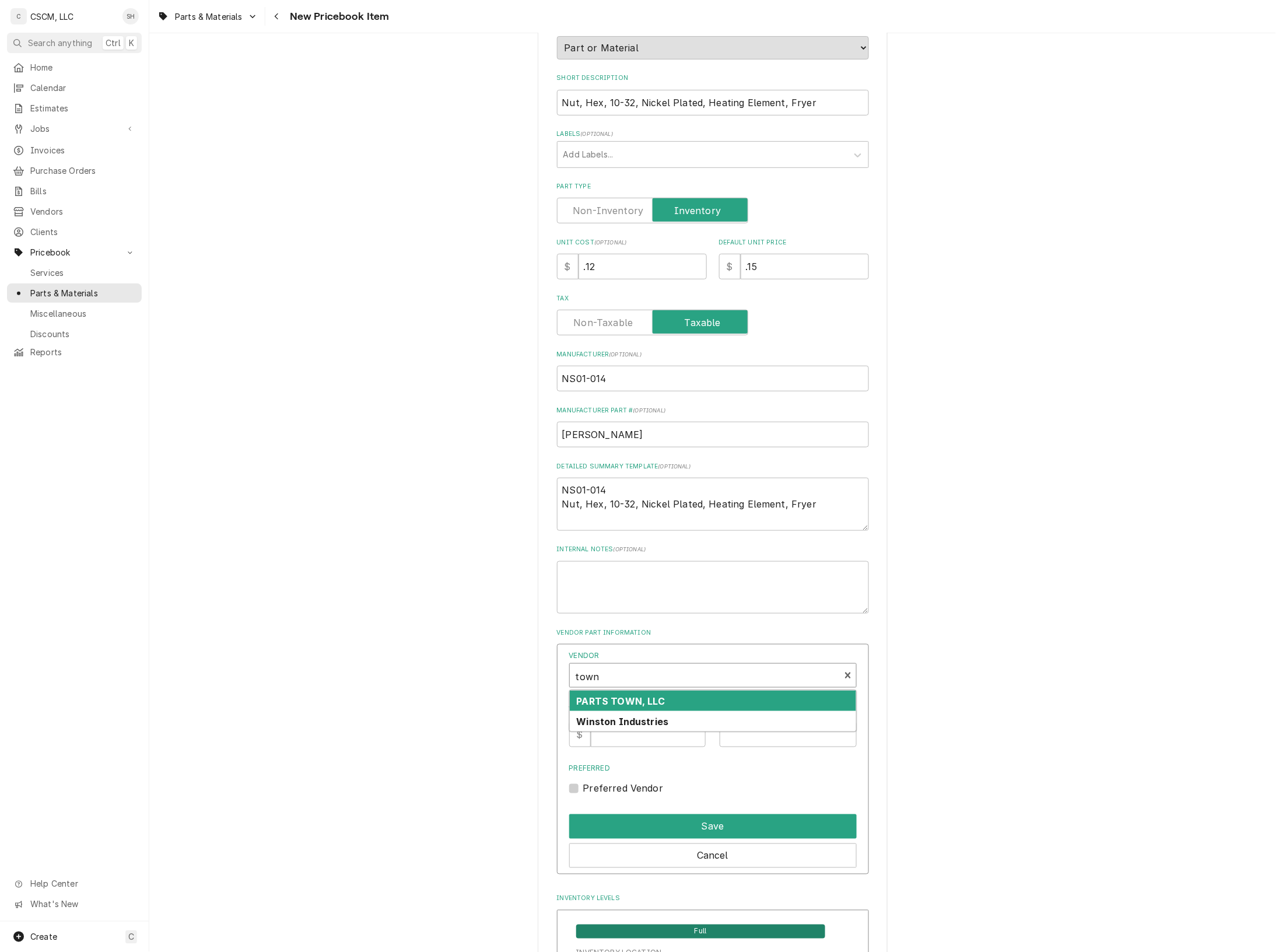
click at [721, 701] on div "PARTS TOWN, LLC" at bounding box center [713, 701] width 286 height 20
click at [668, 731] on input "Vendor Cost" at bounding box center [649, 734] width 115 height 26
type input ".12"
click at [769, 739] on input "Vendor Part #" at bounding box center [789, 734] width 137 height 26
paste input "HENNS01-014"
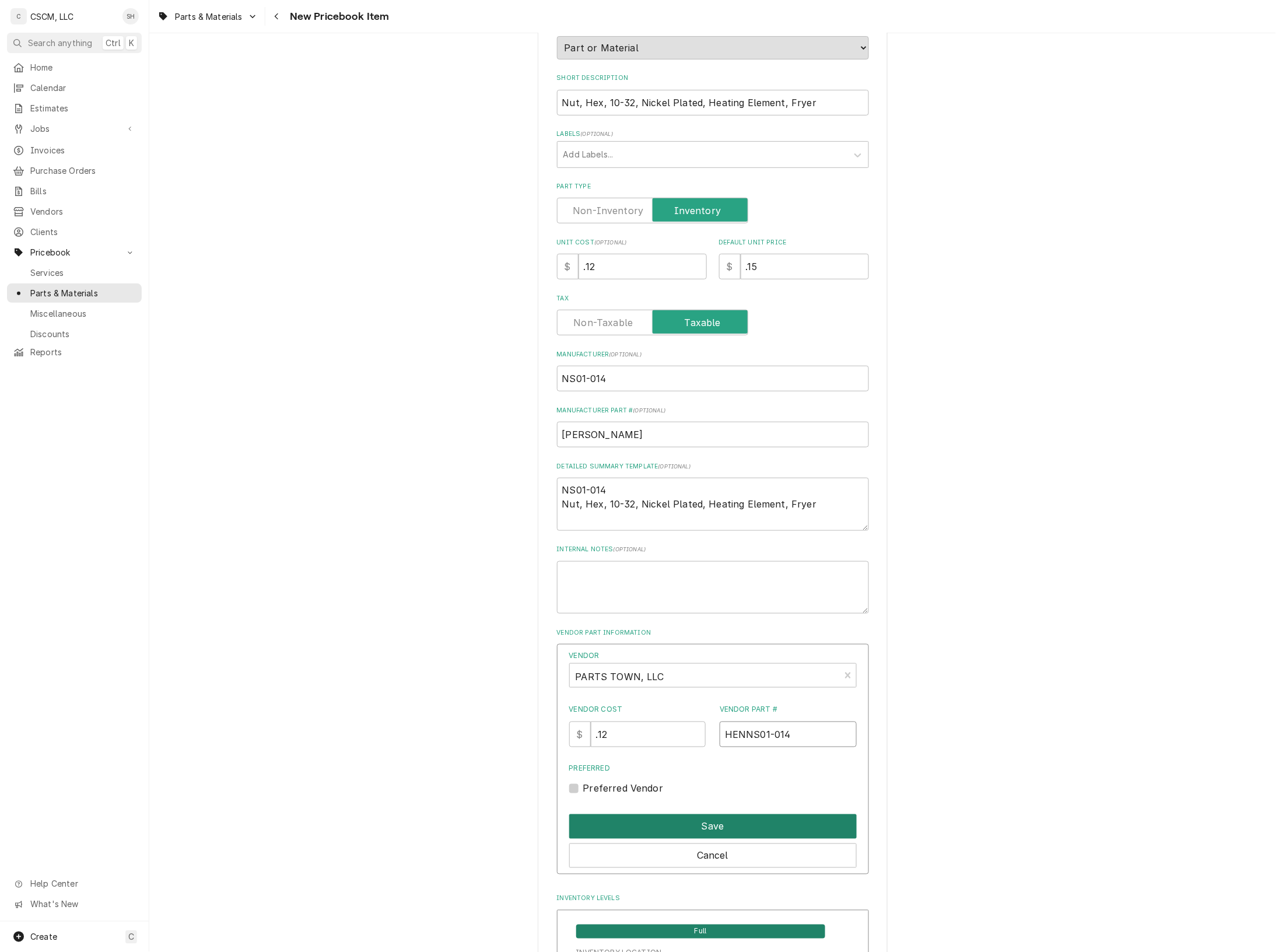
type input "HENNS01-014"
click at [718, 830] on button "Save" at bounding box center [713, 826] width 288 height 25
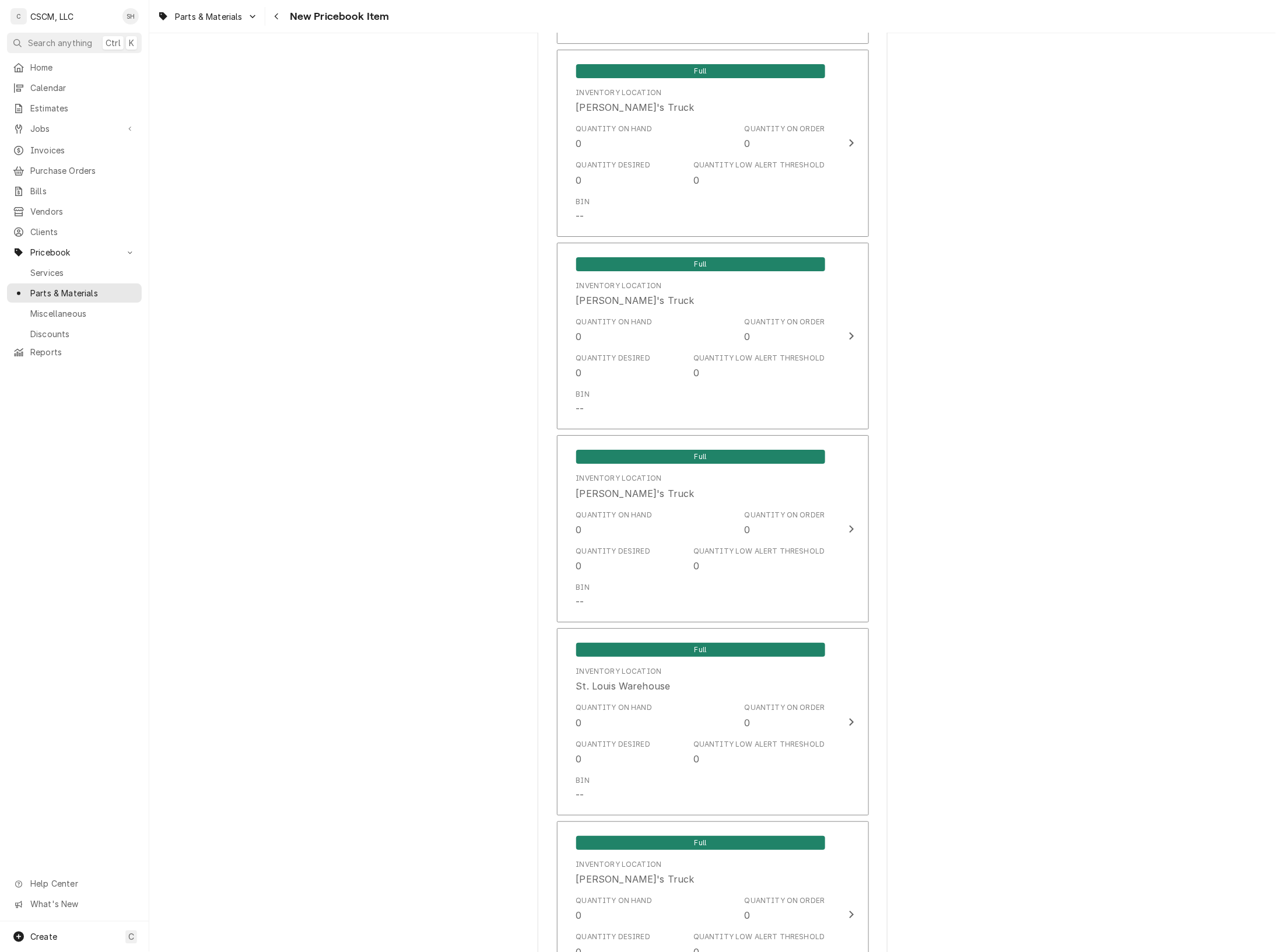
scroll to position [1601, 0]
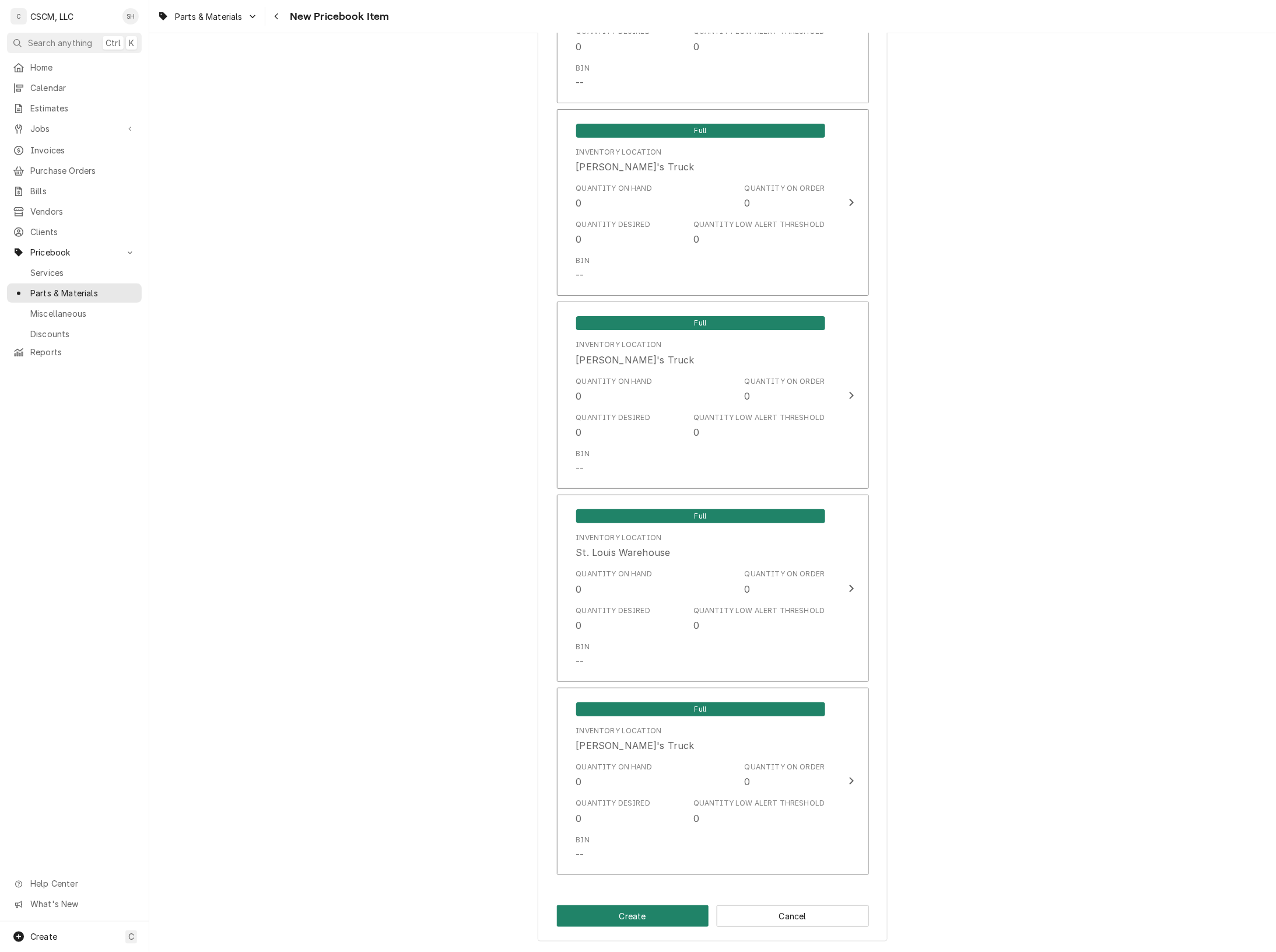
click at [651, 925] on button "Create" at bounding box center [633, 916] width 153 height 22
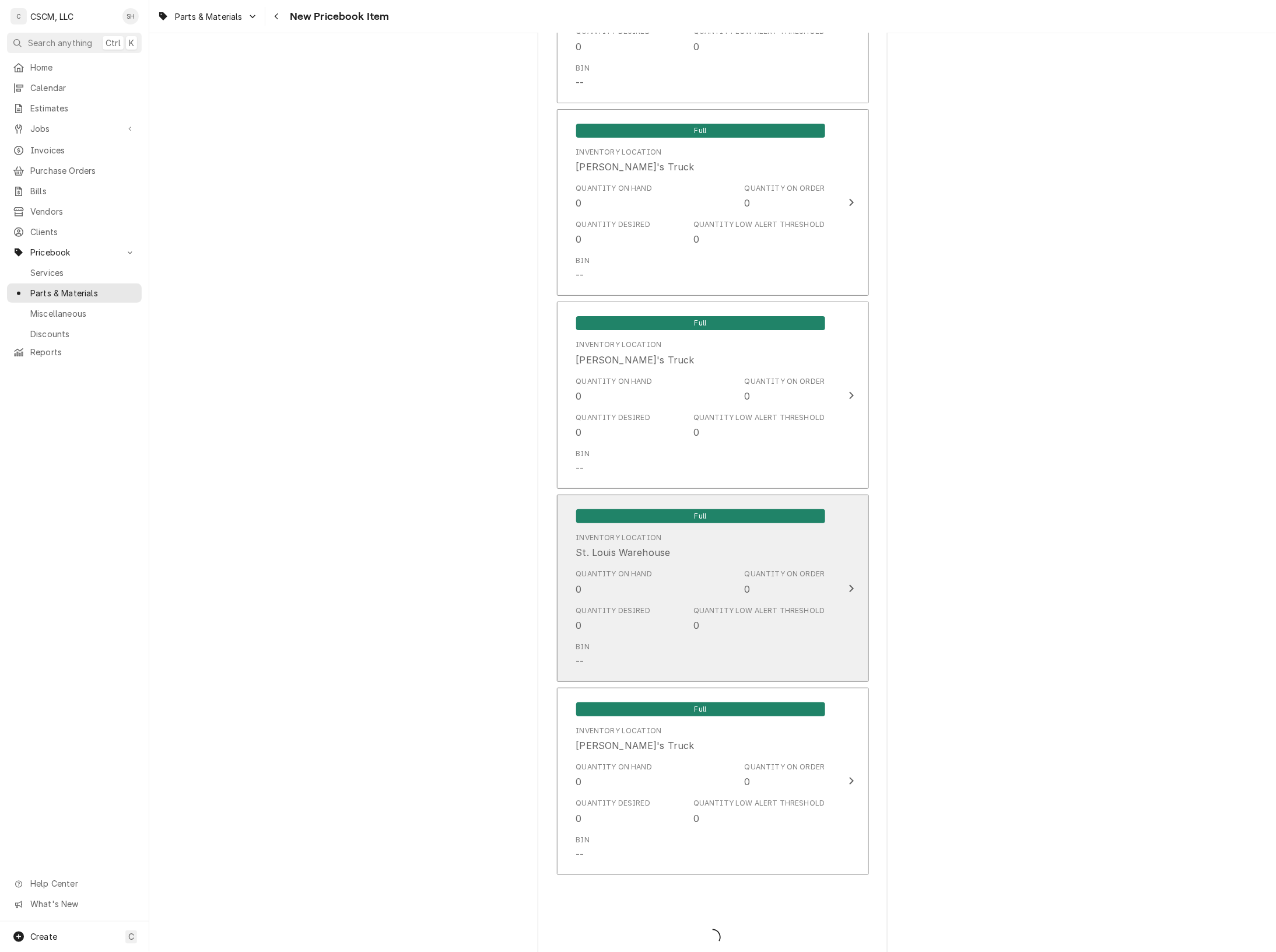
type textarea "x"
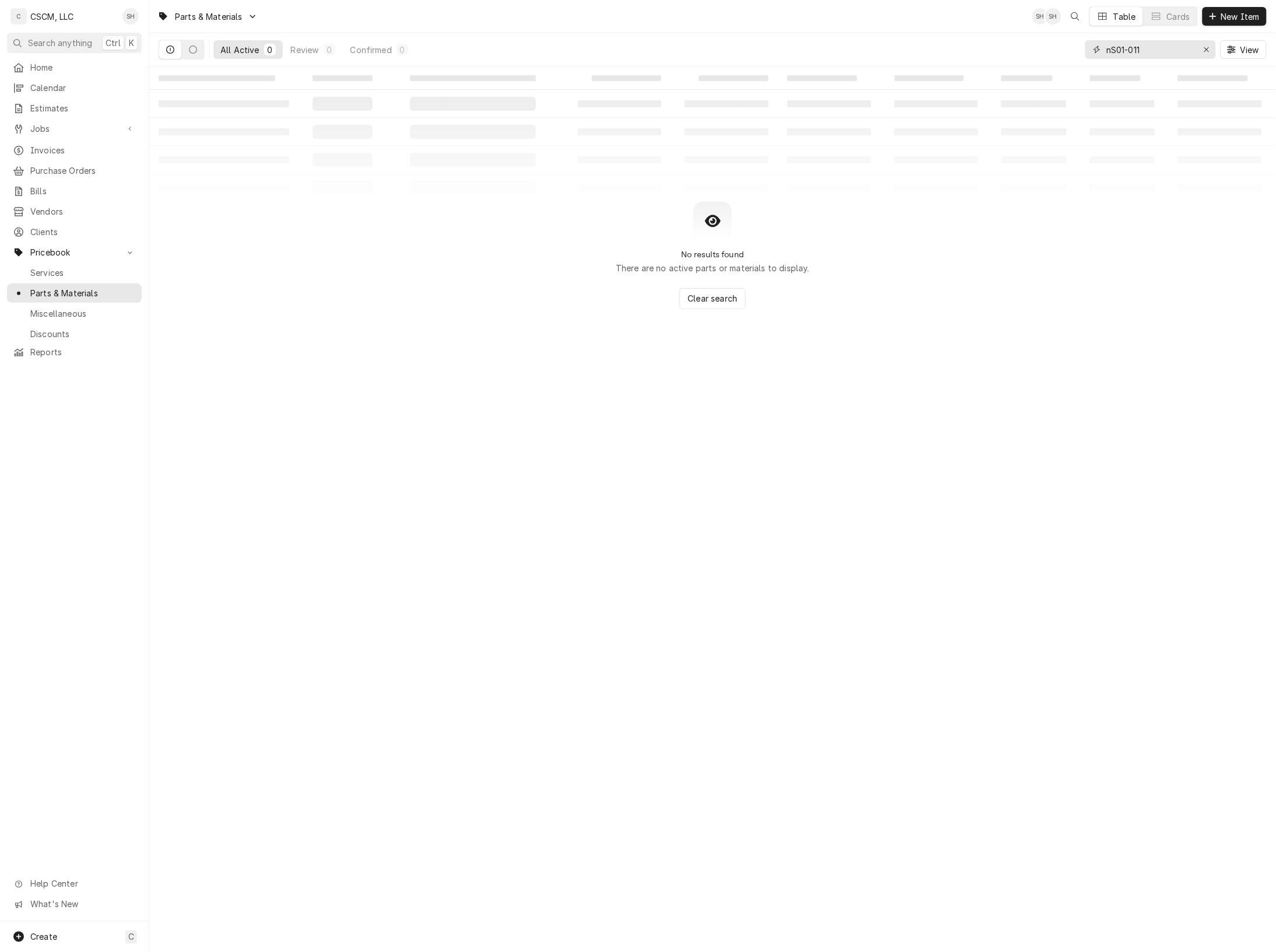
click at [1161, 56] on input "nS01-011" at bounding box center [1151, 49] width 88 height 18
drag, startPoint x: 1159, startPoint y: 50, endPoint x: 878, endPoint y: 54, distance: 281.0
click at [878, 54] on div "All Active 0 Review 0 Confirmed 0 nS01-011 View" at bounding box center [713, 49] width 1109 height 33
paste input "HENNS01-014"
click at [1132, 47] on input "HENNS01-014" at bounding box center [1151, 49] width 88 height 18
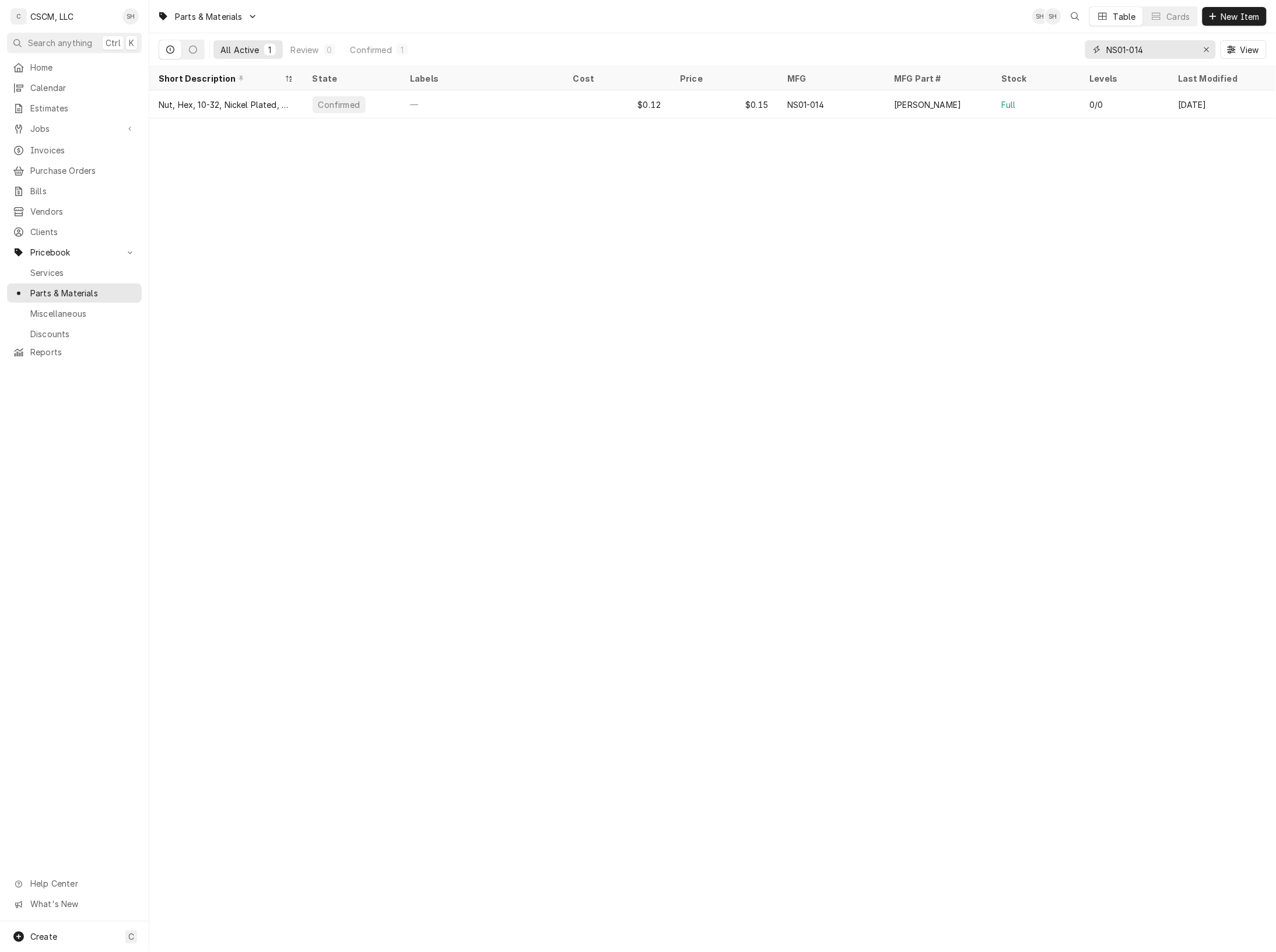
type input "NS01-014"
click at [65, 72] on div "Home" at bounding box center [74, 68] width 130 height 15
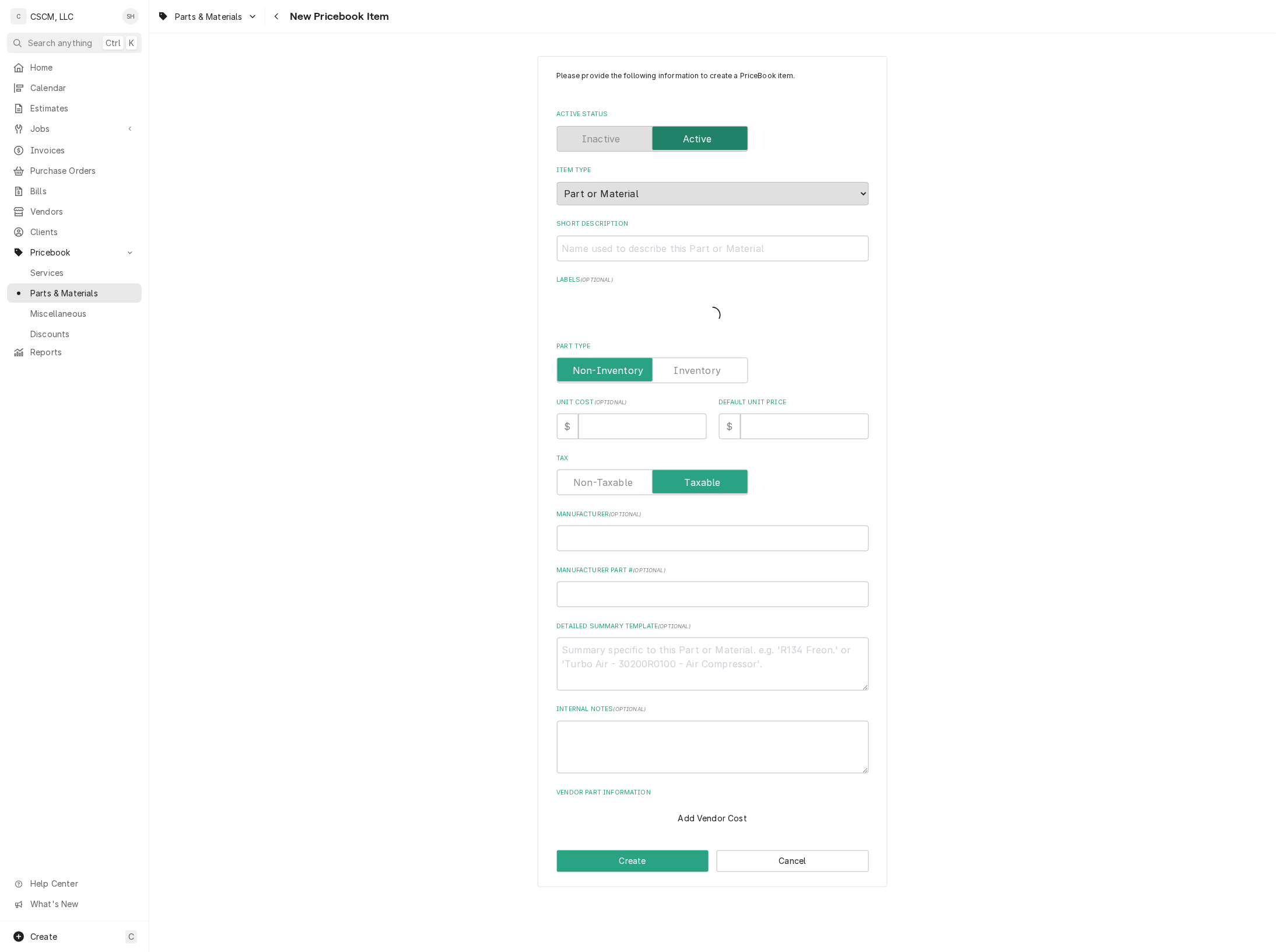
type textarea "x"
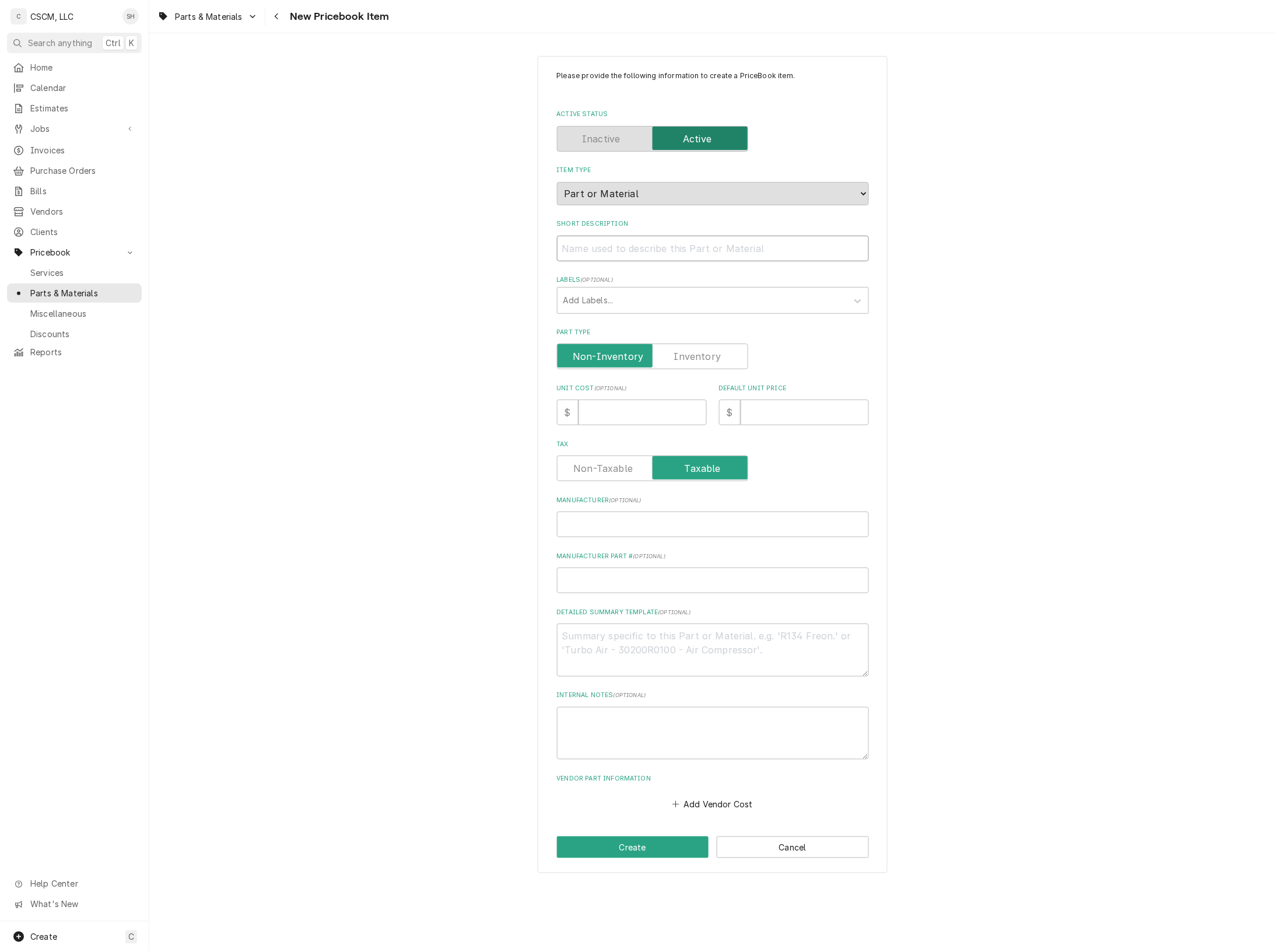
click at [660, 242] on input "Short Description" at bounding box center [713, 249] width 312 height 26
click at [689, 364] on input "Part Type" at bounding box center [653, 356] width 181 height 26
checkbox input "true"
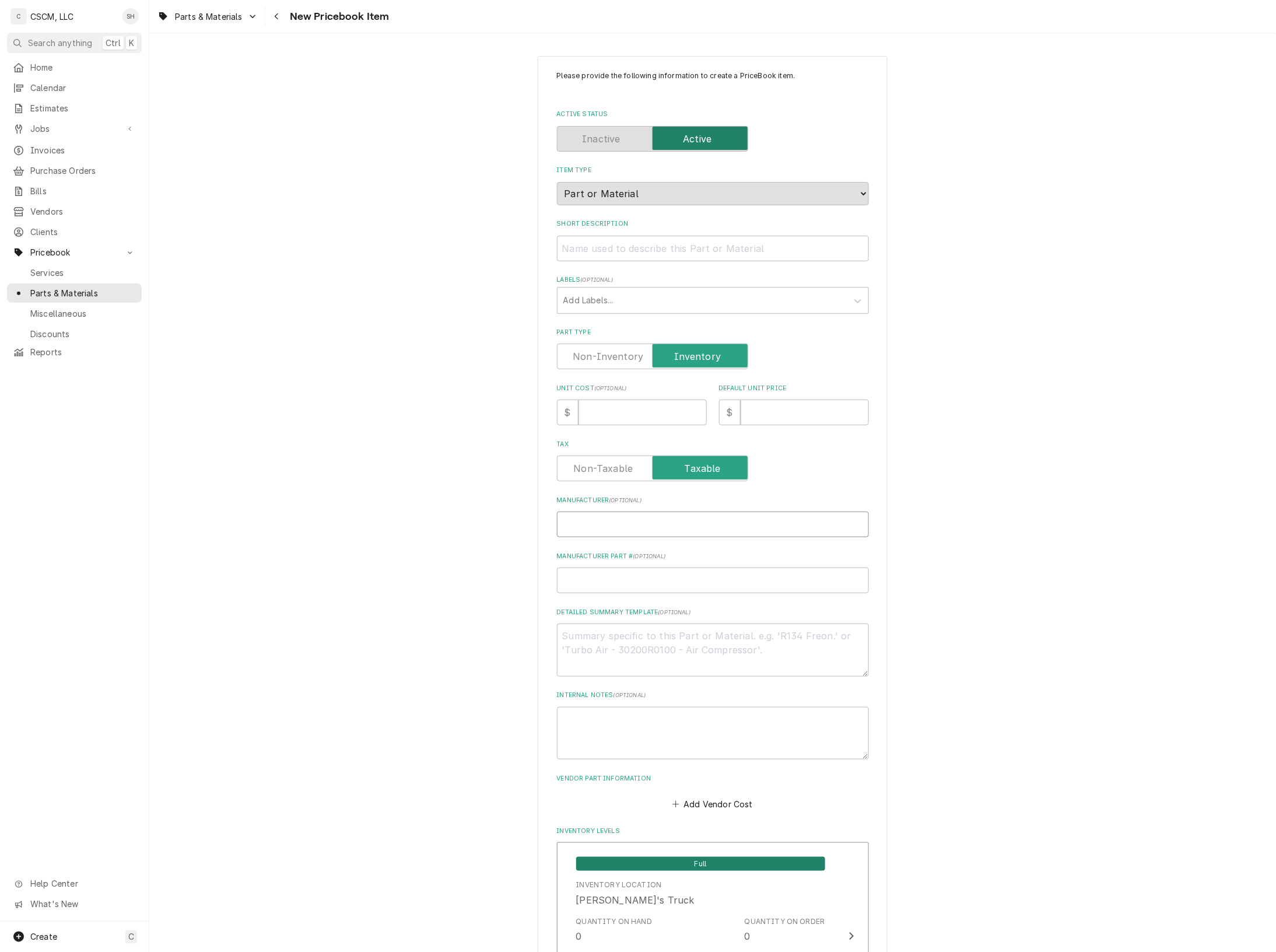
click at [626, 526] on input "Manufacturer ( optional )" at bounding box center [713, 524] width 312 height 26
paste input "[PERSON_NAME] 36851 Hose Bracket"
type textarea "x"
type input "[PERSON_NAME] 36851 Hose Bracket"
drag, startPoint x: 617, startPoint y: 524, endPoint x: 838, endPoint y: 518, distance: 221.1
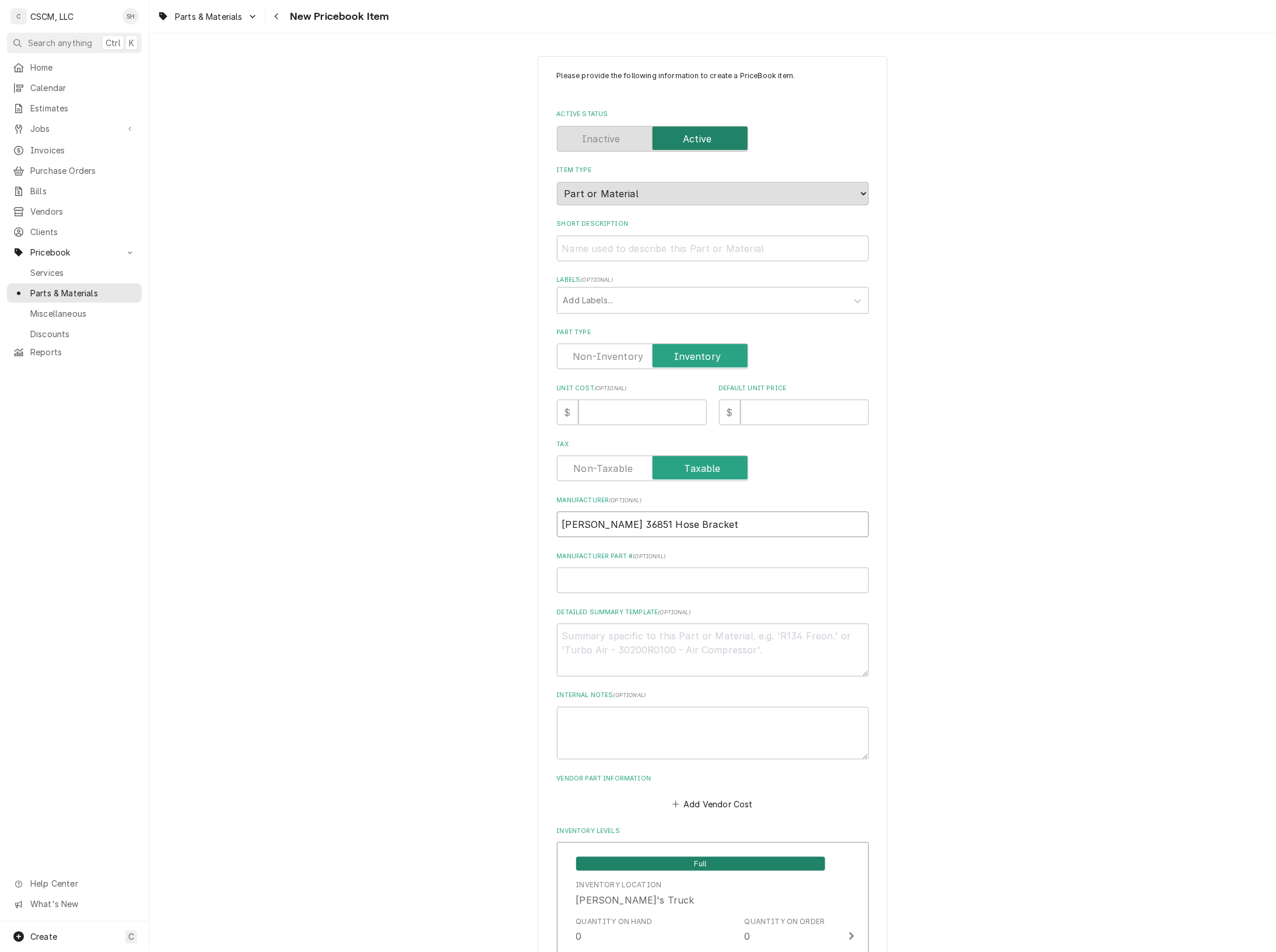
click at [838, 518] on input "[PERSON_NAME] 36851 Hose Bracket" at bounding box center [713, 524] width 312 height 26
type textarea "x"
type input "[PERSON_NAME]"
click at [580, 252] on input "Short Description" at bounding box center [713, 249] width 312 height 26
click at [617, 660] on textarea "Detailed Summary Template ( optional )" at bounding box center [713, 650] width 312 height 53
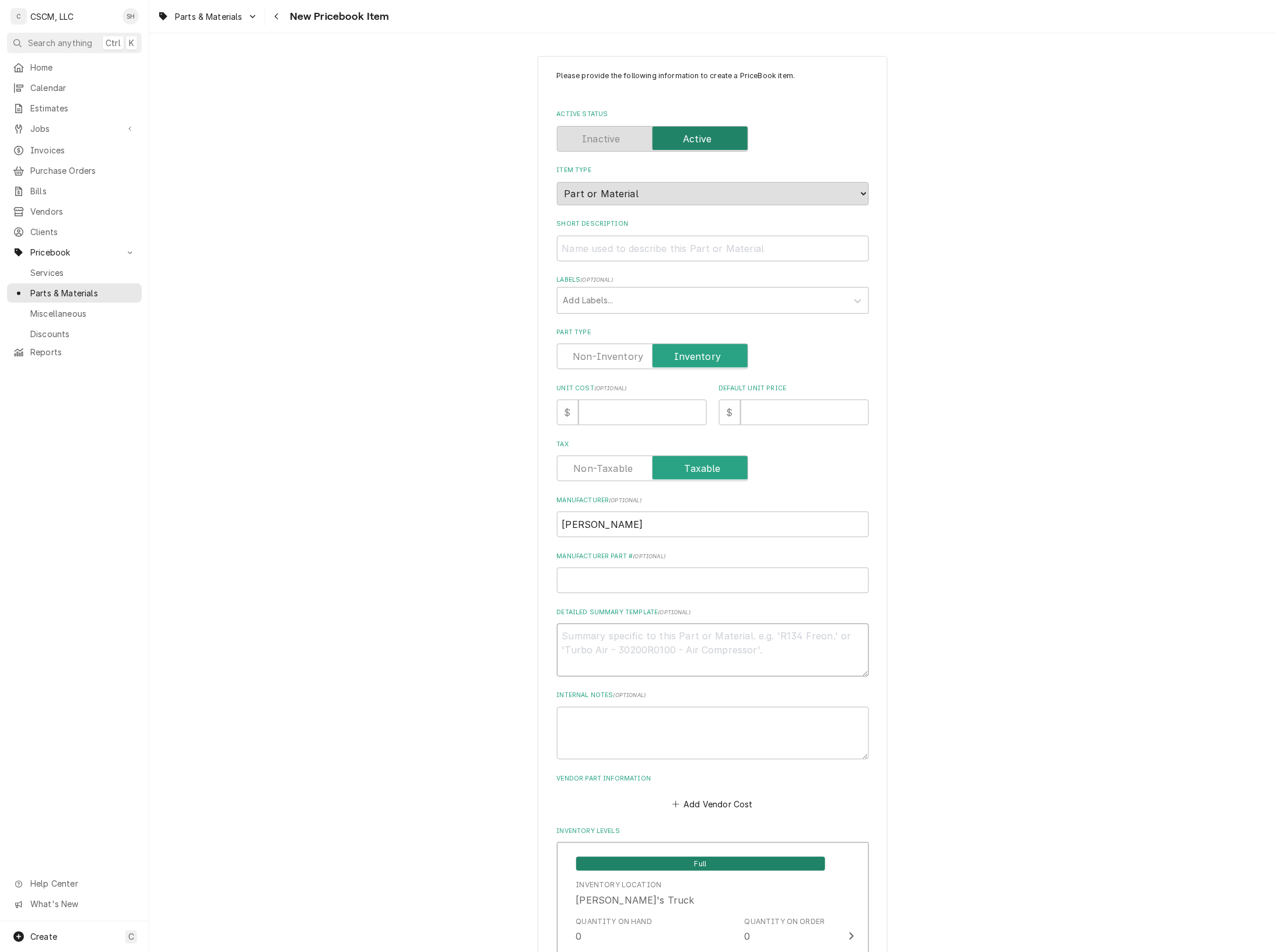
paste textarea "36851 Hose Bracket"
type textarea "x"
type textarea "36851 Hose Bracket"
click at [575, 254] on input "Short Description" at bounding box center [713, 249] width 312 height 26
paste input "36851 Hose Bracket"
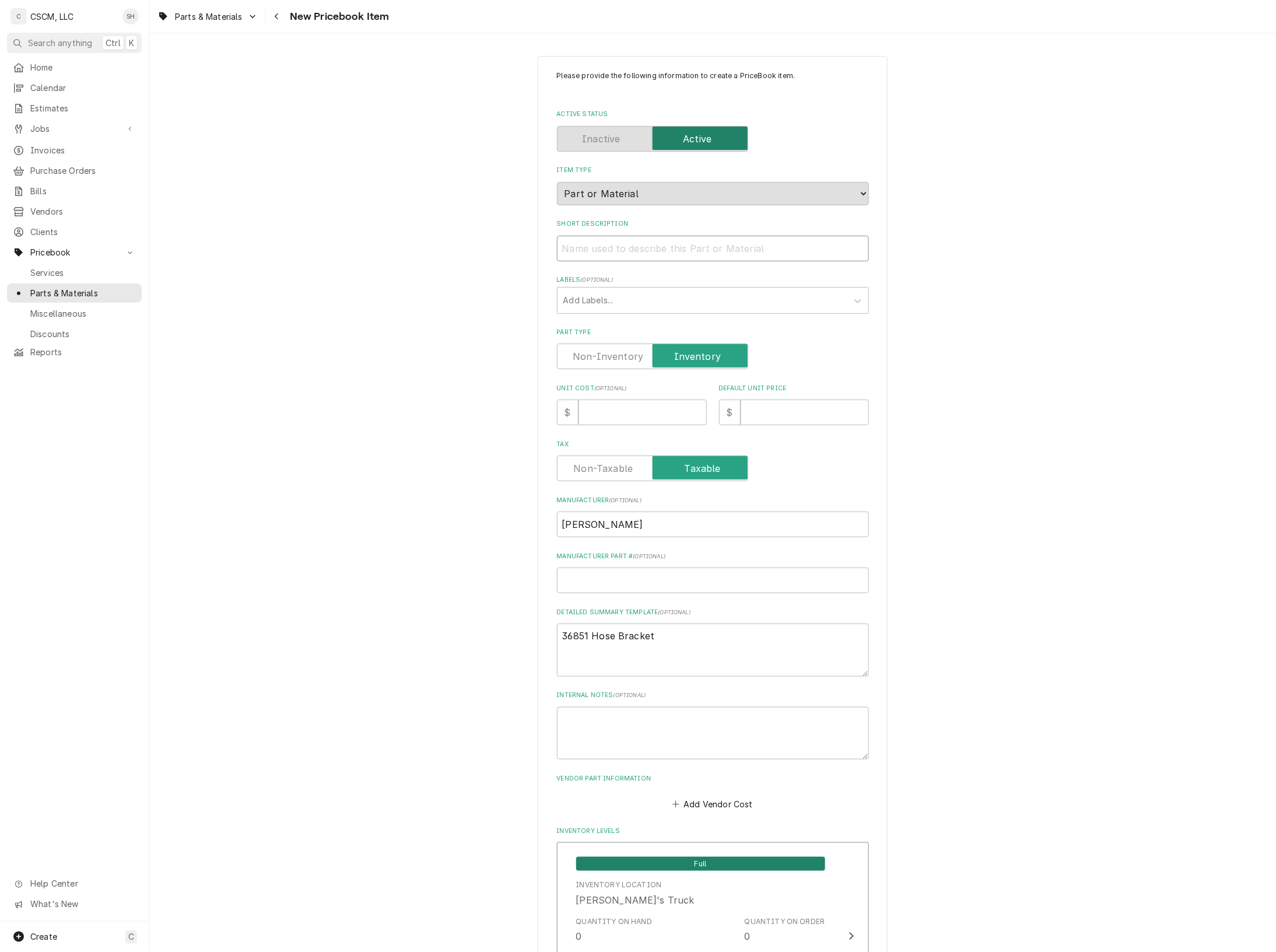
type textarea "x"
type input "36851 Hose Bracket"
click at [588, 240] on input "36851 Hose Bracket" at bounding box center [713, 249] width 312 height 26
click at [586, 241] on input "36851 Hose Bracket" at bounding box center [713, 249] width 312 height 26
drag, startPoint x: 588, startPoint y: 246, endPoint x: 489, endPoint y: 260, distance: 100.0
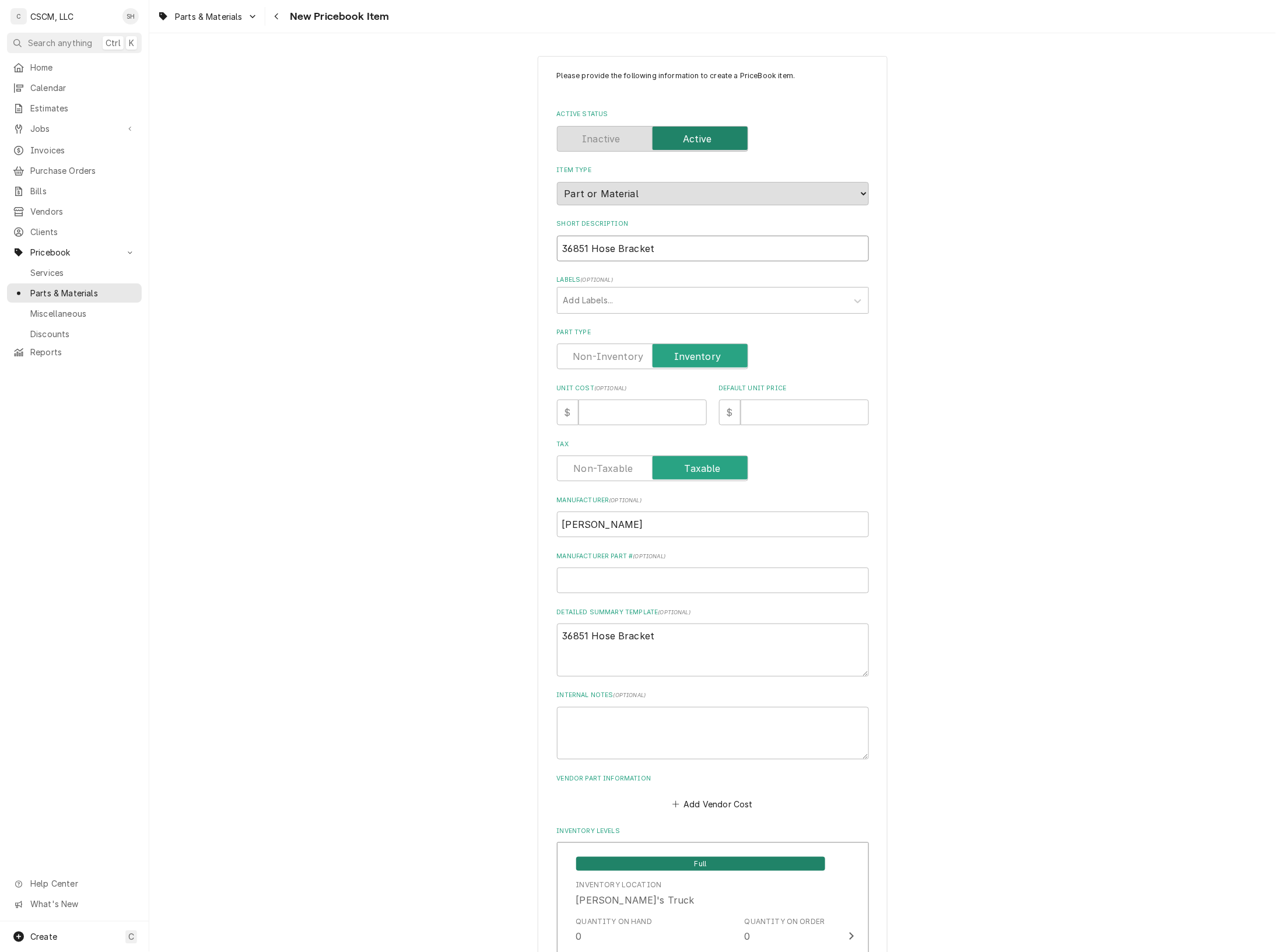
type textarea "x"
type input "Hose Bracket"
type textarea "x"
type input "Hose Bracket"
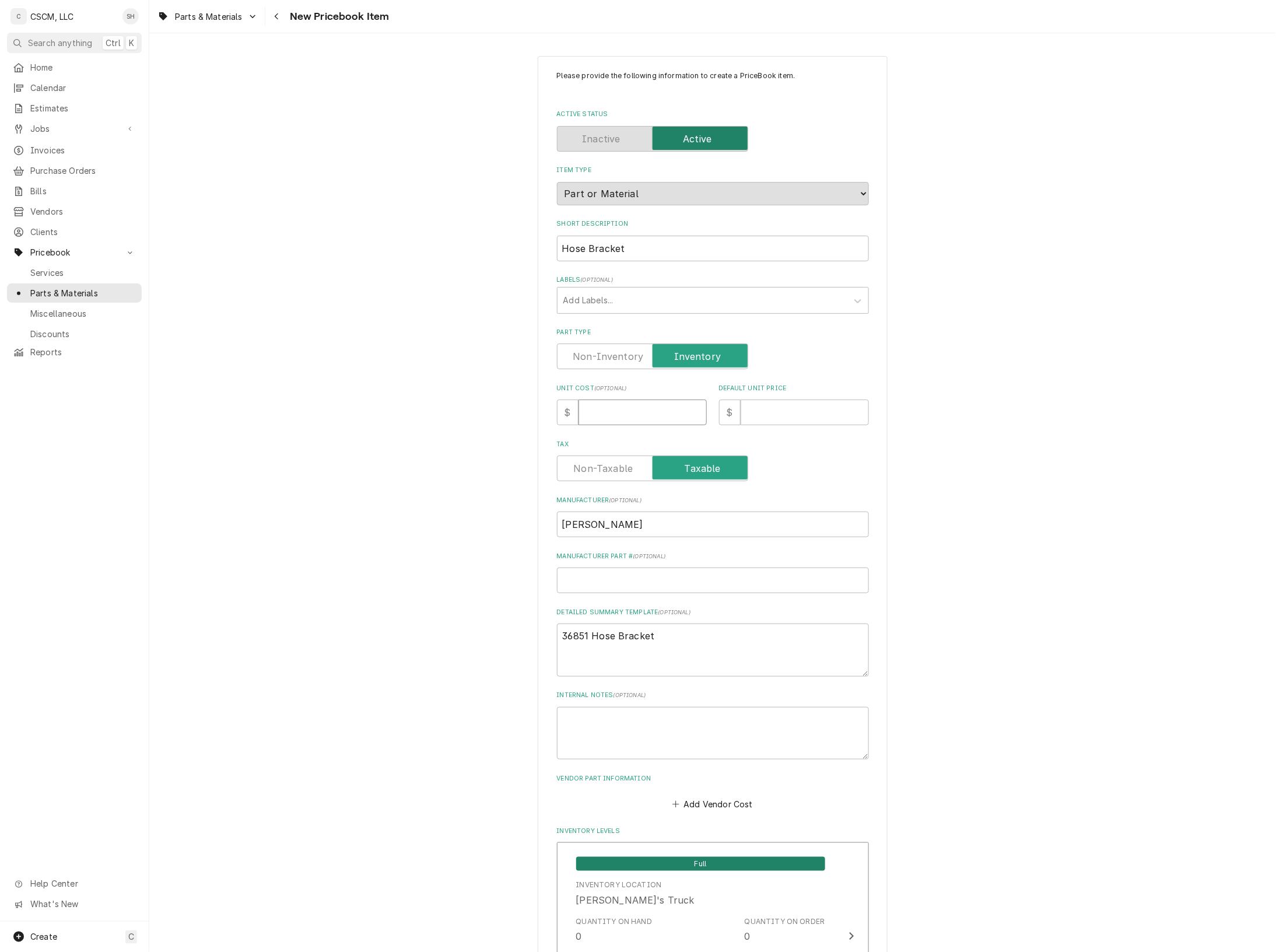
click at [620, 417] on input "Unit Cost ( optional )" at bounding box center [643, 412] width 128 height 26
type textarea "x"
type input "1"
type textarea "x"
type input "16"
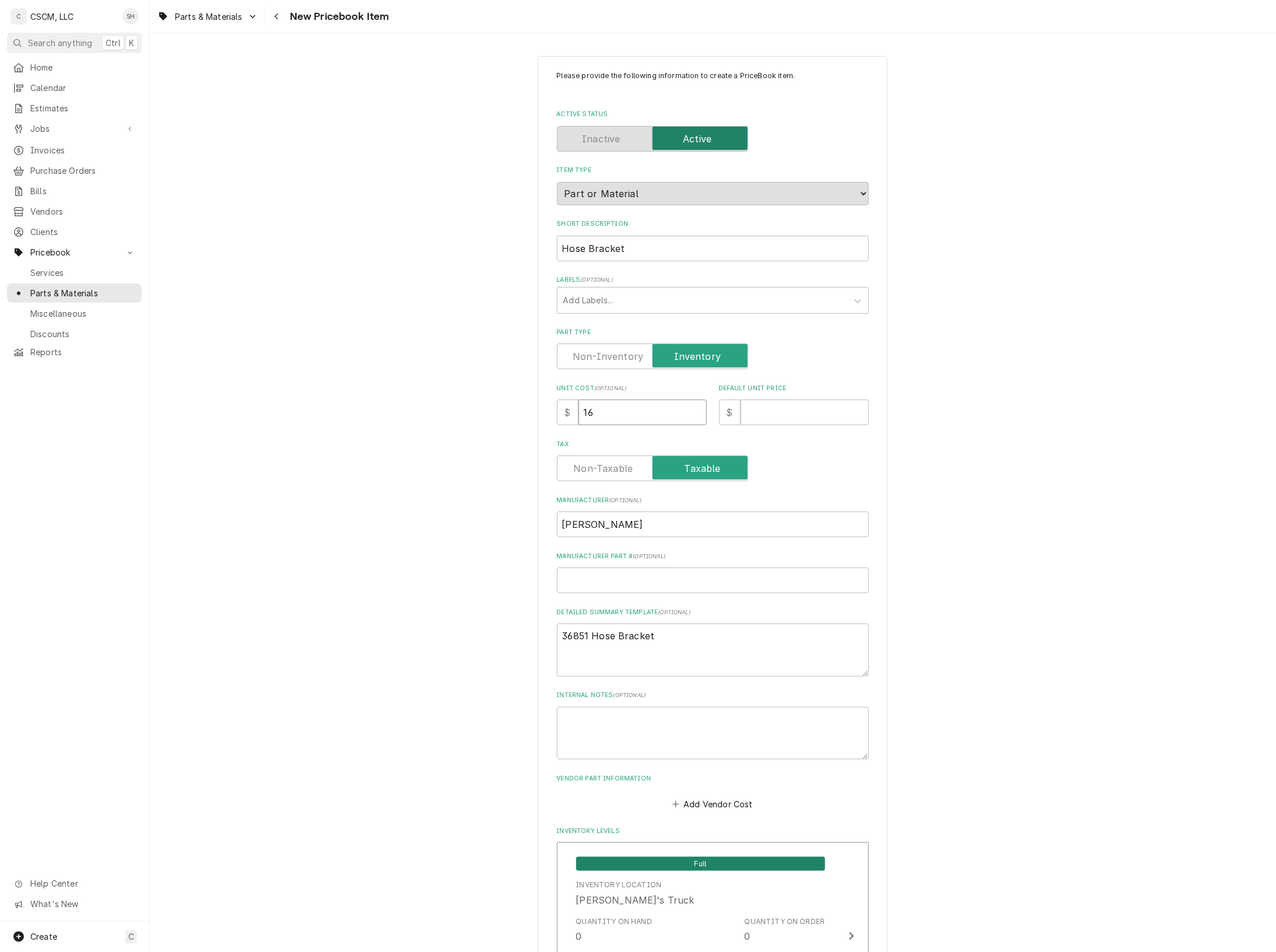
type textarea "x"
type input "16.8"
type textarea "x"
type input "16.87"
click at [769, 418] on input "Default Unit Price" at bounding box center [805, 412] width 128 height 26
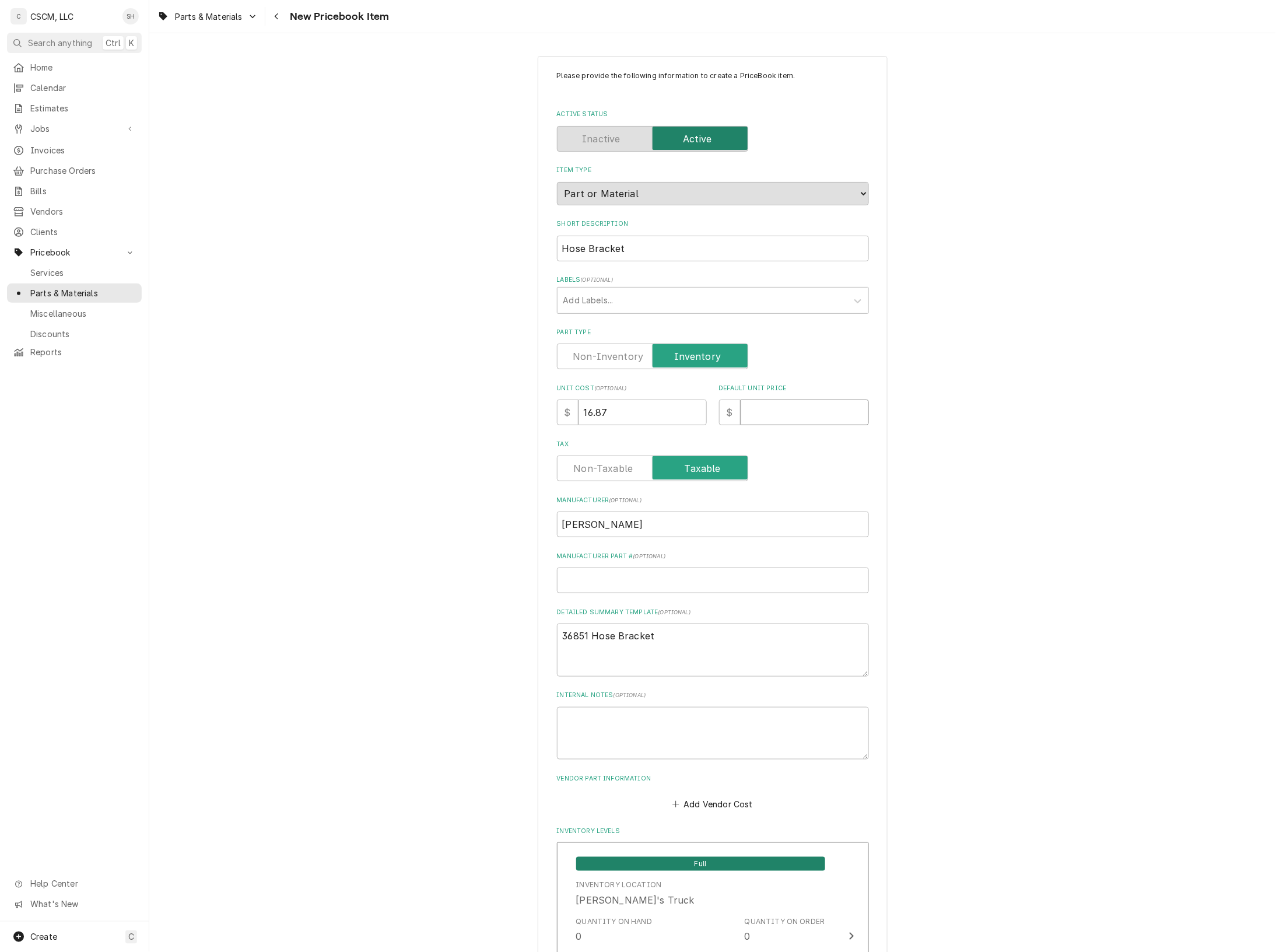
type textarea "x"
type input "2"
type textarea "x"
type input "21"
type textarea "x"
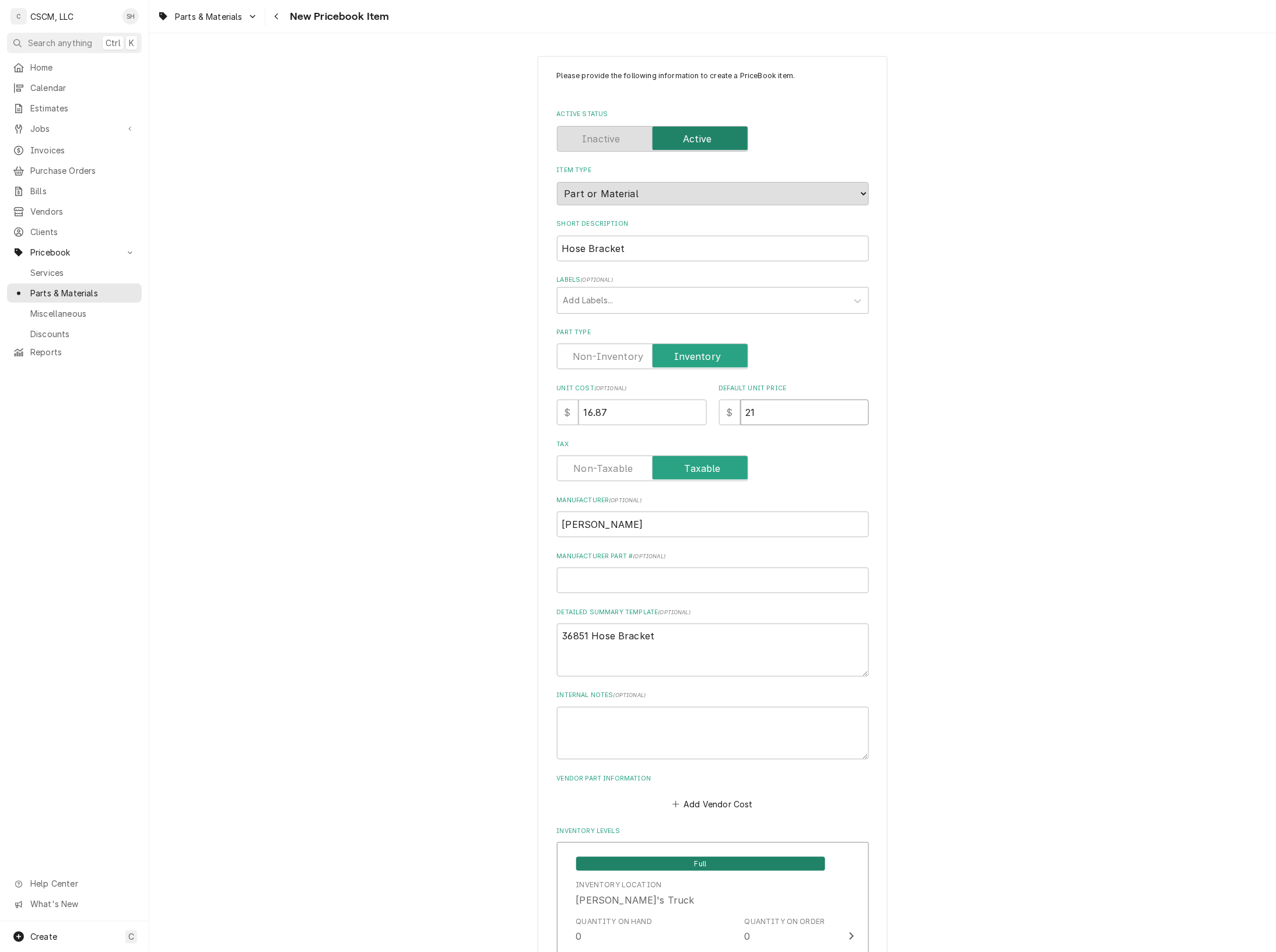
type input "21.3"
type textarea "x"
type input "21.30"
click at [636, 579] on input "Manufacturer Part # ( optional )" at bounding box center [713, 580] width 312 height 26
paste input "36851"
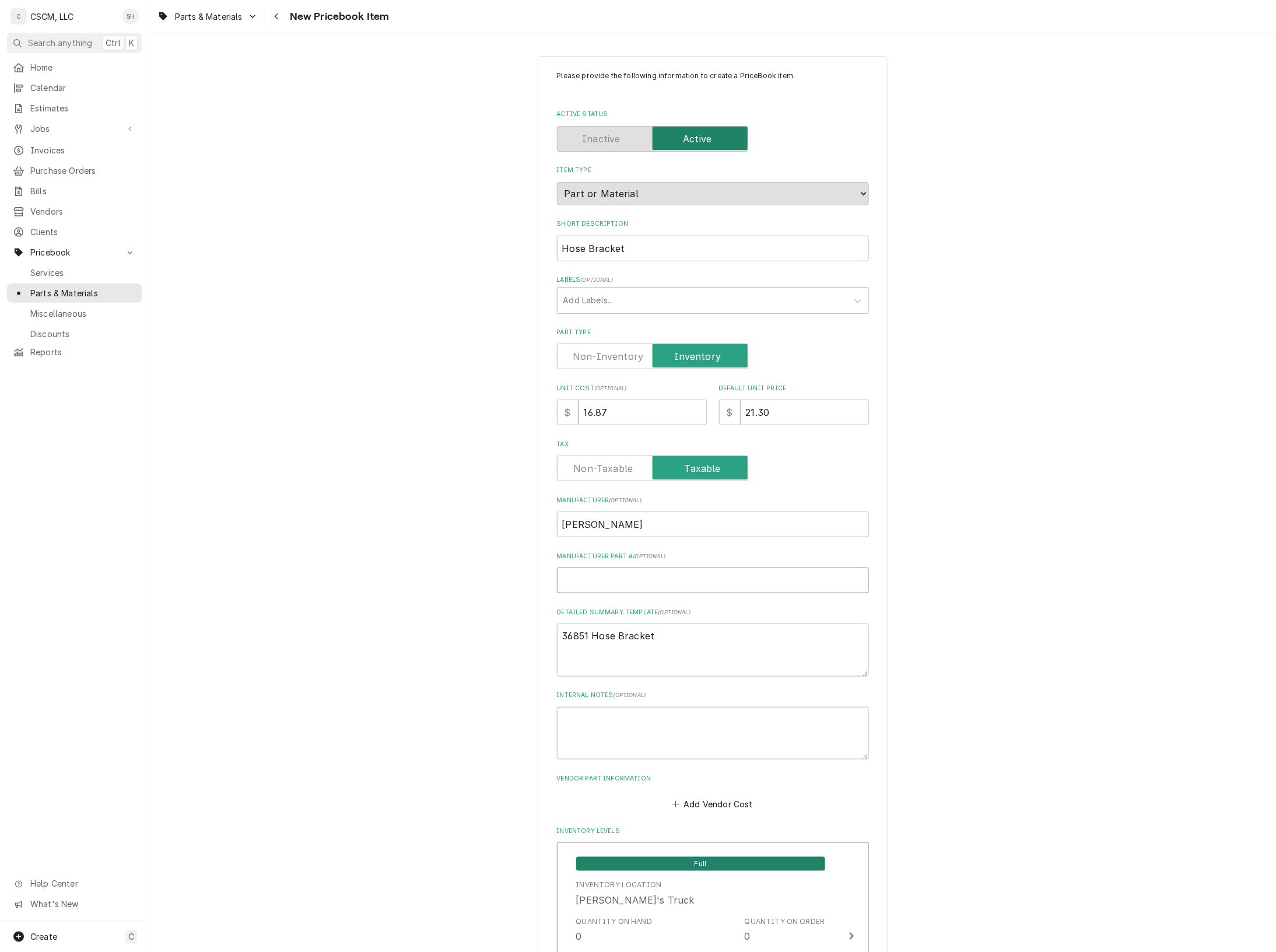
type textarea "x"
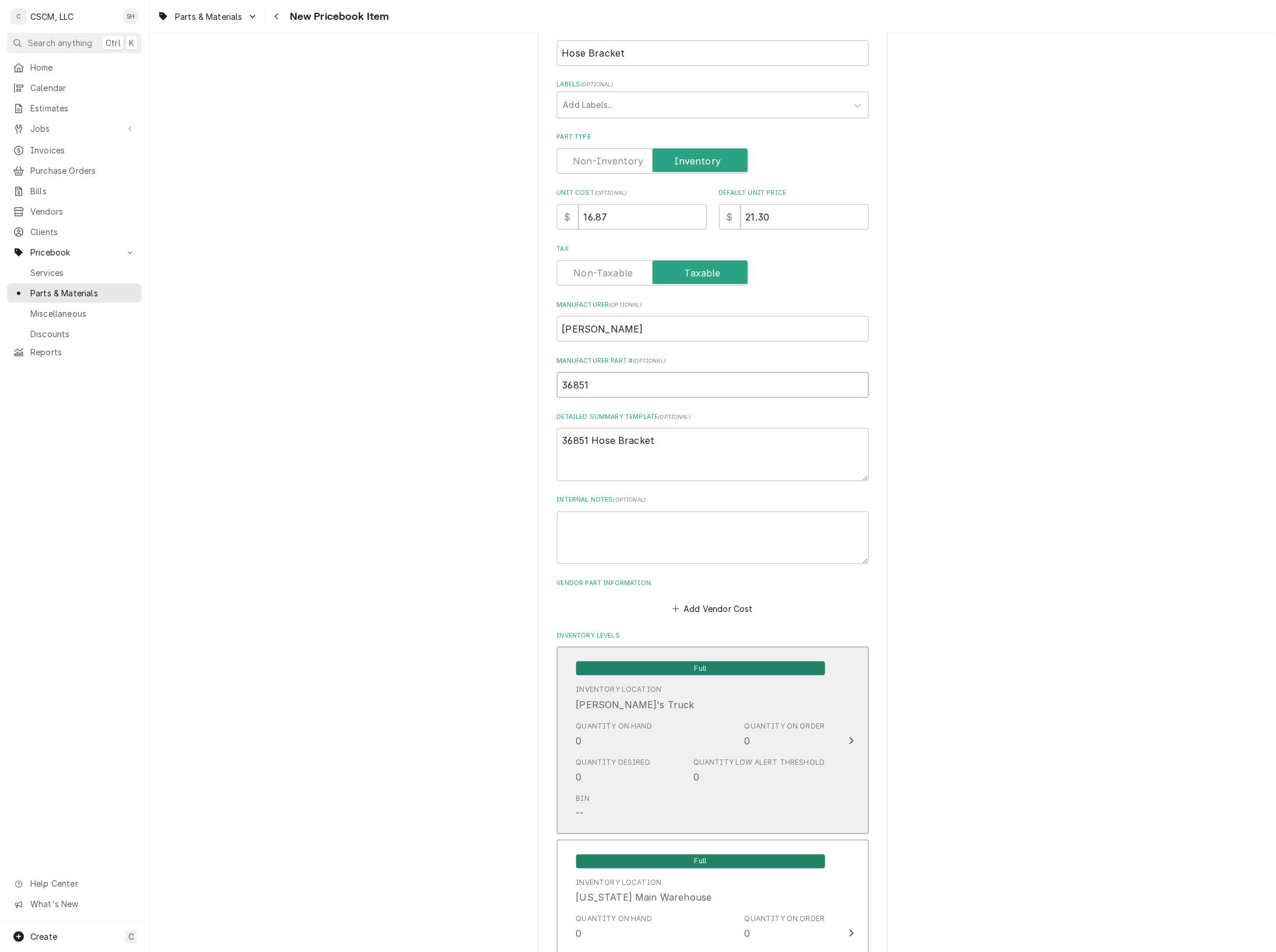
scroll to position [218, 0]
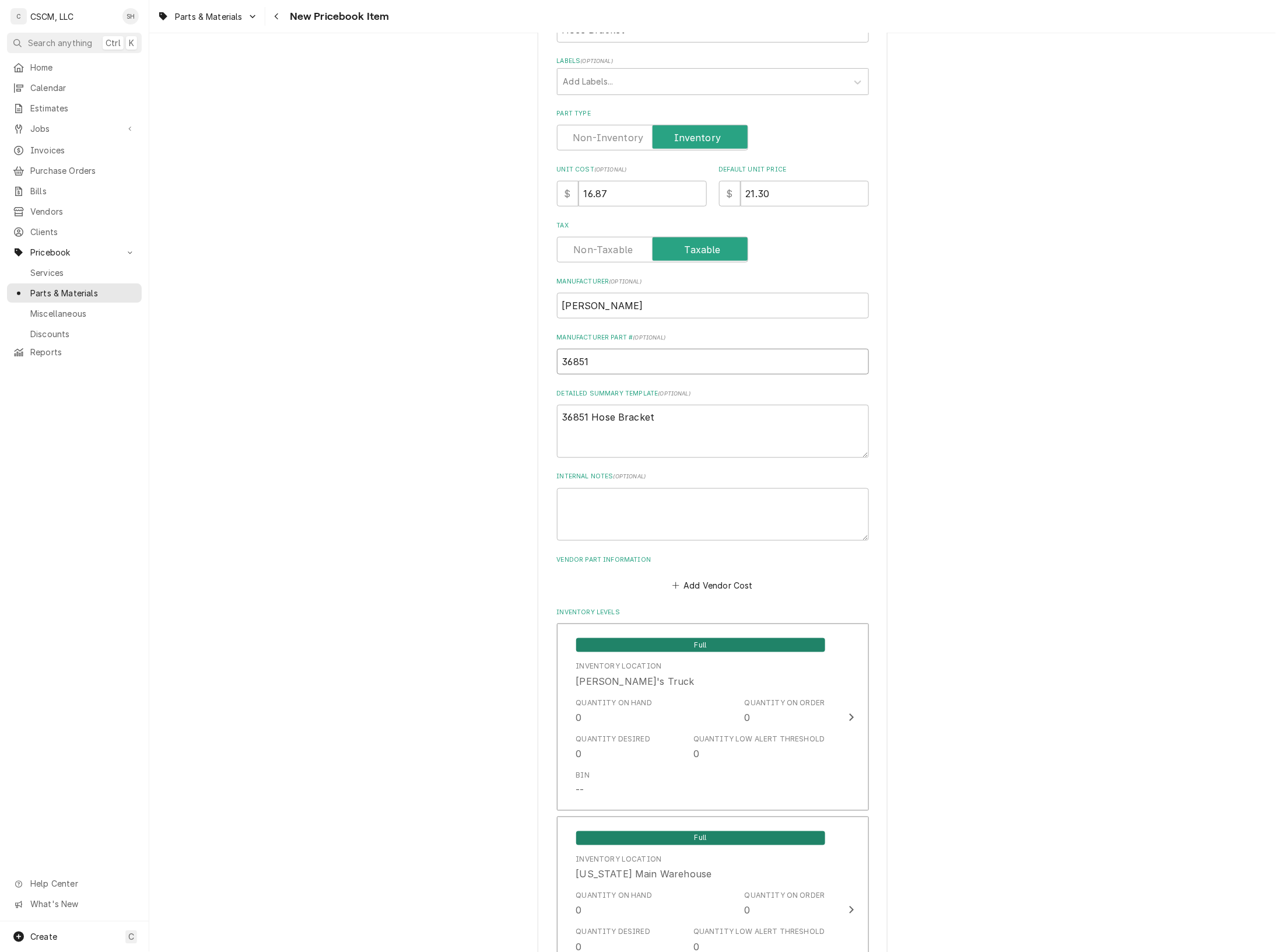
type input "36851"
click at [725, 576] on button "Add Vendor Cost" at bounding box center [713, 585] width 85 height 16
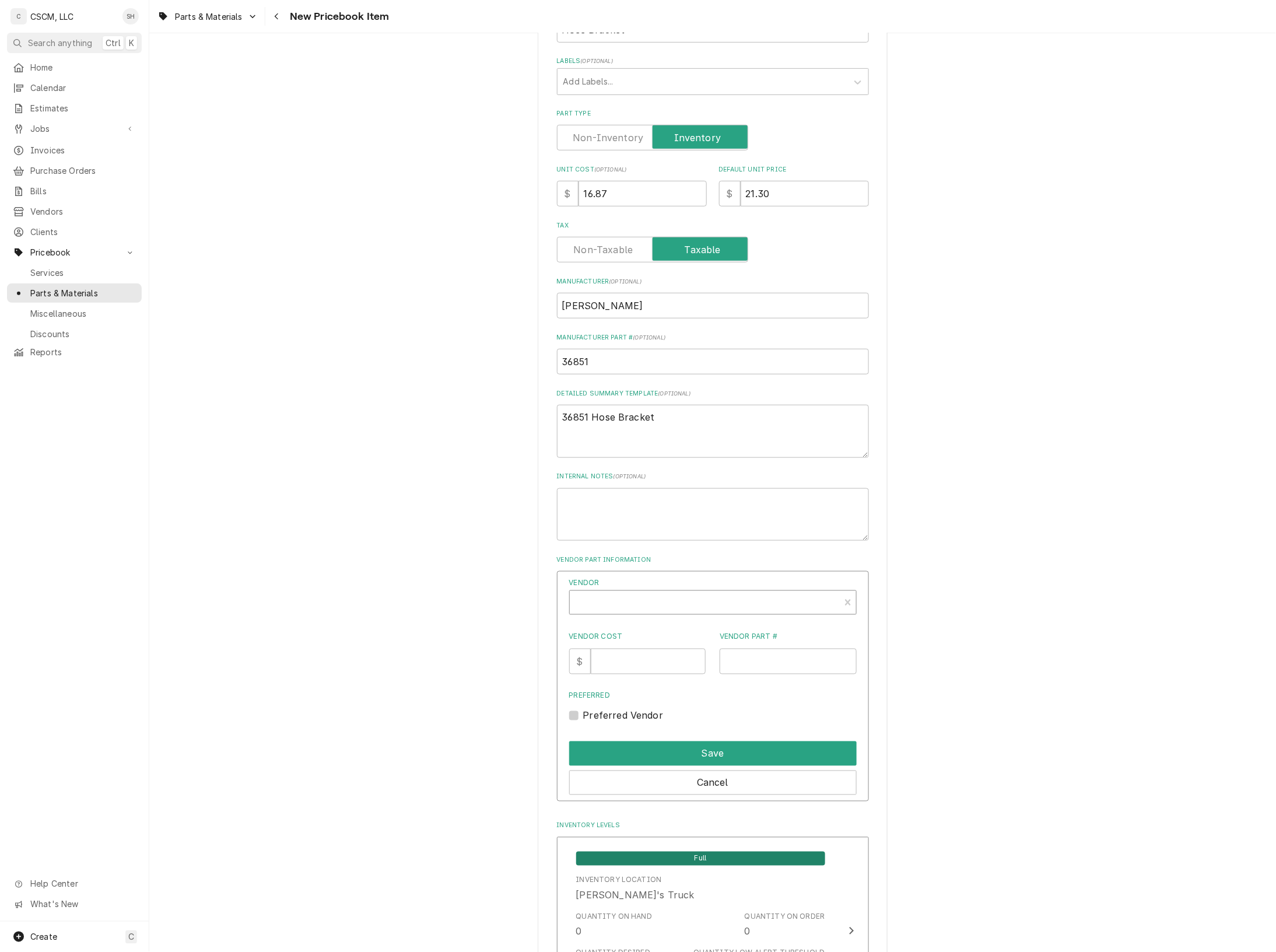
type textarea "x"
click at [672, 605] on div "Vendor" at bounding box center [705, 607] width 259 height 28
type input "town"
click at [639, 631] on strong "PARTS TOWN, LLC" at bounding box center [621, 628] width 89 height 12
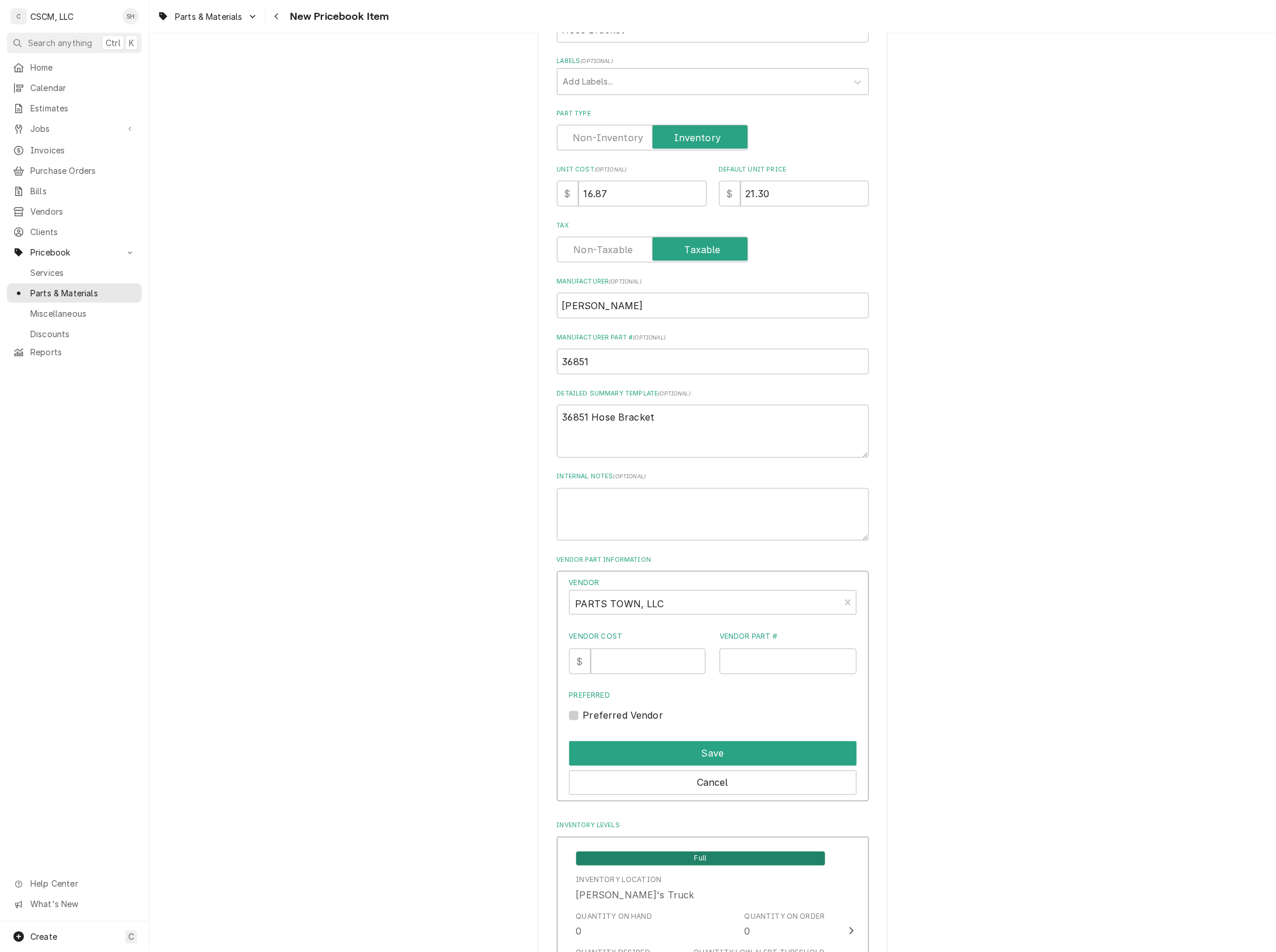
click at [643, 674] on div "Vendor PARTS TOWN, LLC Vendor Cost $ Vendor Part # Preferred Preferred Vendor" at bounding box center [713, 650] width 288 height 145
click at [641, 662] on input "Vendor Cost" at bounding box center [649, 661] width 115 height 26
type input "16.87"
click at [728, 657] on input "Vendor Part #" at bounding box center [789, 661] width 137 height 26
paste input "36851"
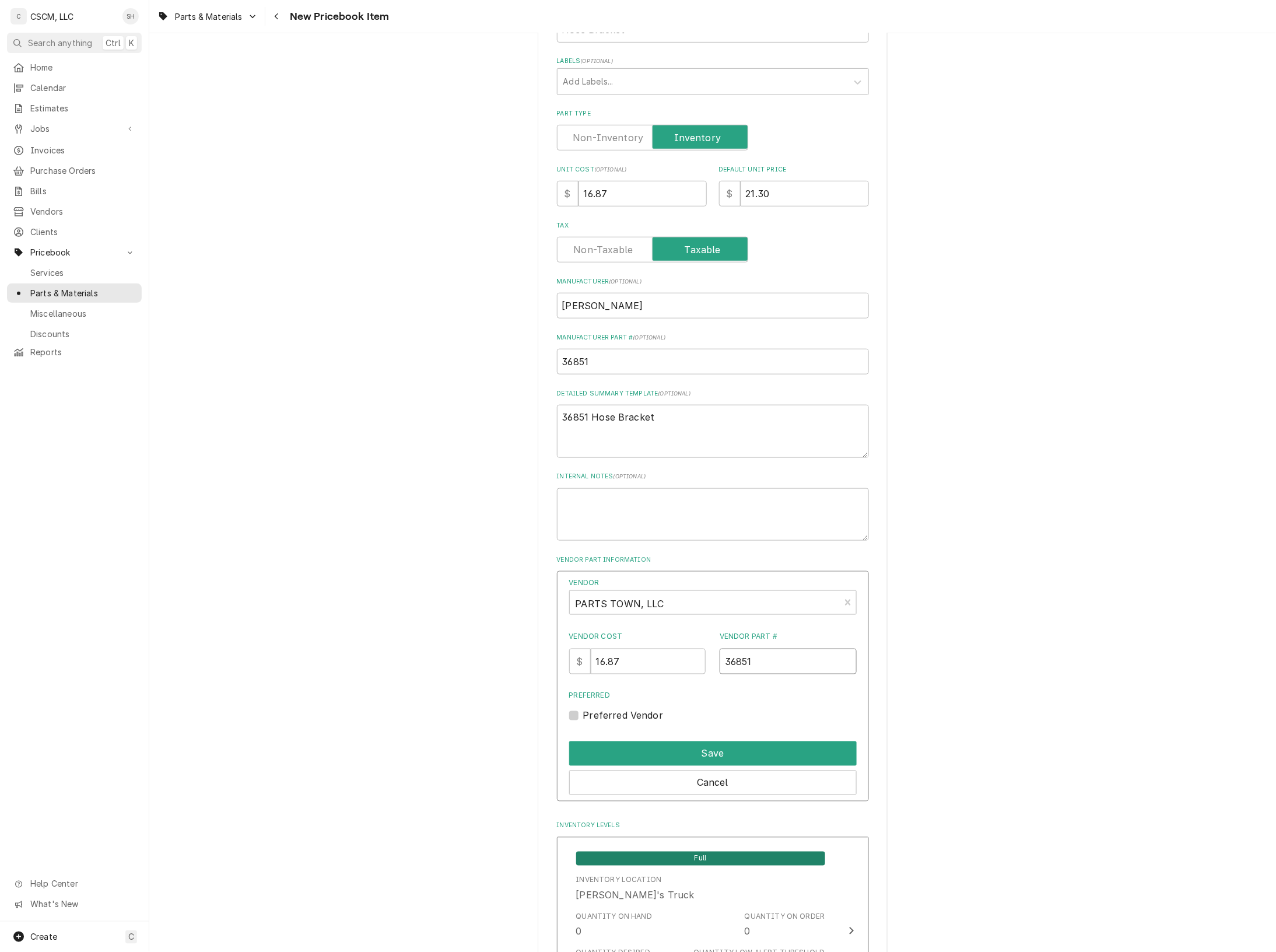
click at [727, 660] on input "36851" at bounding box center [789, 661] width 137 height 26
click at [725, 660] on input "36851" at bounding box center [789, 661] width 137 height 26
type input "HEN36851"
click at [803, 747] on button "Save" at bounding box center [713, 753] width 288 height 25
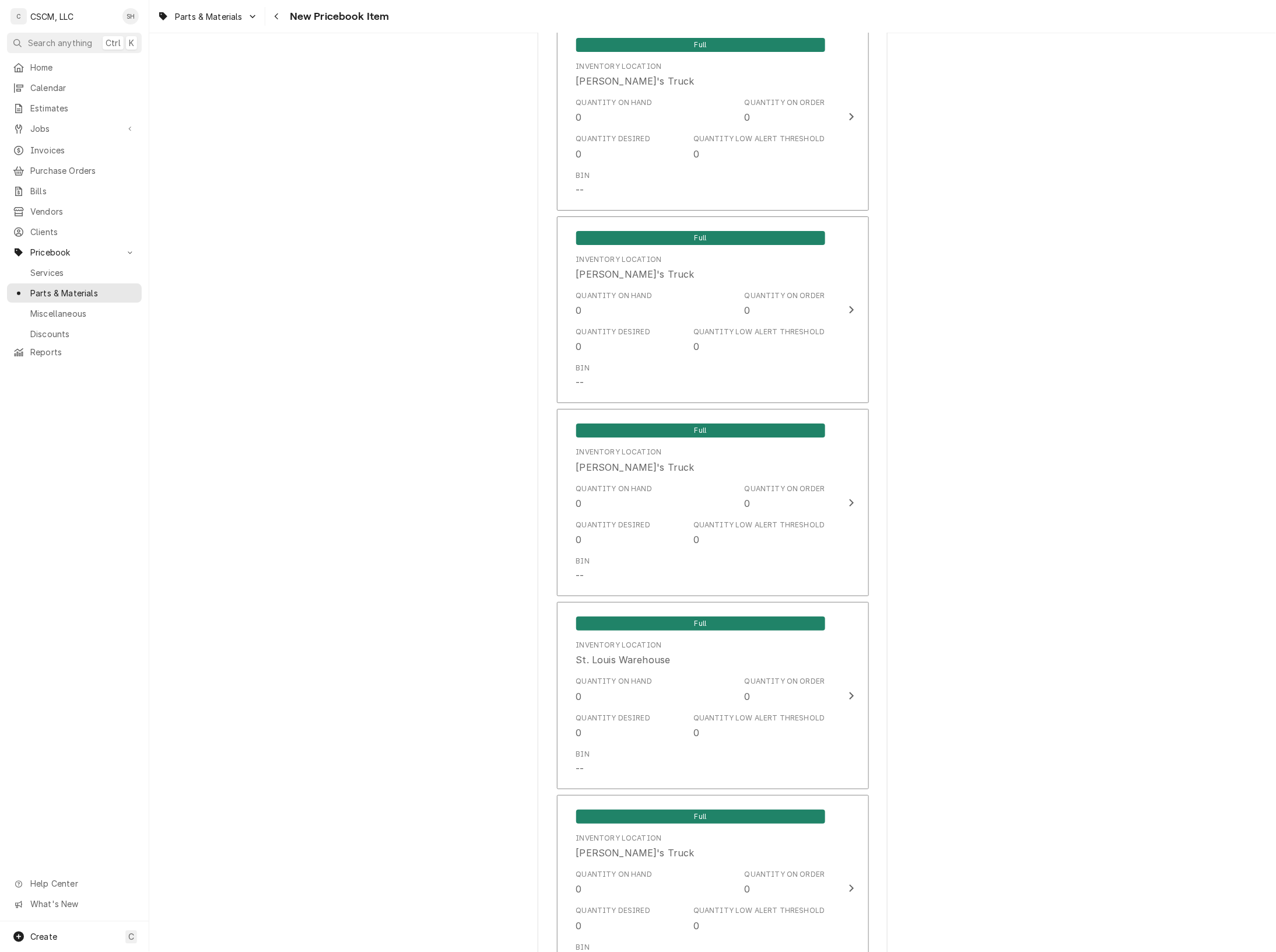
scroll to position [1601, 0]
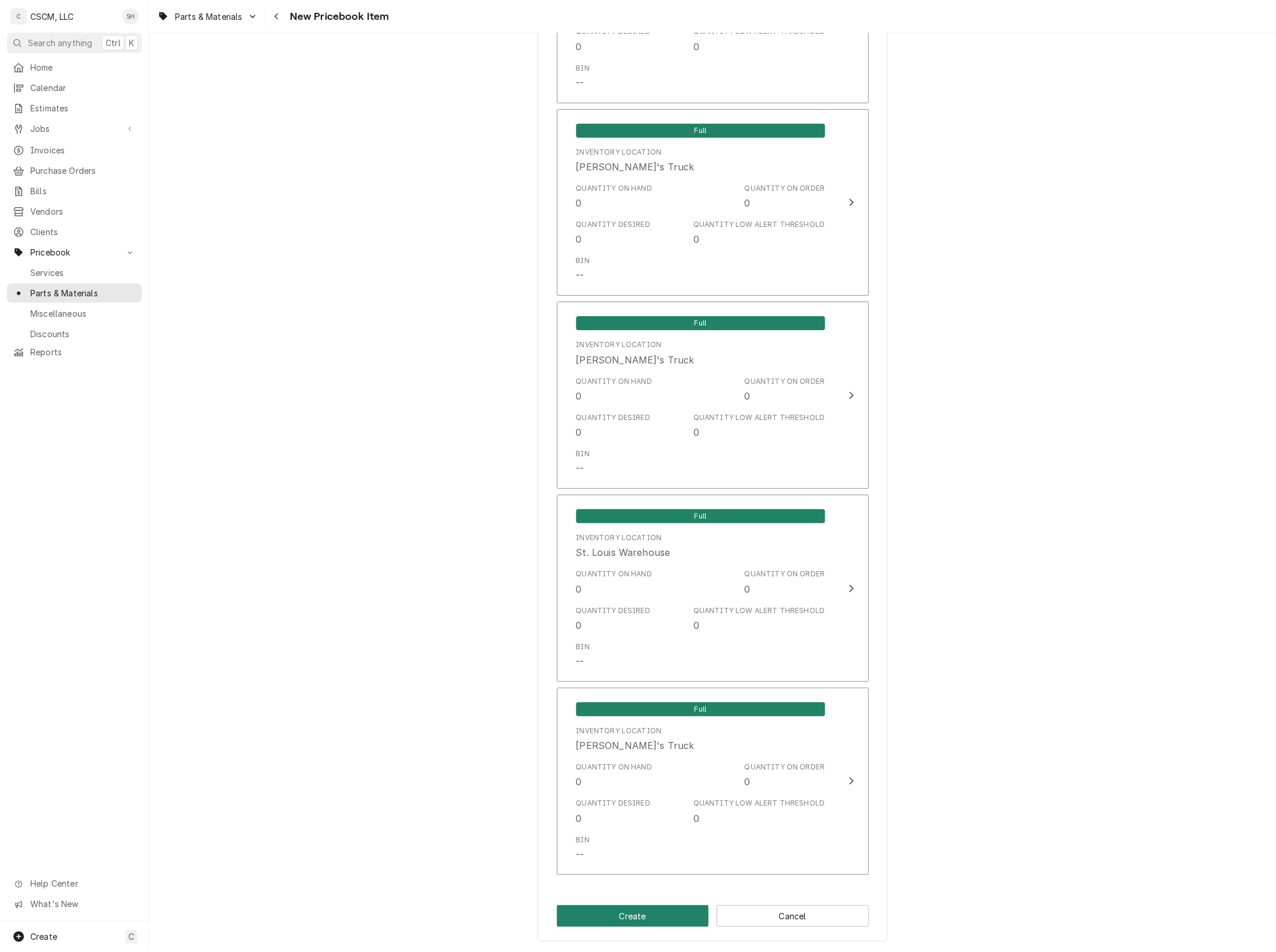
click at [628, 916] on button "Create" at bounding box center [633, 916] width 153 height 22
type textarea "x"
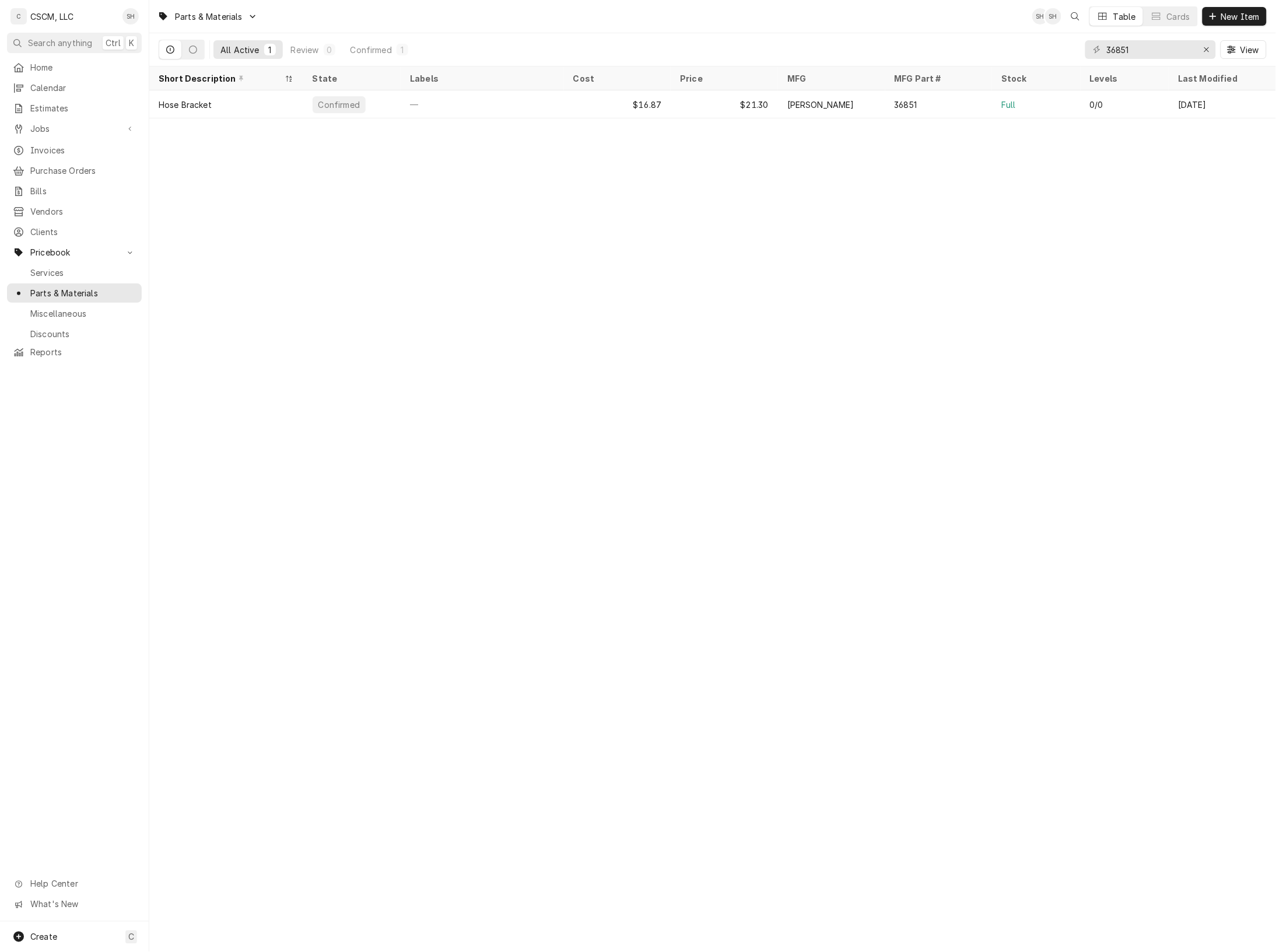
drag, startPoint x: 673, startPoint y: 260, endPoint x: 925, endPoint y: 175, distance: 265.9
click at [678, 259] on div "Parts & Materials SH SH Table Cards New Item All Active 1 Review 0 Confirmed 1 …" at bounding box center [712, 476] width 1127 height 952
drag, startPoint x: 1159, startPoint y: 54, endPoint x: 999, endPoint y: 66, distance: 160.4
click at [999, 66] on div "All Active 1 Review 0 Confirmed 1 36851 View" at bounding box center [712, 49] width 1127 height 33
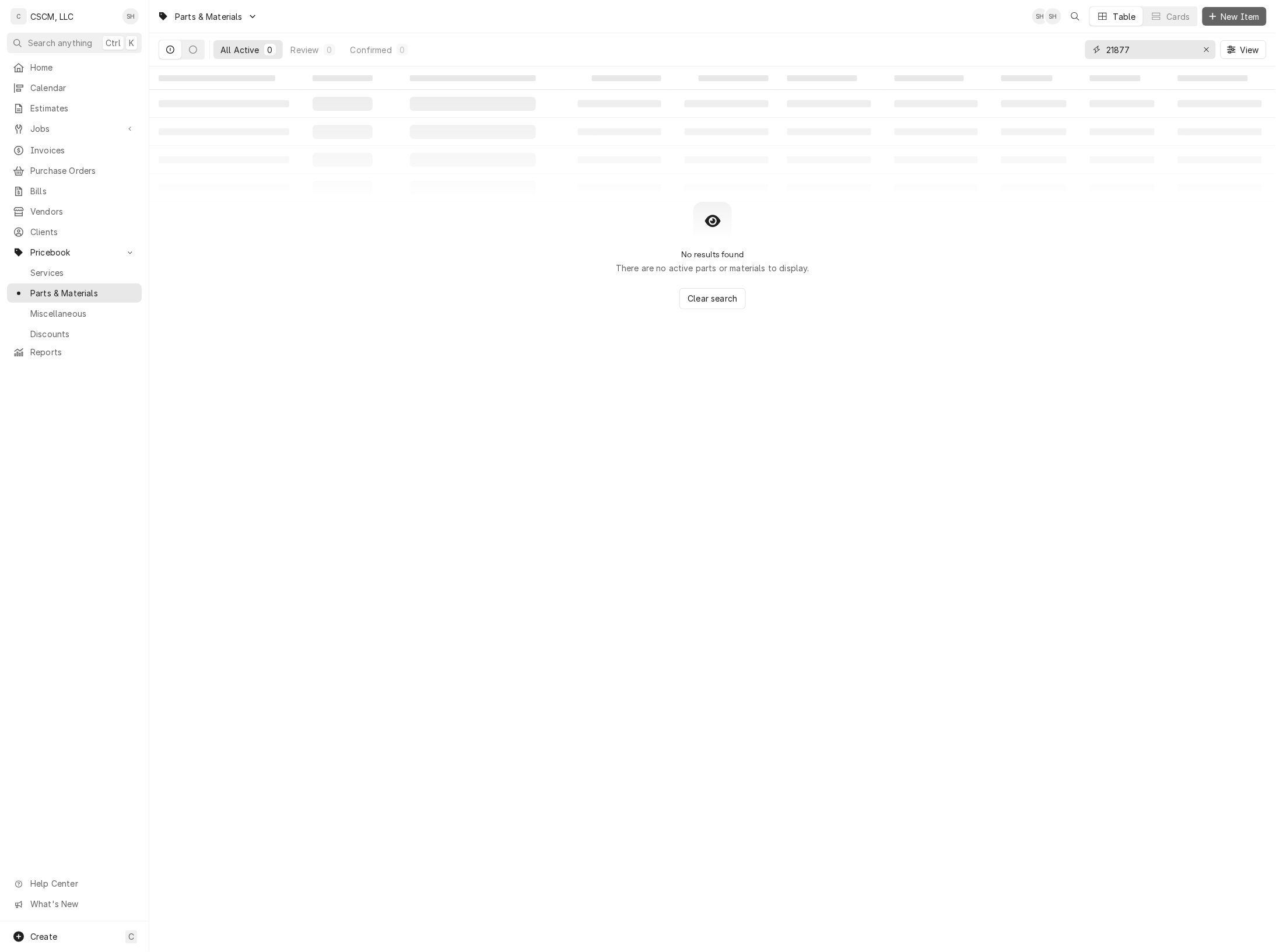
type input "21877"
click at [1231, 7] on button "New Item" at bounding box center [1235, 16] width 64 height 18
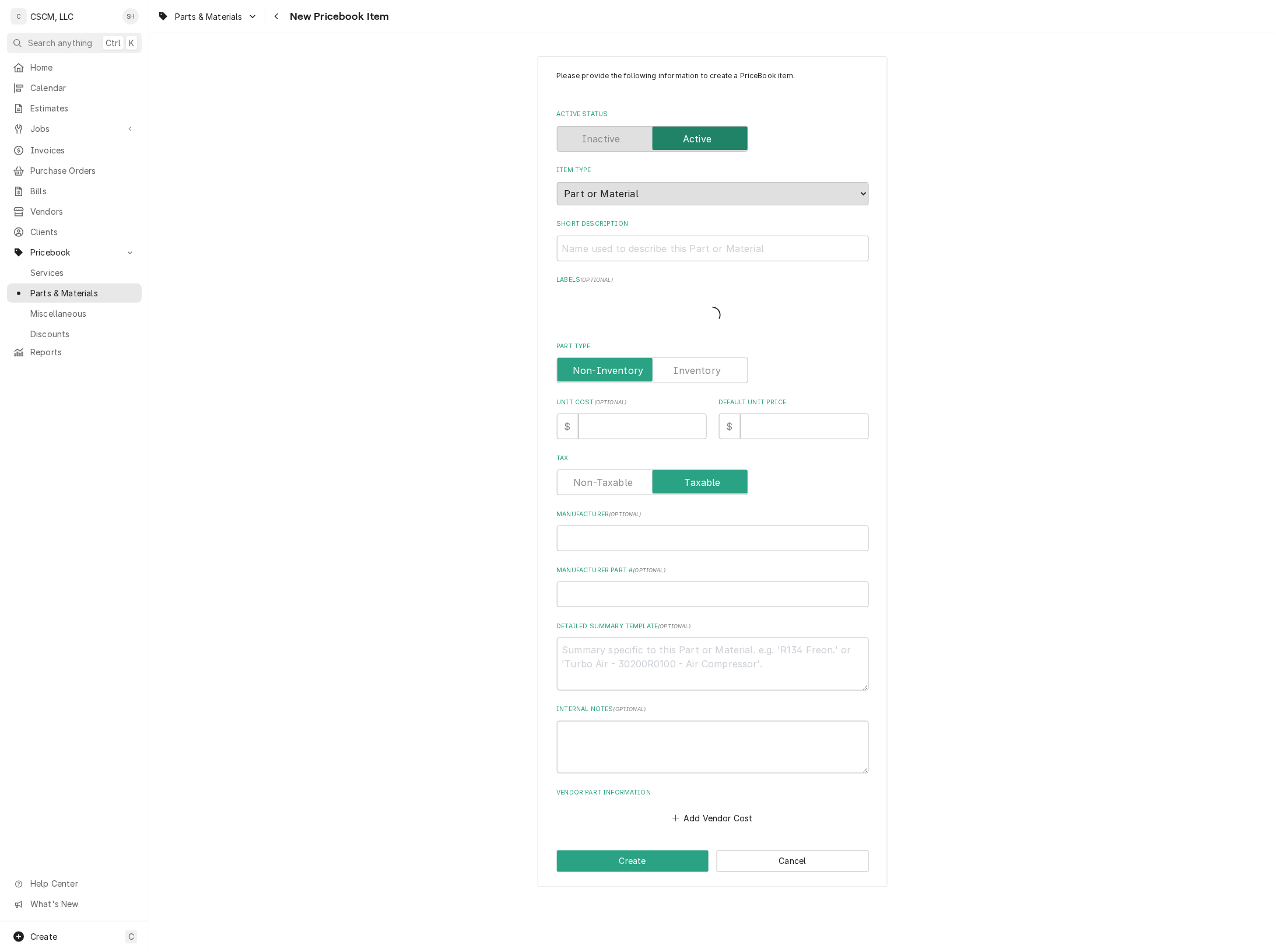
type textarea "x"
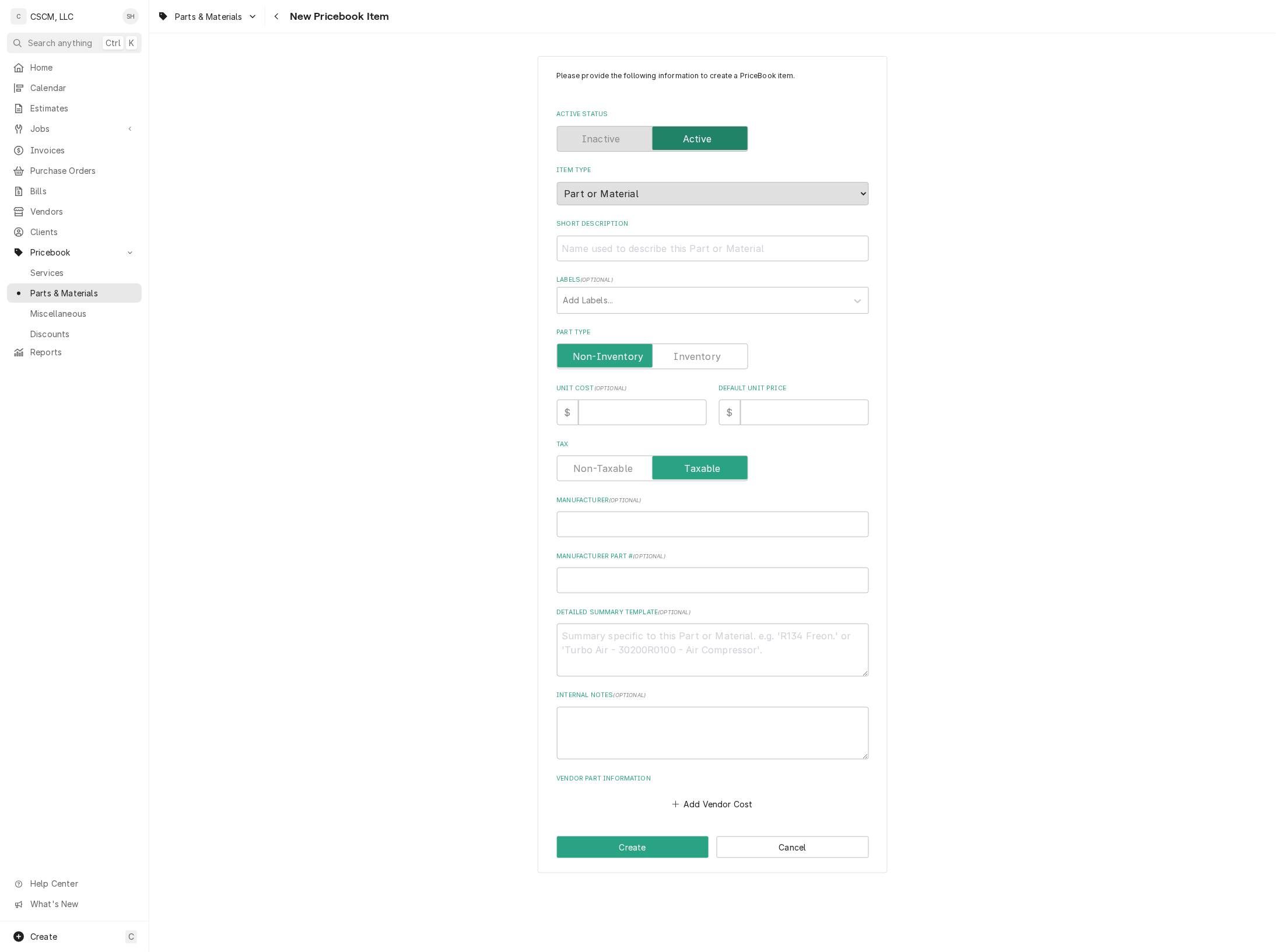
click at [708, 339] on div "Part Type" at bounding box center [713, 348] width 312 height 41
click at [707, 357] on label "Part Type" at bounding box center [653, 356] width 191 height 26
click at [707, 357] on input "Part Type" at bounding box center [653, 356] width 181 height 26
checkbox input "true"
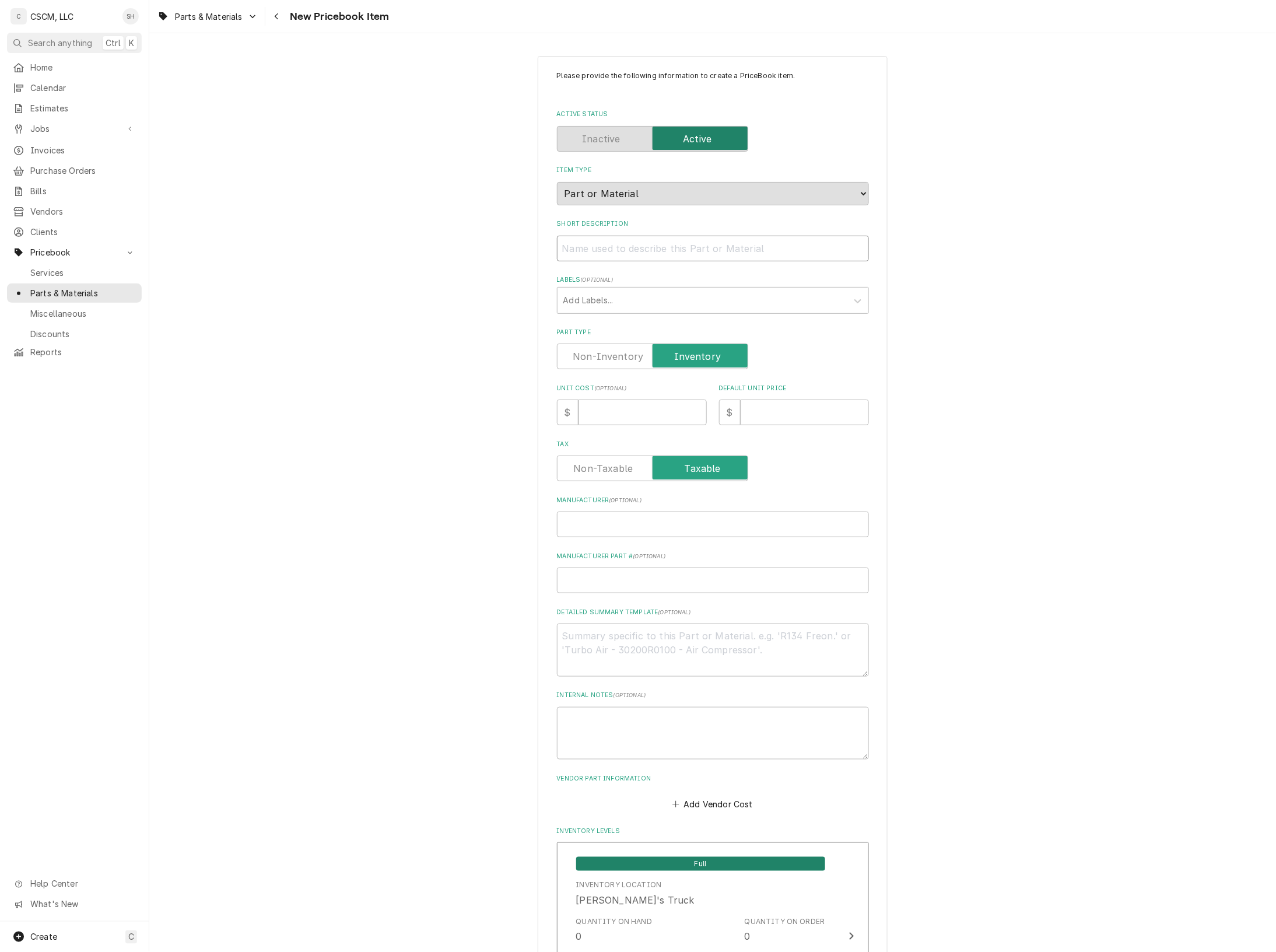
click at [664, 249] on input "Short Description" at bounding box center [713, 249] width 312 height 26
click at [604, 637] on textarea "Detailed Summary Template ( optional )" at bounding box center [713, 650] width 312 height 53
paste textarea "[PERSON_NAME] 21877 Tubing, Steam Exhaust"
type textarea "x"
type textarea "[PERSON_NAME] 21877 Tubing, Steam Exhaust"
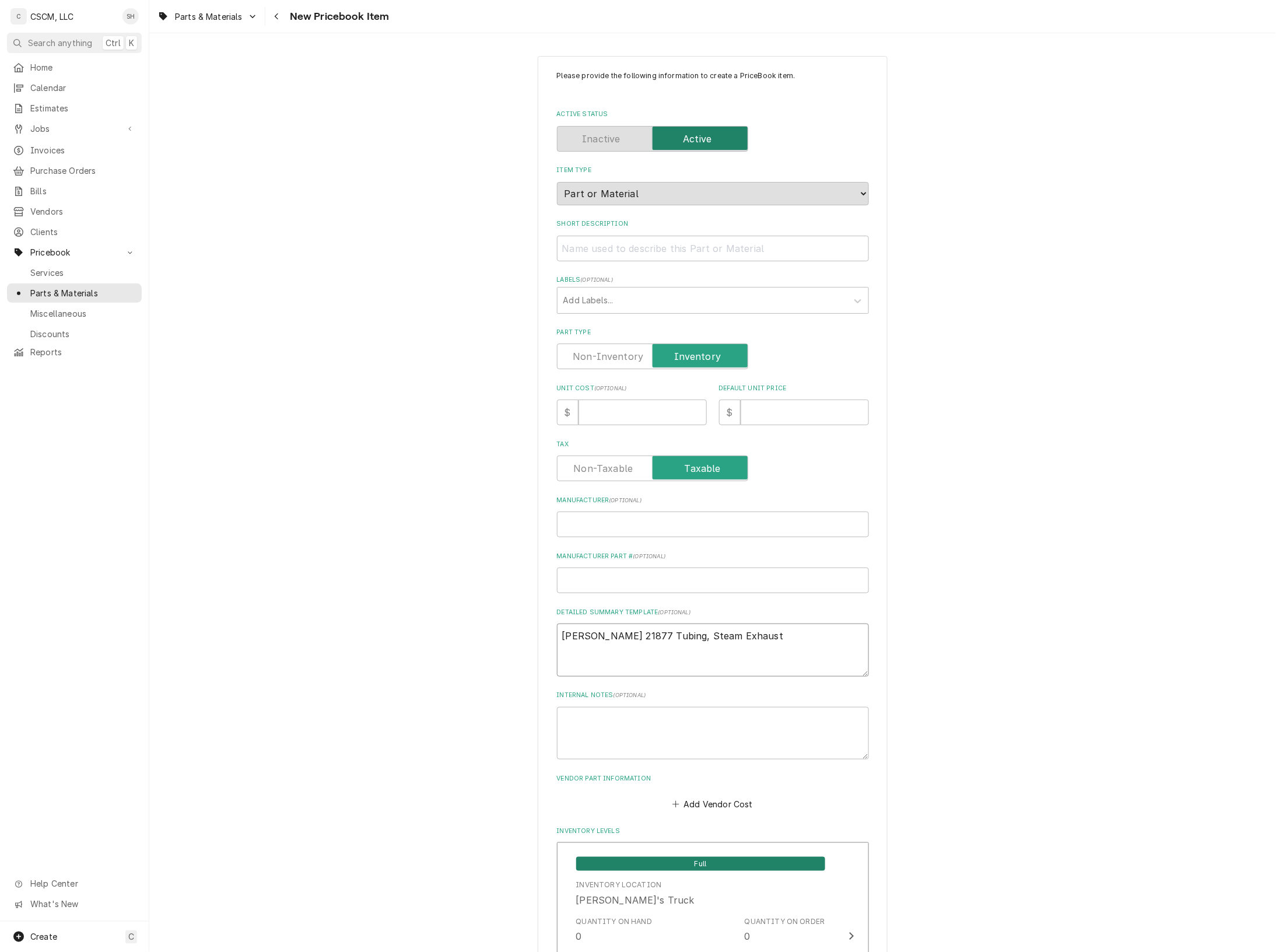
drag, startPoint x: 619, startPoint y: 634, endPoint x: 480, endPoint y: 655, distance: 140.6
type textarea "x"
type textarea "21877 Tubing, Steam Exhaust"
click at [595, 524] on input "Manufacturer ( optional )" at bounding box center [713, 524] width 312 height 26
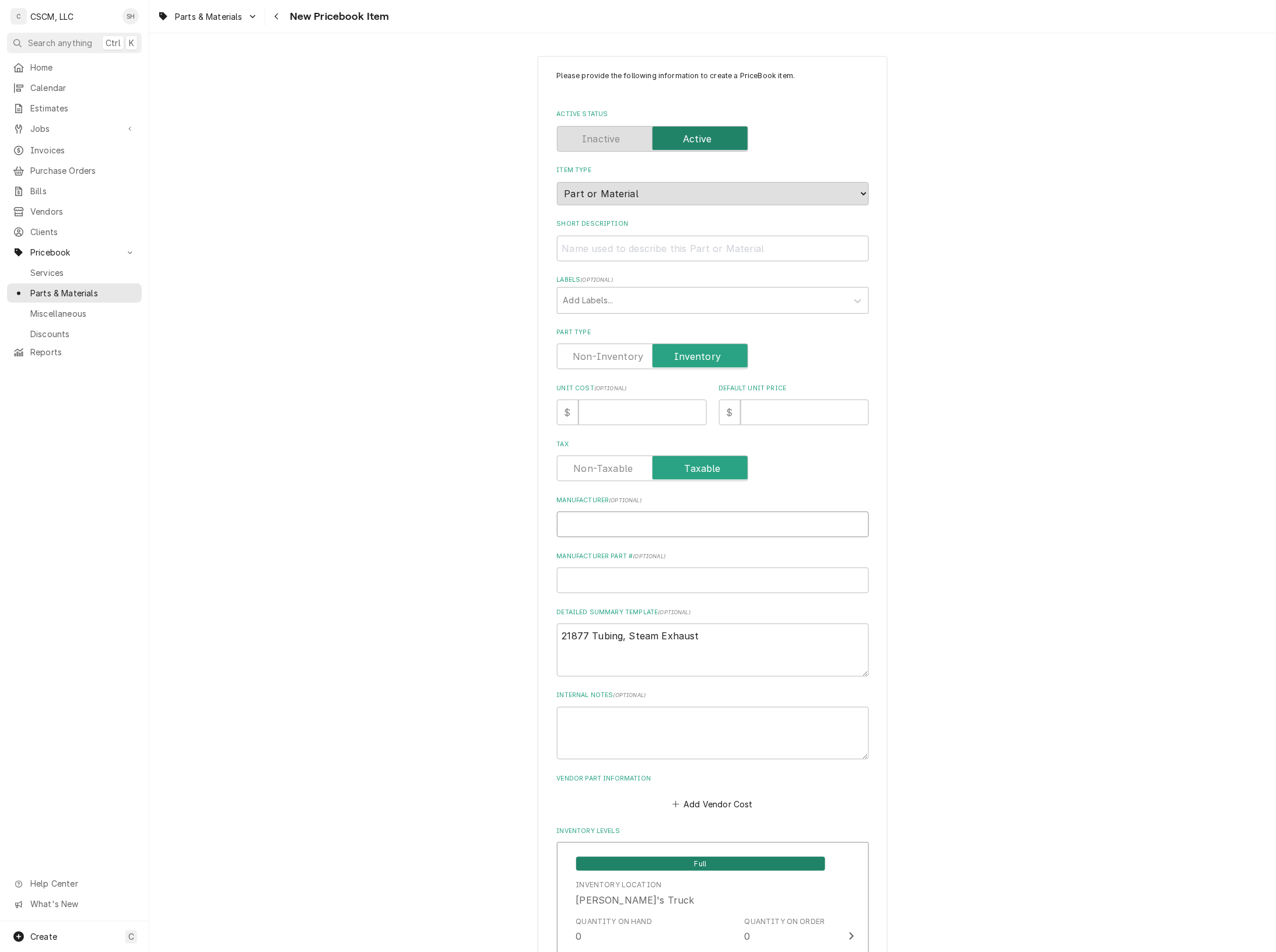
paste input "[PERSON_NAME]"
type textarea "x"
type input "[PERSON_NAME]"
click at [611, 575] on input "Manufacturer Part # ( optional )" at bounding box center [713, 580] width 312 height 26
click at [584, 634] on textarea "21877 Tubing, Steam Exhaust" at bounding box center [713, 650] width 312 height 53
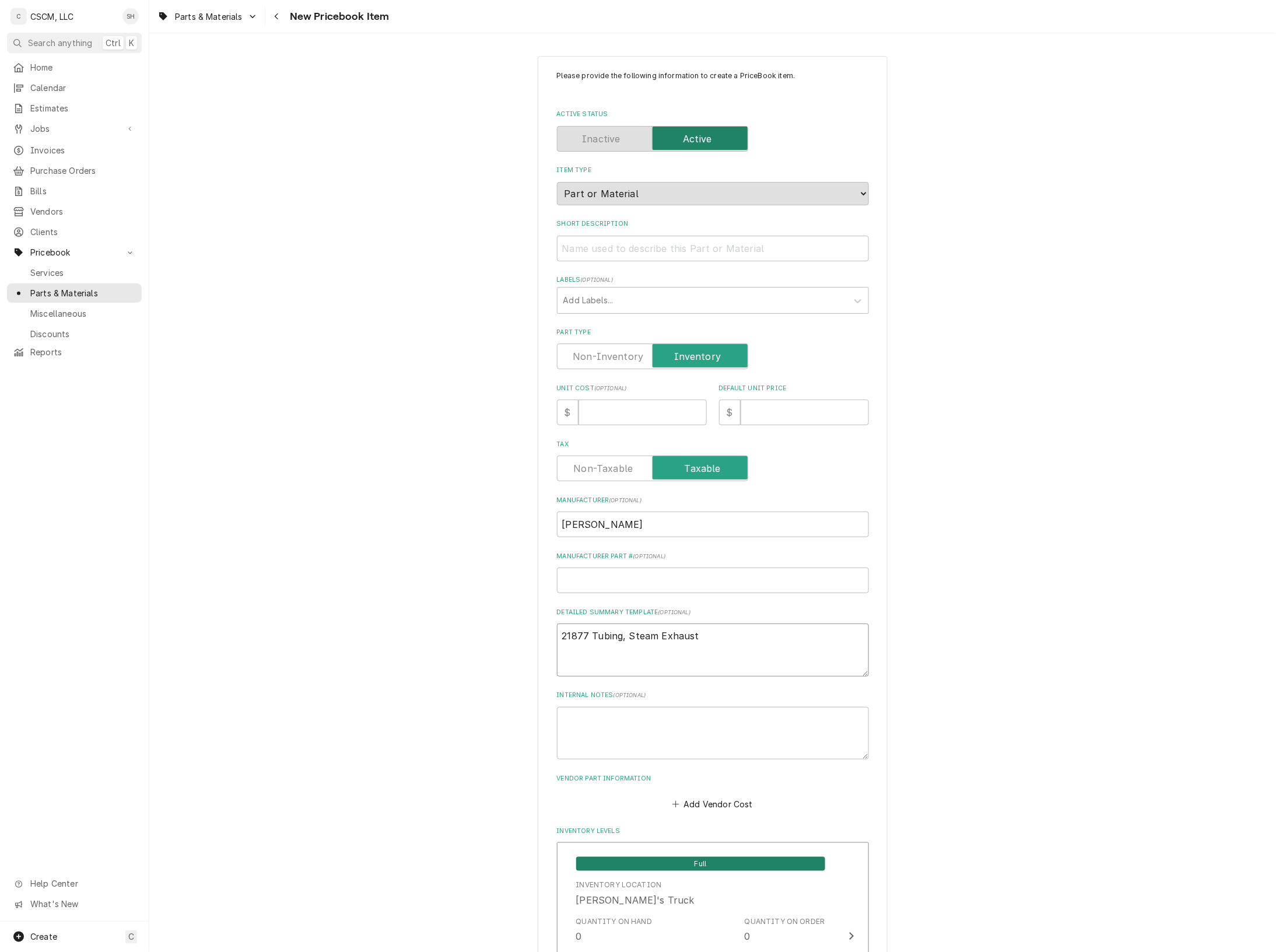
type textarea "x"
drag, startPoint x: 613, startPoint y: 634, endPoint x: 435, endPoint y: 630, distance: 178.0
type textarea "21877 Tubing, Steam Exhaust"
click at [608, 579] on input "Manufacturer Part # ( optional )" at bounding box center [713, 580] width 312 height 26
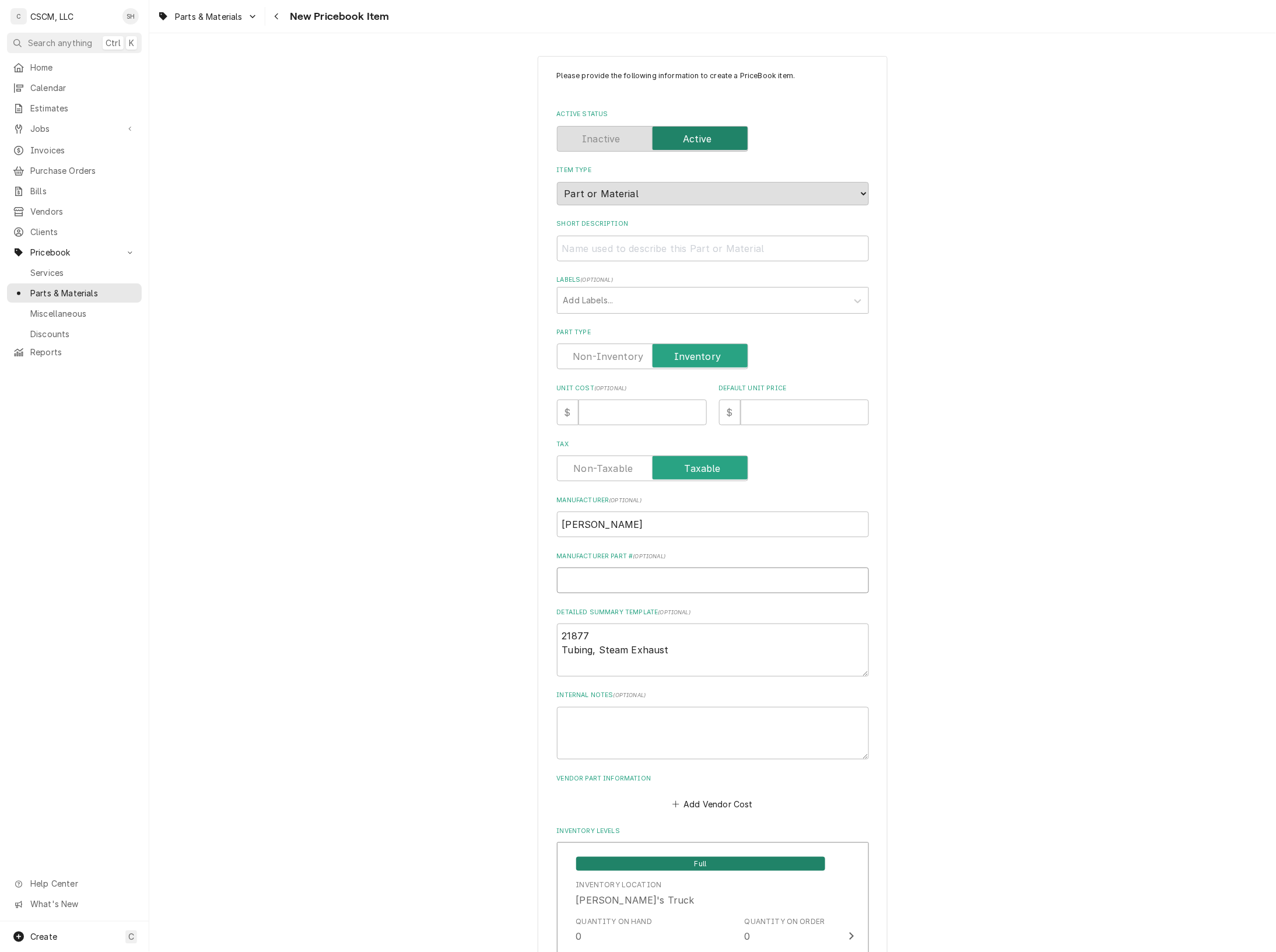
paste input "21877"
type textarea "x"
type input "21877"
type textarea "x"
type input "21877"
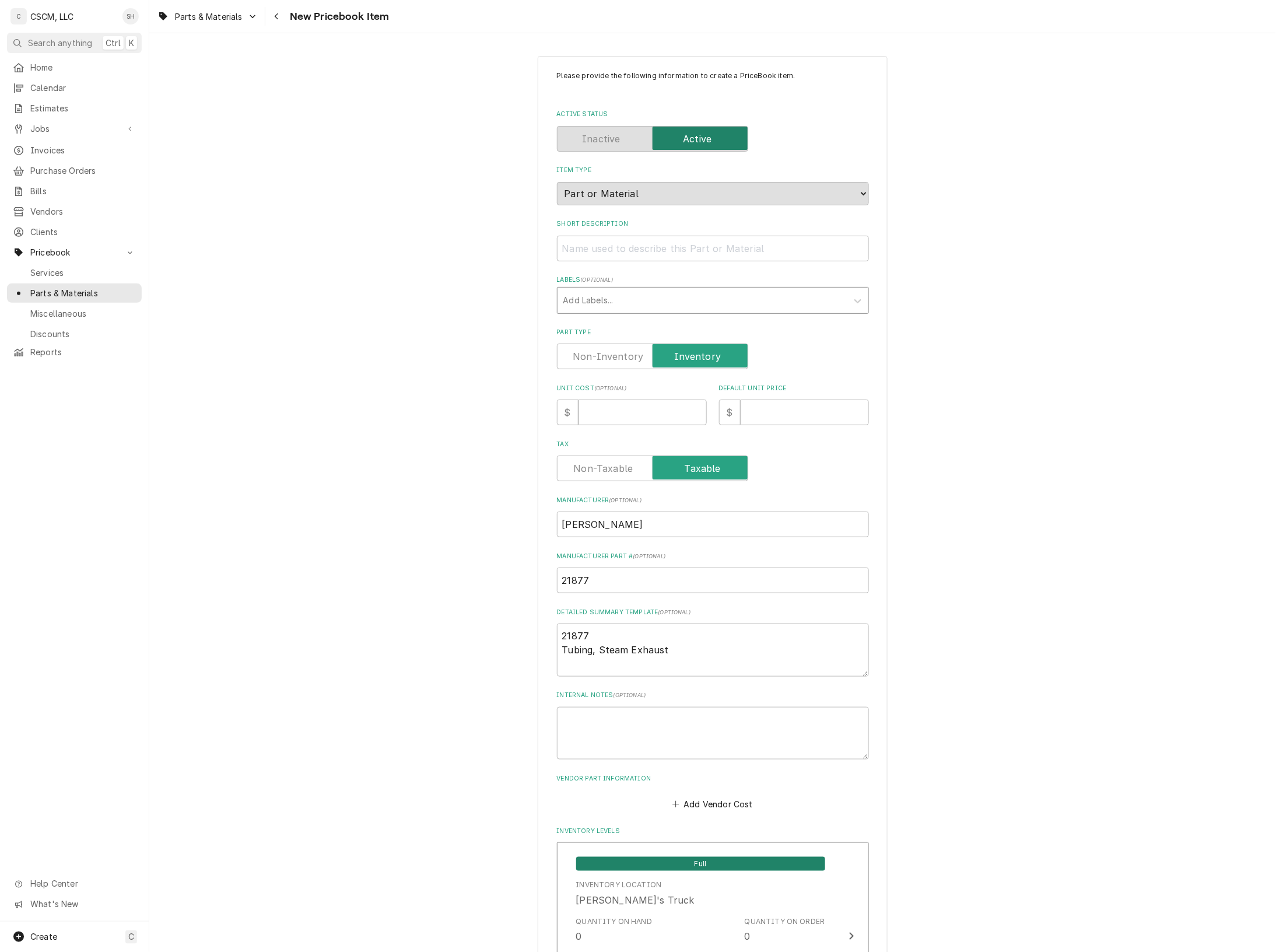
click at [576, 298] on div "Labels" at bounding box center [703, 300] width 278 height 21
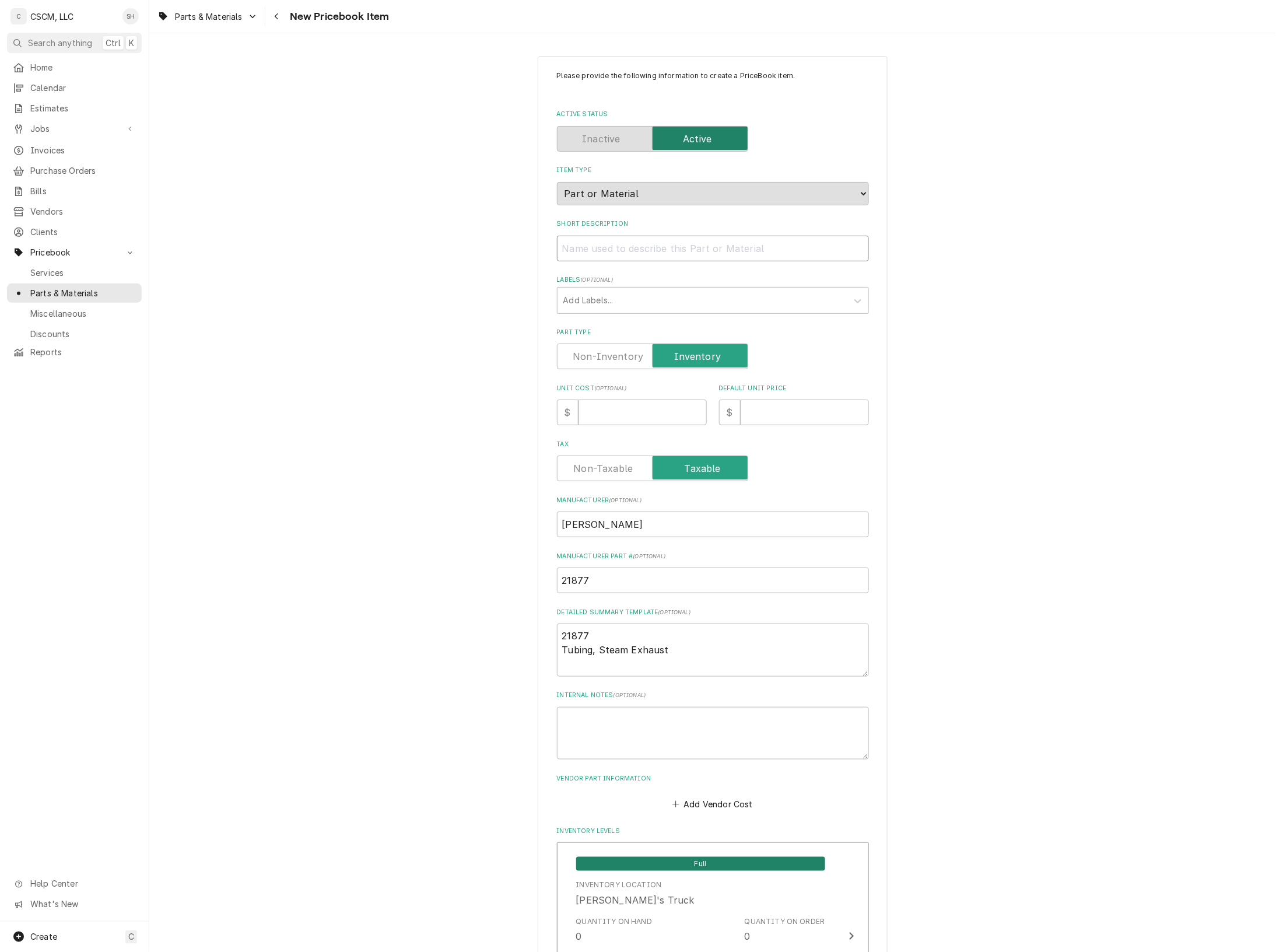
click at [579, 250] on input "Short Description" at bounding box center [713, 249] width 312 height 26
paste input "21877"
type textarea "x"
type input "21877"
drag, startPoint x: 675, startPoint y: 649, endPoint x: 500, endPoint y: 653, distance: 175.0
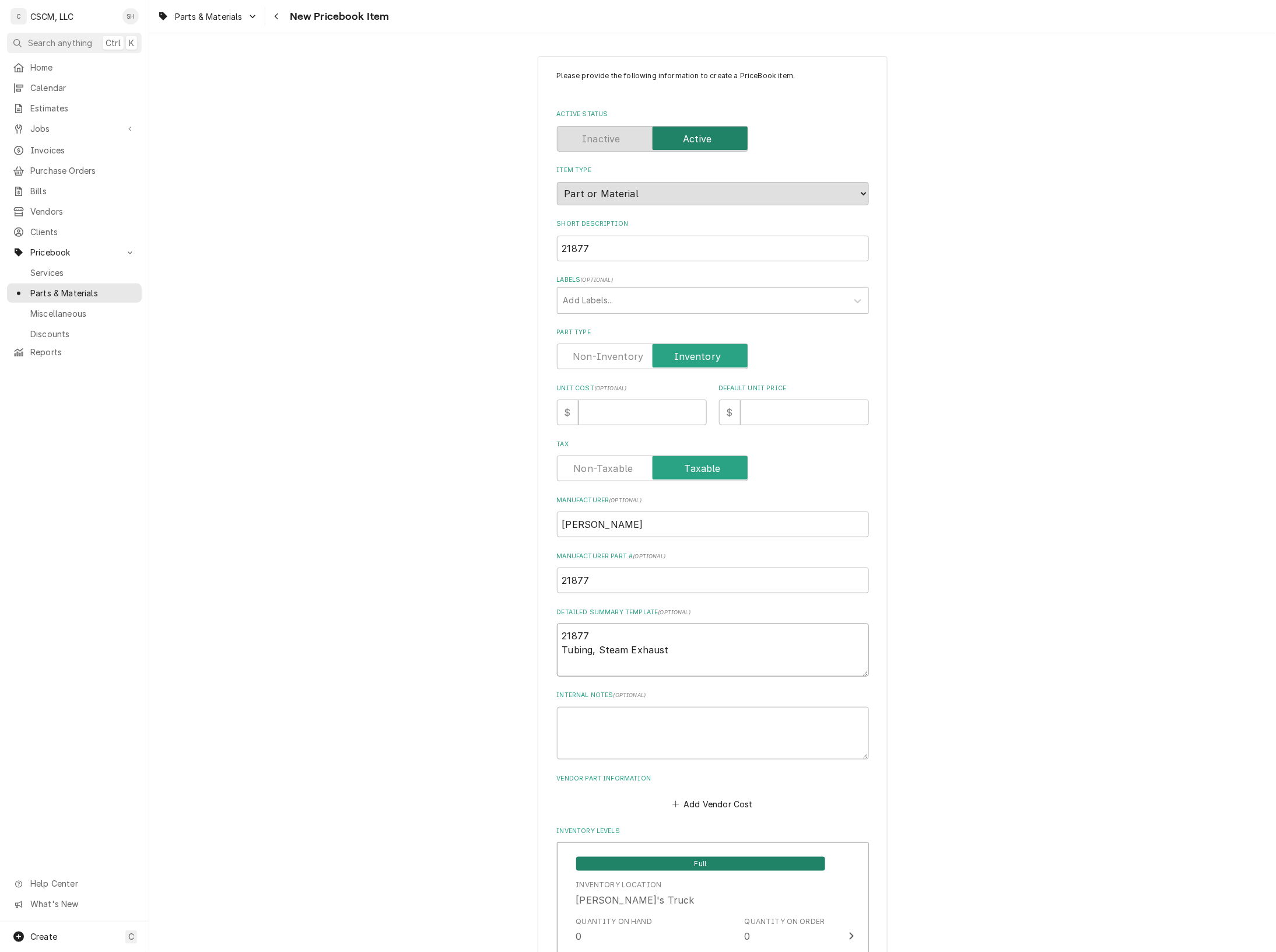
drag, startPoint x: 666, startPoint y: 238, endPoint x: 385, endPoint y: 239, distance: 281.0
paste input "Tubing, Steam Exhaust"
type textarea "x"
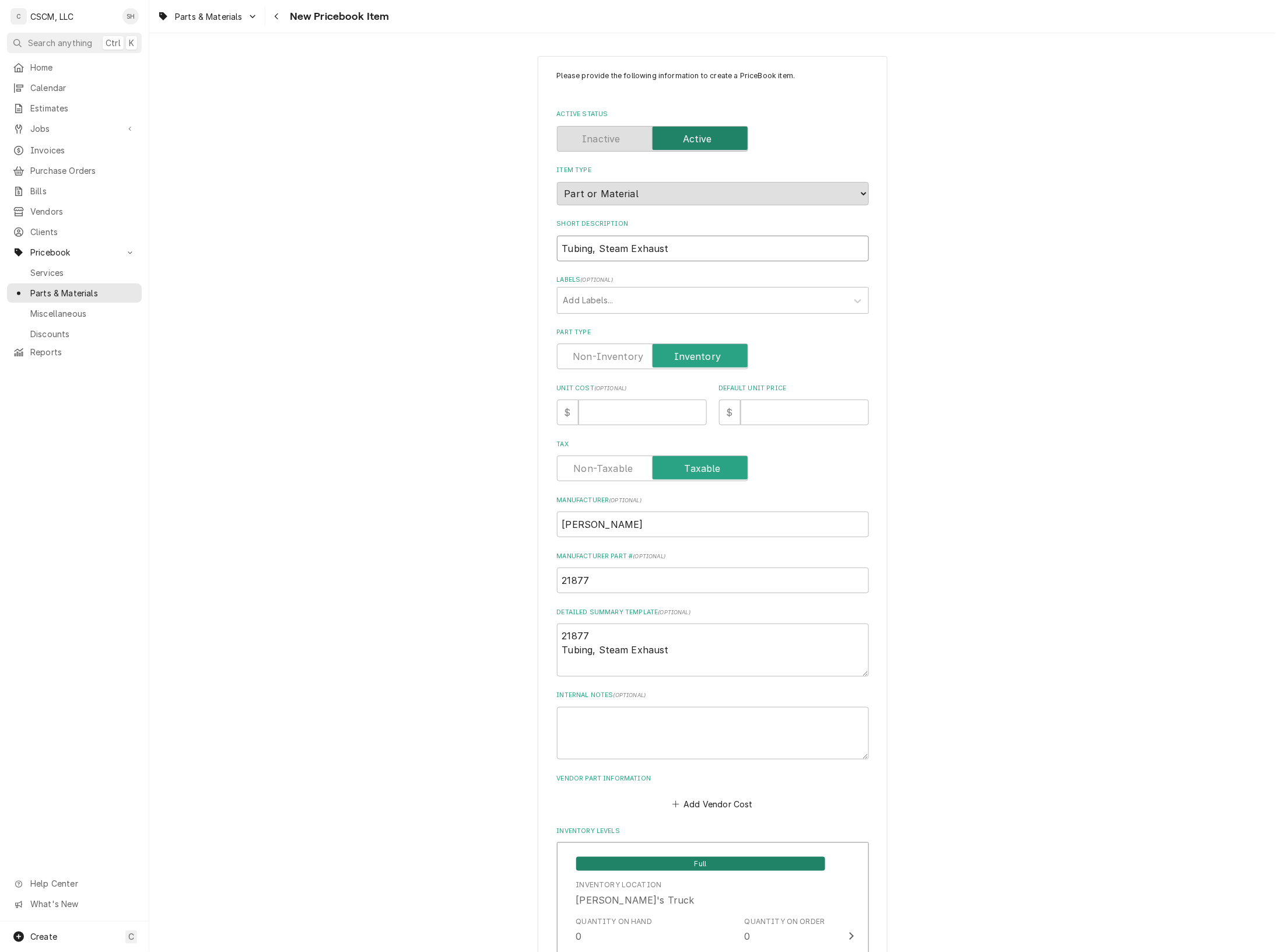
type input "Tubing, Steam Exhaust"
click at [598, 416] on input "Unit Cost ( optional )" at bounding box center [643, 412] width 128 height 26
type textarea "x"
type input "1"
type textarea "x"
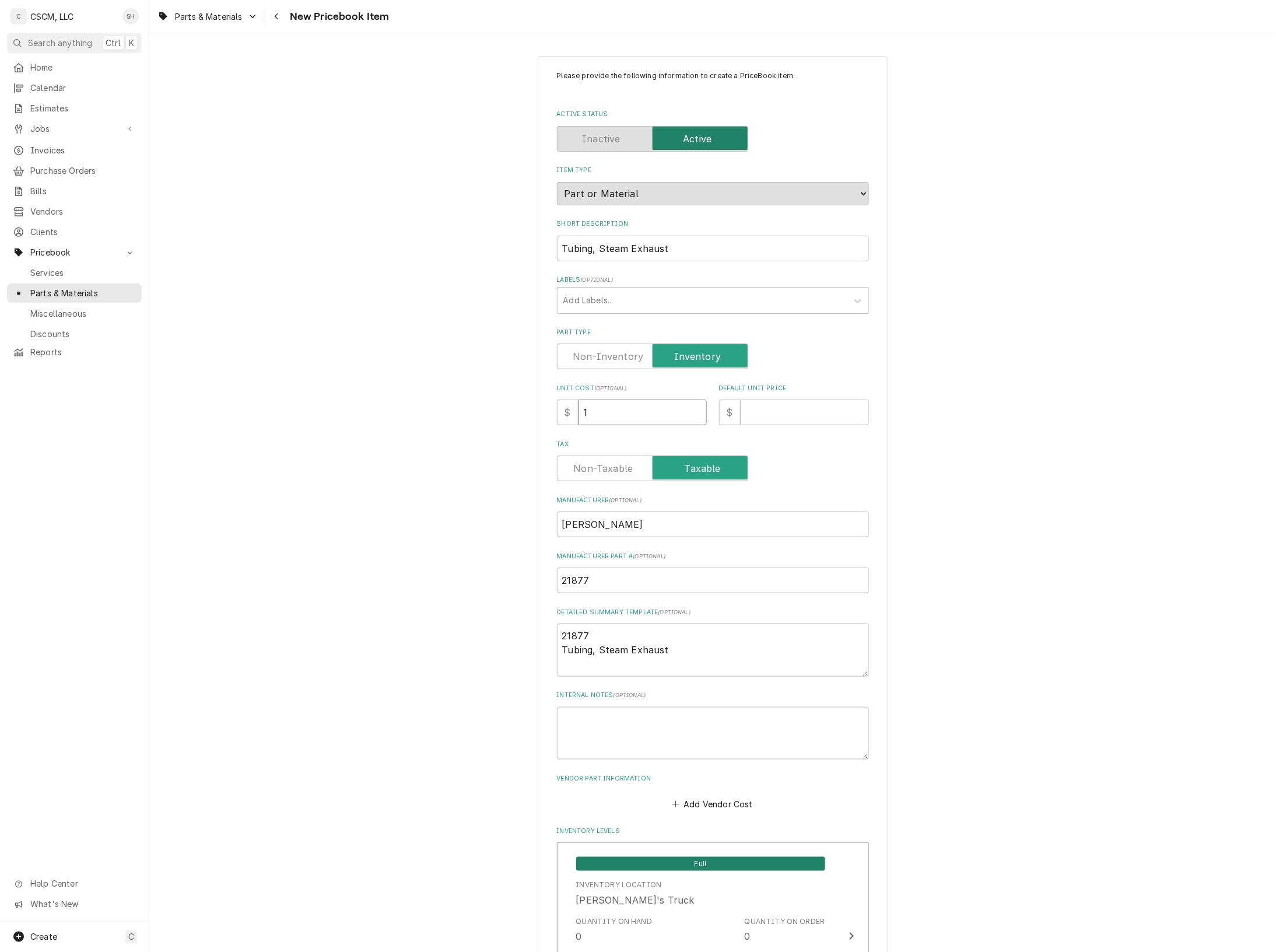
type input "15"
type textarea "x"
type input "150"
type textarea "x"
type input "150.4"
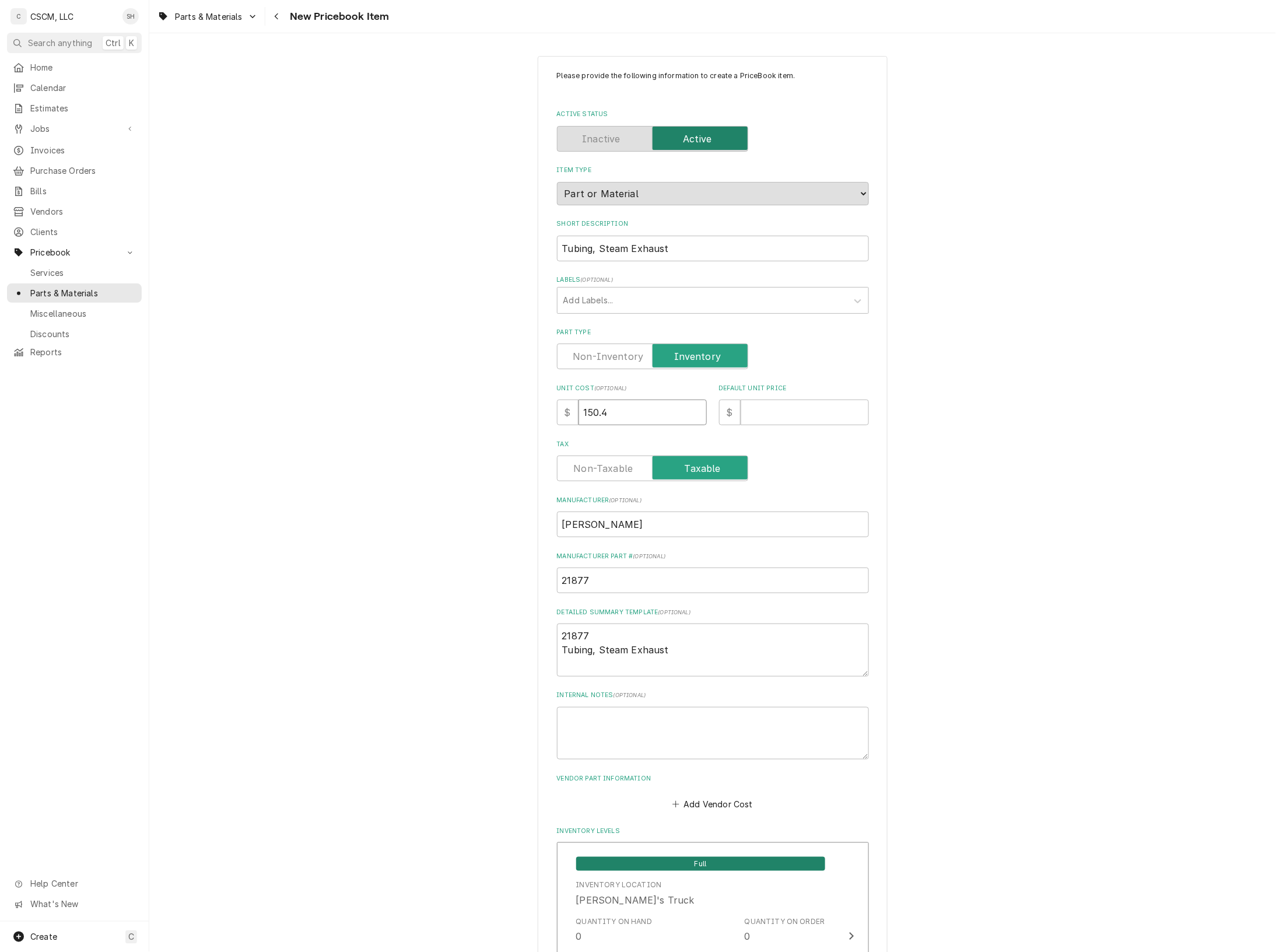
type textarea "x"
type input "150.41"
type textarea "x"
type input "1"
type textarea "x"
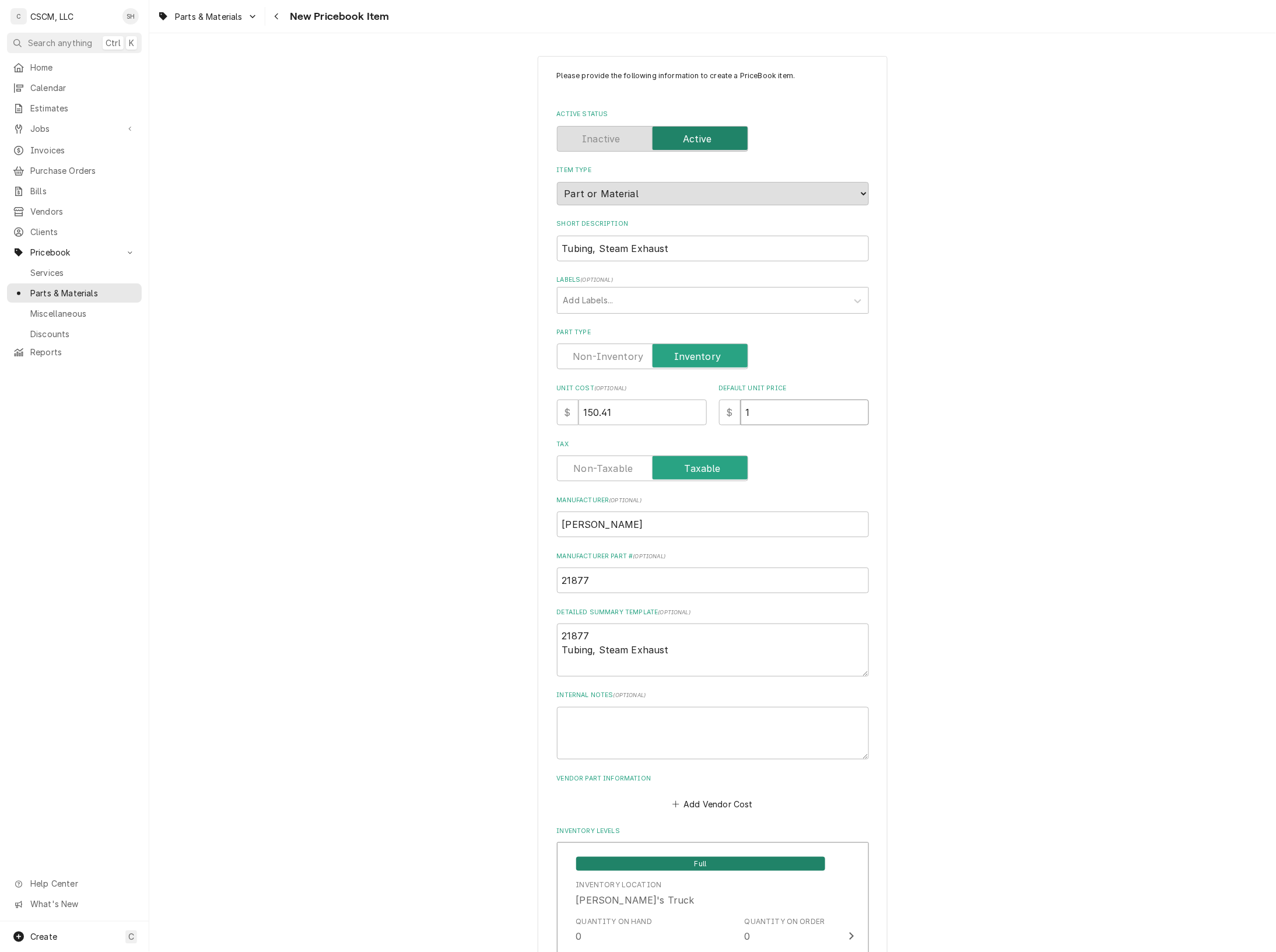
type input "18"
type textarea "x"
type input "189"
type textarea "x"
type input "189.0"
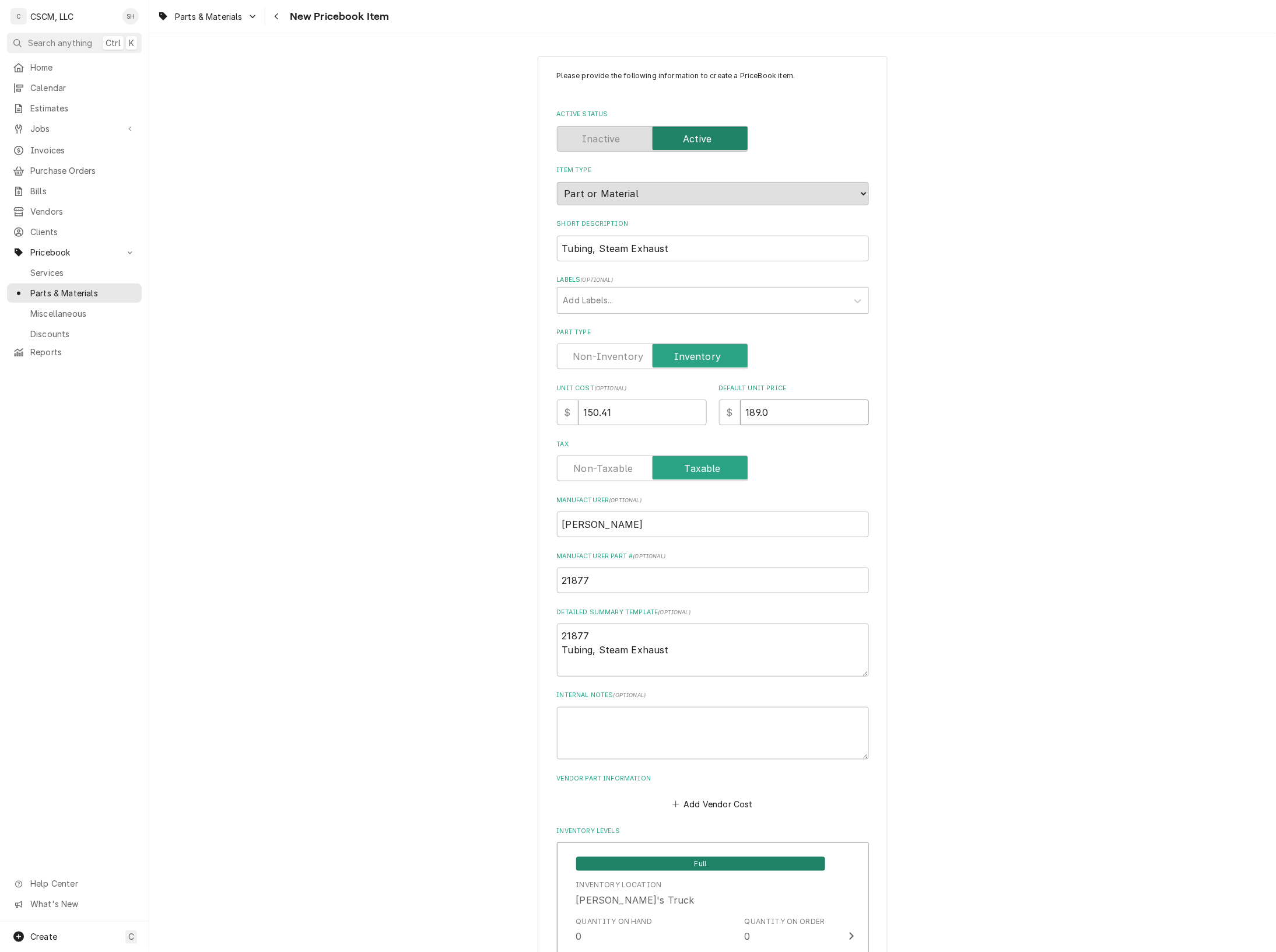
type textarea "x"
type input "189.00"
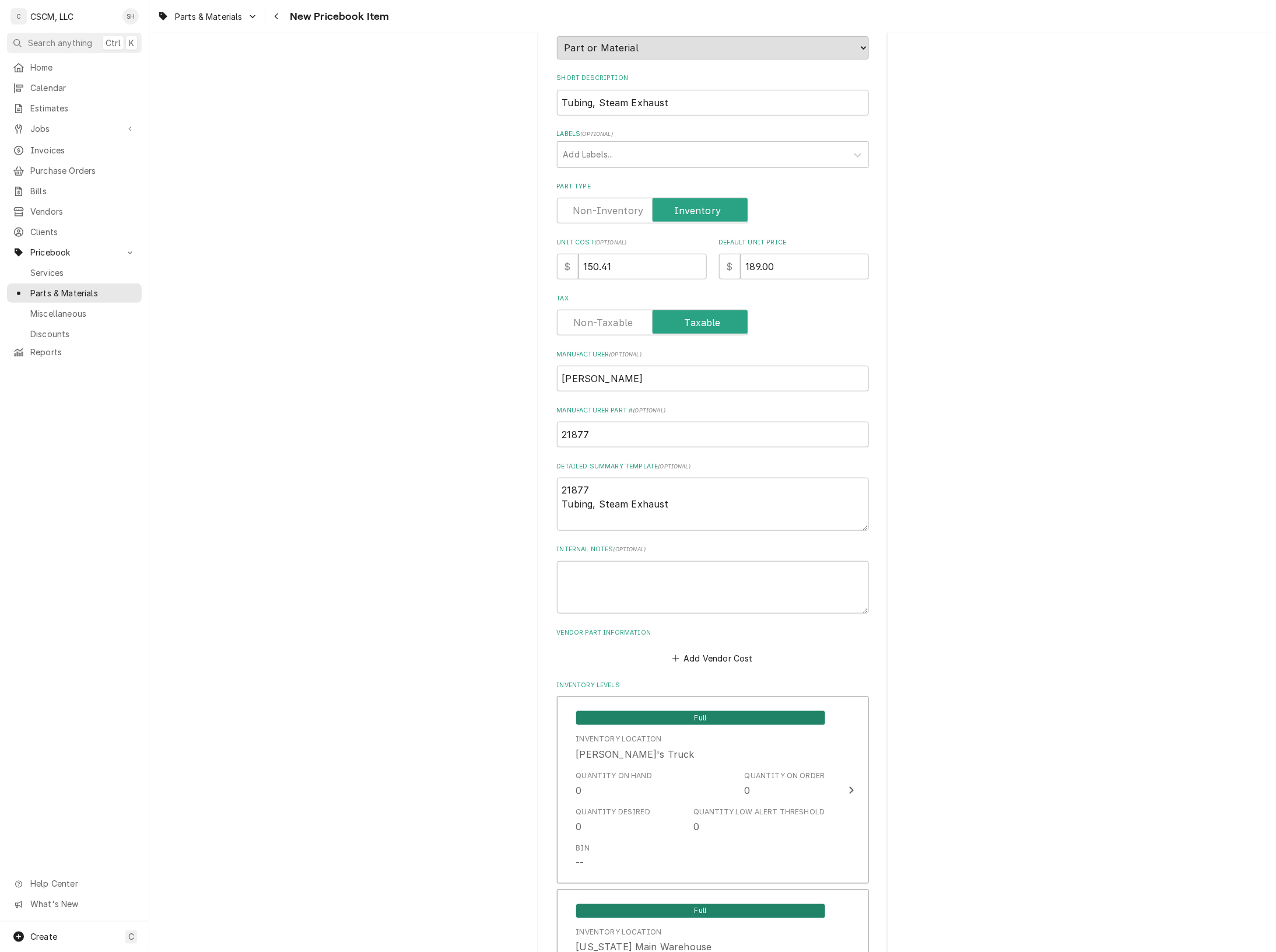
scroll to position [218, 0]
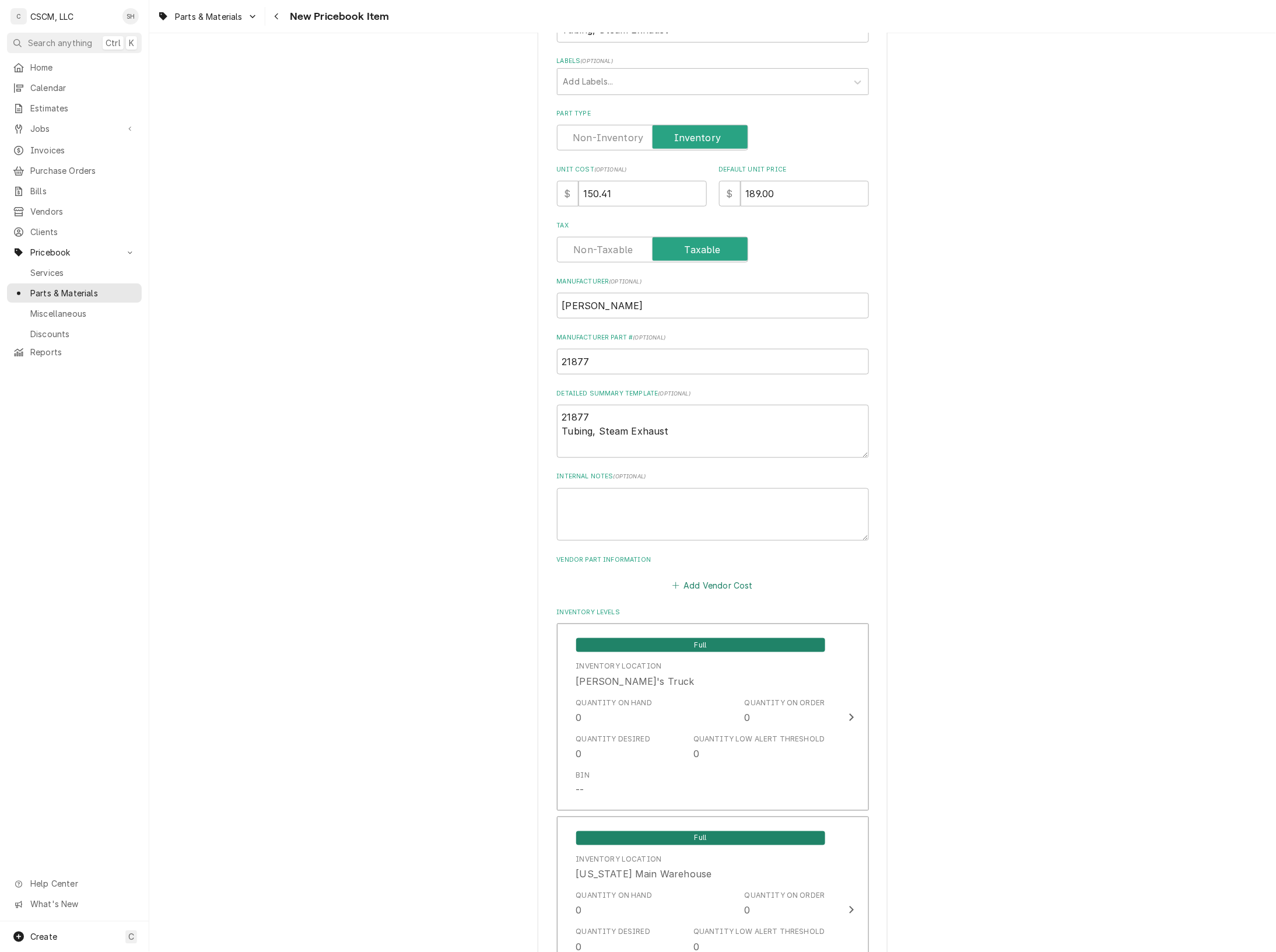
click at [729, 580] on button "Add Vendor Cost" at bounding box center [713, 585] width 85 height 16
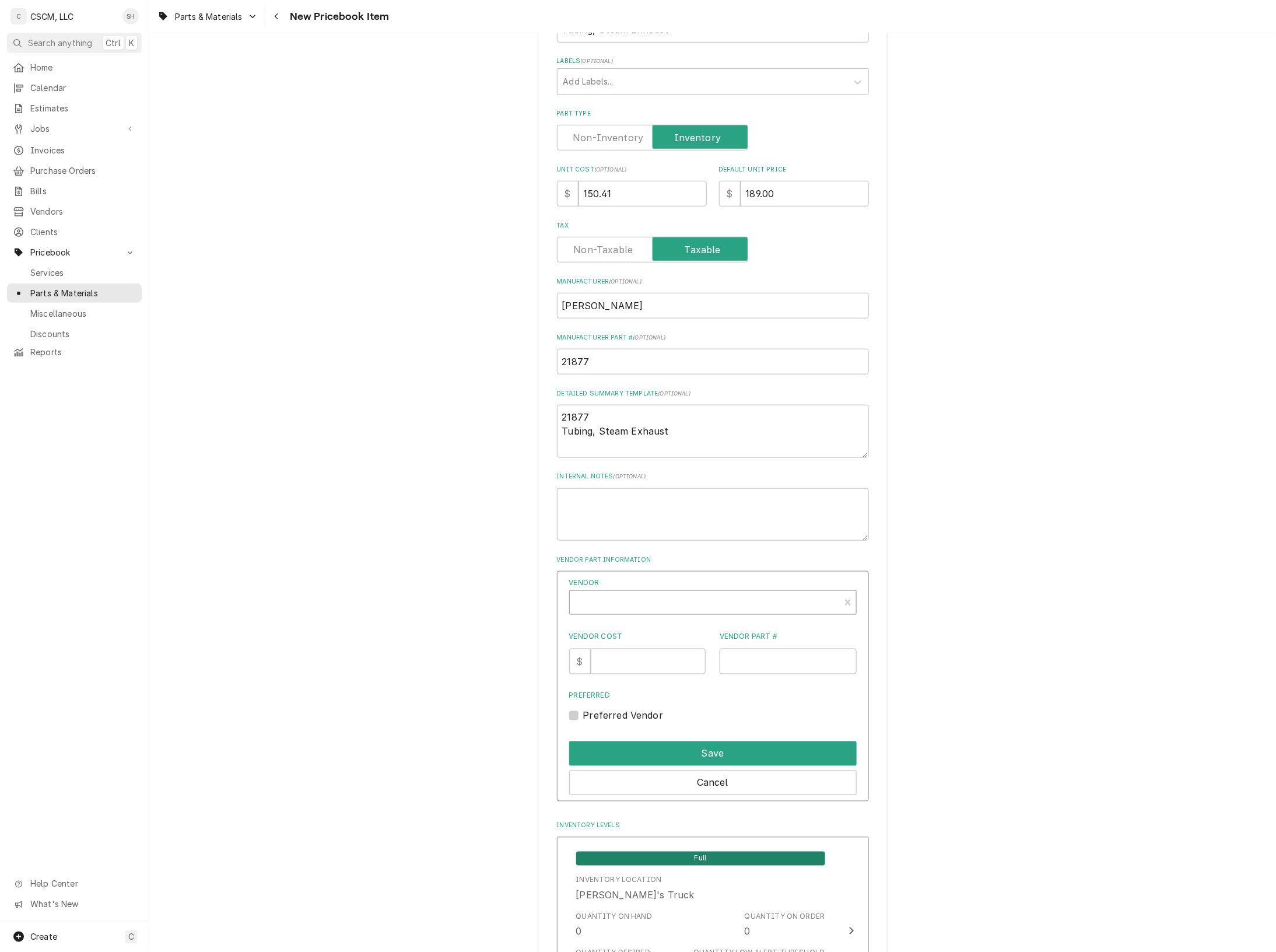
type textarea "x"
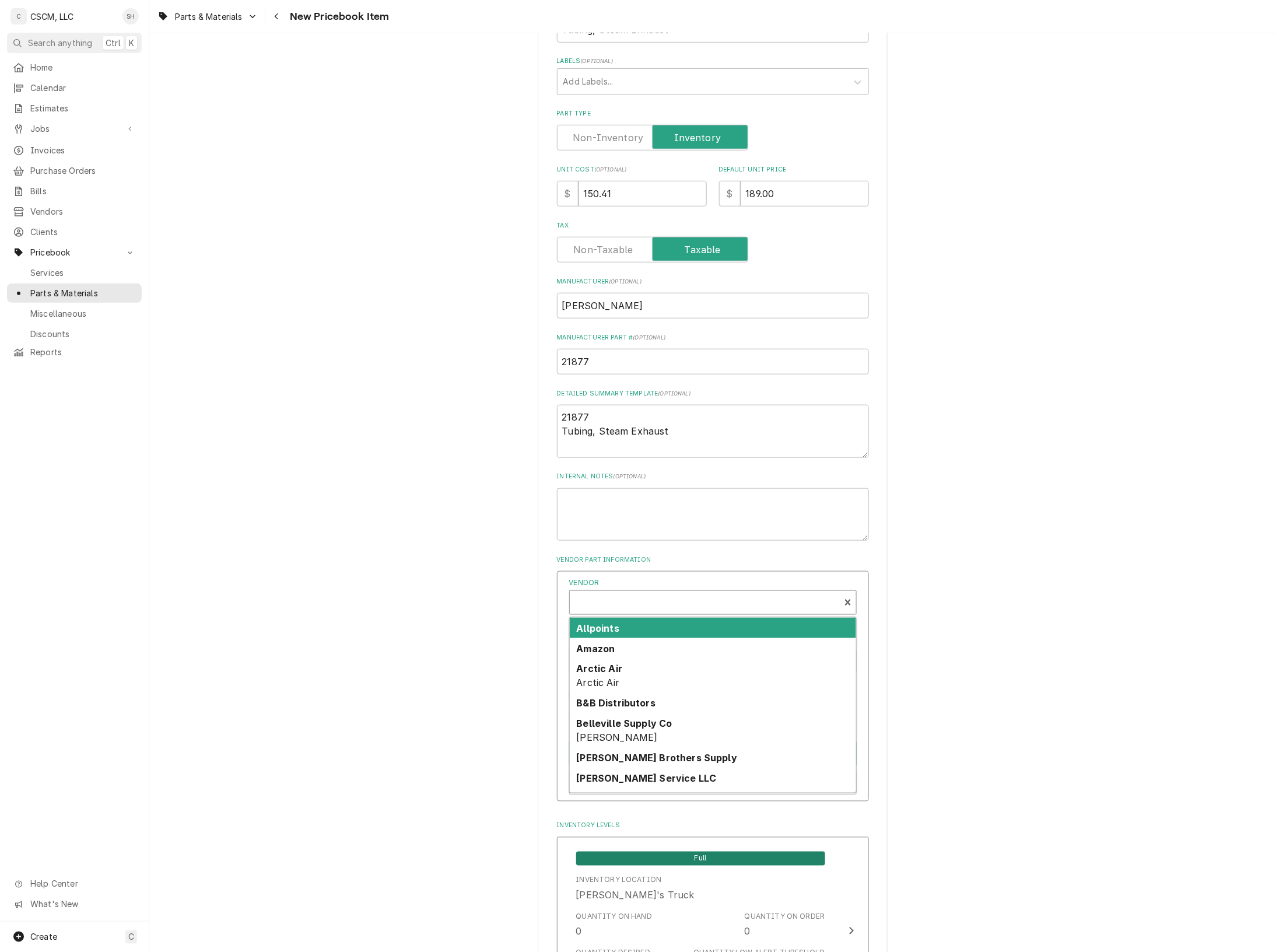
scroll to position [4, 0]
click at [673, 602] on div "Vendor" at bounding box center [705, 603] width 259 height 28
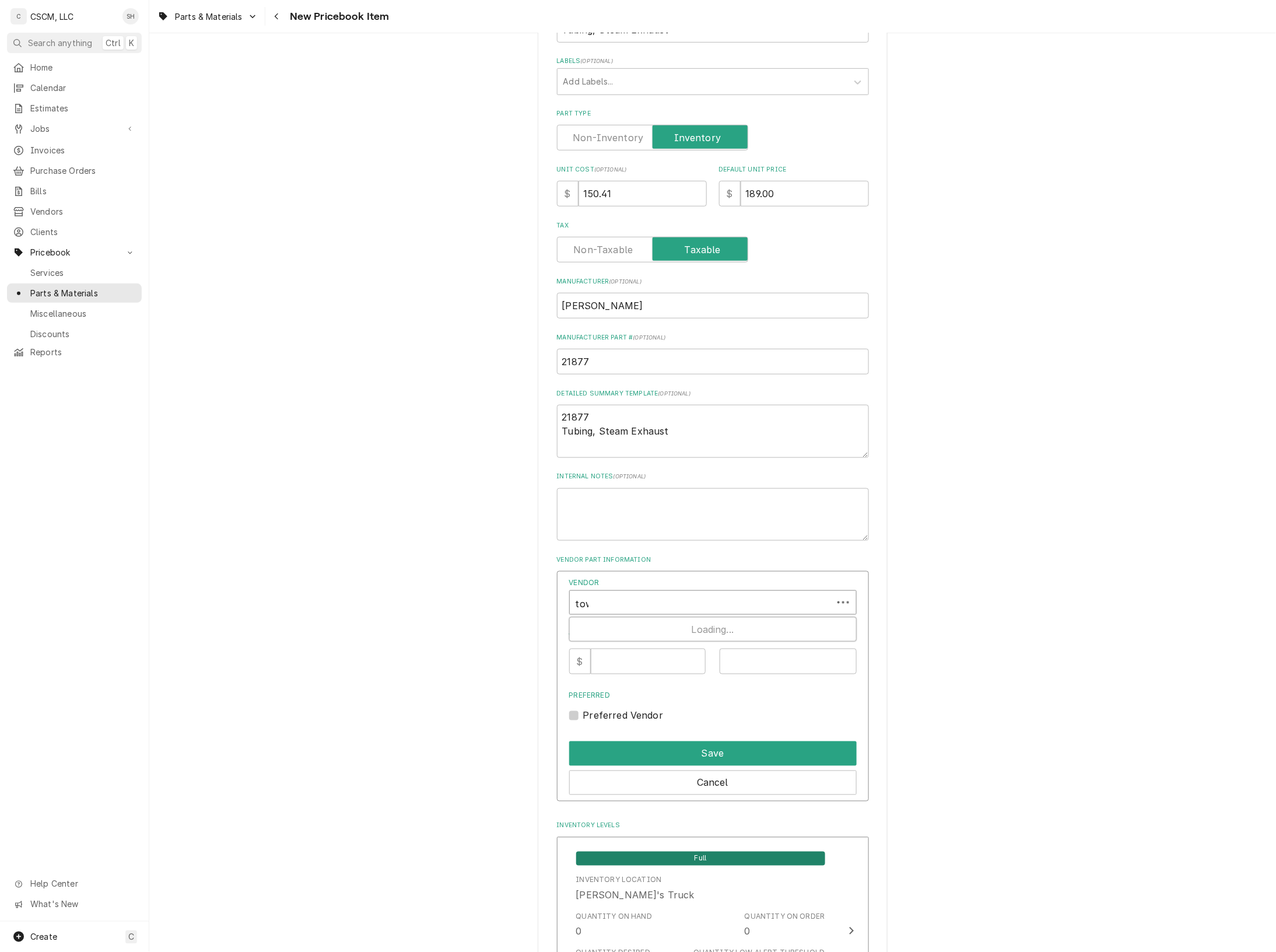
type input "town"
click at [639, 629] on strong "PARTS TOWN, LLC" at bounding box center [621, 628] width 89 height 12
click at [632, 660] on input "Vendor Cost" at bounding box center [649, 661] width 115 height 26
type input "150.41"
click at [750, 663] on input "Vendor Part #" at bounding box center [789, 661] width 137 height 26
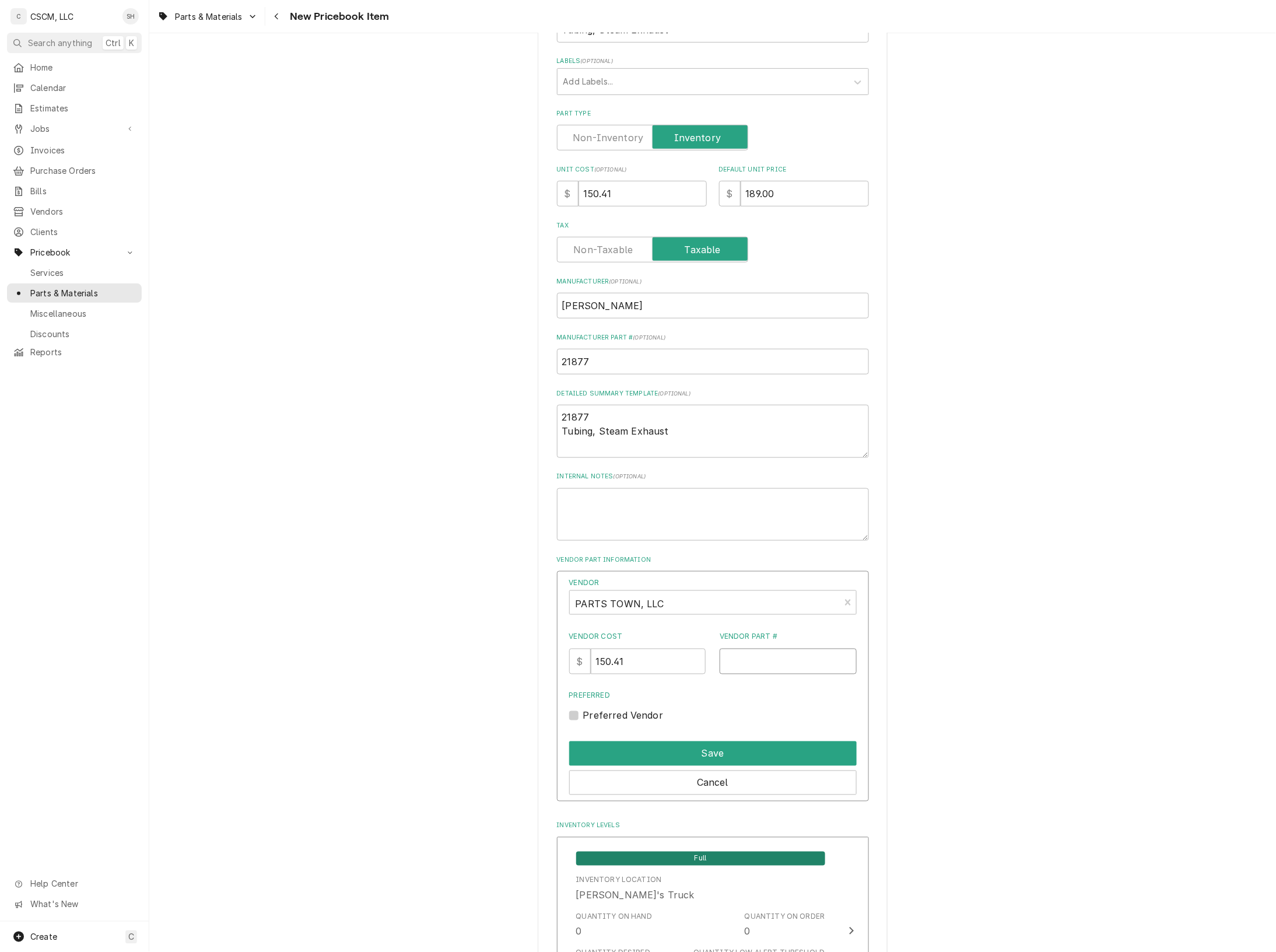
click at [800, 649] on input "Vendor Part #" at bounding box center [789, 661] width 137 height 26
paste input "HEN21877"
type input "HEN21877"
click at [728, 746] on button "Save" at bounding box center [713, 753] width 288 height 25
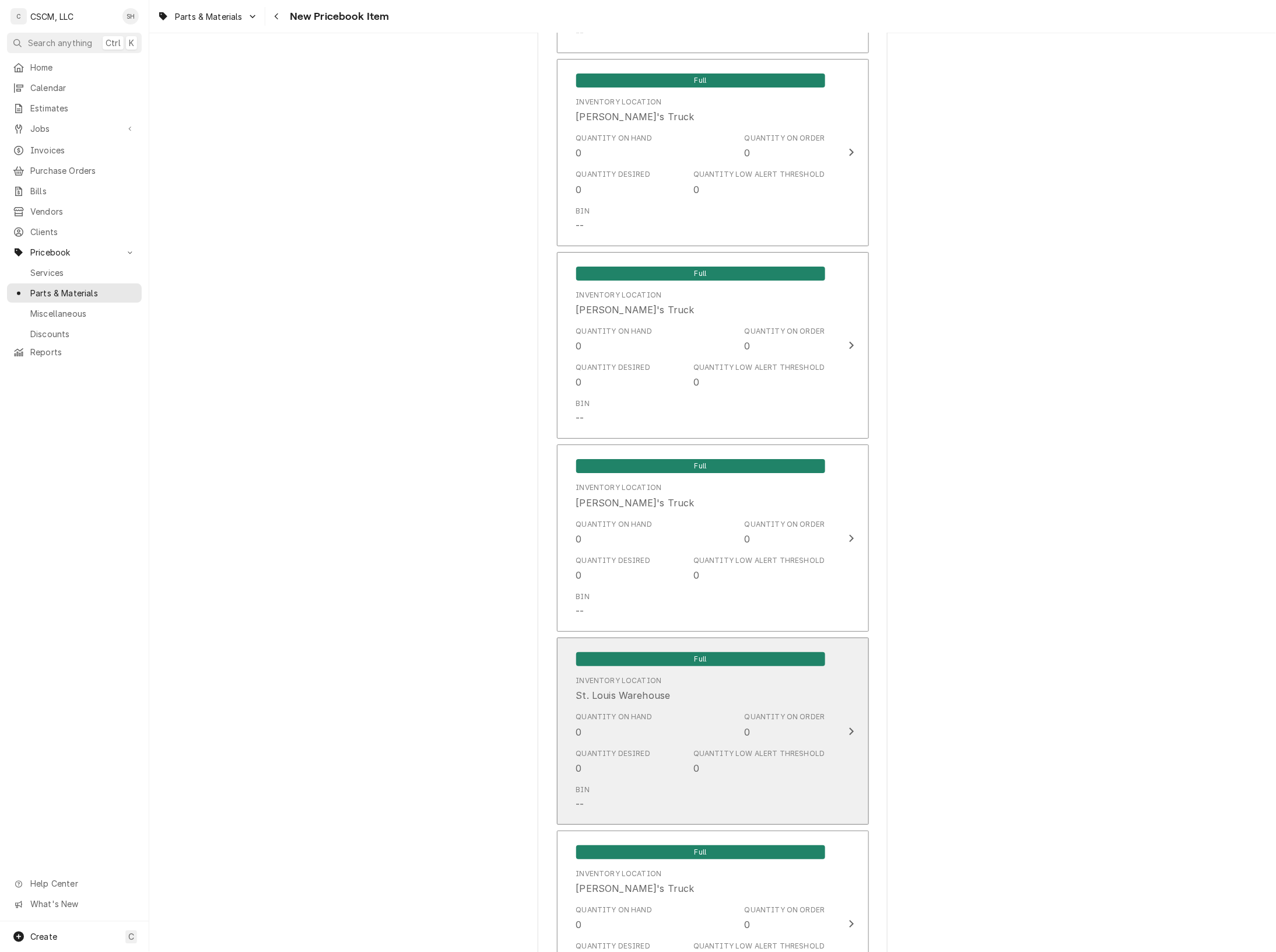
scroll to position [1601, 0]
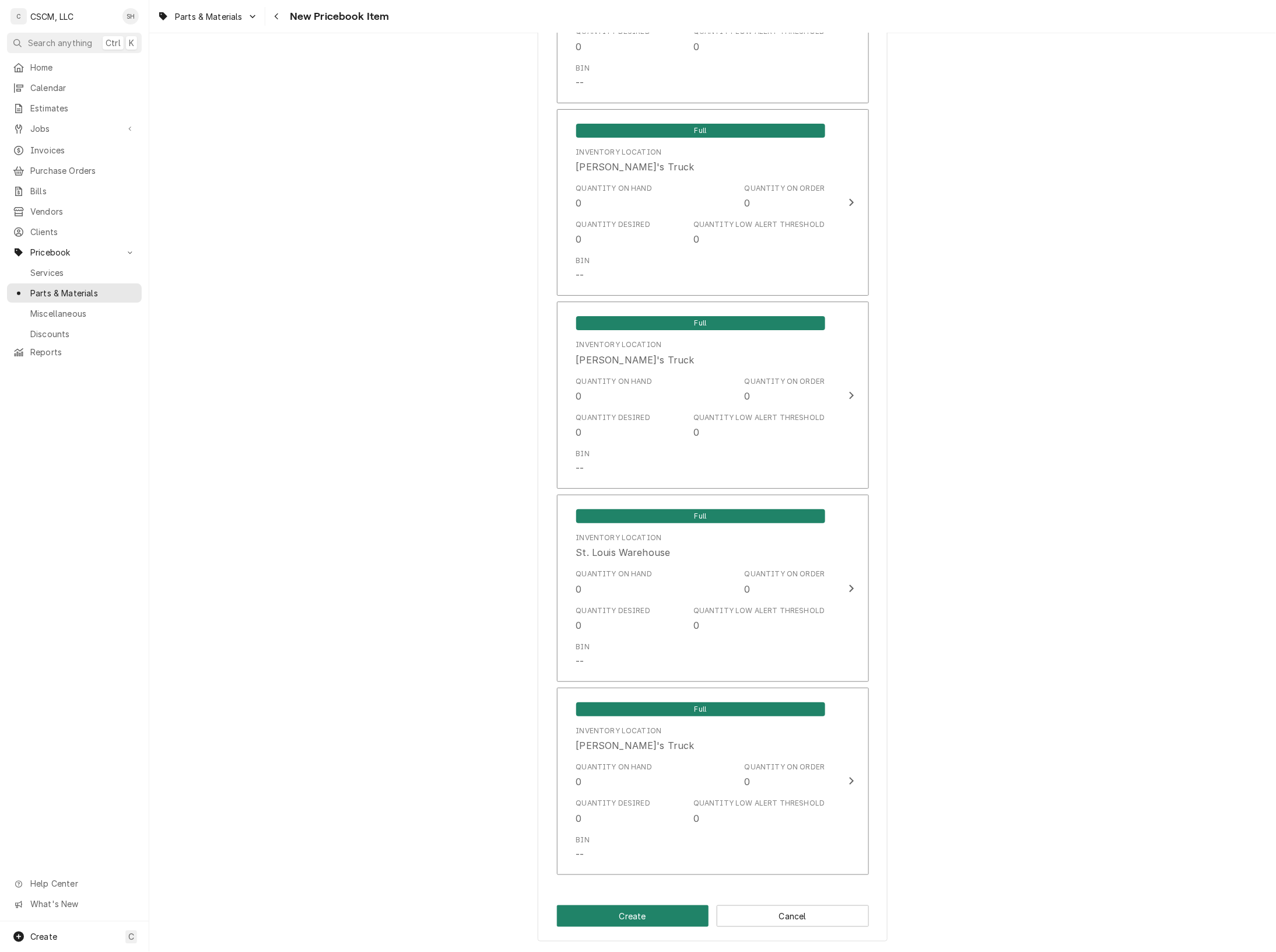
click at [622, 917] on button "Create" at bounding box center [633, 916] width 153 height 22
type textarea "x"
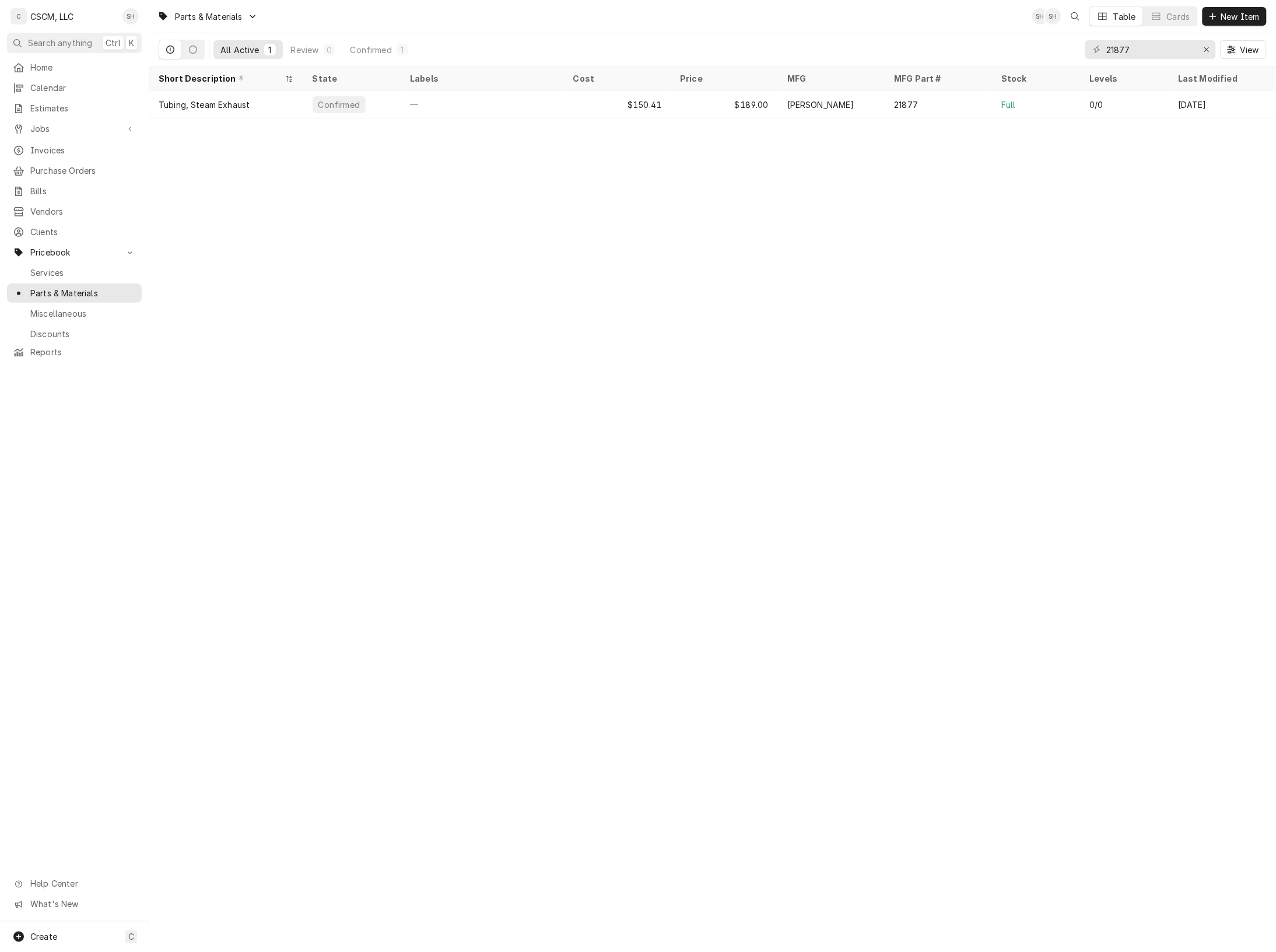
click at [576, 270] on div "Parts & Materials SH SH Table Cards New Item All Active 1 Review 0 Confirmed 1 …" at bounding box center [712, 476] width 1127 height 952
click at [573, 266] on div "Parts & Materials SH SH Table Cards New Item All Active 1 Review 0 Confirmed 1 …" at bounding box center [712, 476] width 1127 height 952
click at [412, 243] on div "Parts & Materials SH SH Table Cards New Item All Active 1 Review 0 Confirmed 1 …" at bounding box center [712, 476] width 1127 height 952
drag, startPoint x: 1164, startPoint y: 54, endPoint x: 993, endPoint y: 16, distance: 175.2
click at [993, 16] on div "Parts & Materials SH SH Table Cards New Item All Active 1 Review 0 Confirmed 1 …" at bounding box center [712, 33] width 1127 height 67
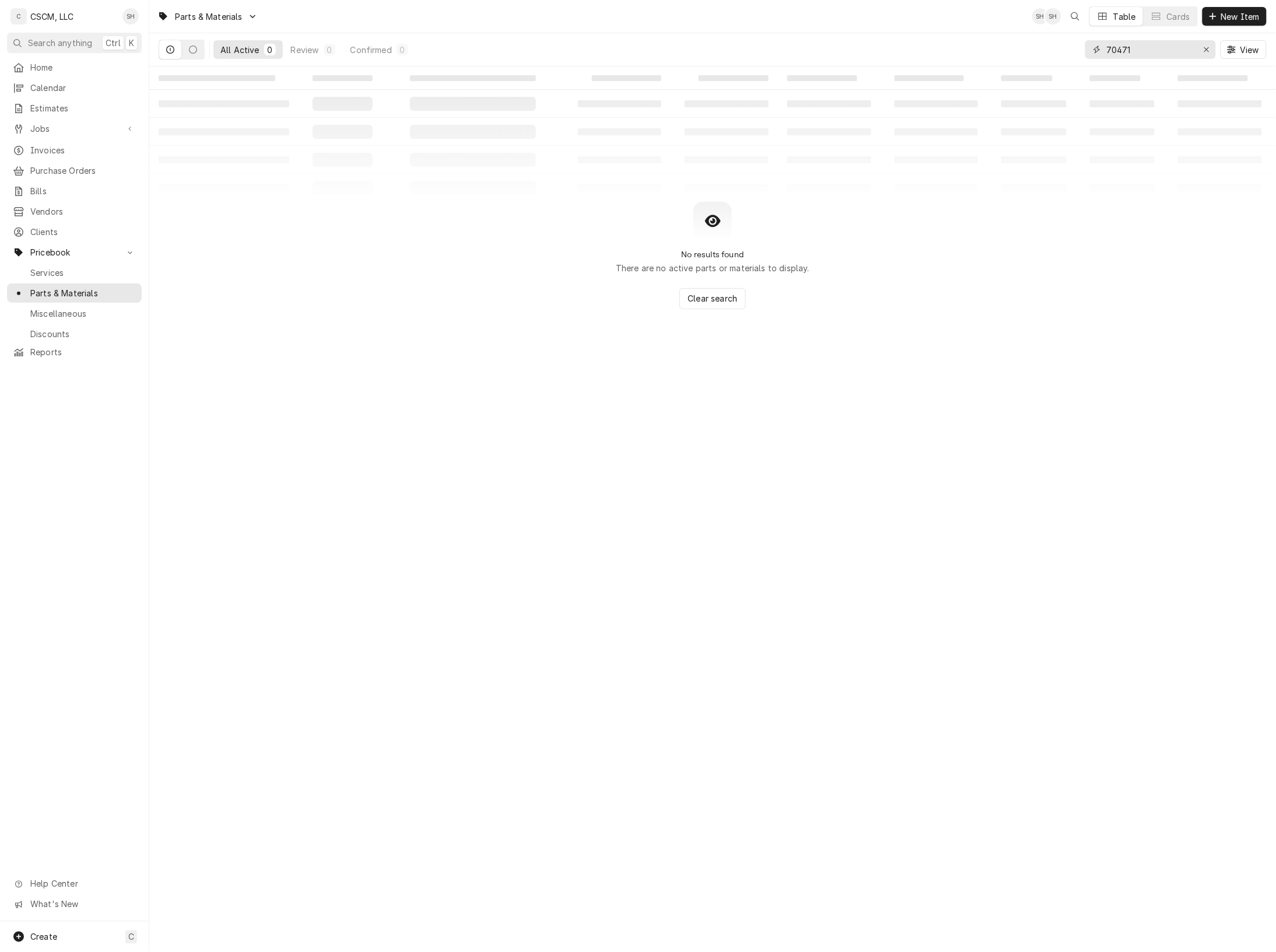
type input "70471"
click at [1244, 9] on button "New Item" at bounding box center [1235, 16] width 64 height 18
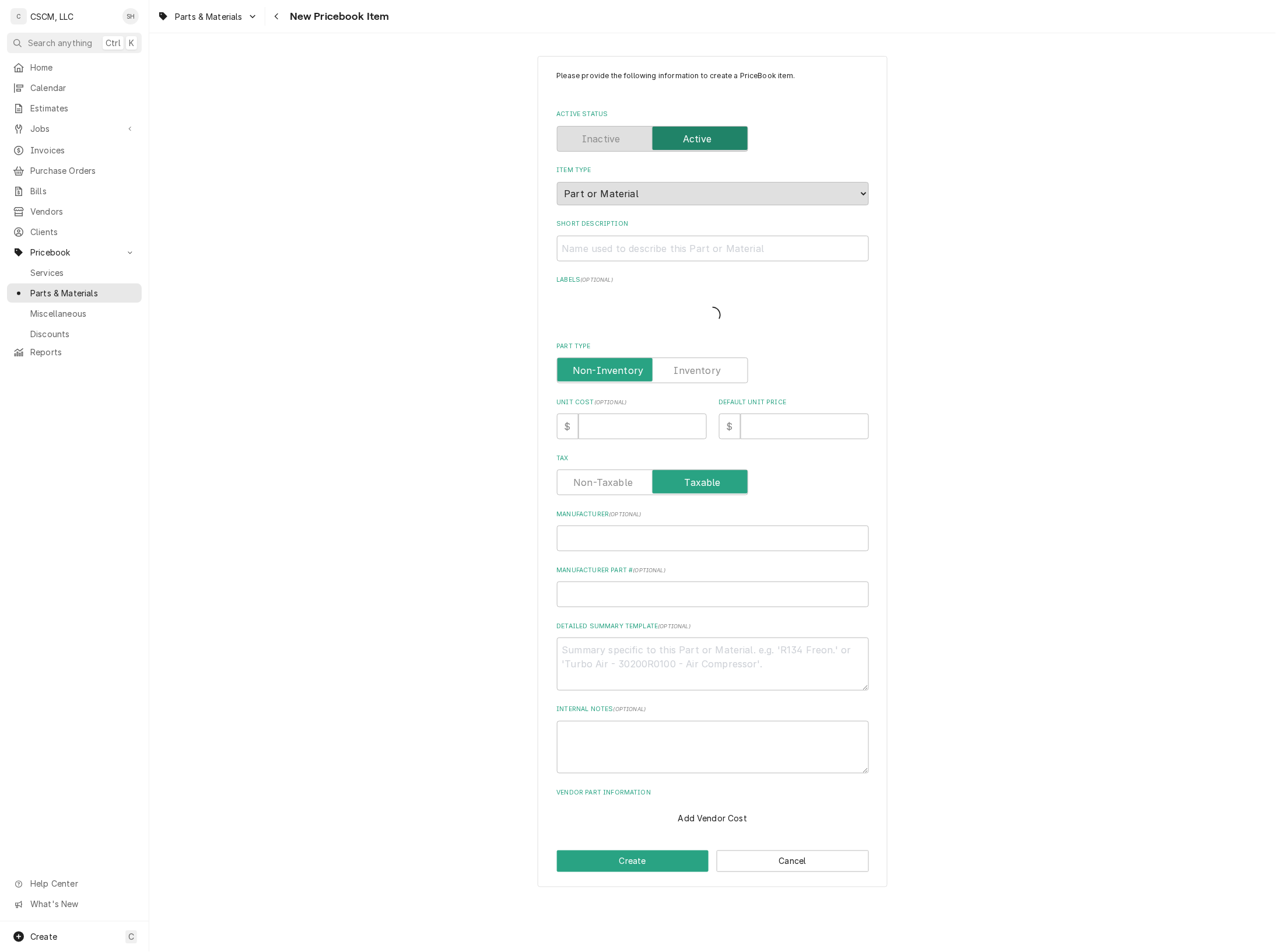
type textarea "x"
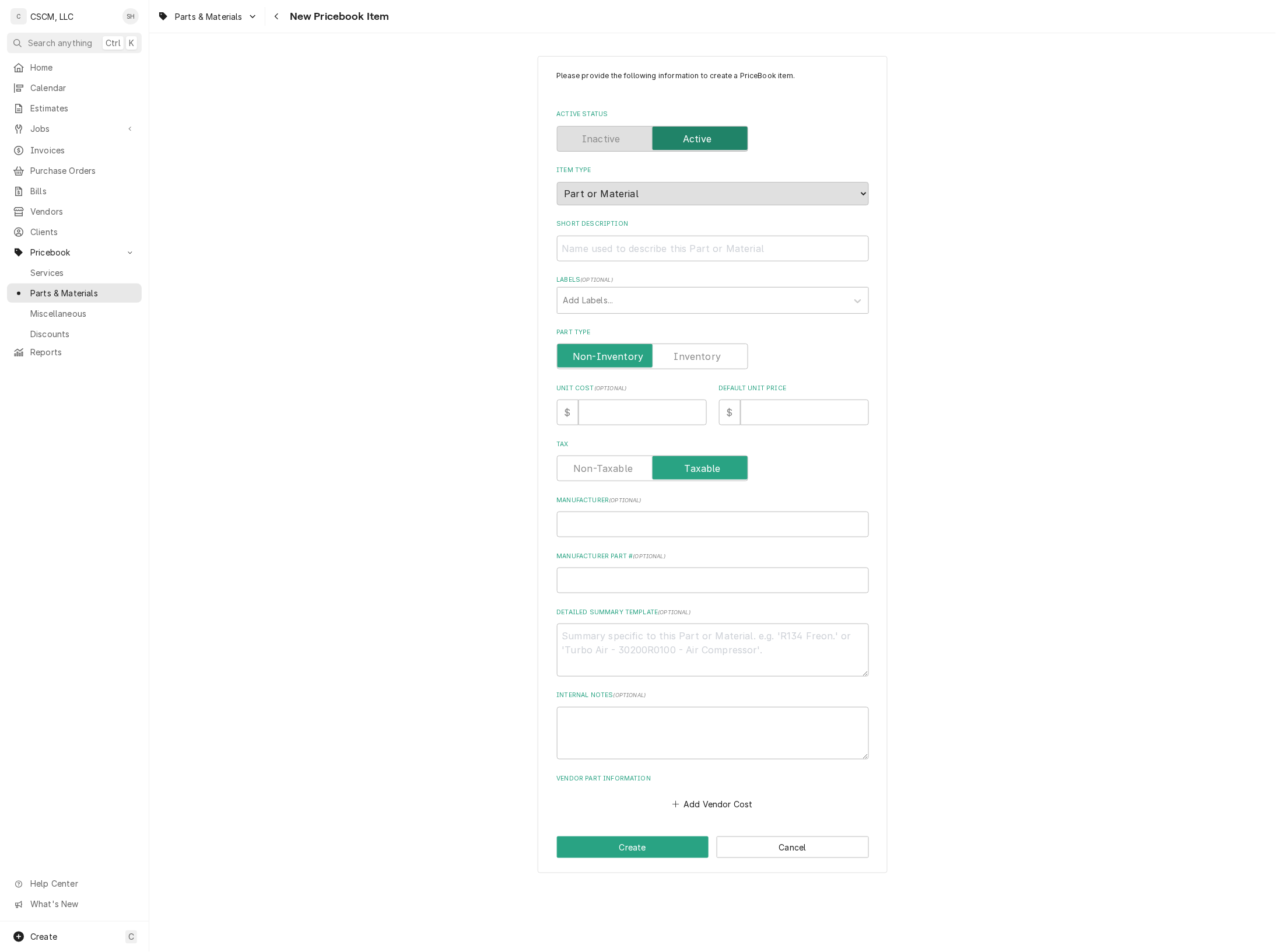
drag, startPoint x: 697, startPoint y: 338, endPoint x: 692, endPoint y: 348, distance: 11.2
click at [697, 339] on div "Part Type" at bounding box center [713, 348] width 312 height 41
click at [694, 354] on label "Part Type" at bounding box center [653, 356] width 191 height 26
click at [694, 354] on input "Part Type" at bounding box center [653, 356] width 181 height 26
checkbox input "true"
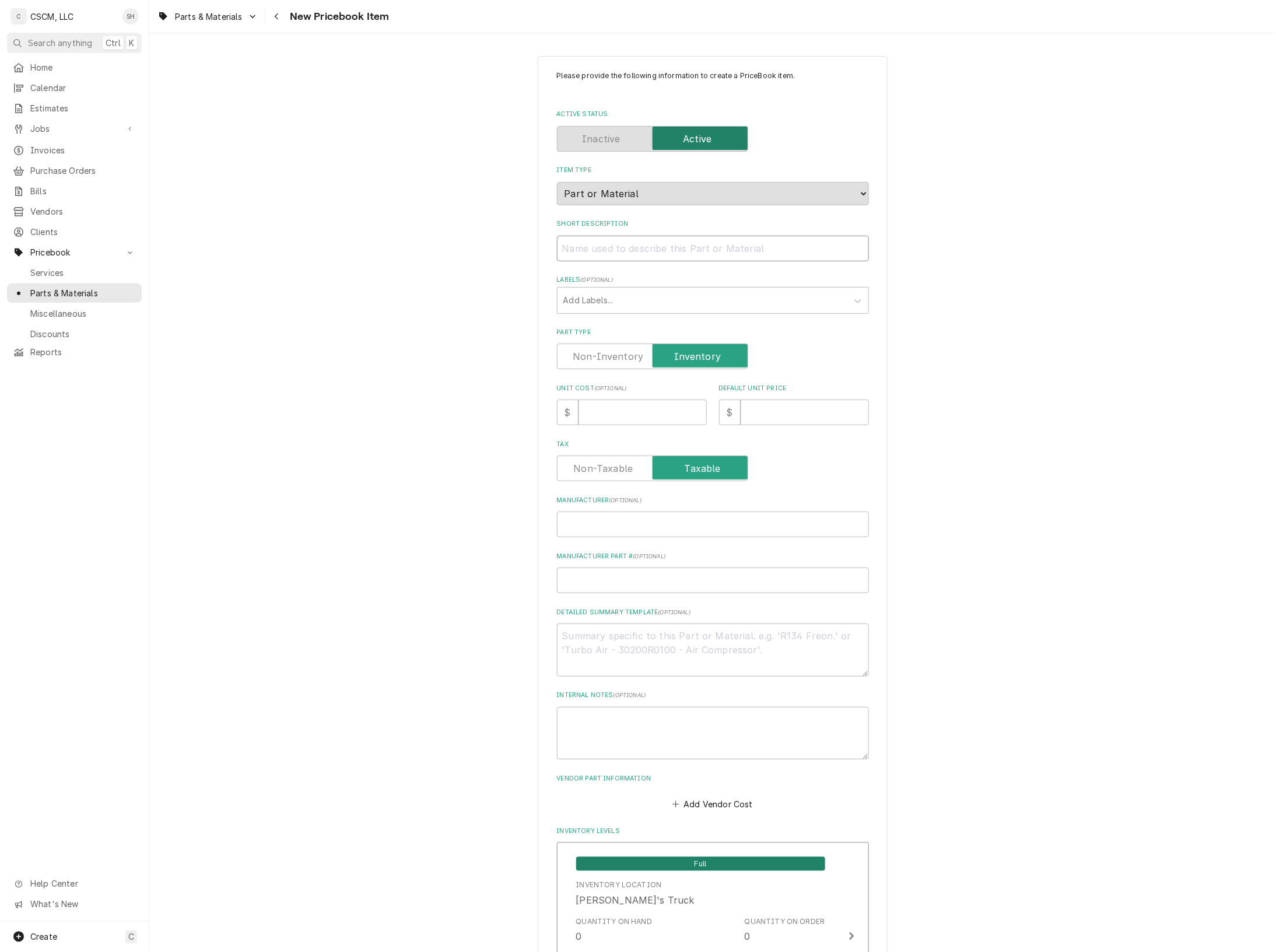
click at [626, 236] on input "Short Description" at bounding box center [713, 249] width 312 height 26
click at [632, 656] on textarea "Detailed Summary Template ( optional )" at bounding box center [713, 650] width 312 height 53
paste textarea "Henny Penny 70471 Bracket, Condensation Box, PFG-690/691"
type textarea "x"
type textarea "Henny Penny 70471 Bracket, Condensation Box, PFG-690/691"
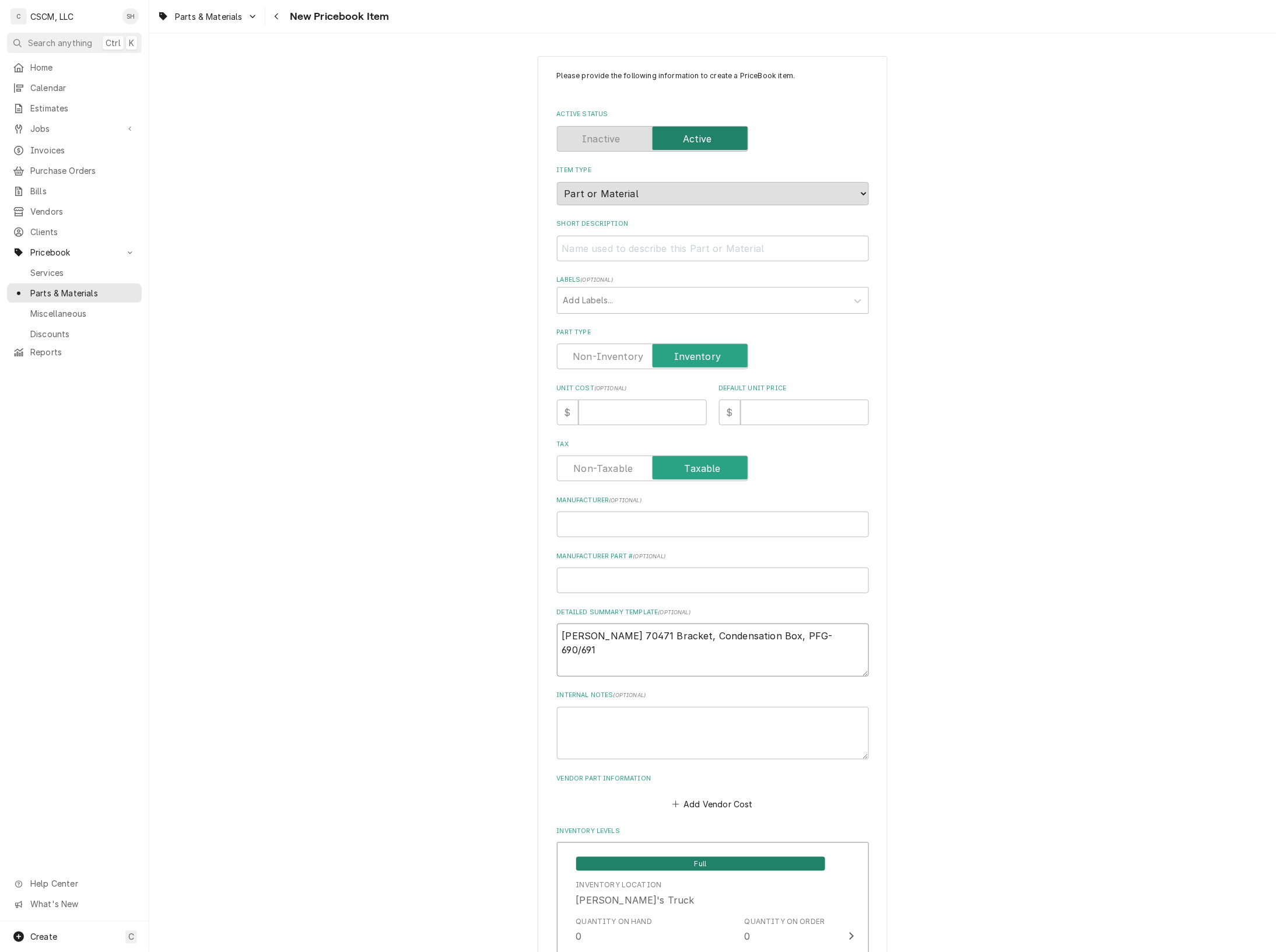
drag, startPoint x: 619, startPoint y: 634, endPoint x: 468, endPoint y: 634, distance: 151.0
type textarea "x"
type textarea "70471 Bracket, Condensation Box, PFG-690/691"
click at [590, 531] on input "Manufacturer ( optional )" at bounding box center [713, 524] width 312 height 26
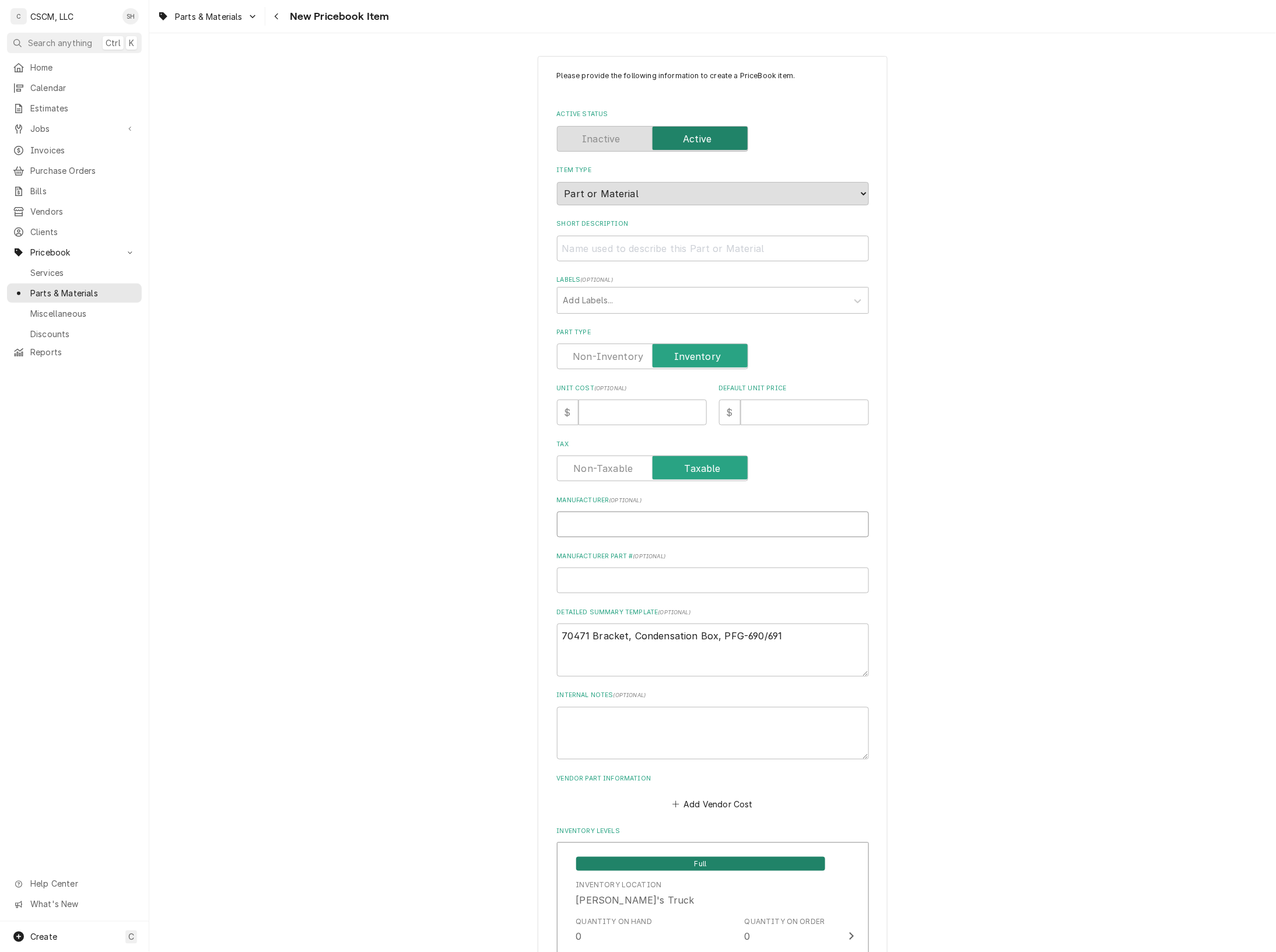
paste input "Henny Penny"
type textarea "x"
type input "Henny Penny"
click at [593, 582] on input "Manufacturer Part # ( optional )" at bounding box center [713, 580] width 312 height 26
paste input "70471"
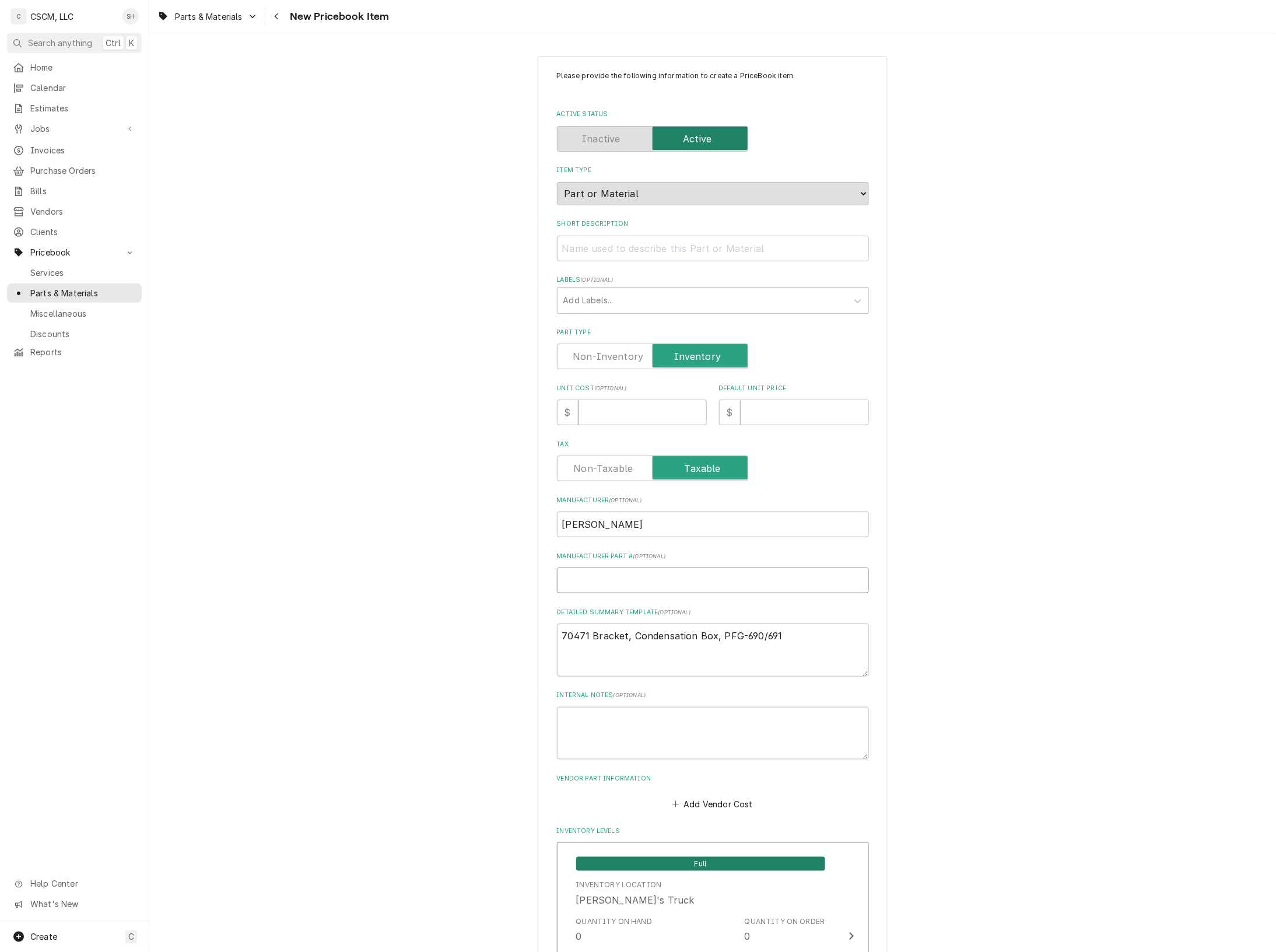
type textarea "x"
type input "70471"
click at [567, 577] on input "70471" at bounding box center [713, 580] width 312 height 26
type textarea "x"
type input "70471"
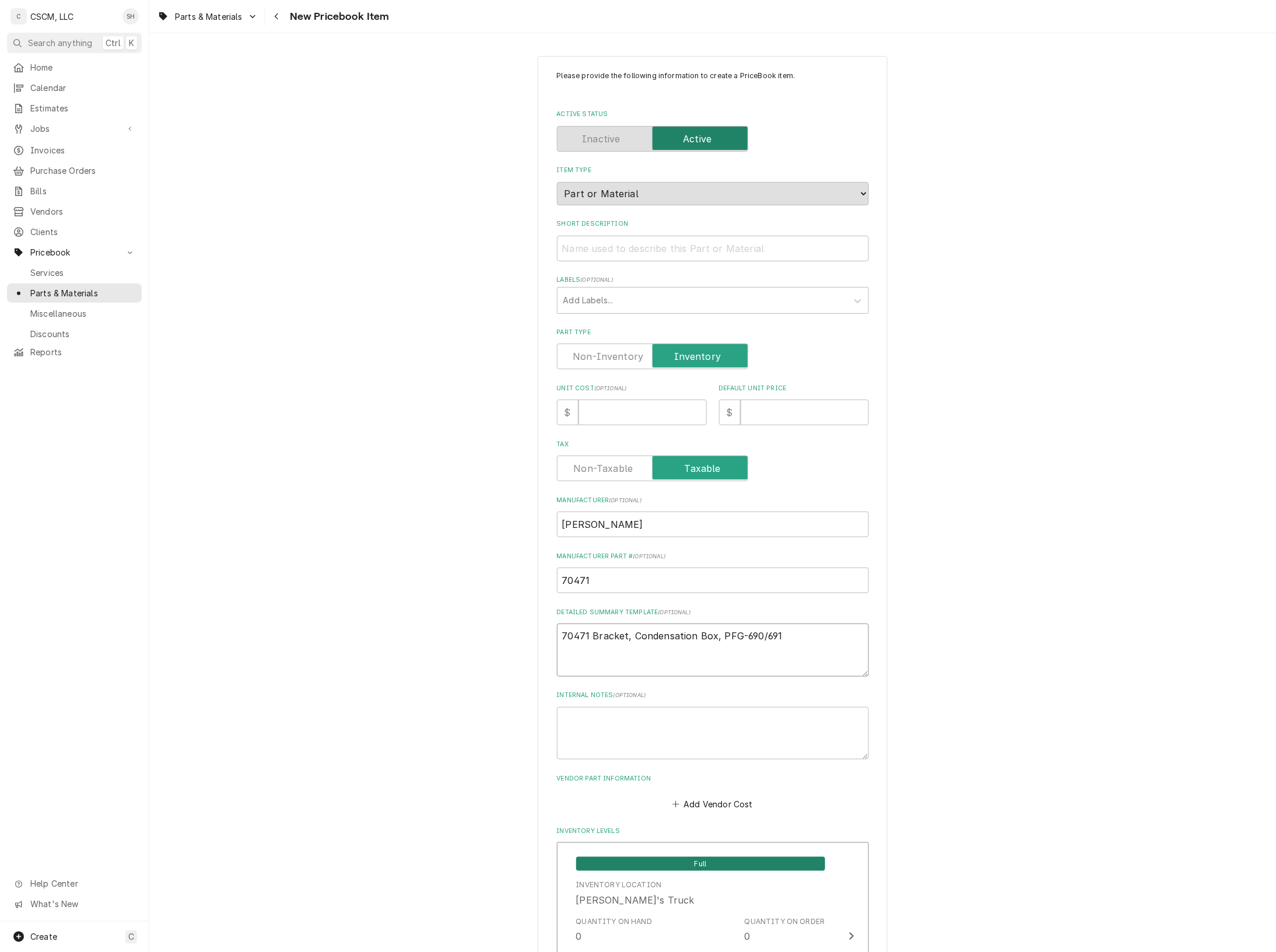
click at [590, 634] on textarea "70471 Bracket, Condensation Box, PFG-690/691" at bounding box center [713, 650] width 312 height 53
type textarea "x"
type textarea "70471 Bracket, Condensation Box, PFG-690/691"
click at [613, 239] on input "Short Description" at bounding box center [713, 249] width 312 height 26
drag, startPoint x: 783, startPoint y: 652, endPoint x: 548, endPoint y: 655, distance: 235.0
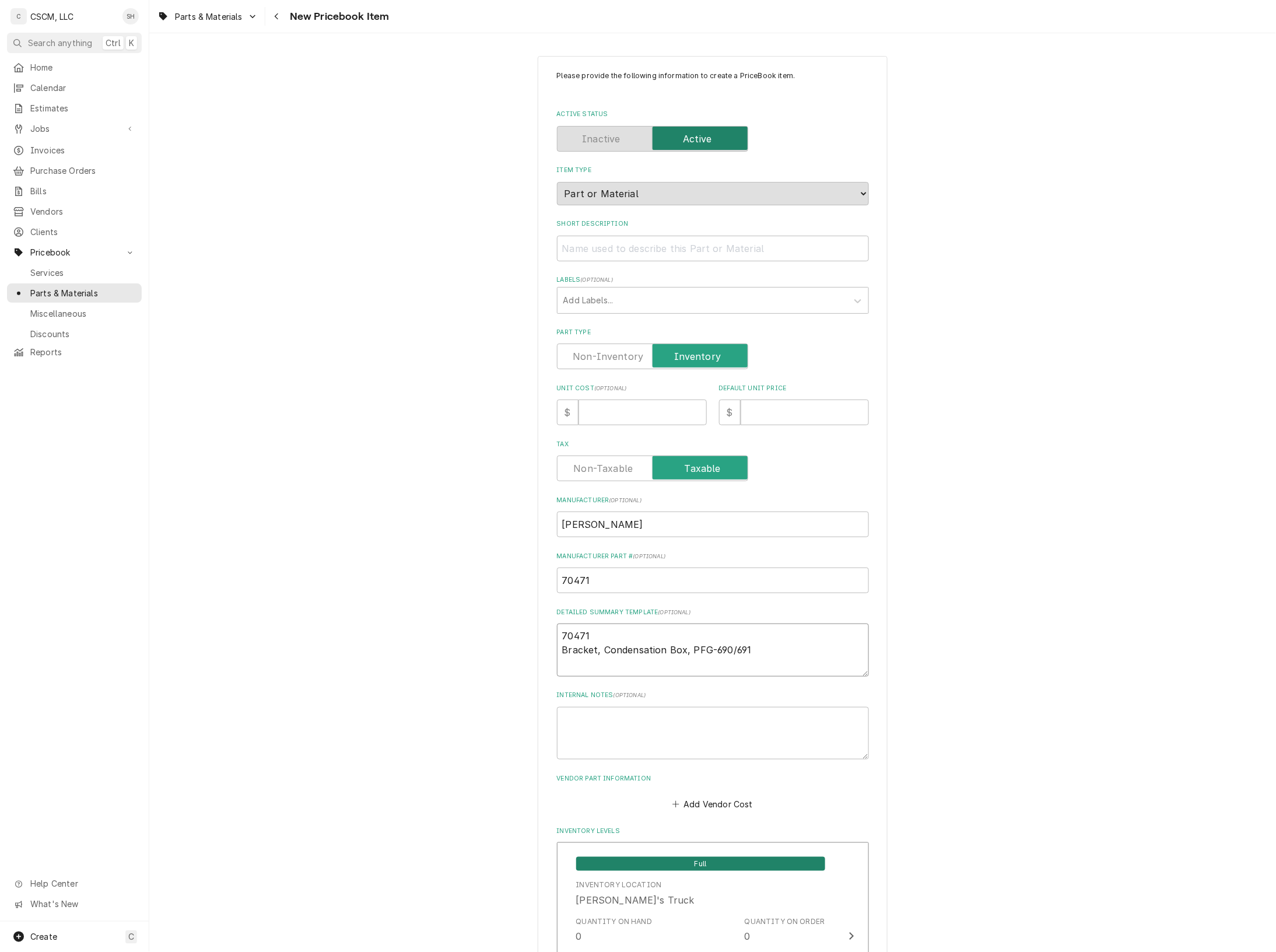
click at [600, 252] on input "Short Description" at bounding box center [713, 249] width 312 height 26
paste input "Bracket, Condensation Box, PFG-690/691"
type textarea "x"
type input "Bracket, Condensation Box, PFG-690/691"
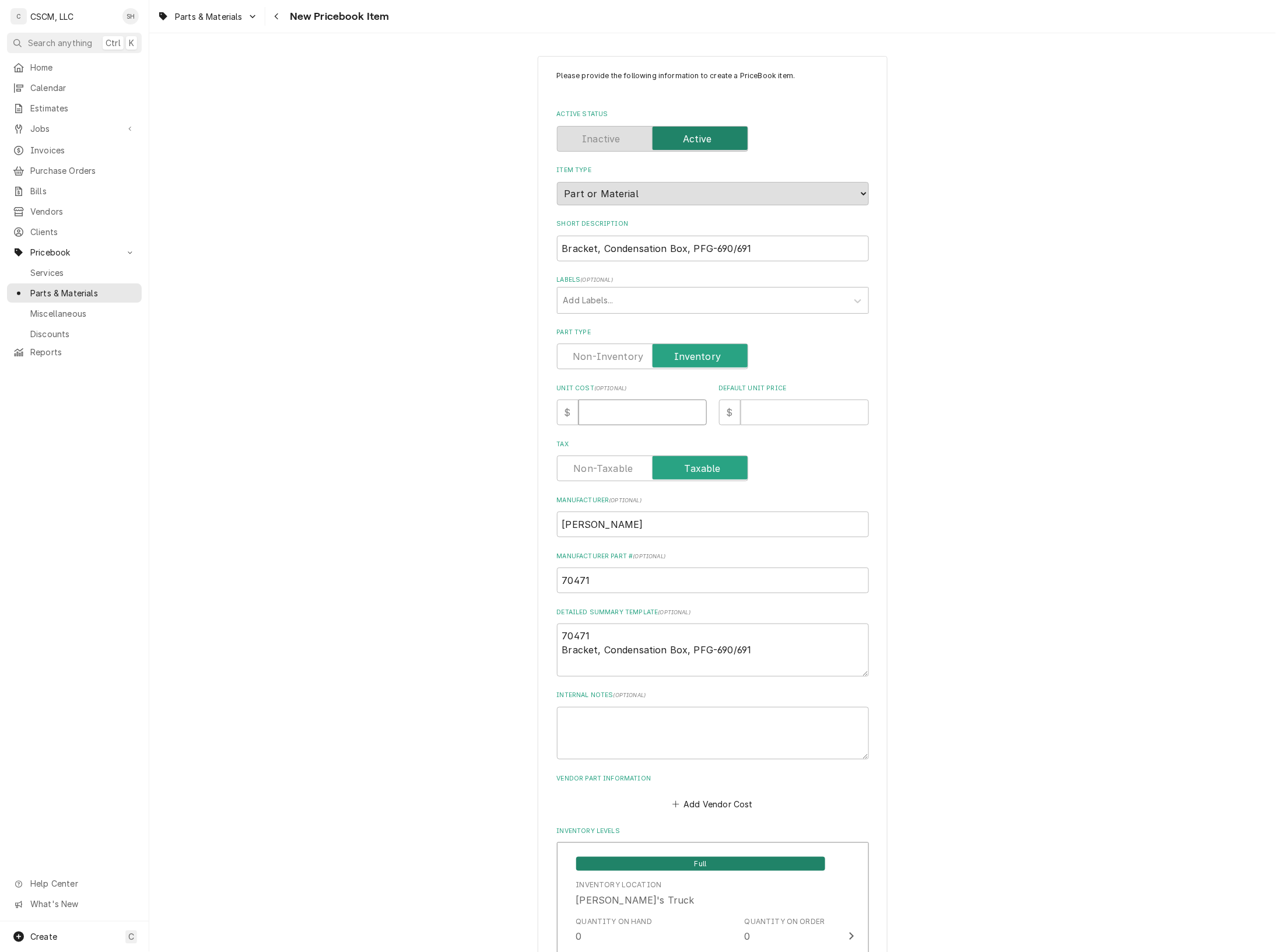
click at [633, 411] on input "Unit Cost ( optional )" at bounding box center [643, 412] width 128 height 26
type textarea "x"
type input "1"
type textarea "x"
type input "13"
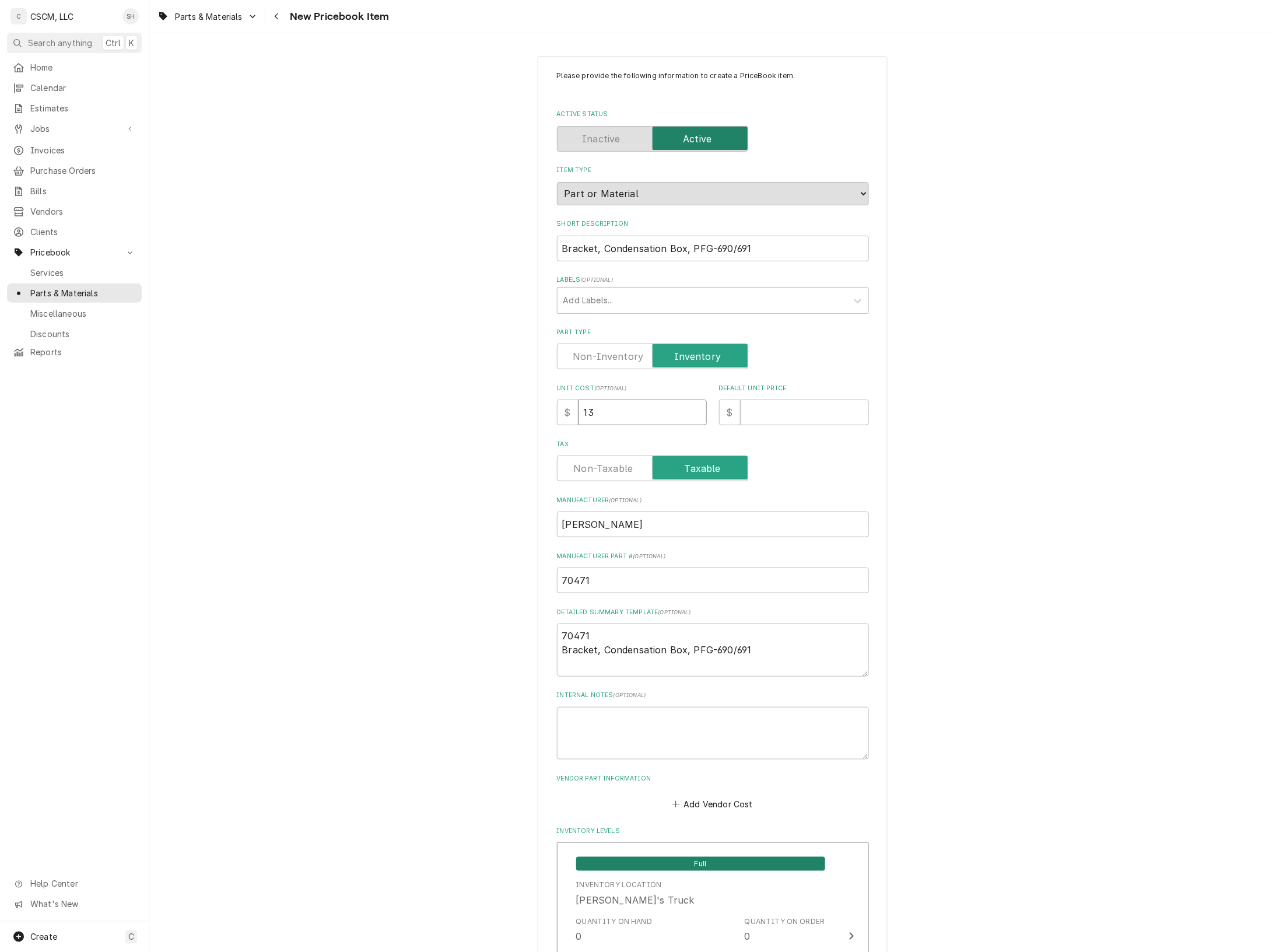
type textarea "x"
type input "13.1"
type textarea "x"
type input "13.15"
type textarea "x"
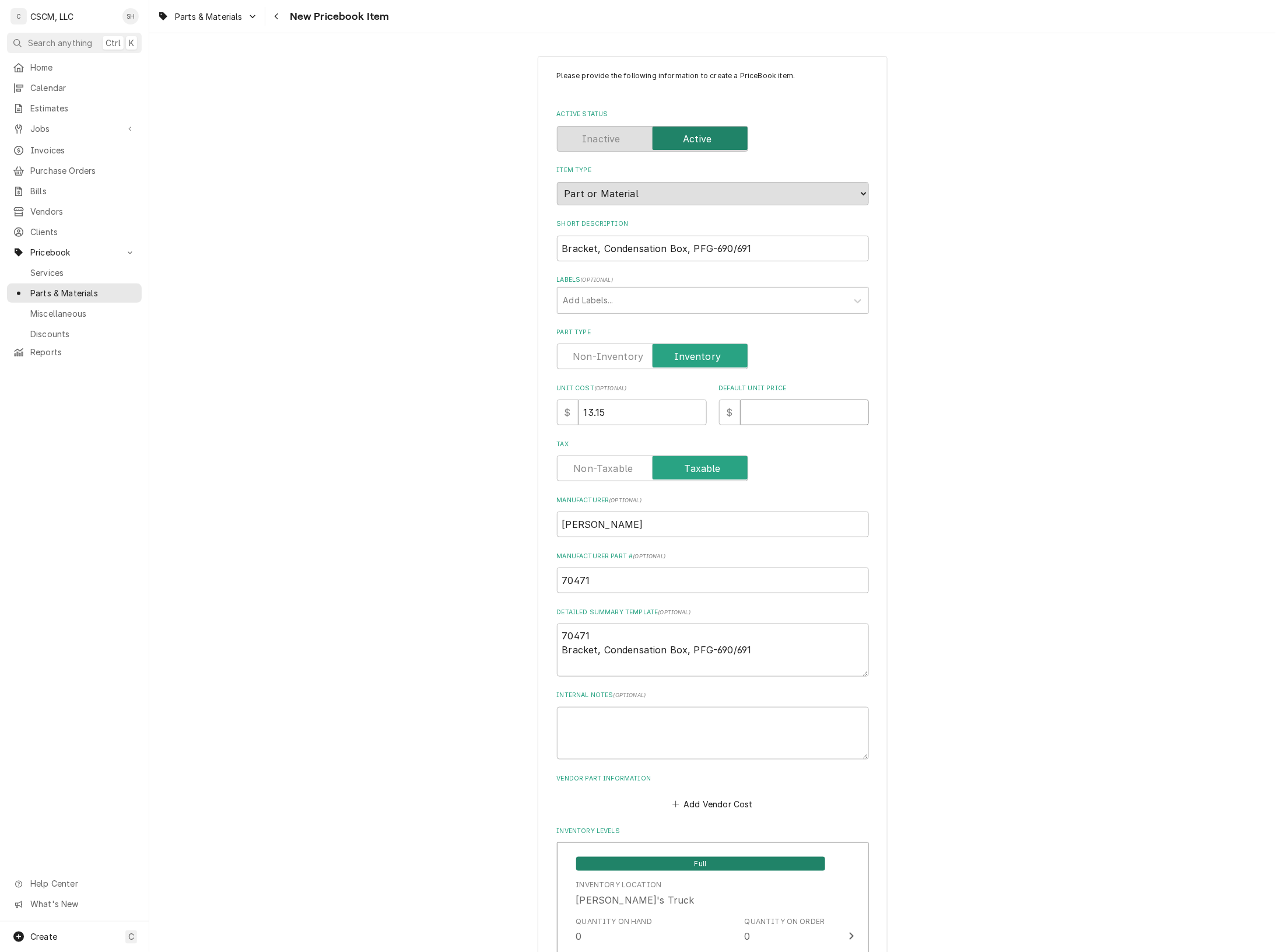
type input "1"
type textarea "x"
type input "16"
type textarea "x"
type input "16.6"
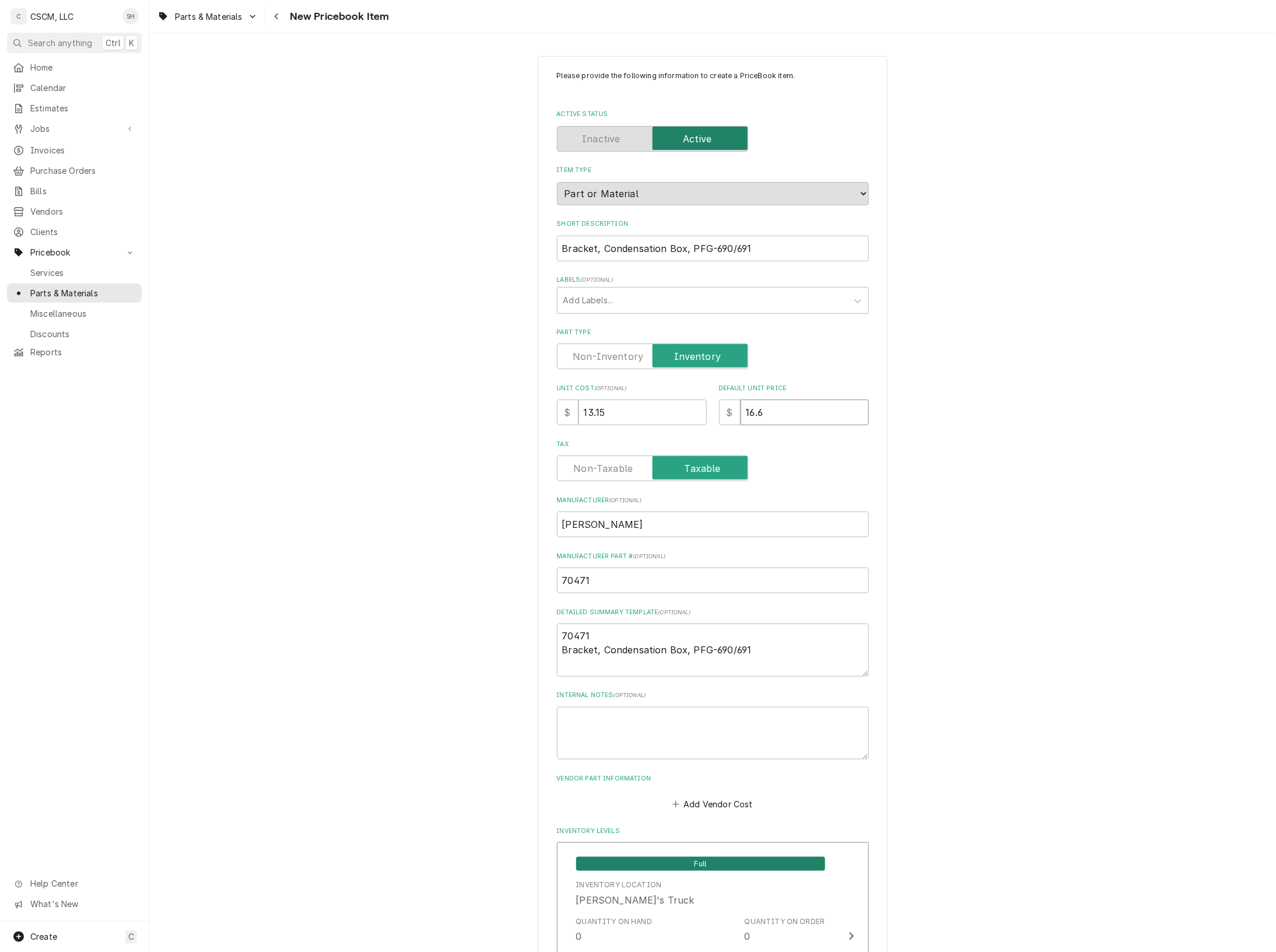
type textarea "x"
type input "16.60"
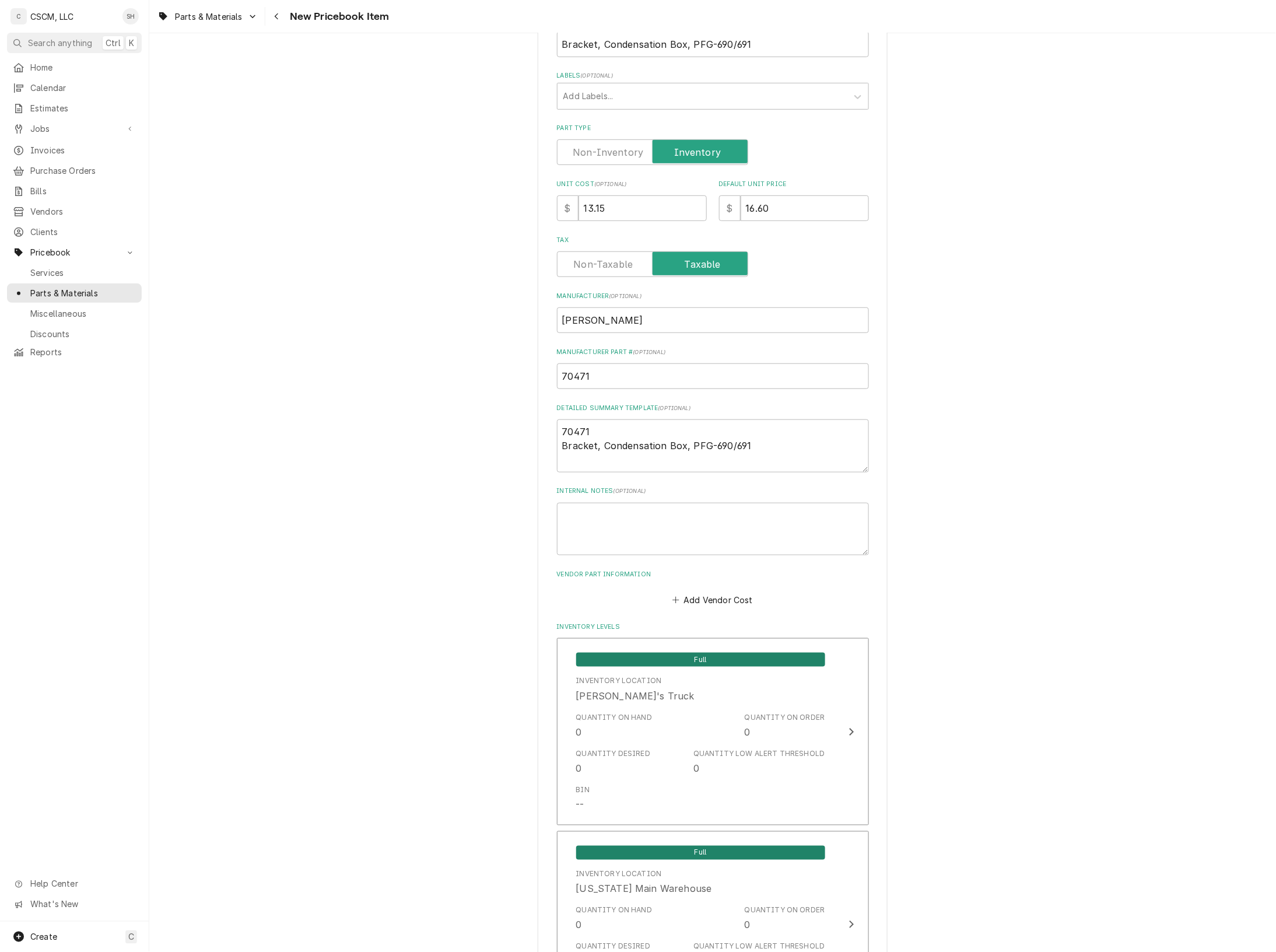
scroll to position [218, 0]
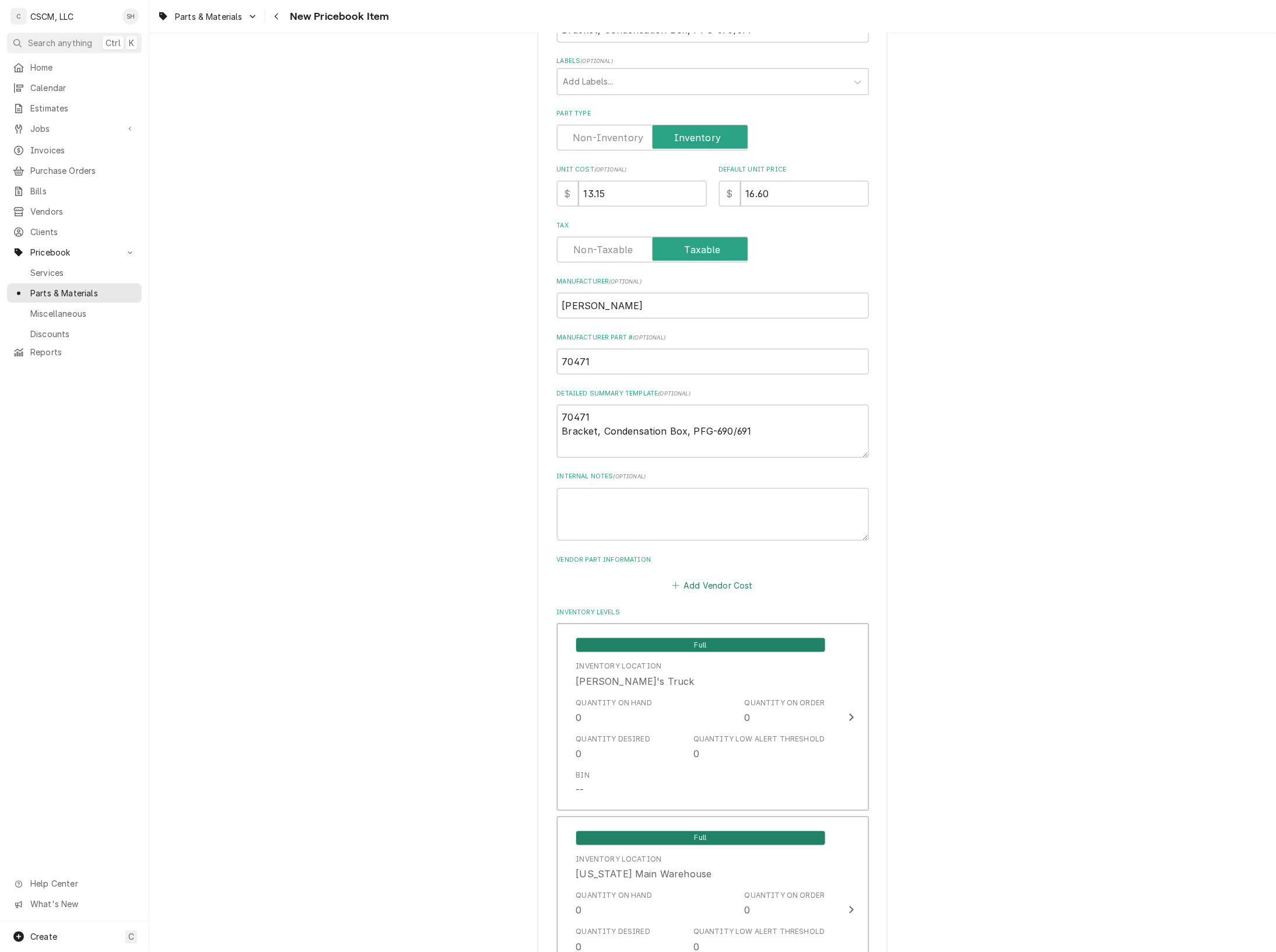
click at [725, 584] on button "Add Vendor Cost" at bounding box center [713, 585] width 85 height 16
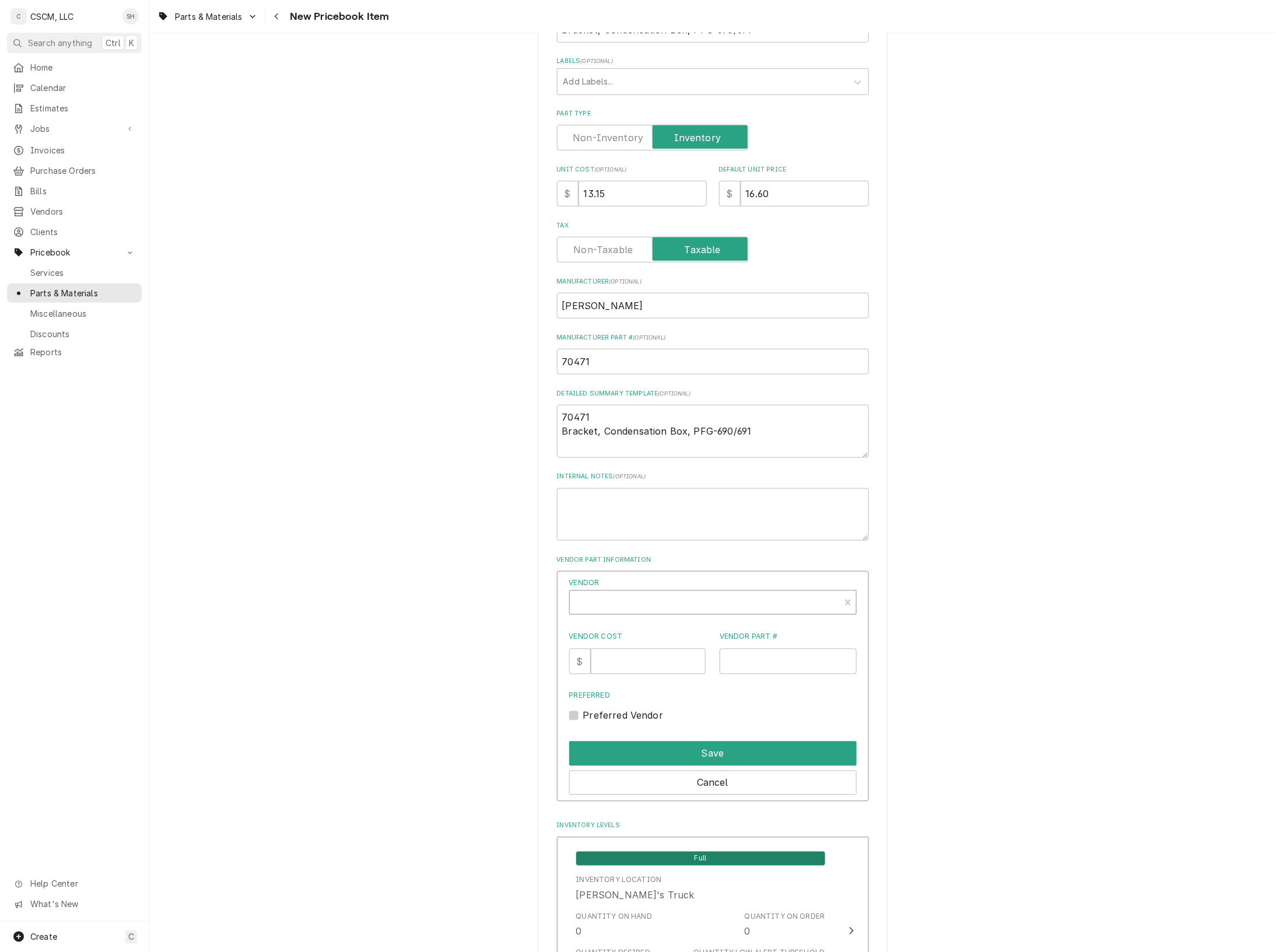
type textarea "x"
click at [671, 597] on div "Vendor" at bounding box center [705, 607] width 259 height 28
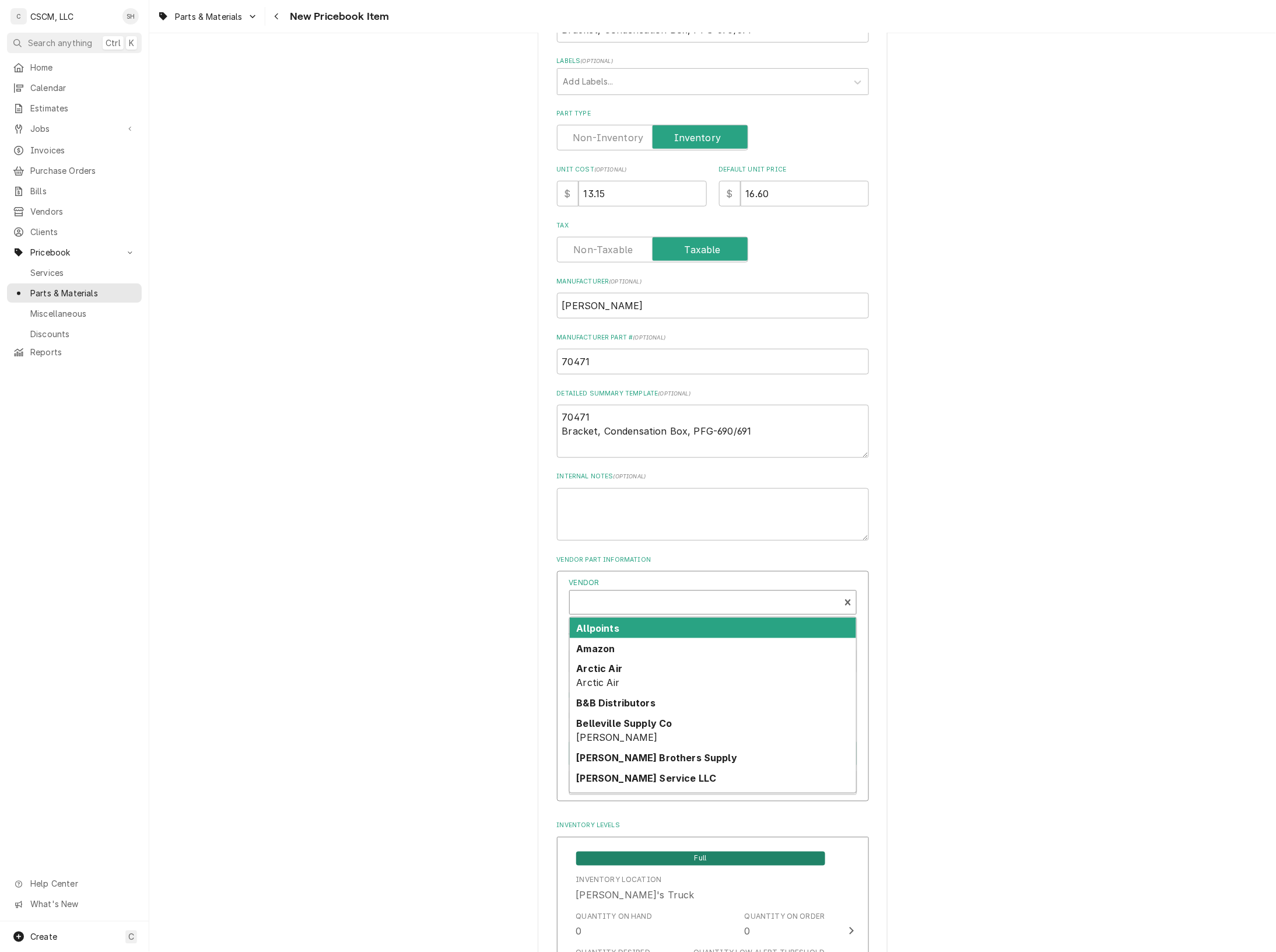
scroll to position [4, 0]
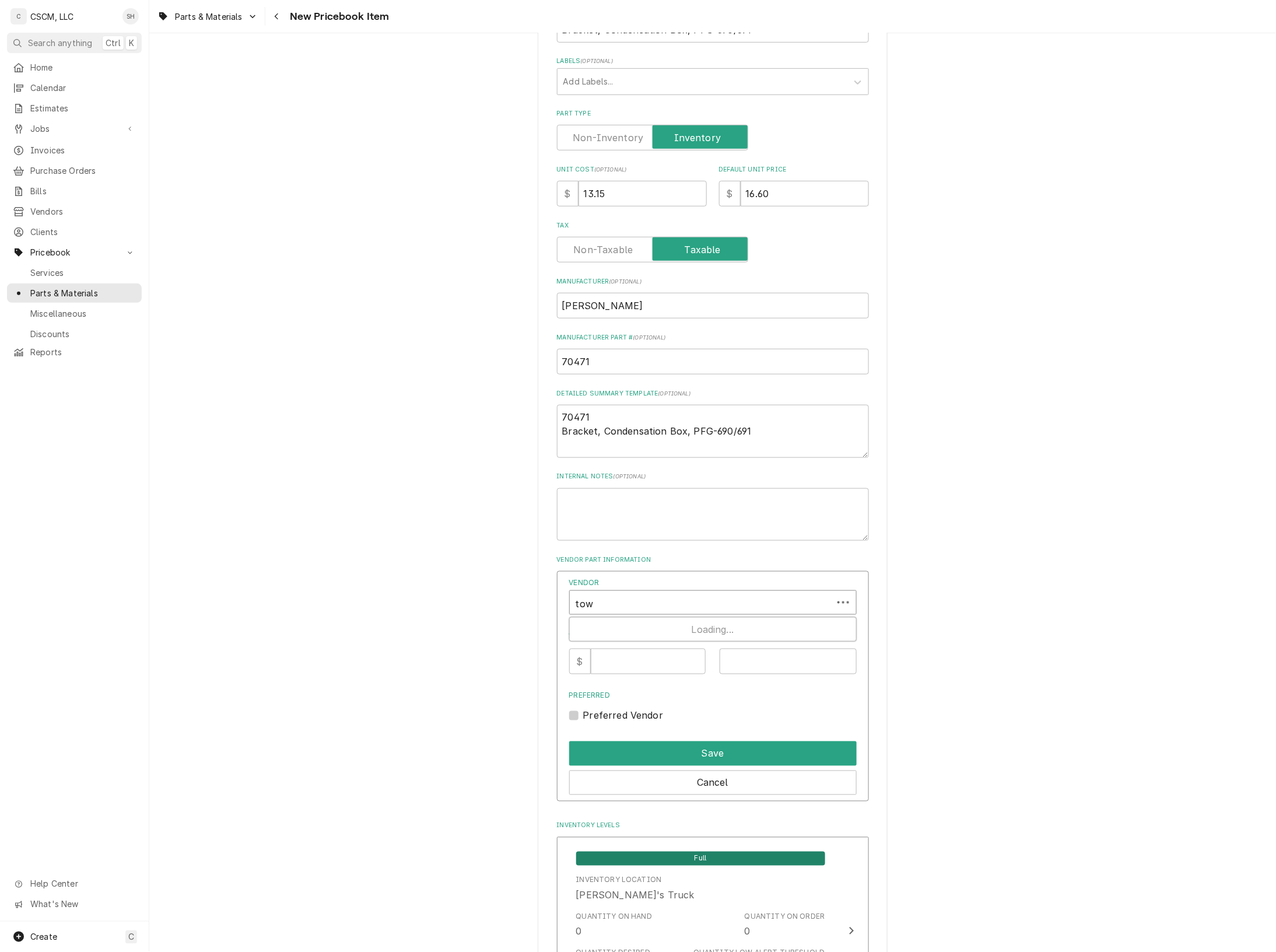
type input "town"
click at [664, 623] on strong "PARTS TOWN, LLC" at bounding box center [621, 628] width 89 height 12
click at [639, 668] on input "Vendor Cost" at bounding box center [649, 661] width 115 height 26
type input "13.15"
click at [749, 657] on input "Vendor Part #" at bounding box center [789, 661] width 137 height 26
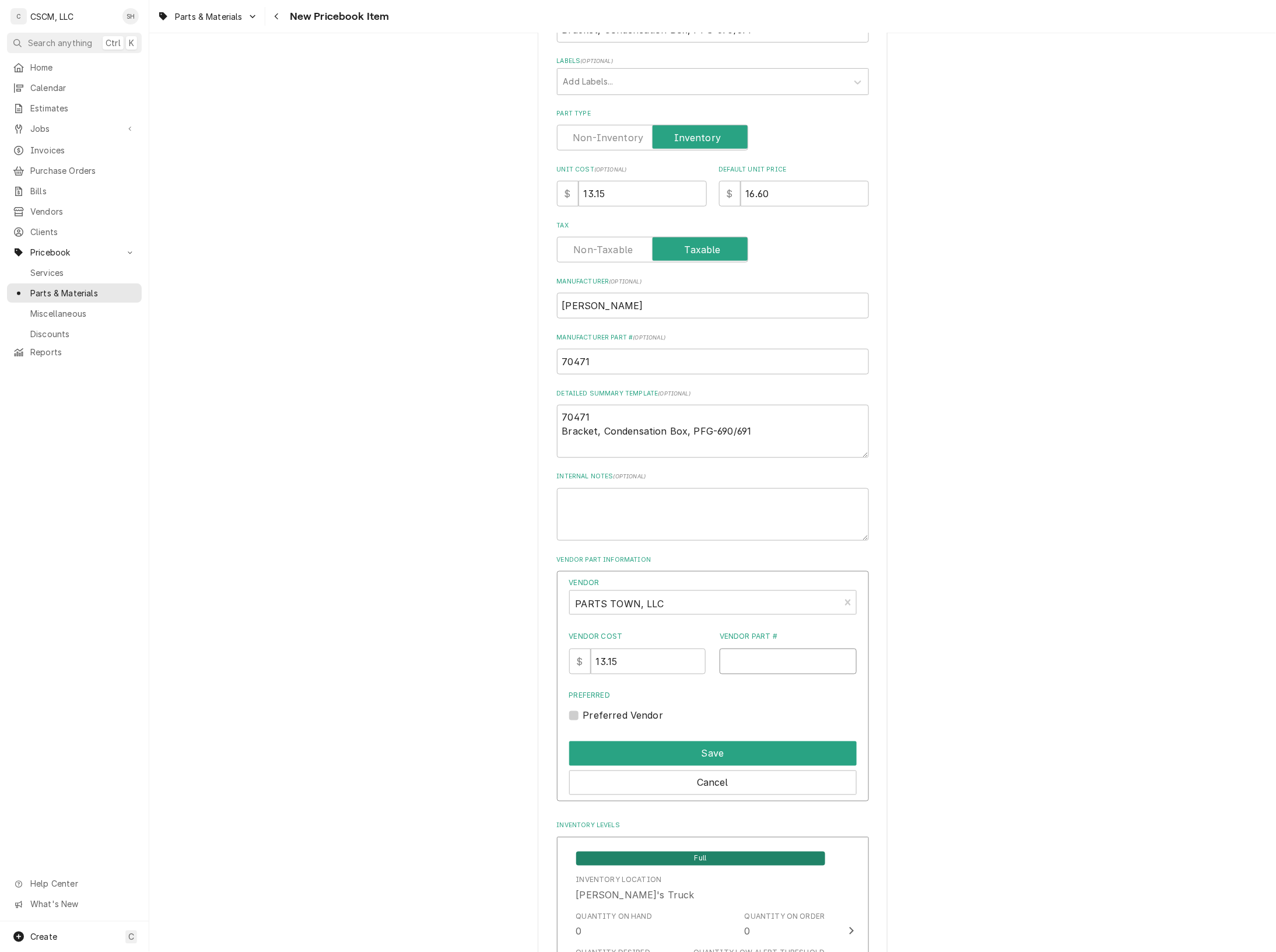
paste input "HEN70471"
drag, startPoint x: 729, startPoint y: 660, endPoint x: 878, endPoint y: 649, distance: 149.4
click at [729, 660] on input "HEN70471" at bounding box center [789, 661] width 137 height 26
type input "HEN70471"
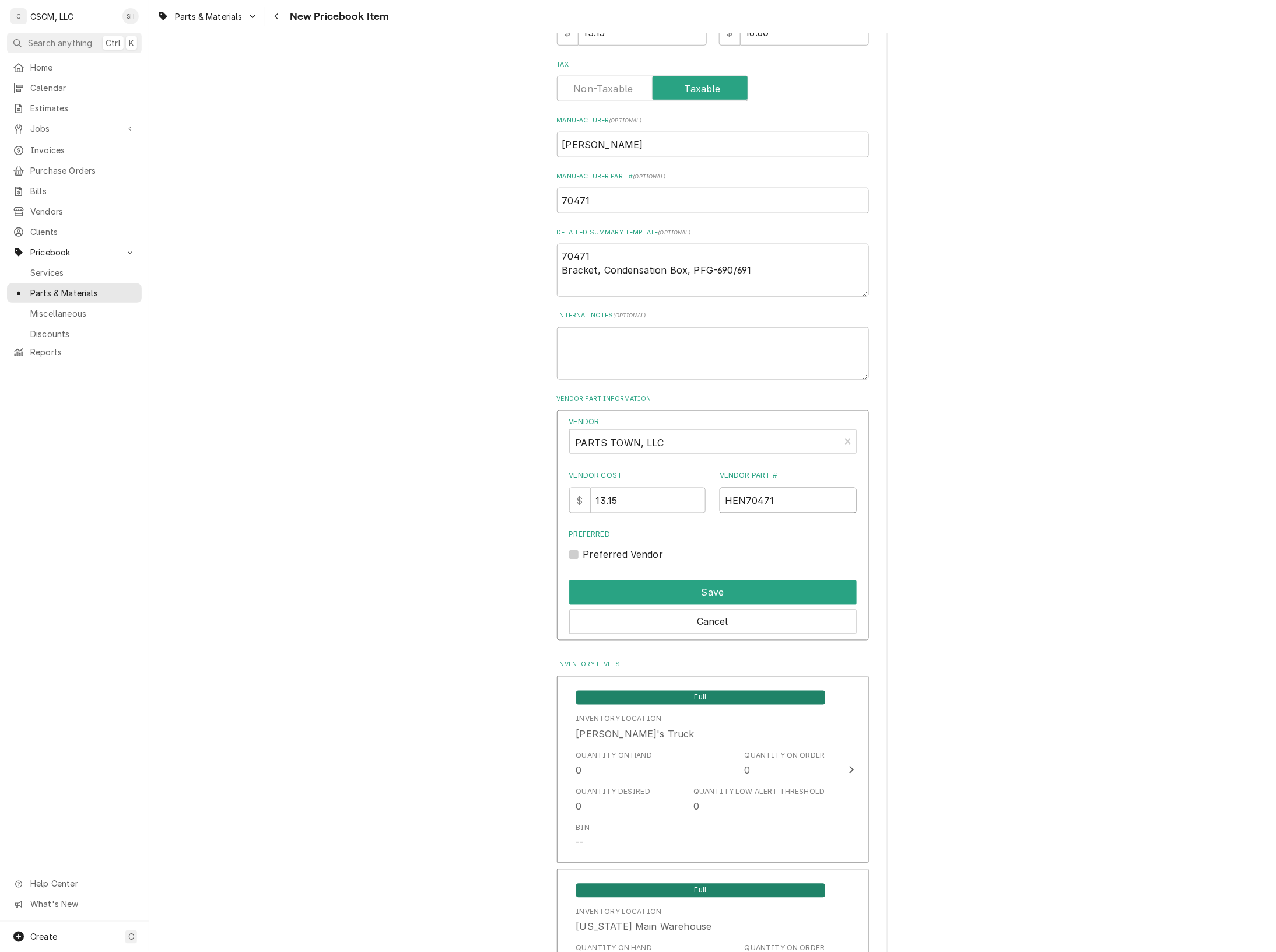
scroll to position [438, 0]
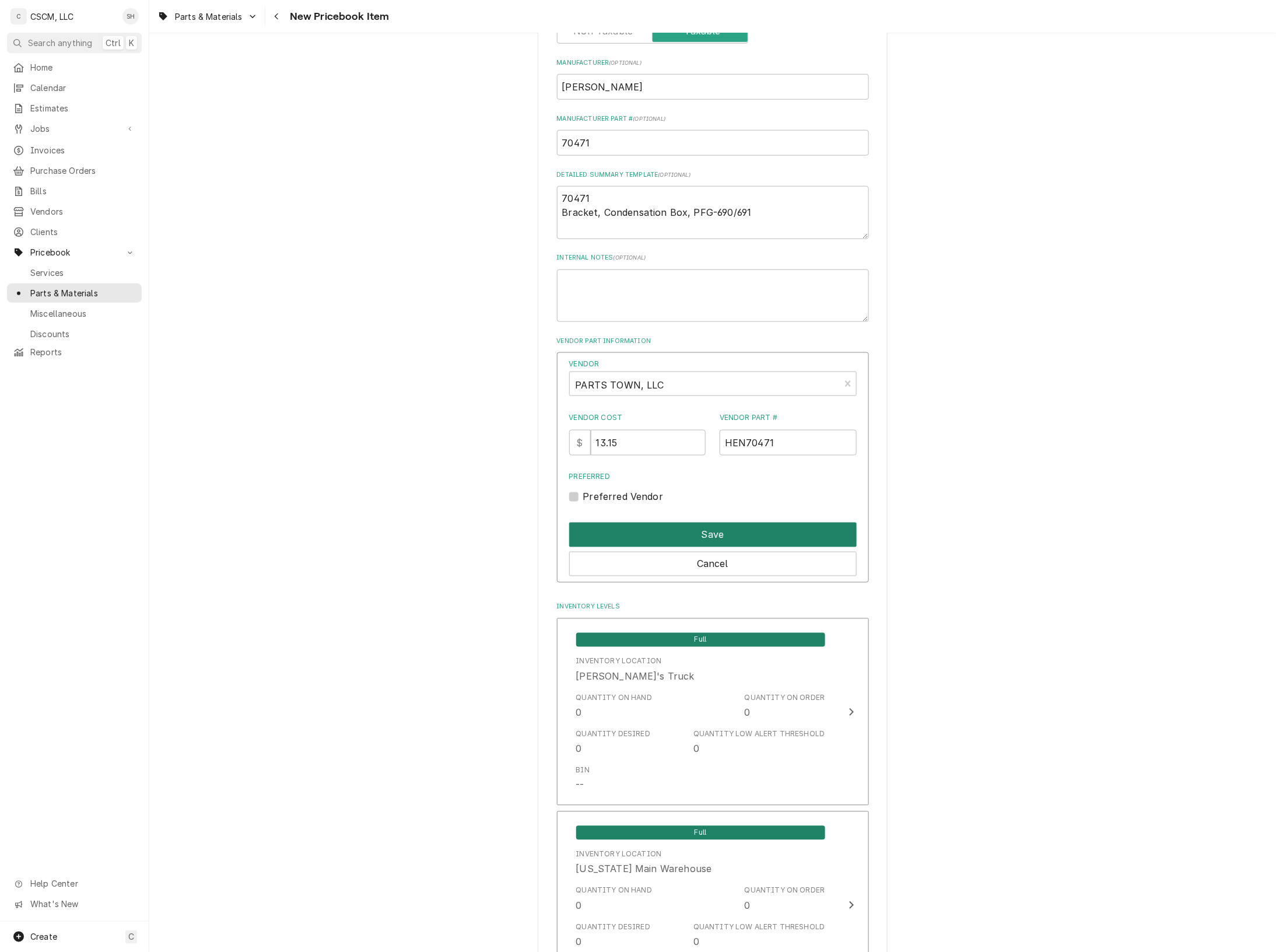
click at [783, 530] on button "Save" at bounding box center [713, 534] width 288 height 25
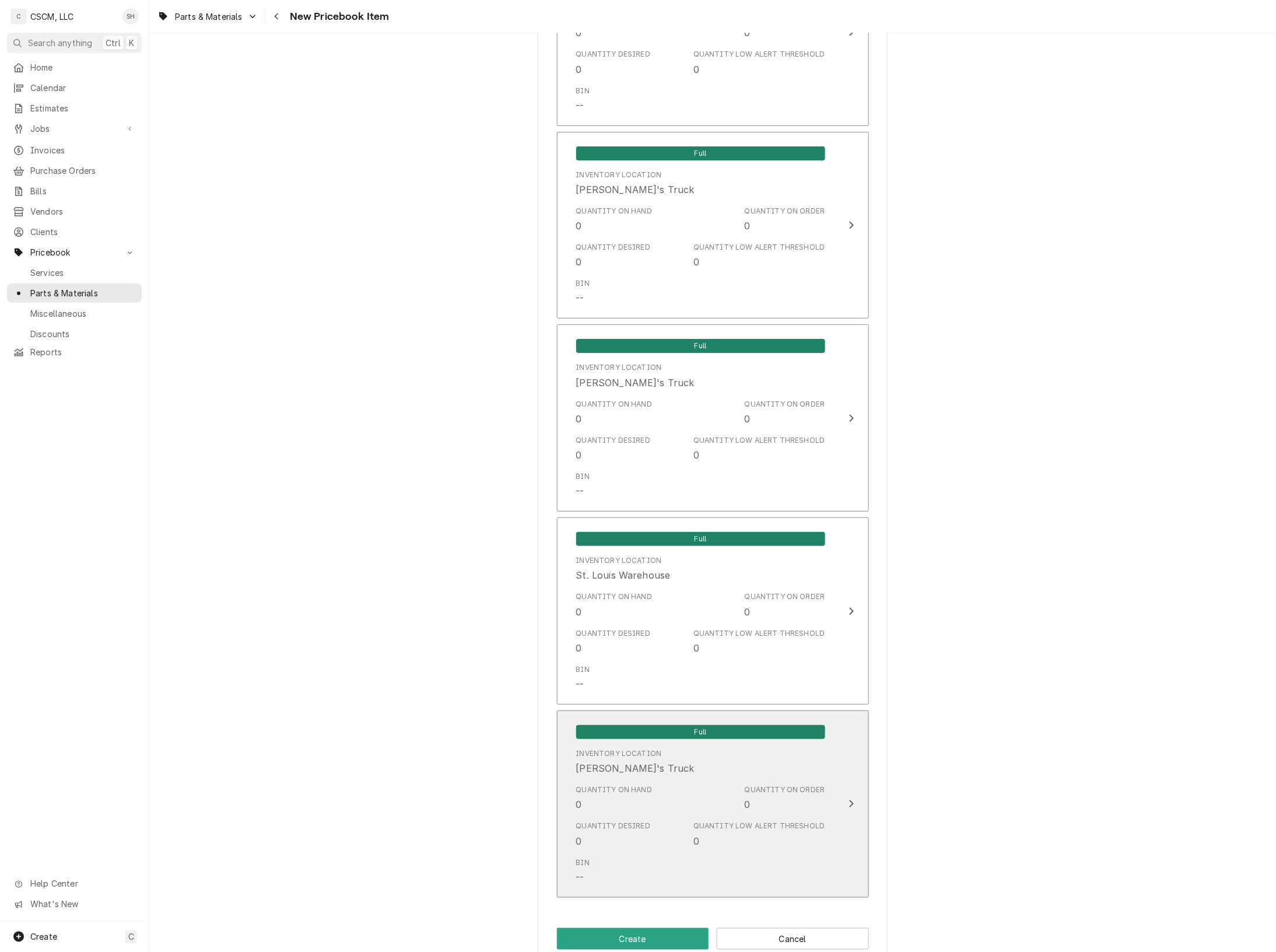
scroll to position [1601, 0]
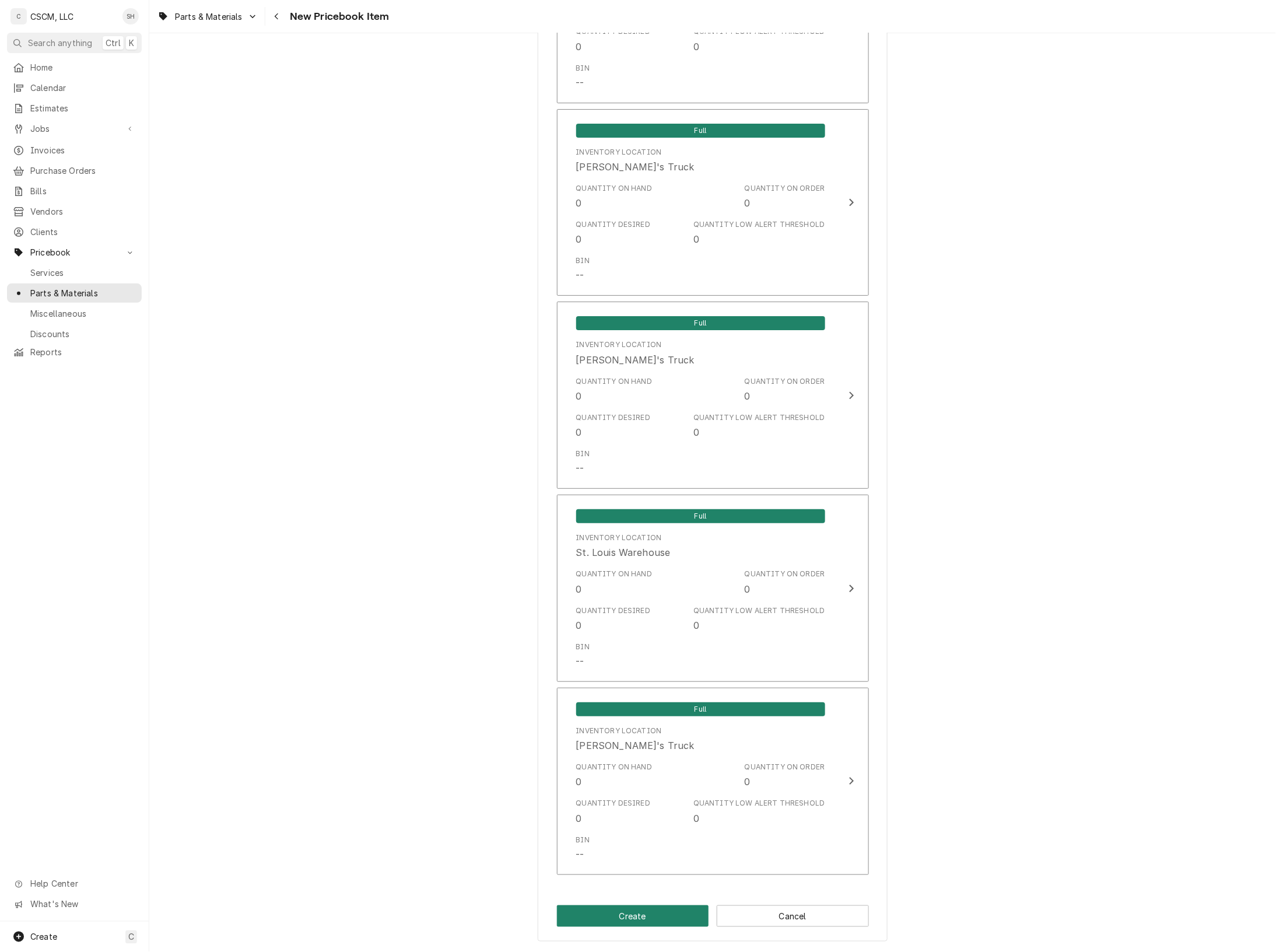
click at [597, 910] on button "Create" at bounding box center [633, 916] width 153 height 22
type textarea "x"
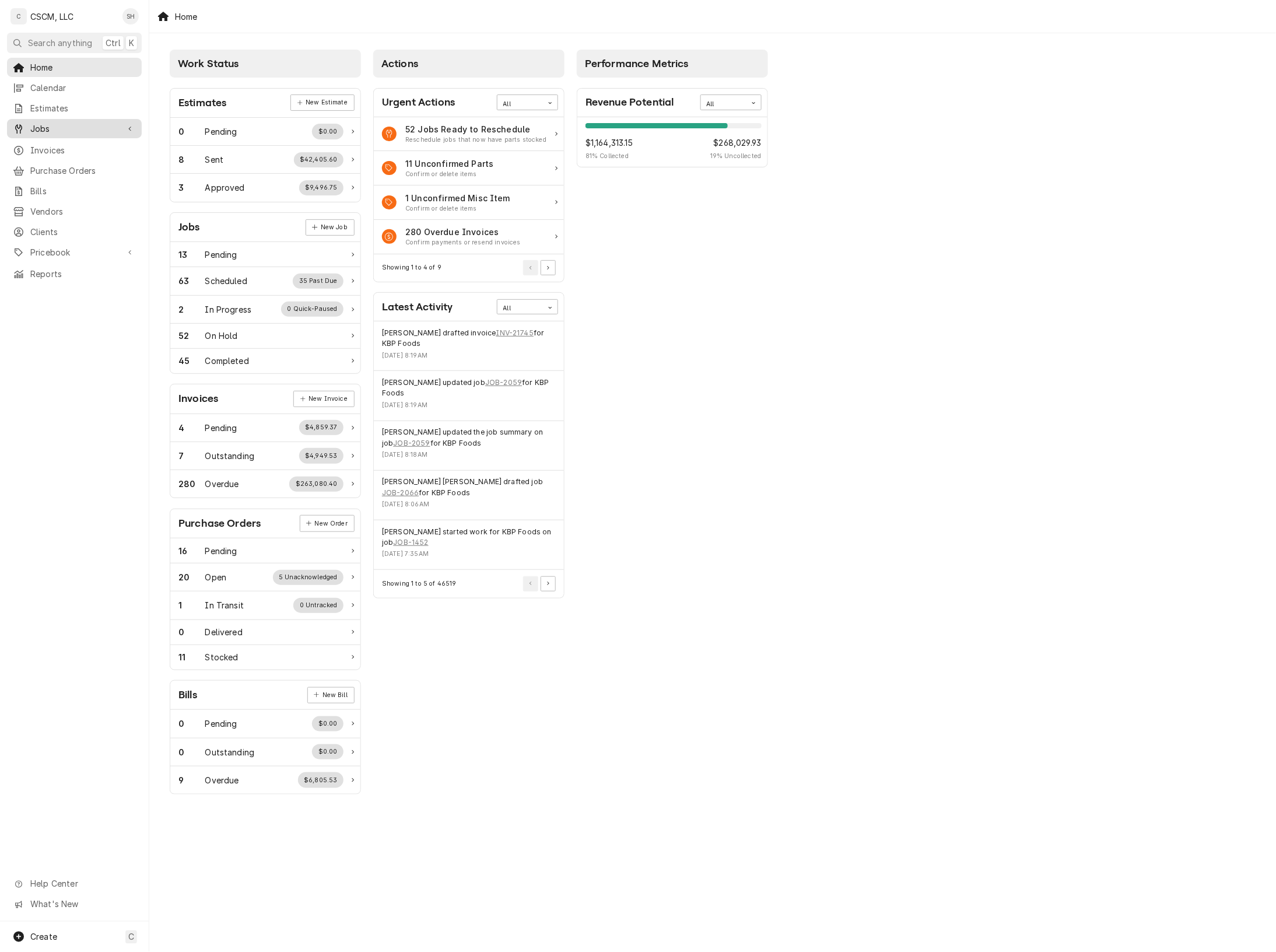
click at [76, 132] on div "Jobs" at bounding box center [74, 129] width 130 height 15
click at [85, 147] on span "Jobs" at bounding box center [83, 148] width 106 height 12
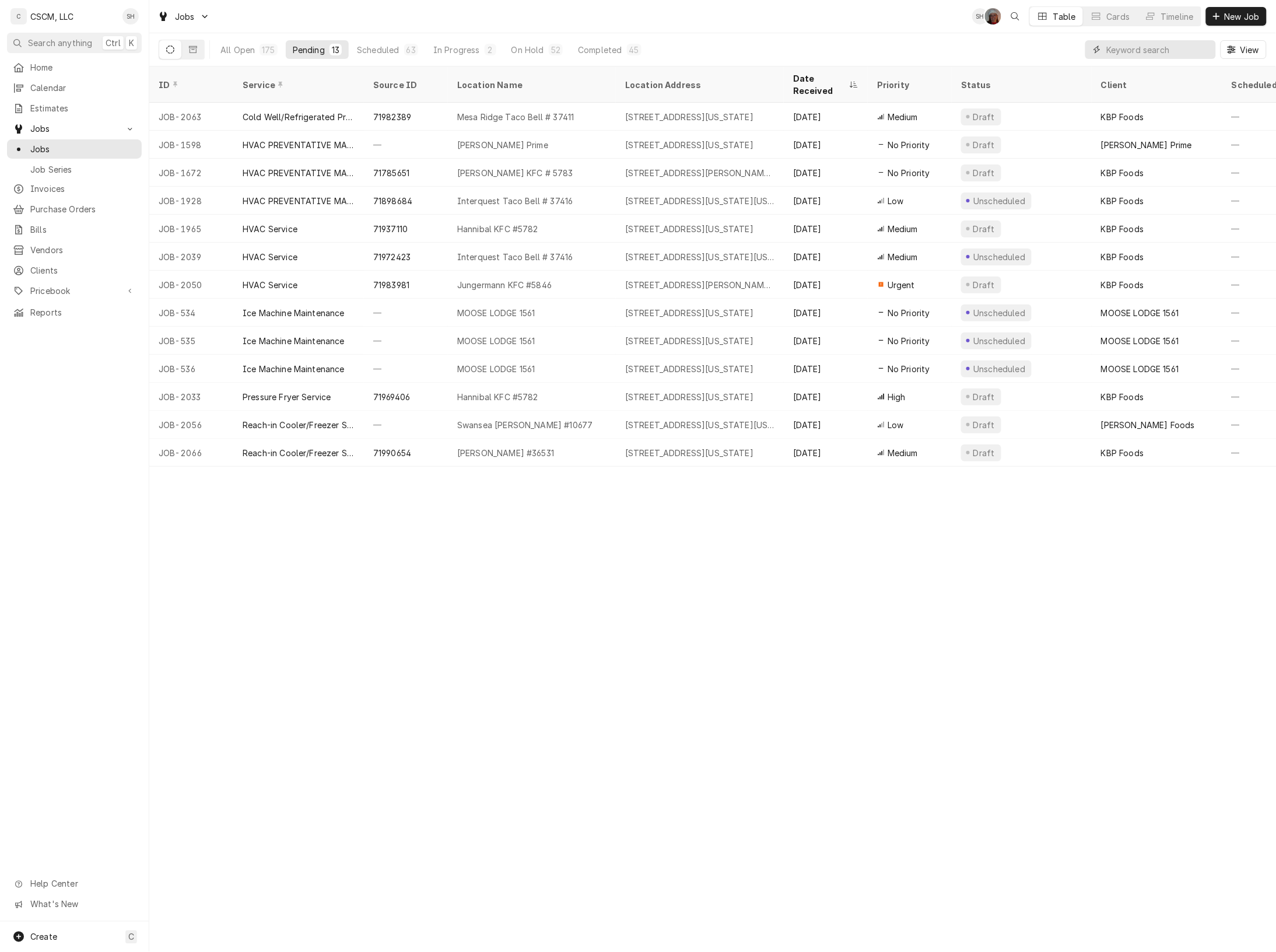
click at [1147, 47] on input "Dynamic Content Wrapper" at bounding box center [1159, 49] width 104 height 18
click at [70, 91] on div "Calendar" at bounding box center [74, 88] width 130 height 15
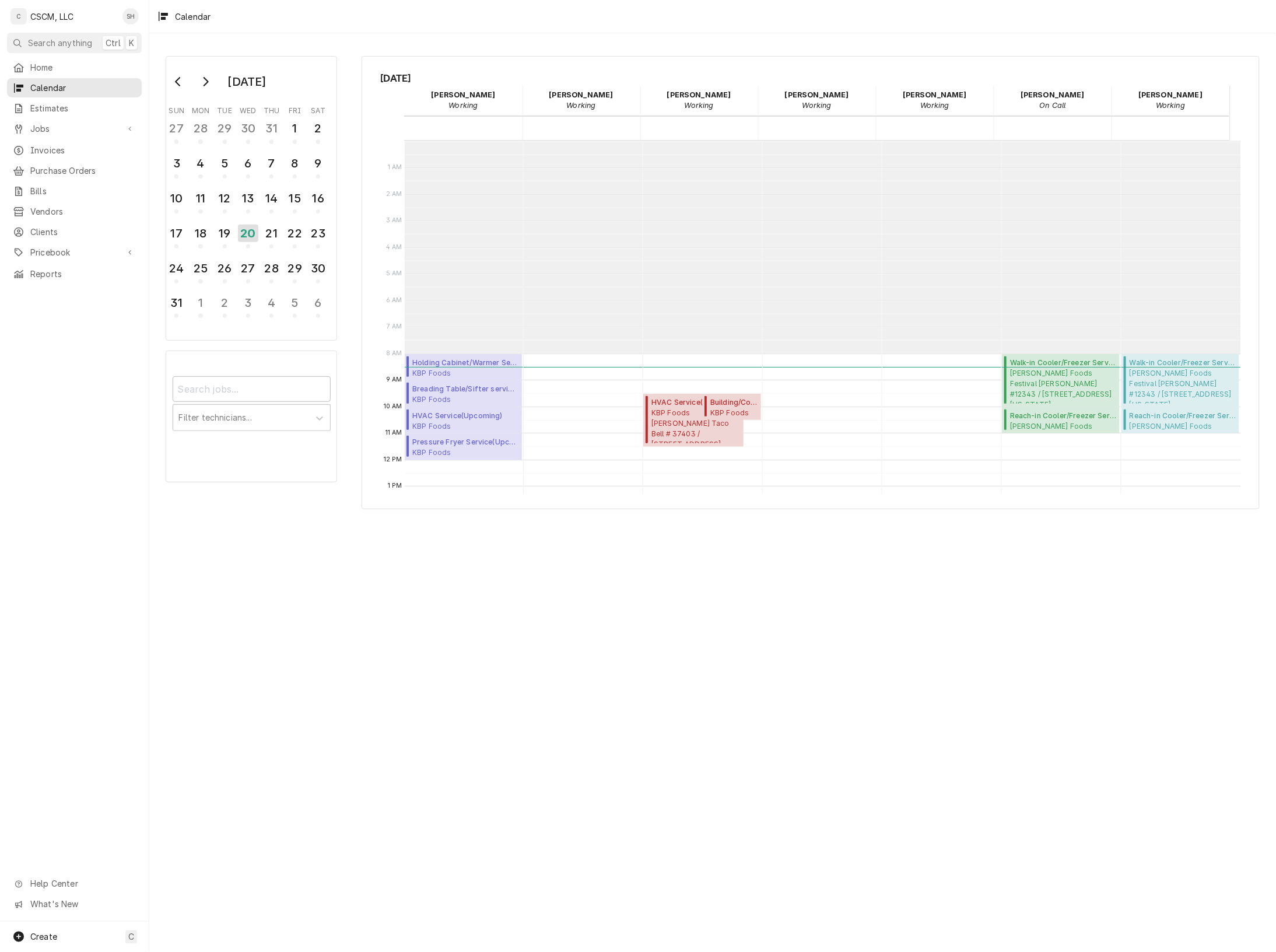
scroll to position [212, 0]
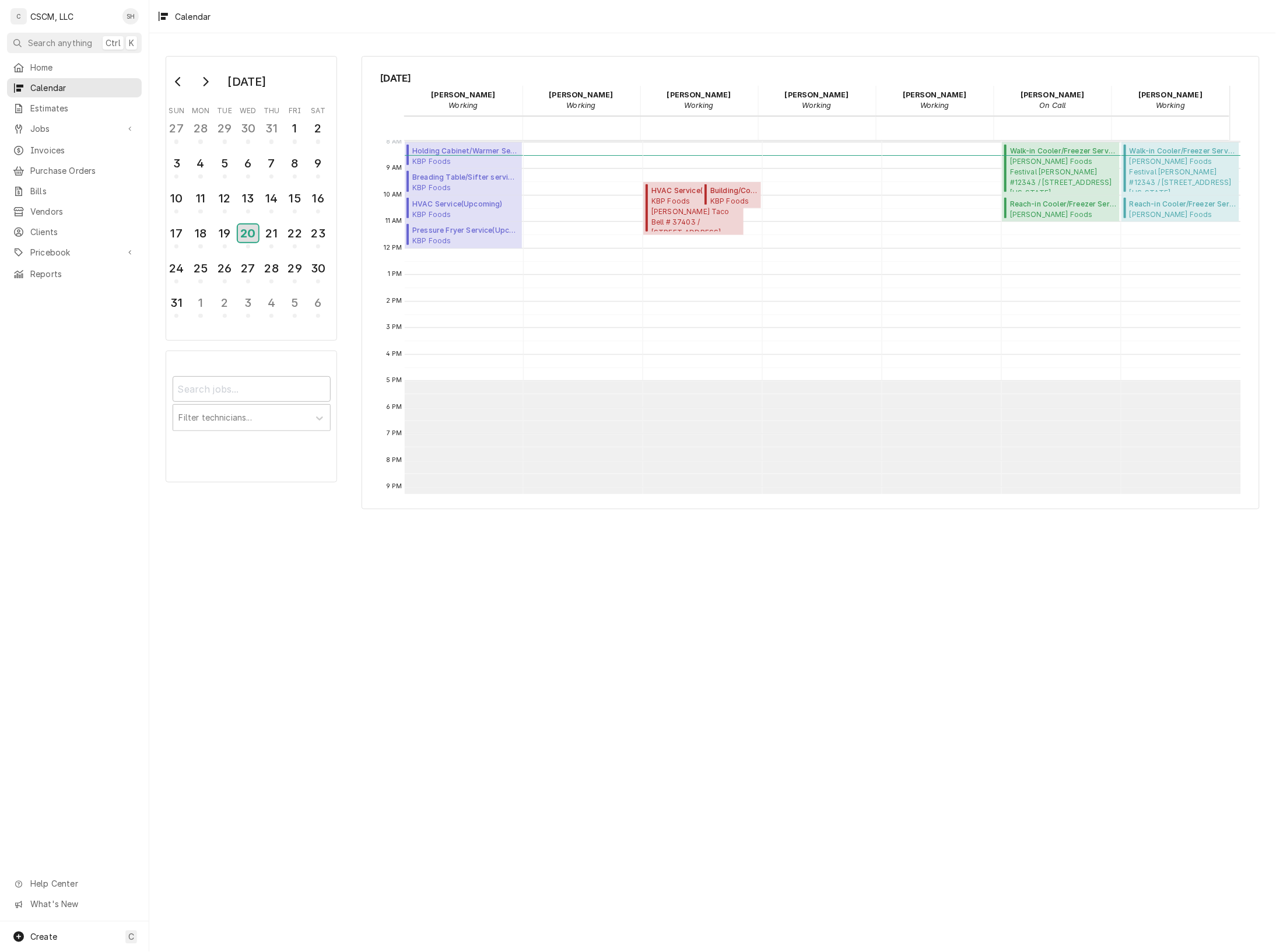
click at [242, 239] on div "20" at bounding box center [248, 235] width 20 height 26
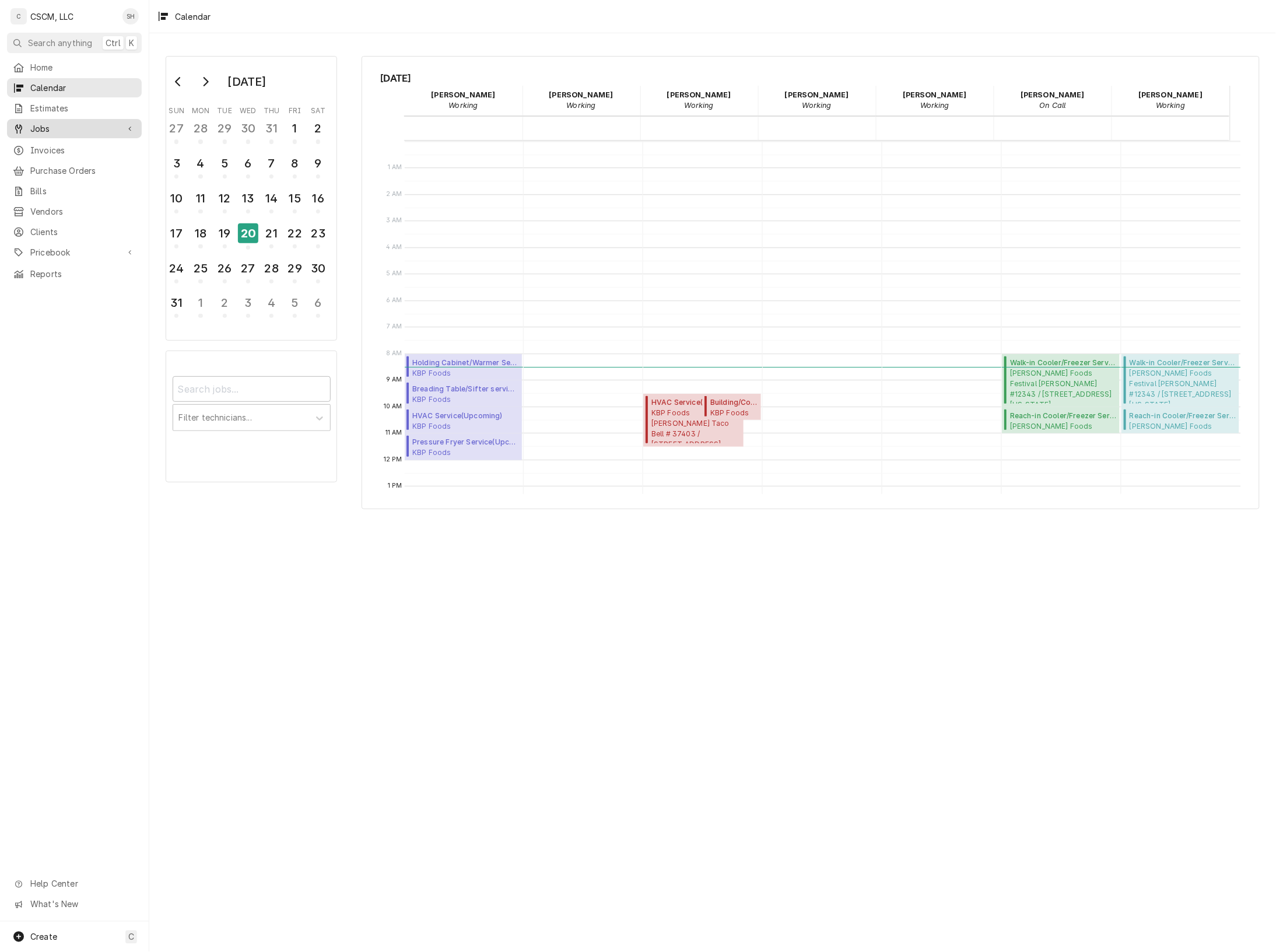
click at [83, 123] on span "Jobs" at bounding box center [74, 128] width 88 height 12
click at [85, 146] on span "Jobs" at bounding box center [83, 148] width 106 height 12
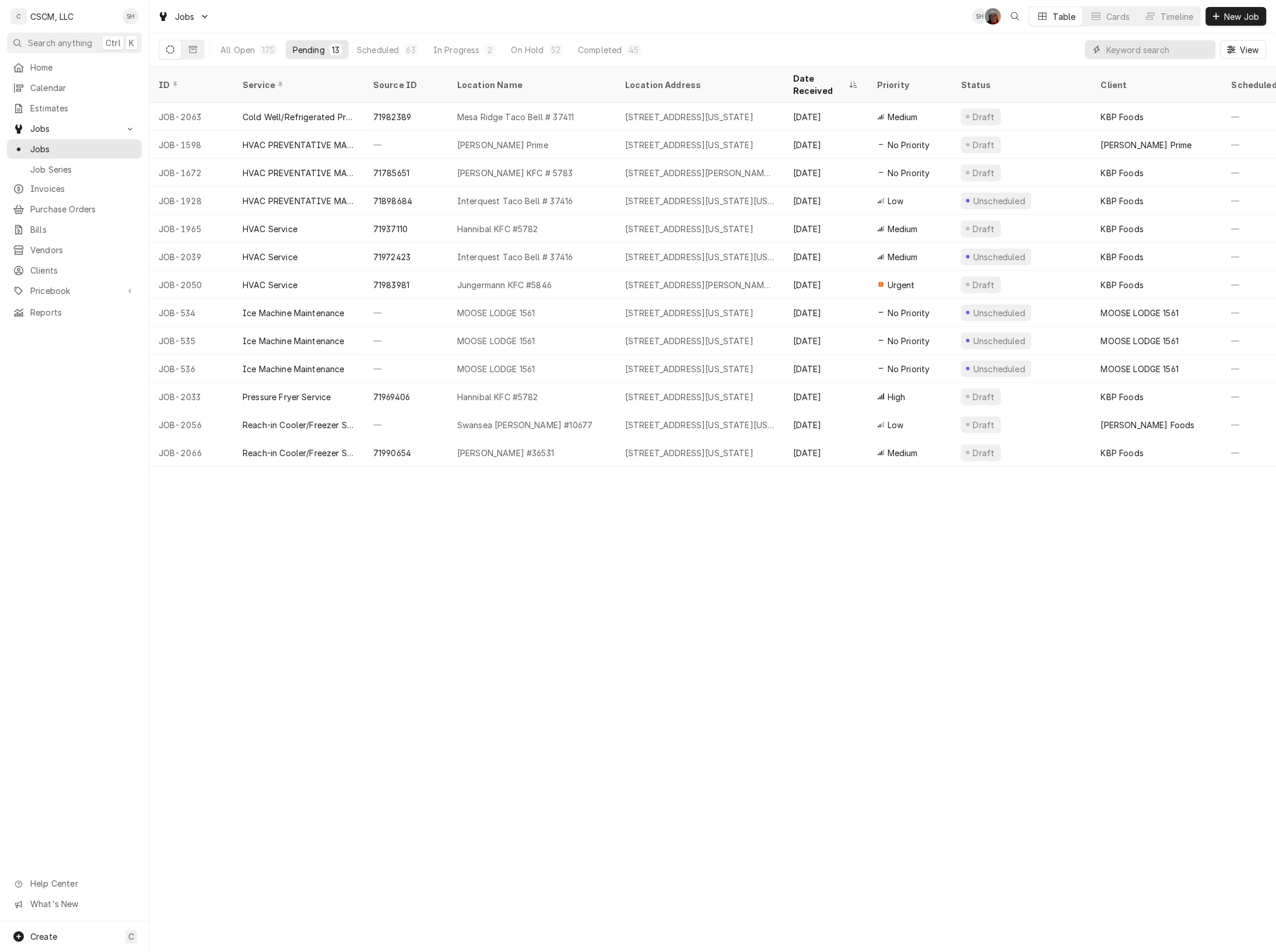
click at [1147, 58] on input "Dynamic Content Wrapper" at bounding box center [1159, 49] width 104 height 18
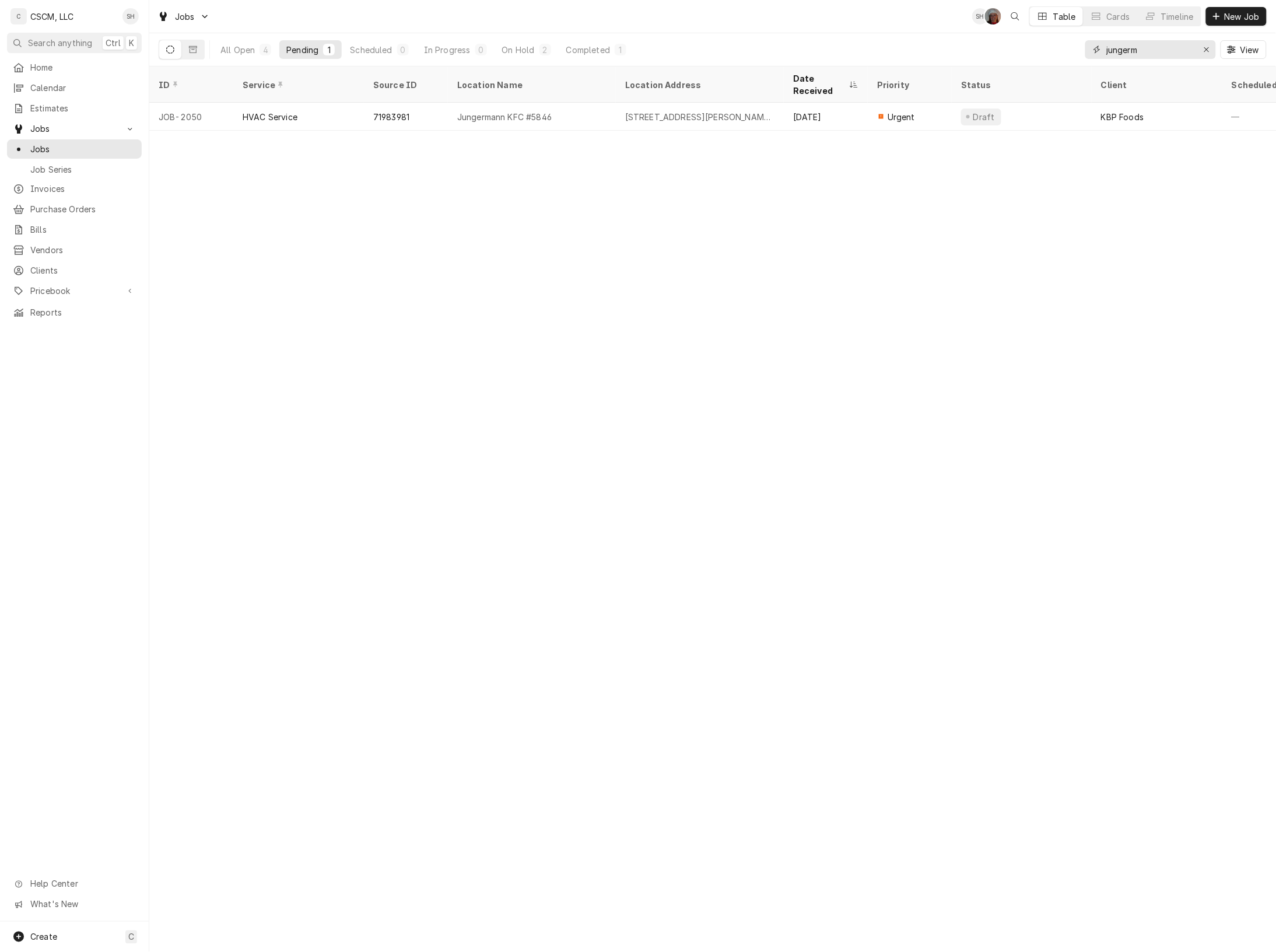
type input "jungerm"
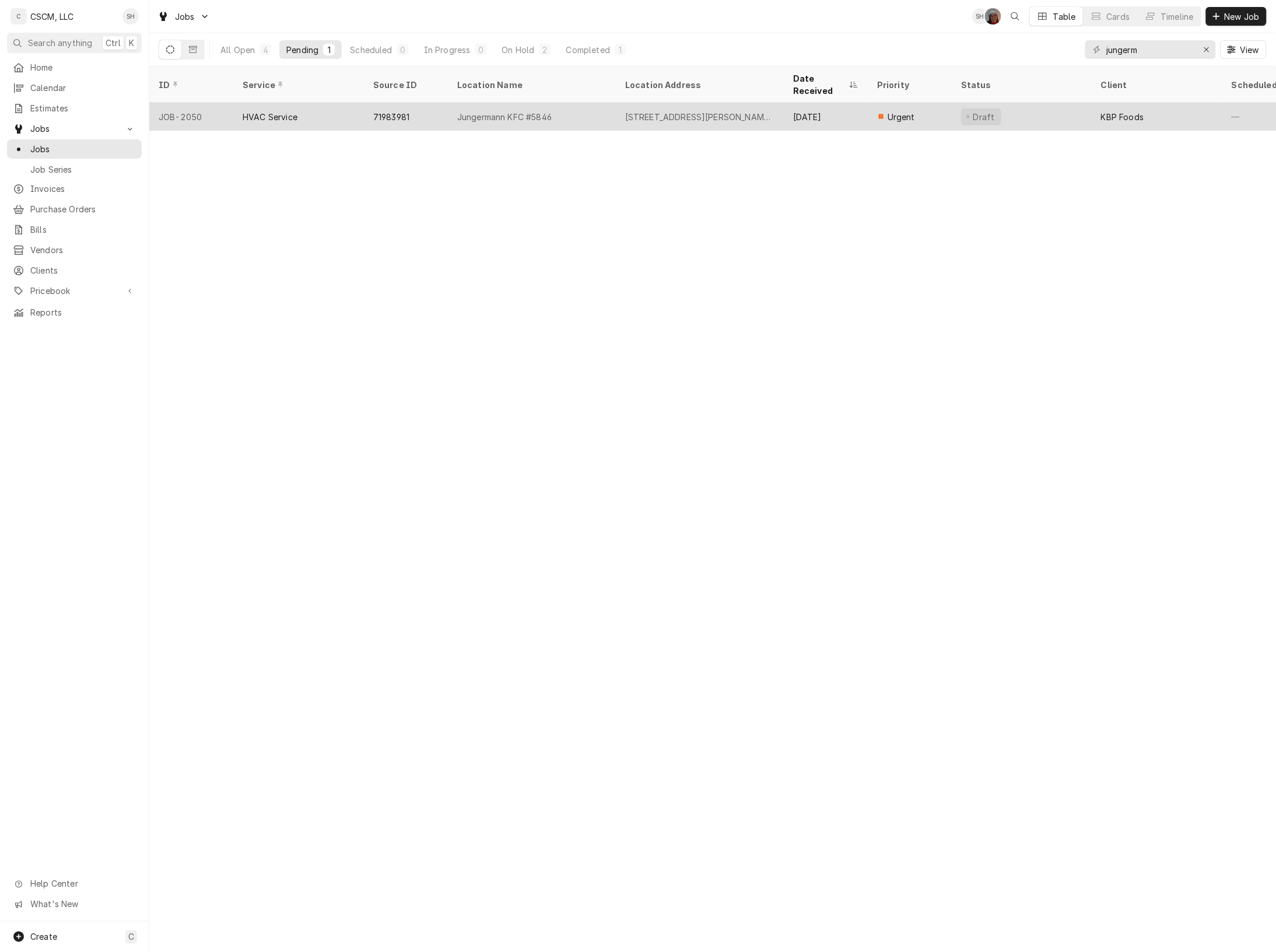
click at [409, 111] on div "71983981" at bounding box center [391, 116] width 37 height 12
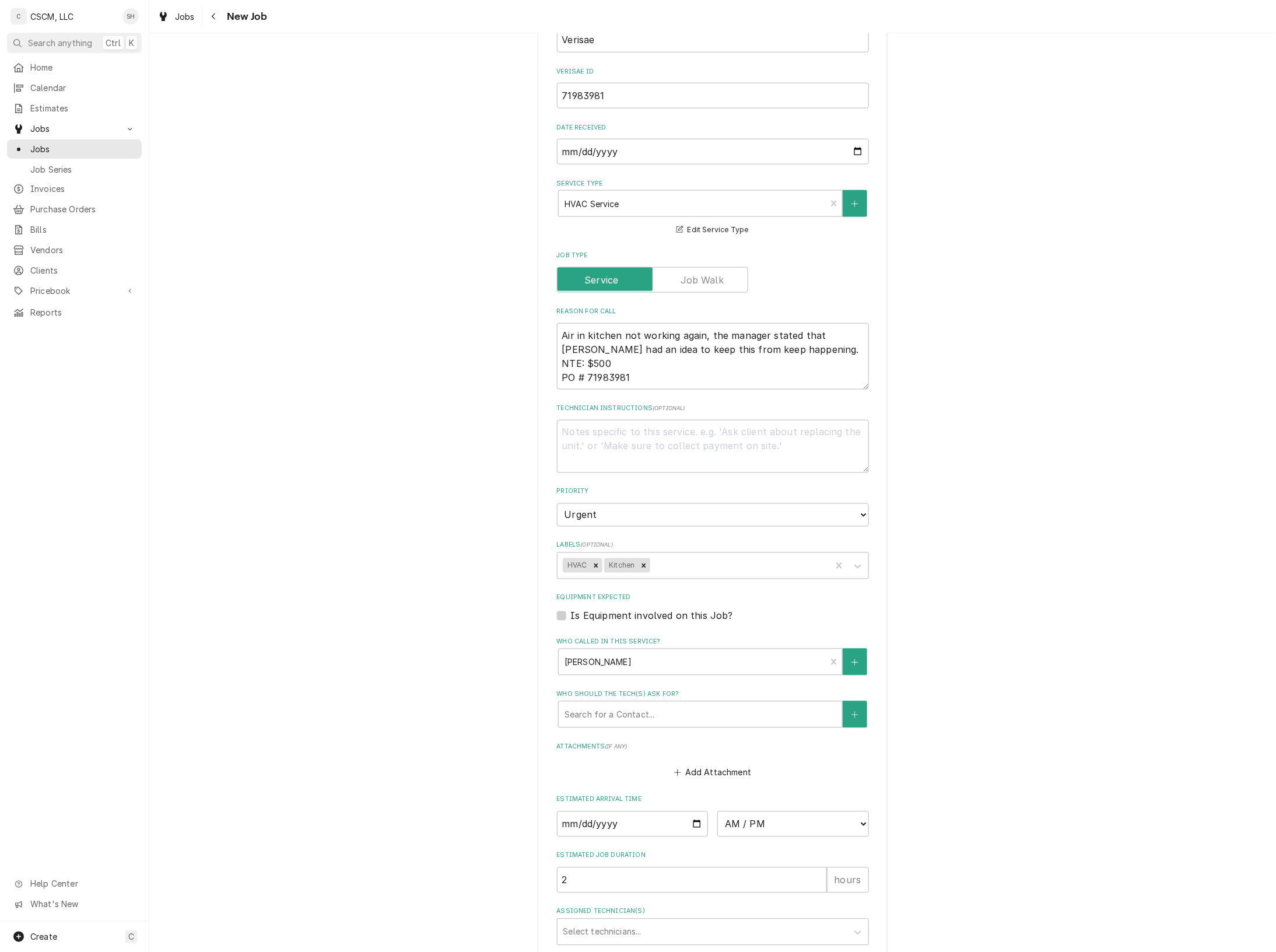
scroll to position [608, 0]
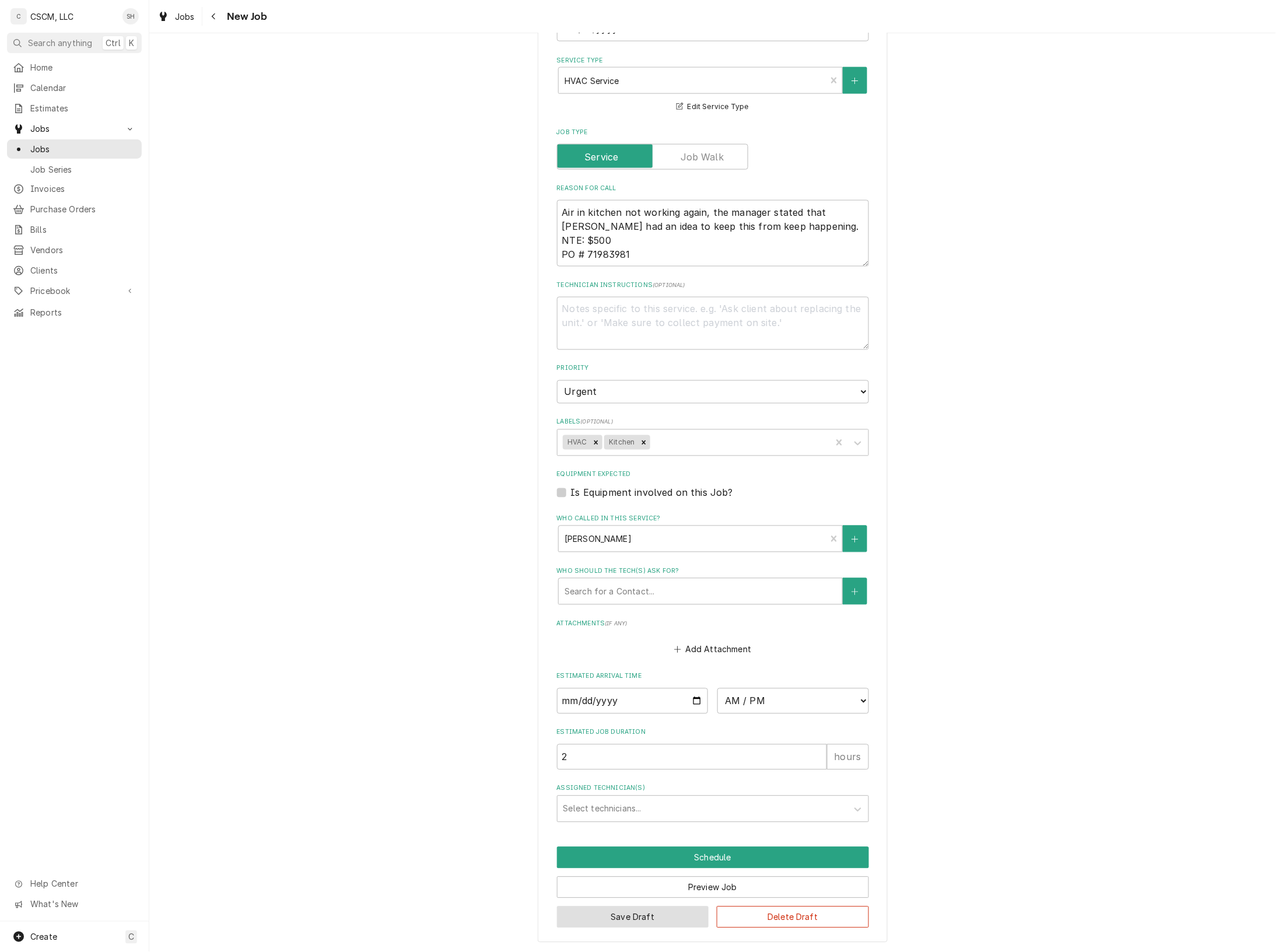
click at [617, 913] on button "Save Draft" at bounding box center [633, 917] width 153 height 22
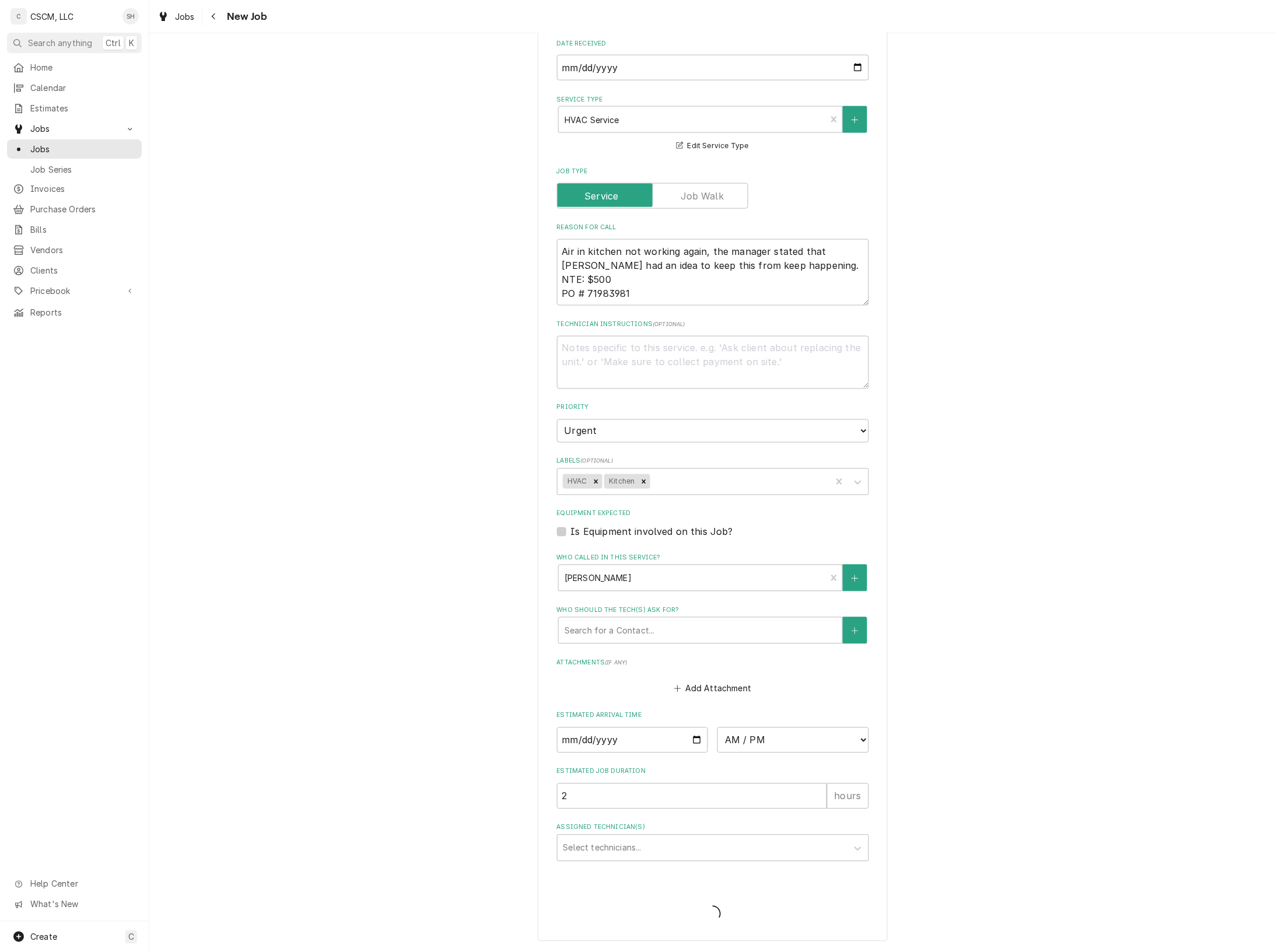
scroll to position [566, 0]
type textarea "x"
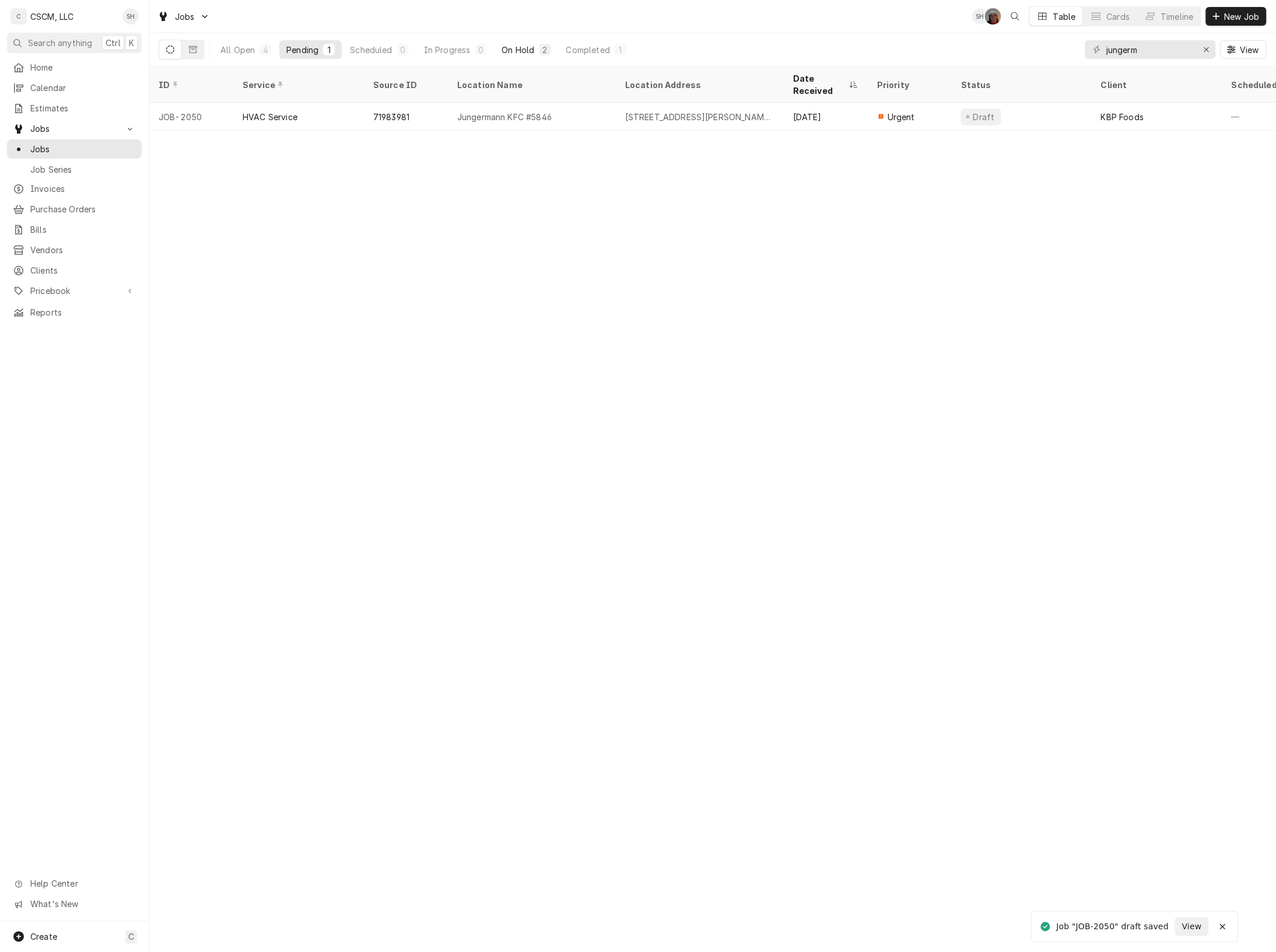
click at [539, 49] on div "2" at bounding box center [545, 49] width 12 height 12
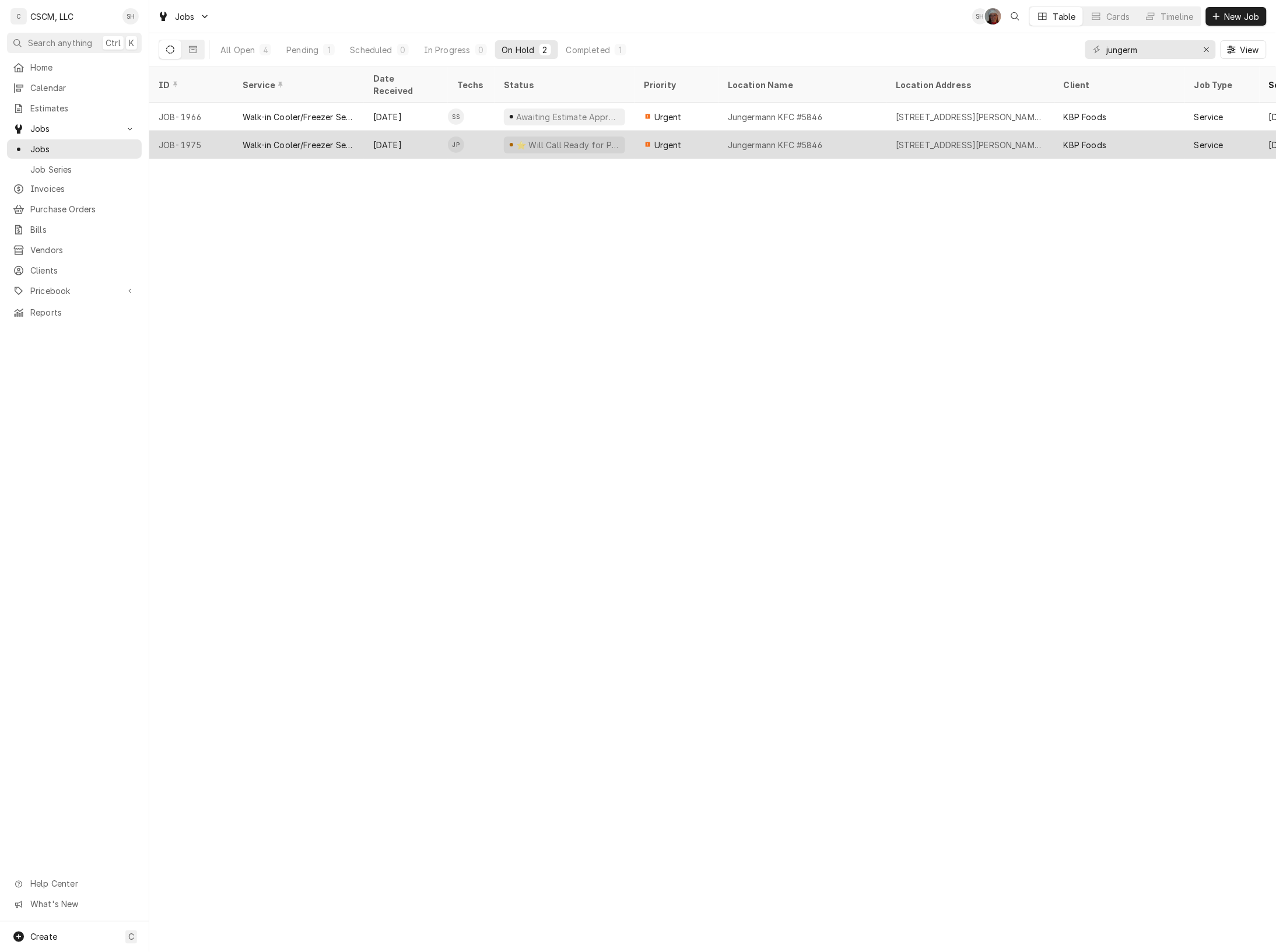
click at [720, 132] on div "Jungermann KFC #5846" at bounding box center [803, 144] width 168 height 28
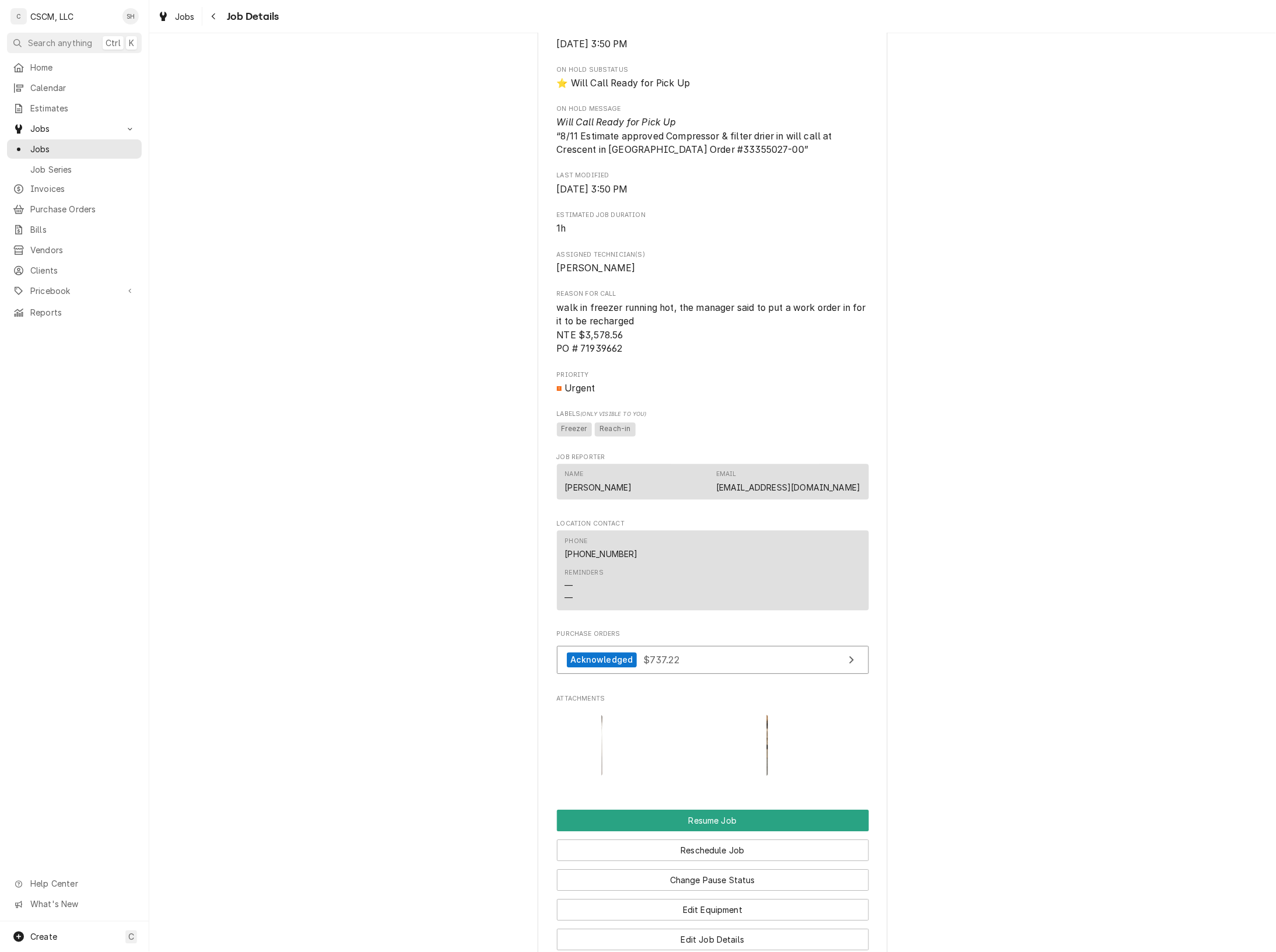
scroll to position [1121, 0]
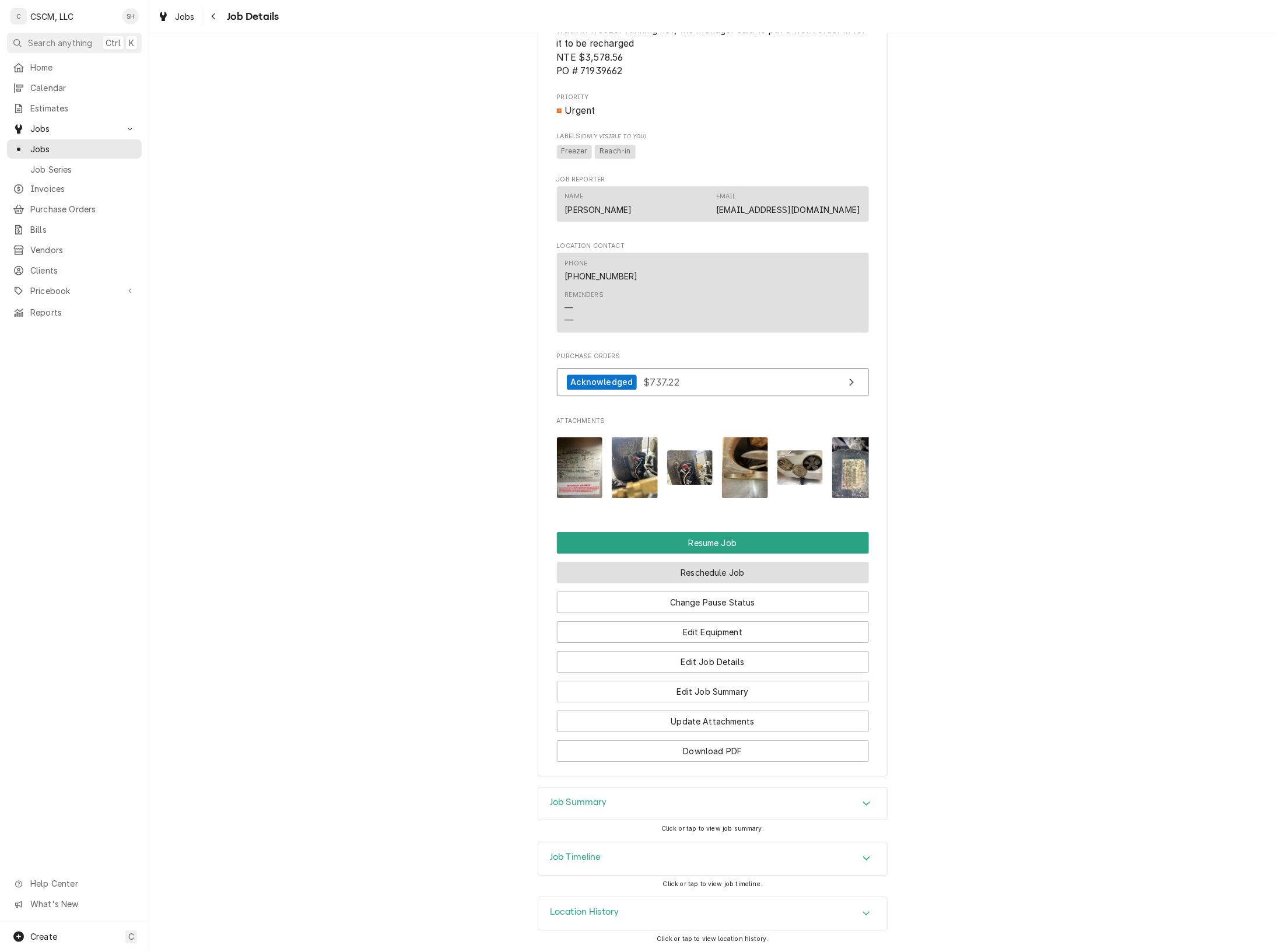
click at [782, 572] on button "Reschedule Job" at bounding box center [713, 573] width 312 height 22
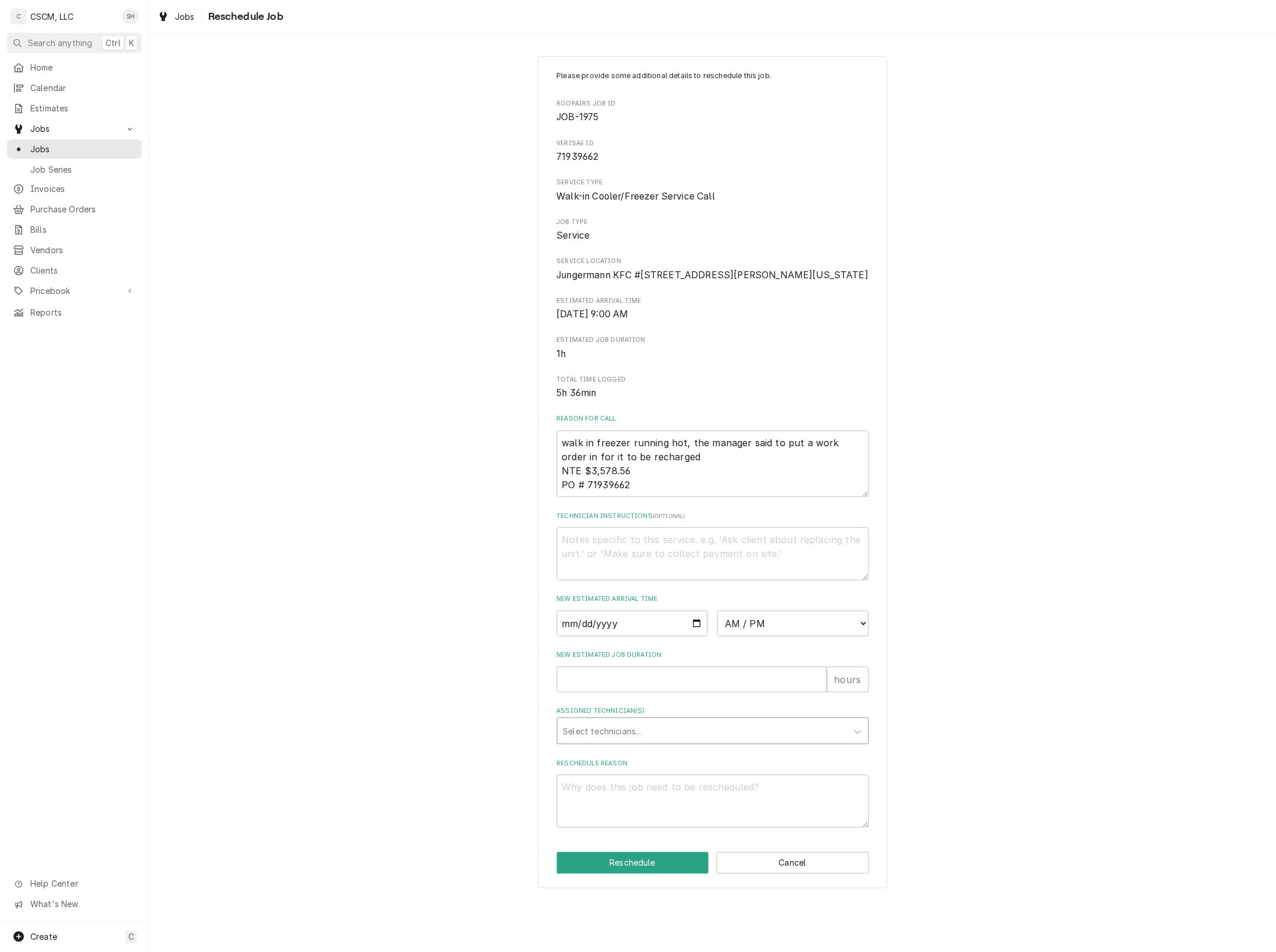
click at [662, 741] on div "Assigned Technician(s)" at bounding box center [703, 730] width 278 height 21
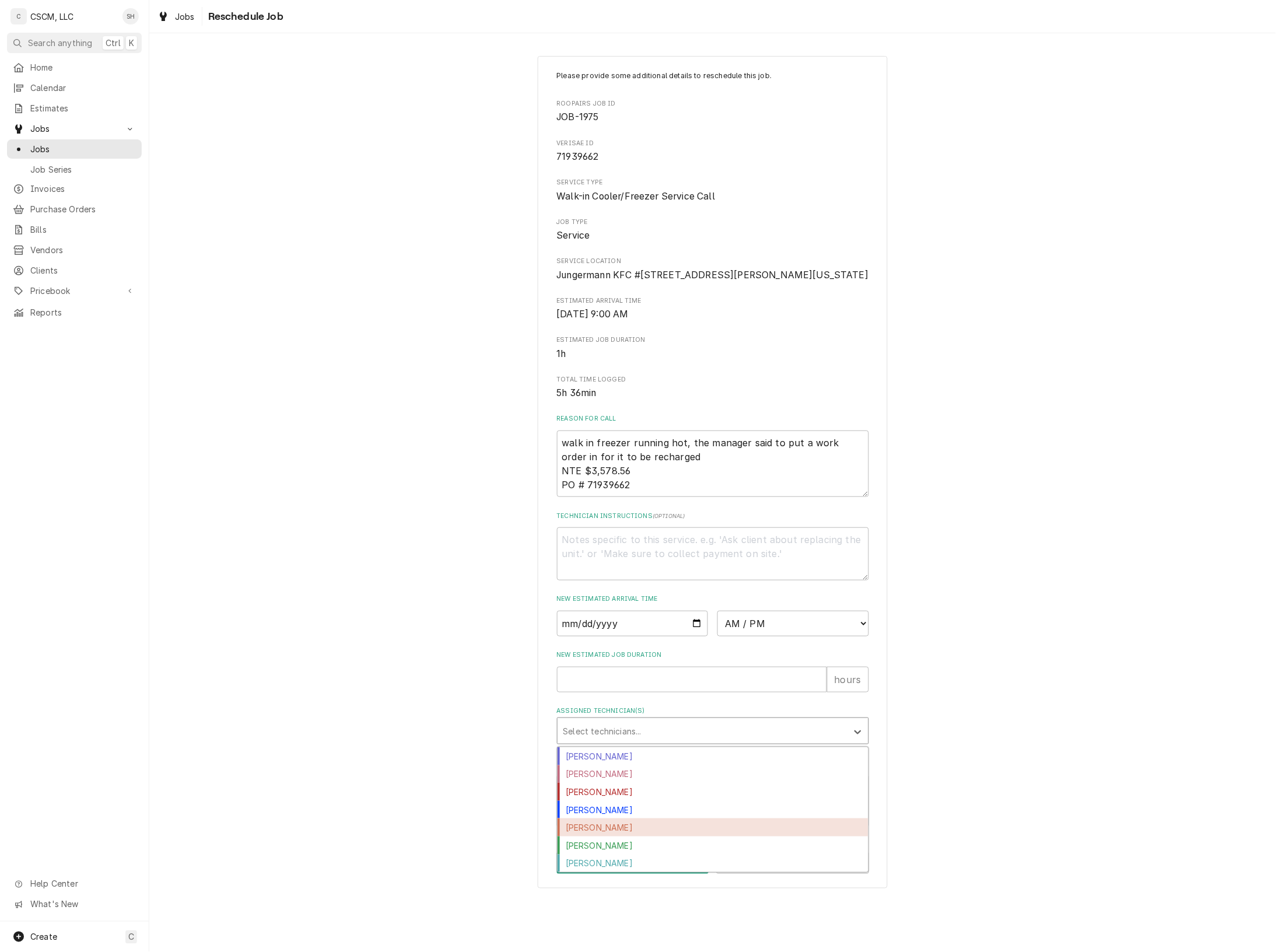
click at [664, 836] on div "Jonnie Pakovich" at bounding box center [713, 827] width 311 height 18
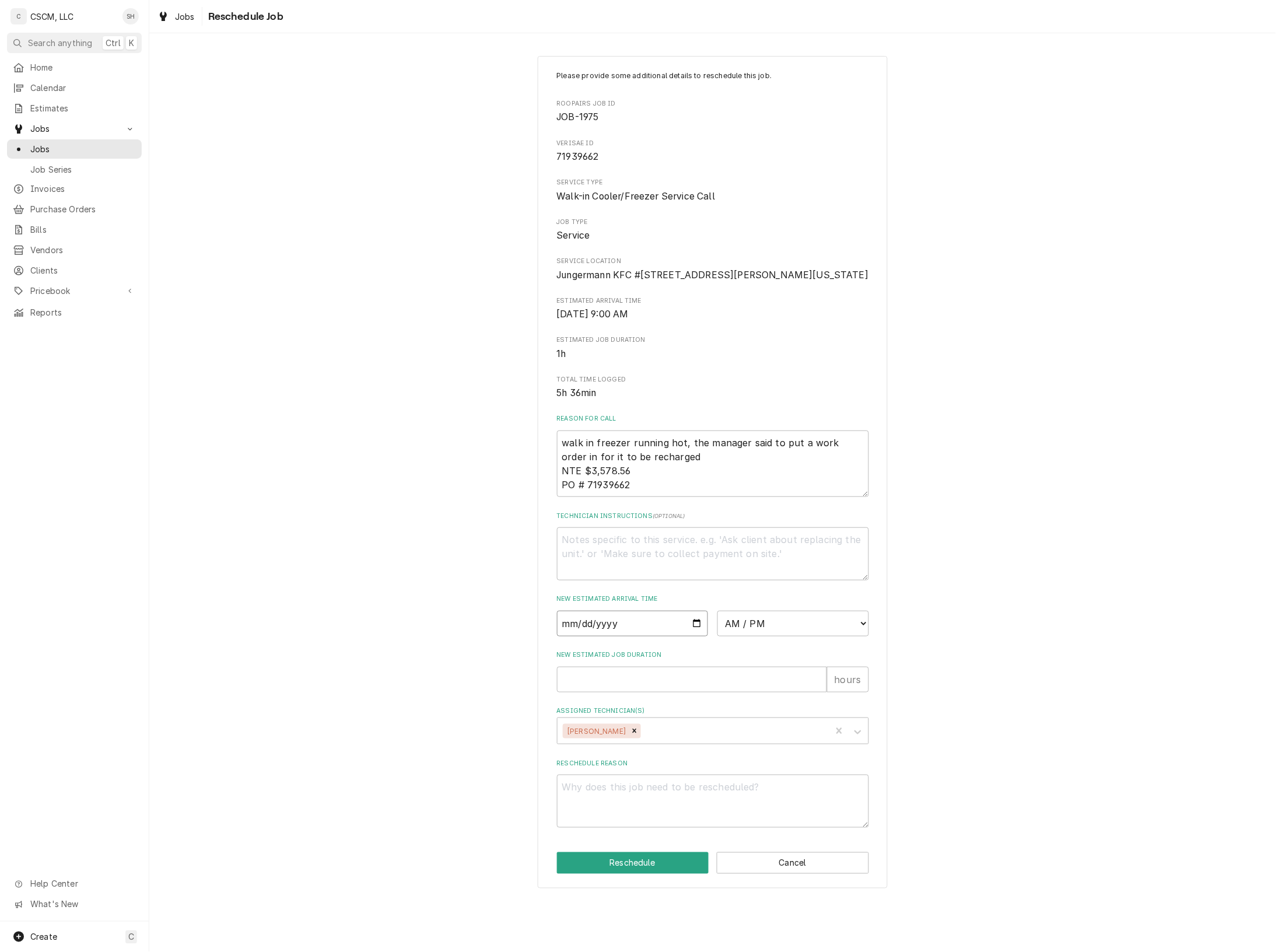
click at [703, 636] on input "Date" at bounding box center [633, 623] width 152 height 26
click at [696, 636] on input "Date" at bounding box center [633, 623] width 152 height 26
type textarea "x"
type input "2025-08-20"
click at [803, 636] on select "AM / PM 6:00 AM 6:15 AM 6:30 AM 6:45 AM 7:00 AM 7:15 AM 7:30 AM 7:45 AM 8:00 AM…" at bounding box center [793, 623] width 152 height 26
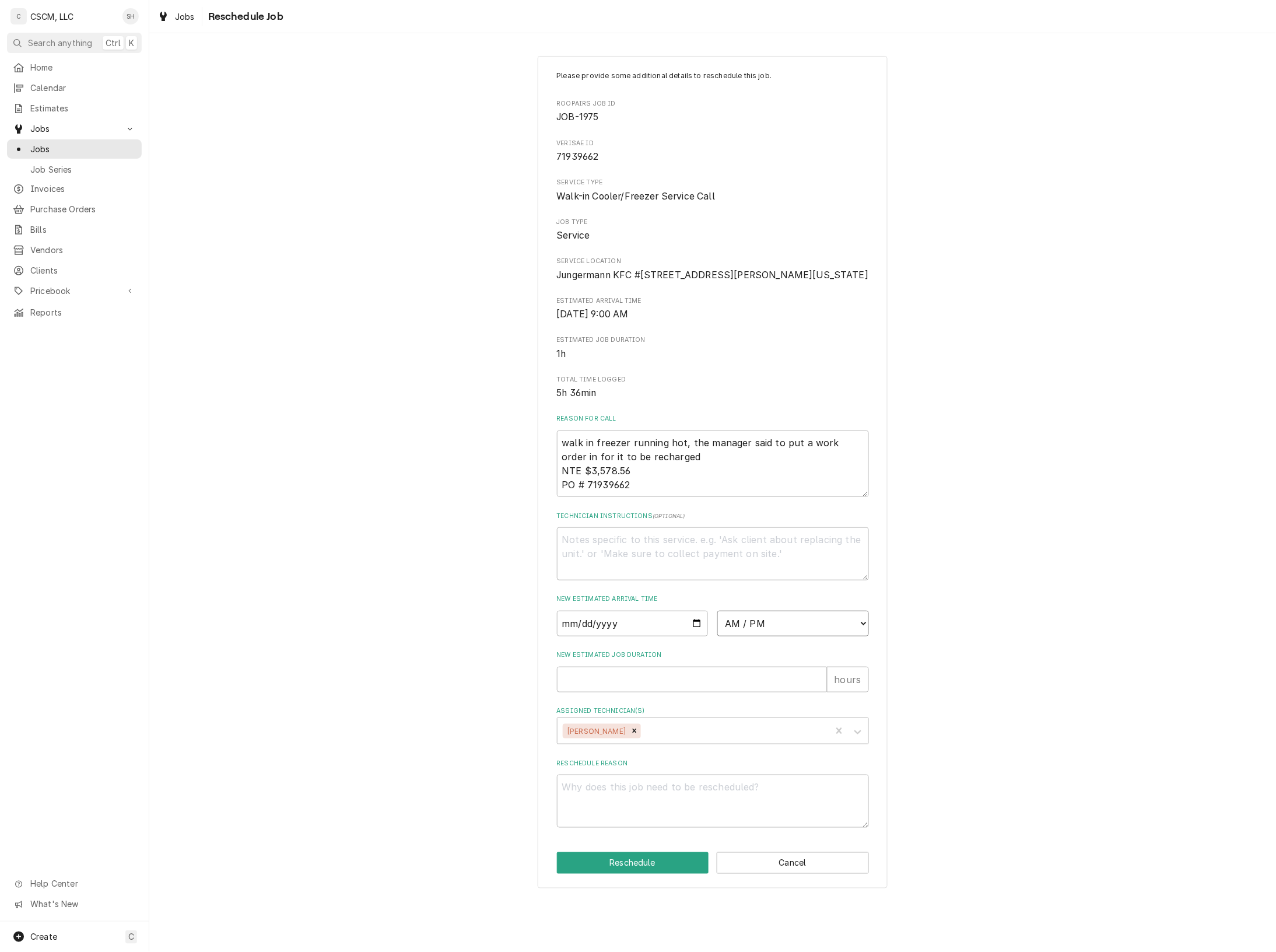
select select "09:00:00"
click at [718, 636] on select "AM / PM 6:00 AM 6:15 AM 6:30 AM 6:45 AM 7:00 AM 7:15 AM 7:30 AM 7:45 AM 8:00 AM…" at bounding box center [793, 623] width 152 height 26
click at [604, 693] on input "New Estimated Job Duration" at bounding box center [692, 679] width 270 height 26
type textarea "x"
type input "1"
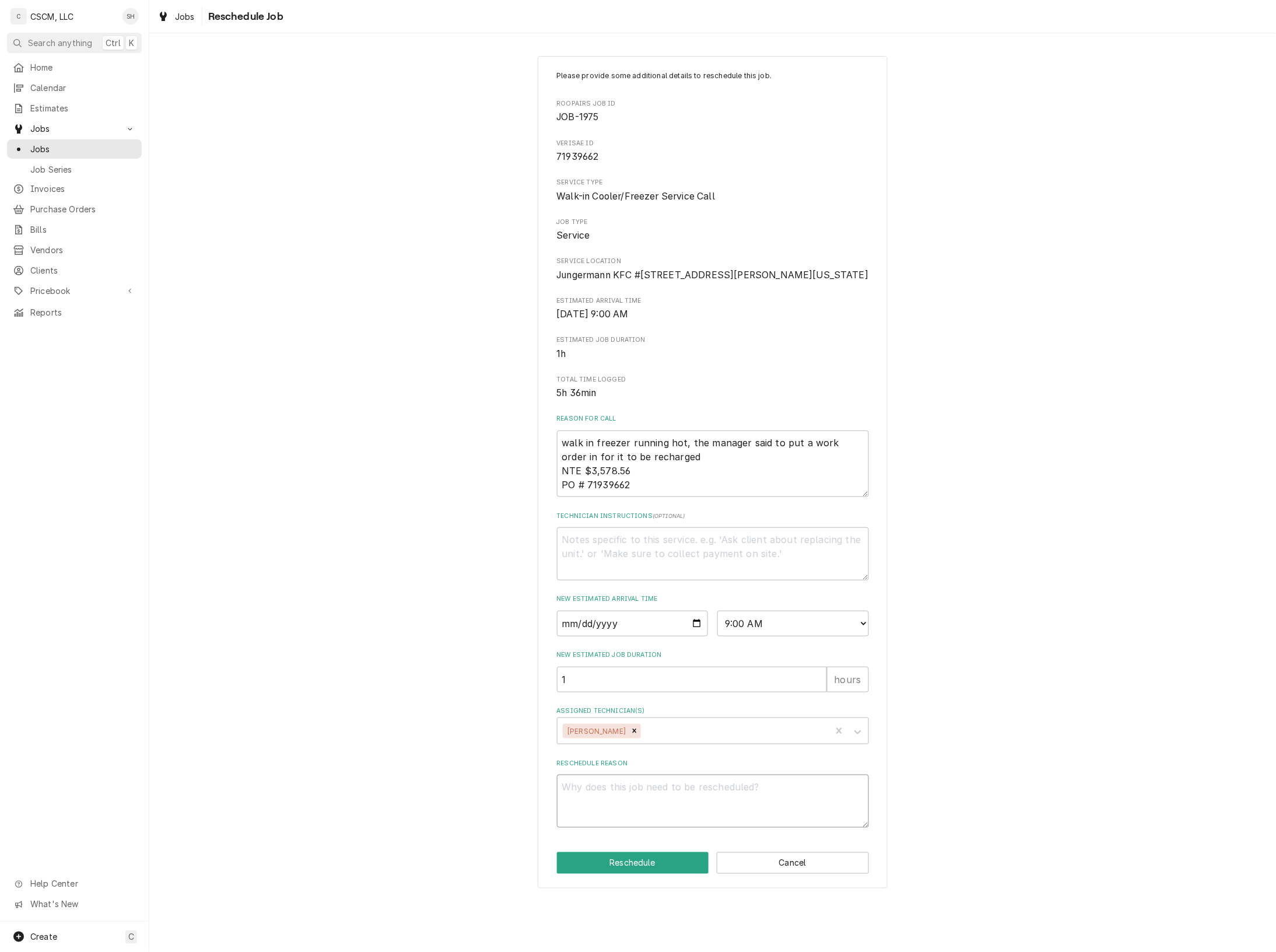
click at [588, 820] on textarea "Reschedule Reason" at bounding box center [713, 801] width 312 height 53
type textarea "x"
type textarea "w"
type textarea "x"
type textarea "wi"
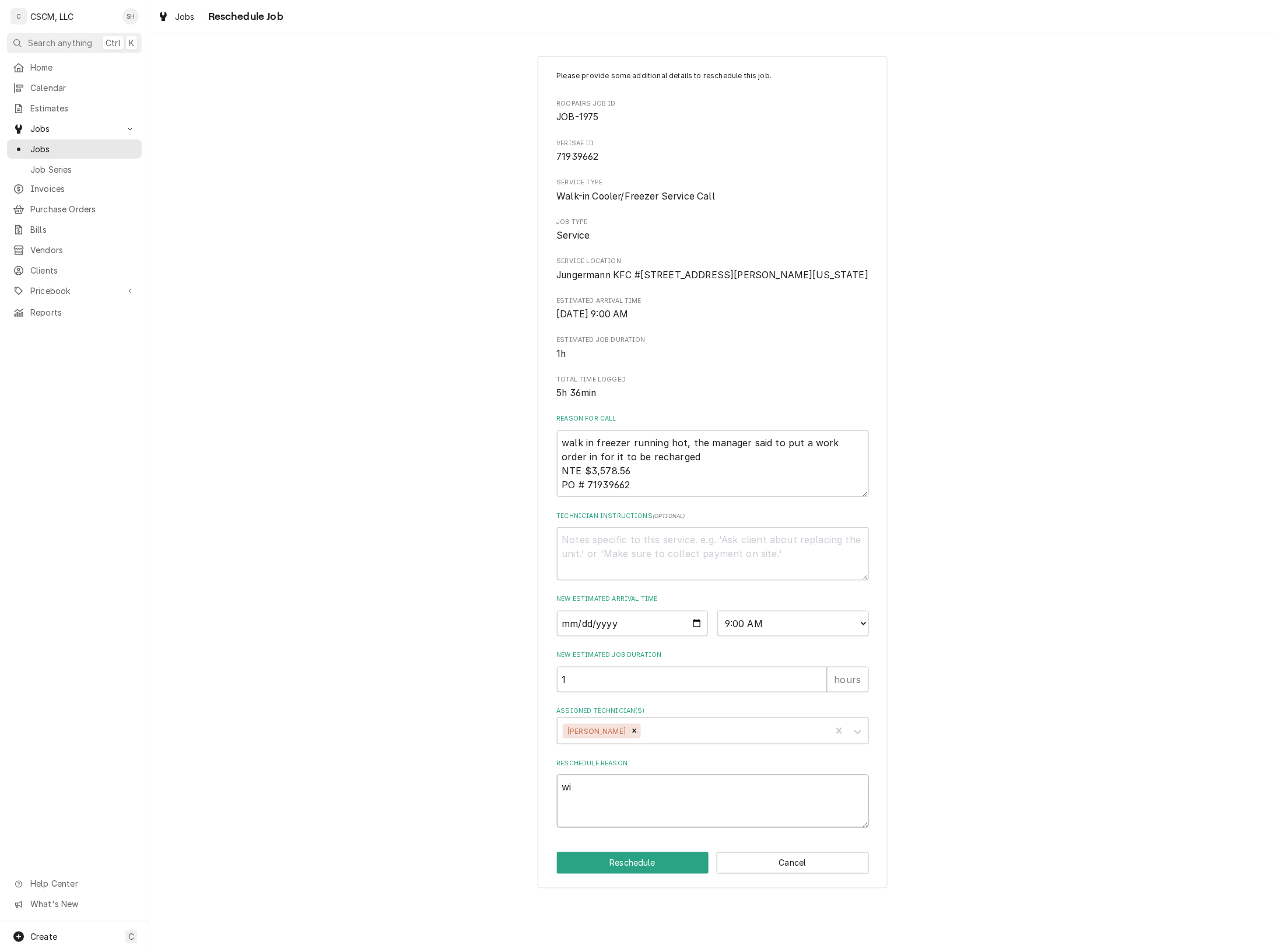
type textarea "x"
type textarea "wil"
type textarea "x"
type textarea "will"
type textarea "x"
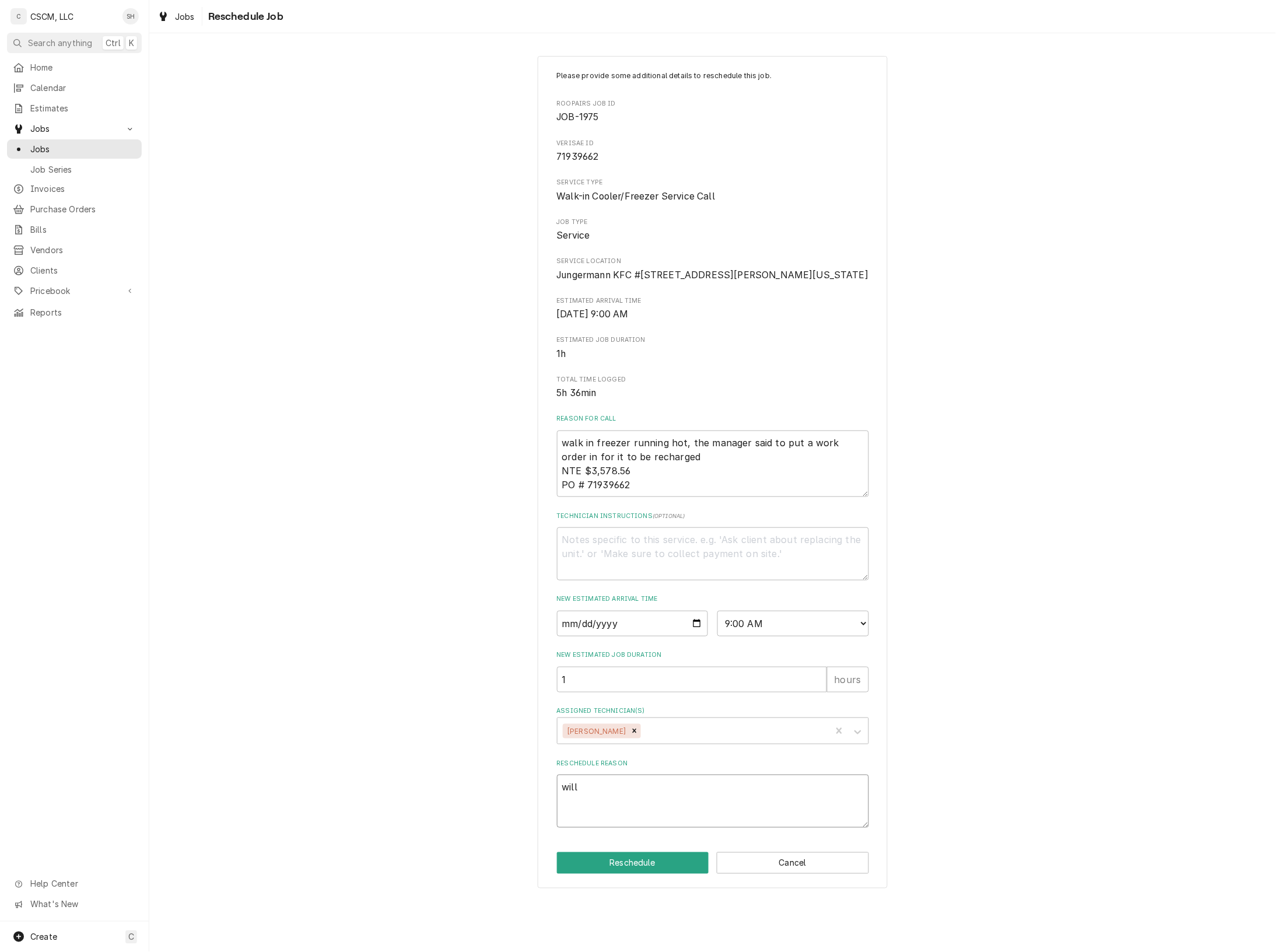
type textarea "will"
type textarea "x"
type textarea "will c"
type textarea "x"
type textarea "will ca"
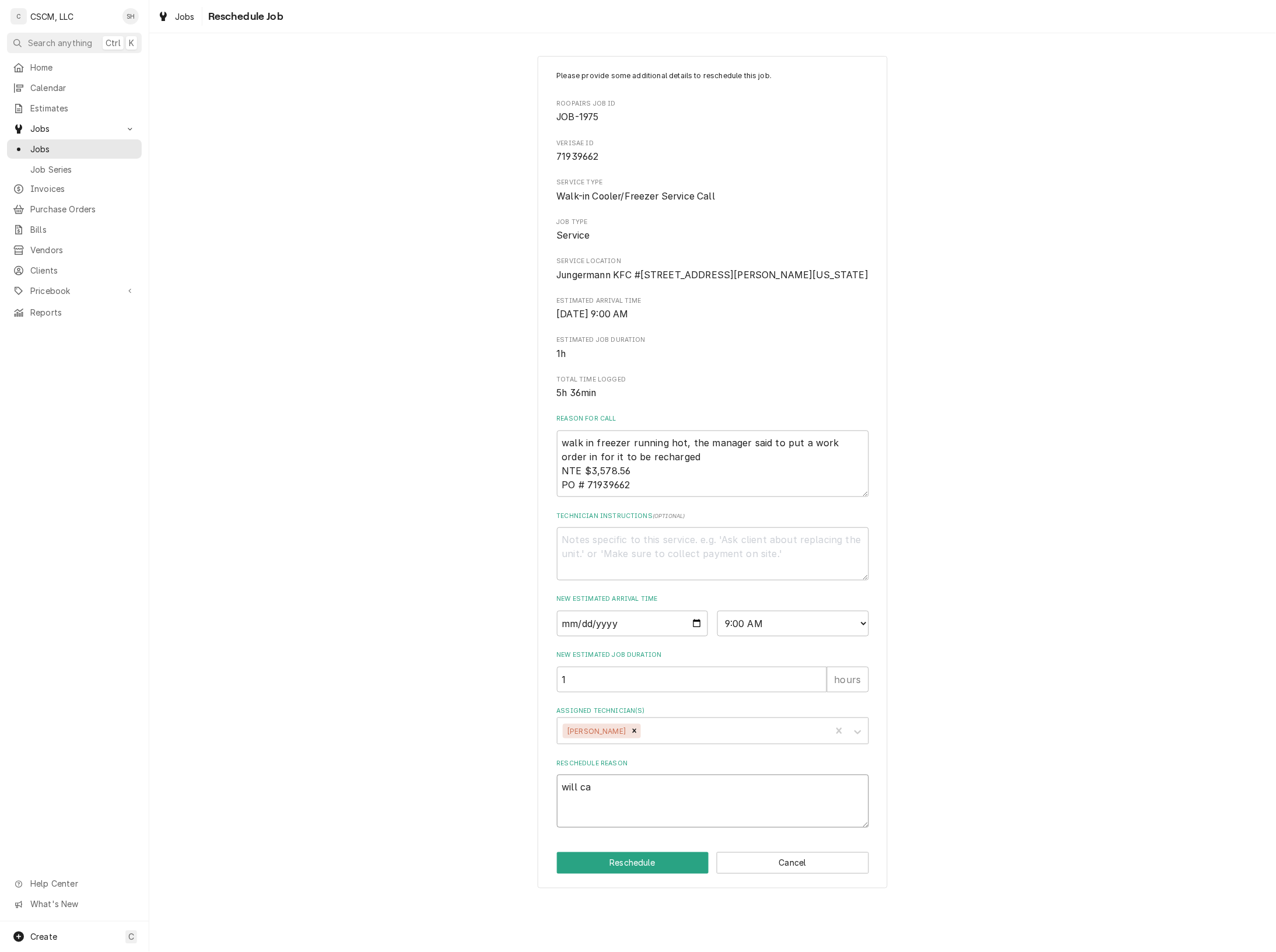
type textarea "x"
type textarea "will cal"
type textarea "x"
type textarea "will call"
type textarea "x"
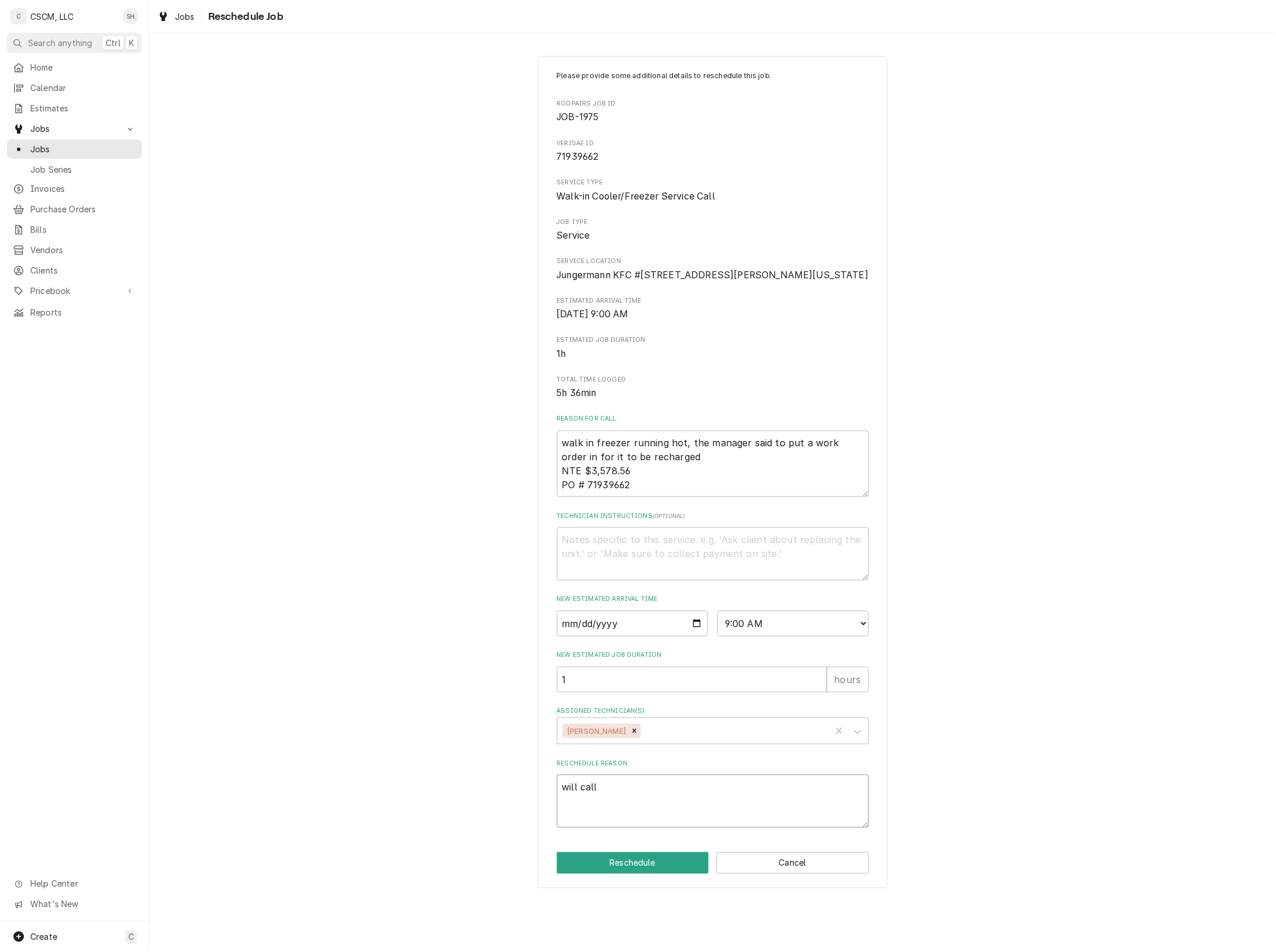
type textarea "will call"
type textarea "x"
type textarea "will call p"
type textarea "x"
type textarea "will call pa"
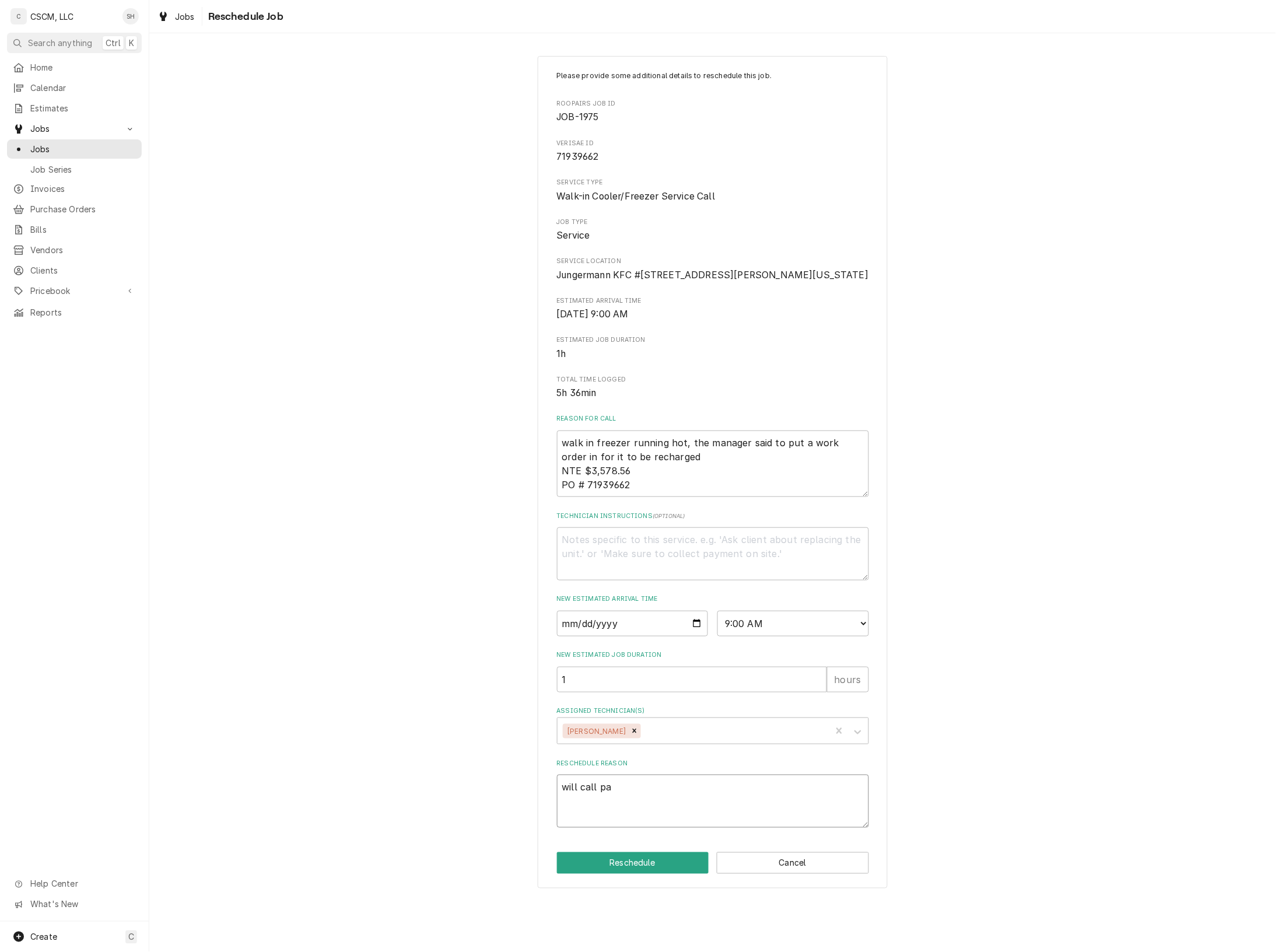
type textarea "x"
type textarea "will call par"
type textarea "x"
type textarea "will call part"
type textarea "x"
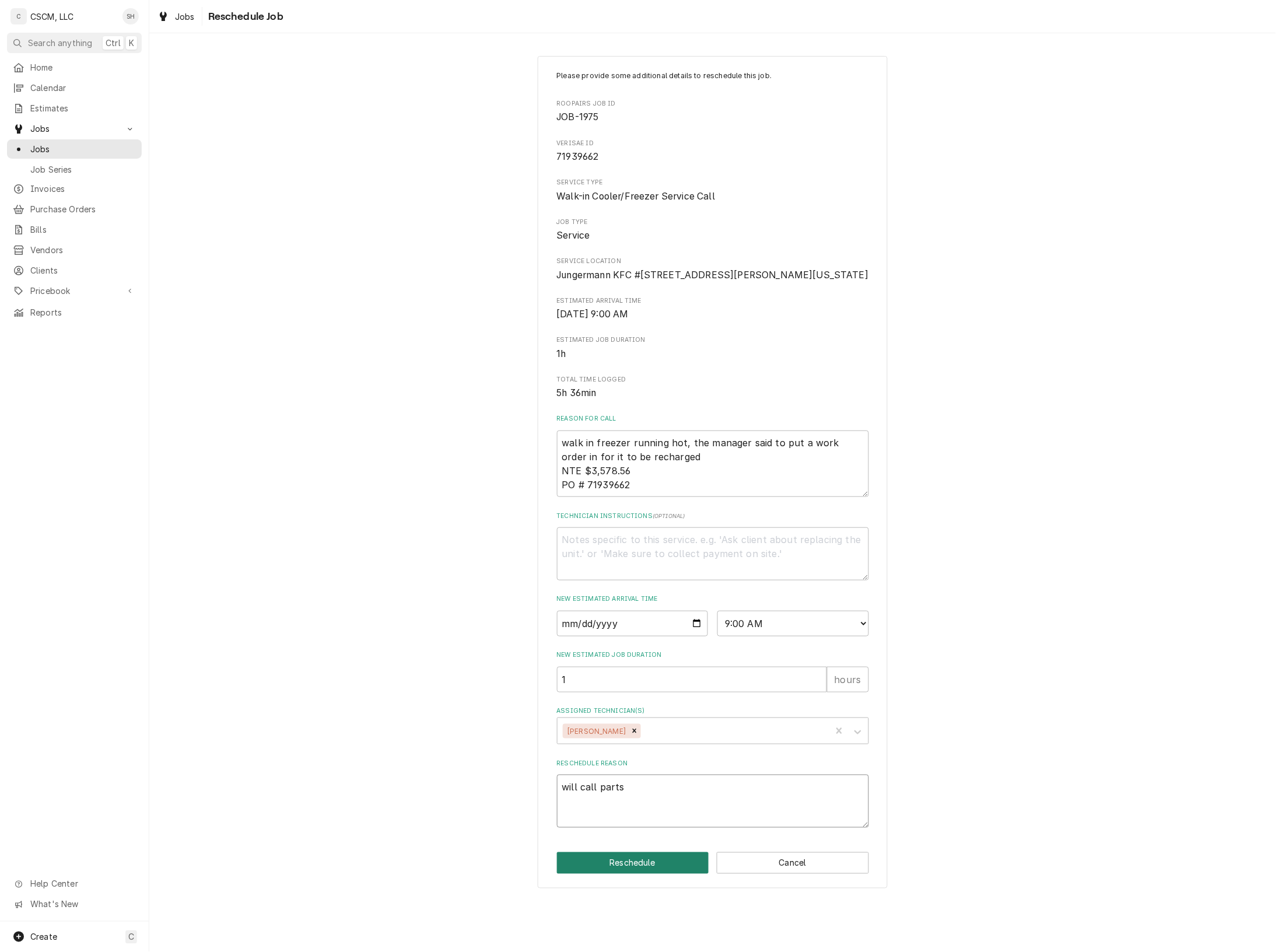
type textarea "will call parts"
click at [620, 873] on button "Reschedule" at bounding box center [633, 862] width 153 height 22
type textarea "x"
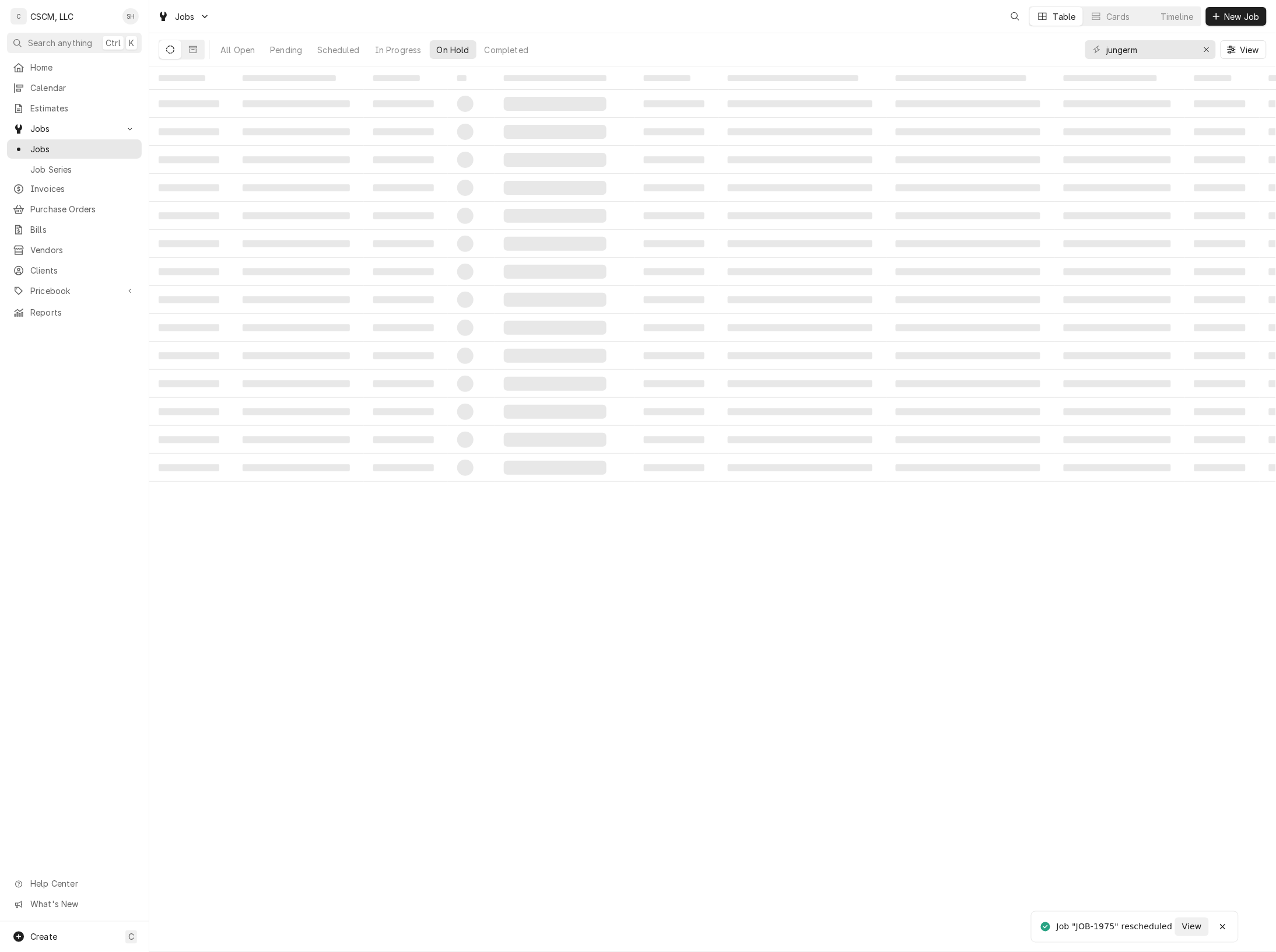
click at [753, 889] on div "‌ ‌ ‌ ‌ ‌ ‌ ‌ ‌ ‌ ‌ ‌ ‌ ‌ ‌ ‌ ‌ ‌ ‌ ‌ ‌ ‌ ‌ ‌ ‌ ‌ ‌ ‌ ‌ ‌ ‌ ‌ ‌ ‌ ‌ ‌ ‌ ‌ ‌ ‌ ‌…" at bounding box center [712, 509] width 1127 height 885
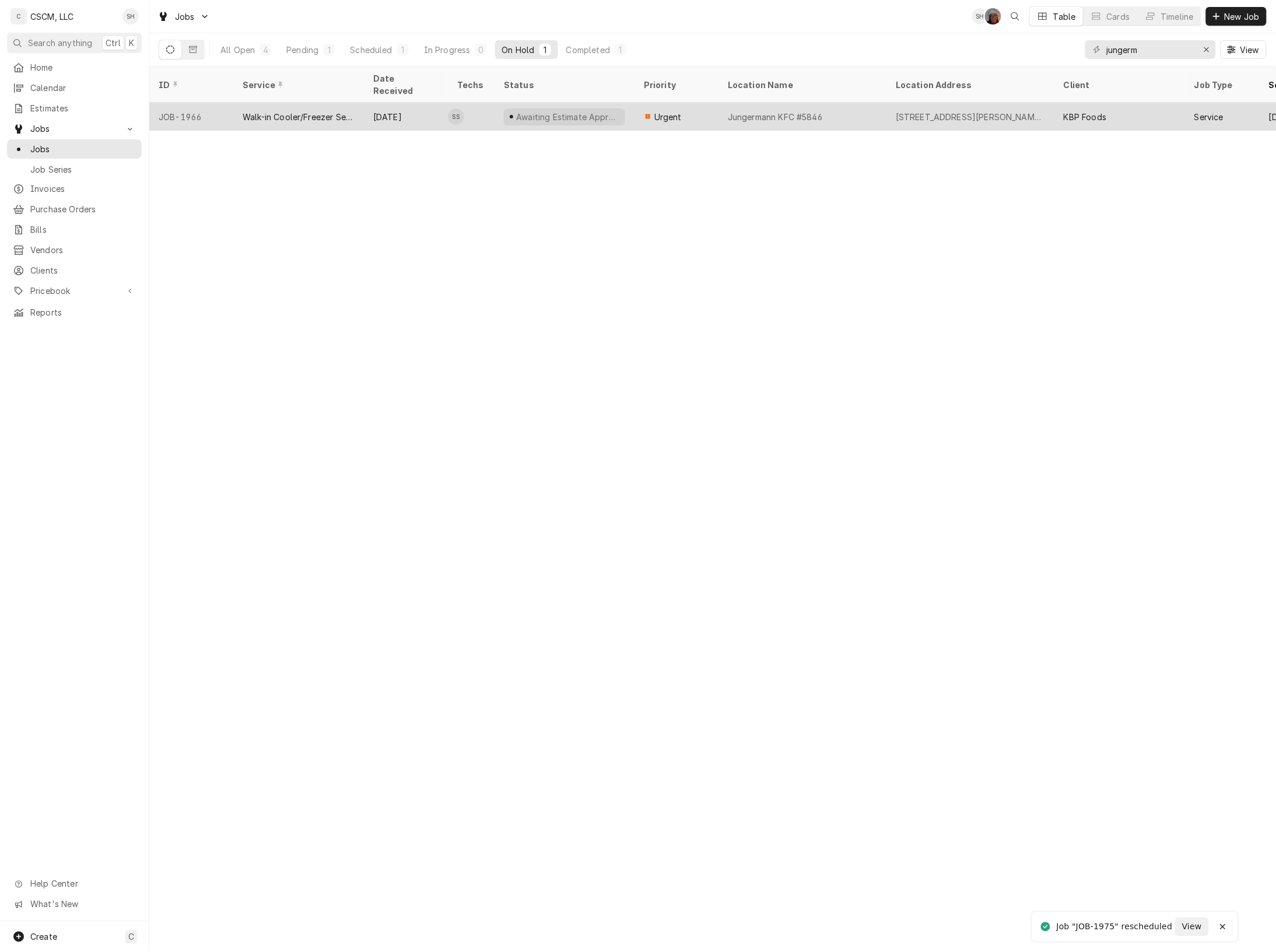
click at [693, 102] on div "Urgent" at bounding box center [676, 116] width 84 height 28
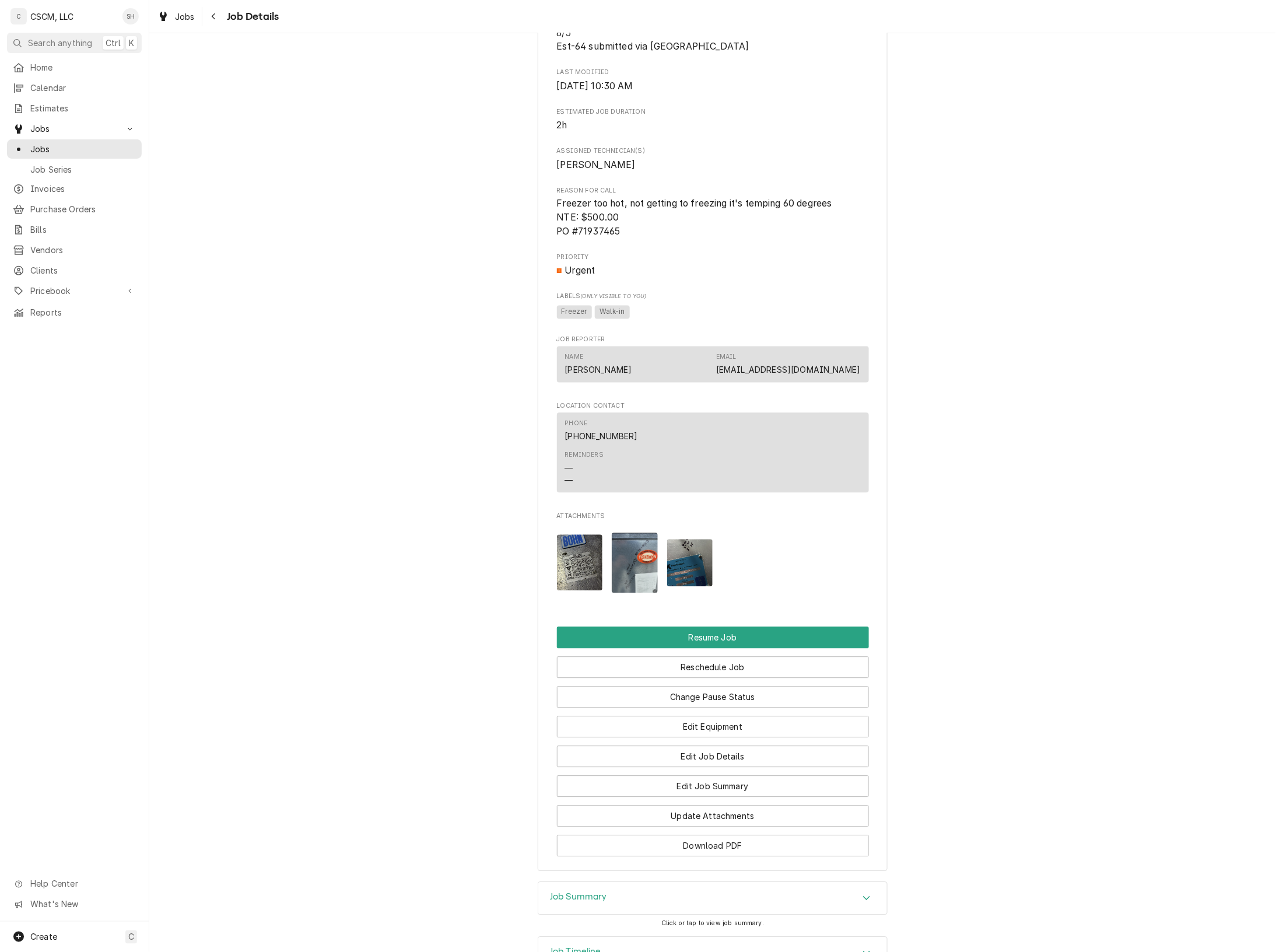
scroll to position [811, 0]
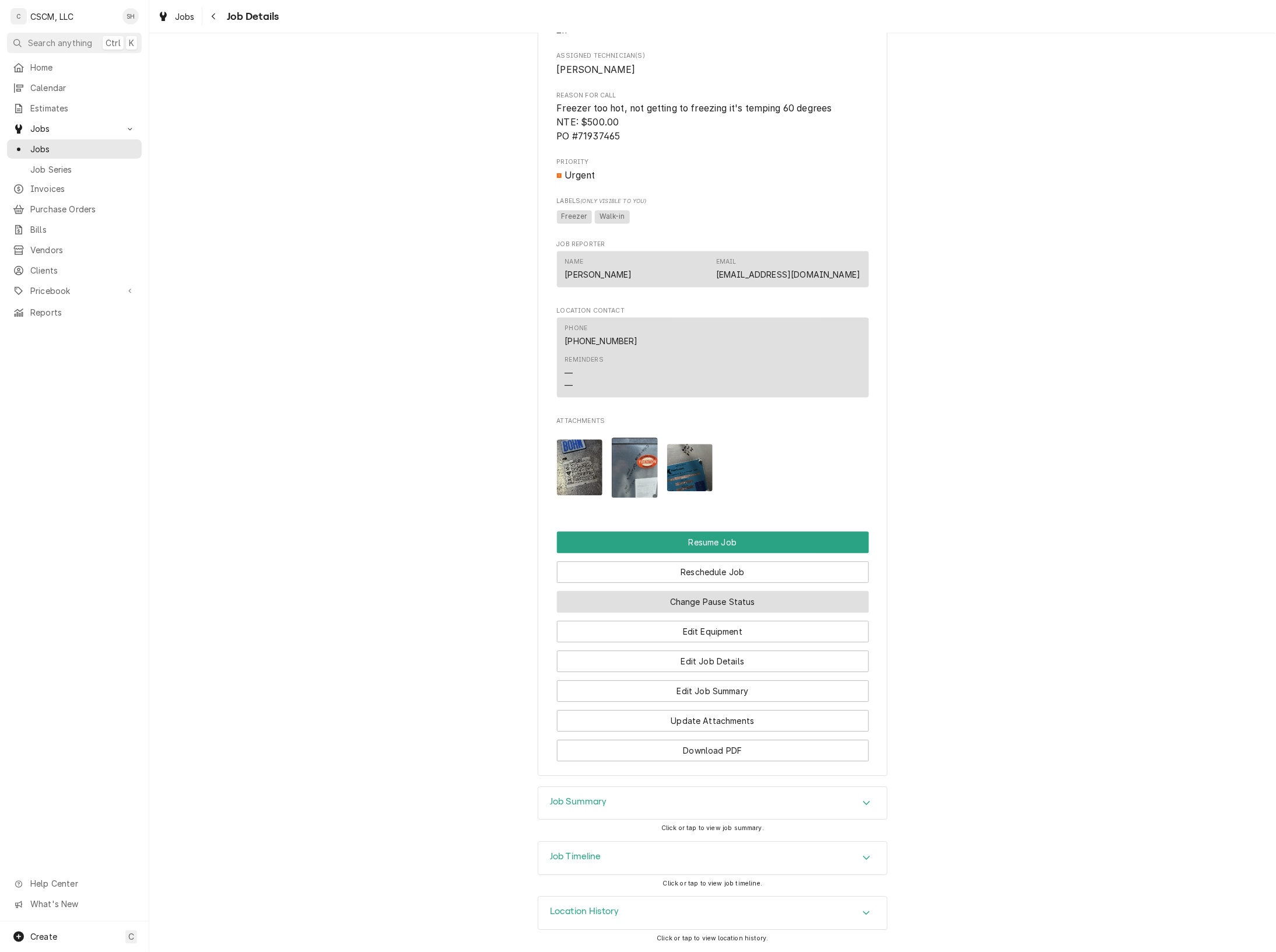
click at [801, 601] on button "Change Pause Status" at bounding box center [713, 602] width 312 height 22
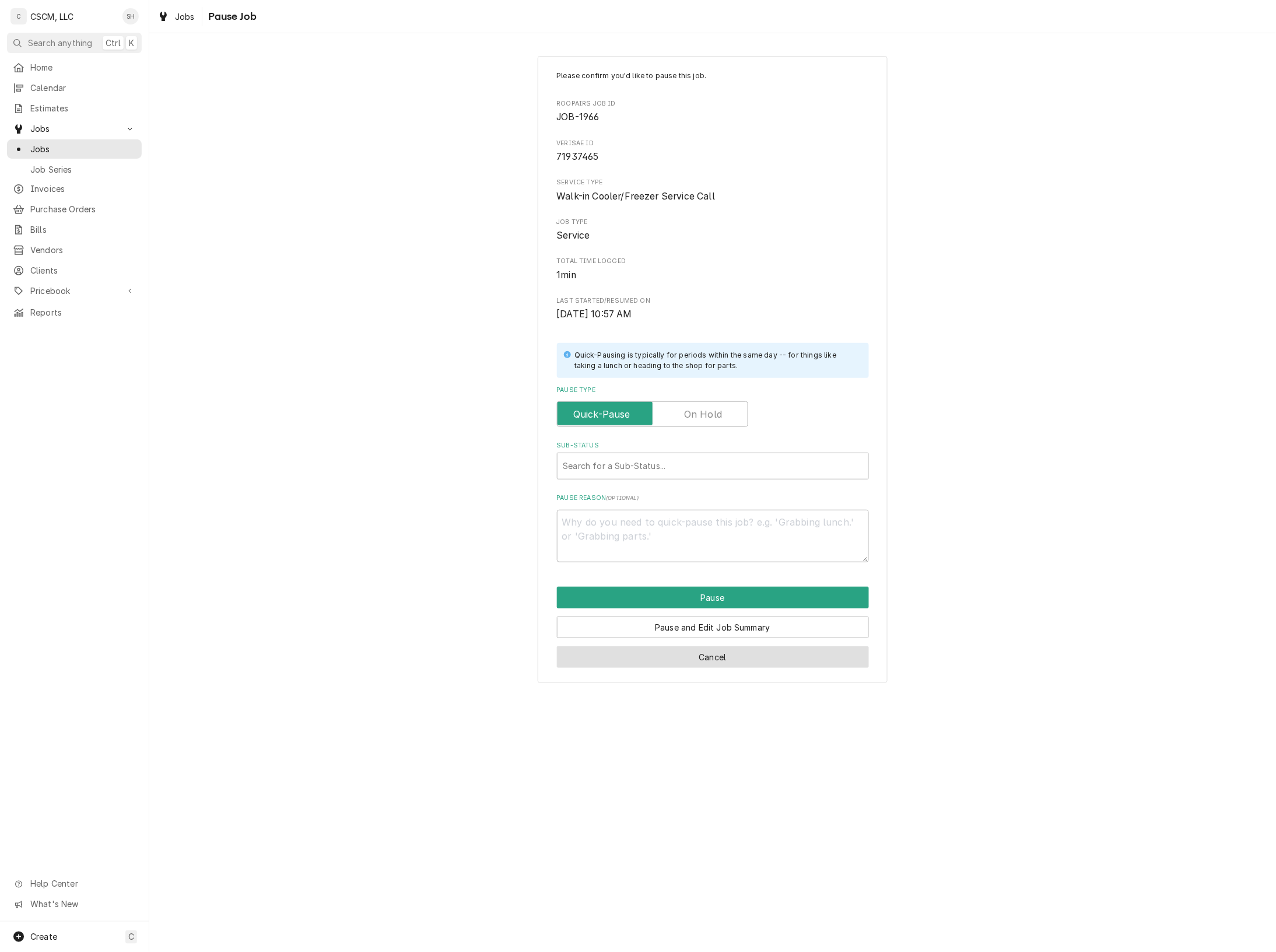
click at [745, 652] on button "Cancel" at bounding box center [713, 657] width 312 height 22
